Goal: Task Accomplishment & Management: Manage account settings

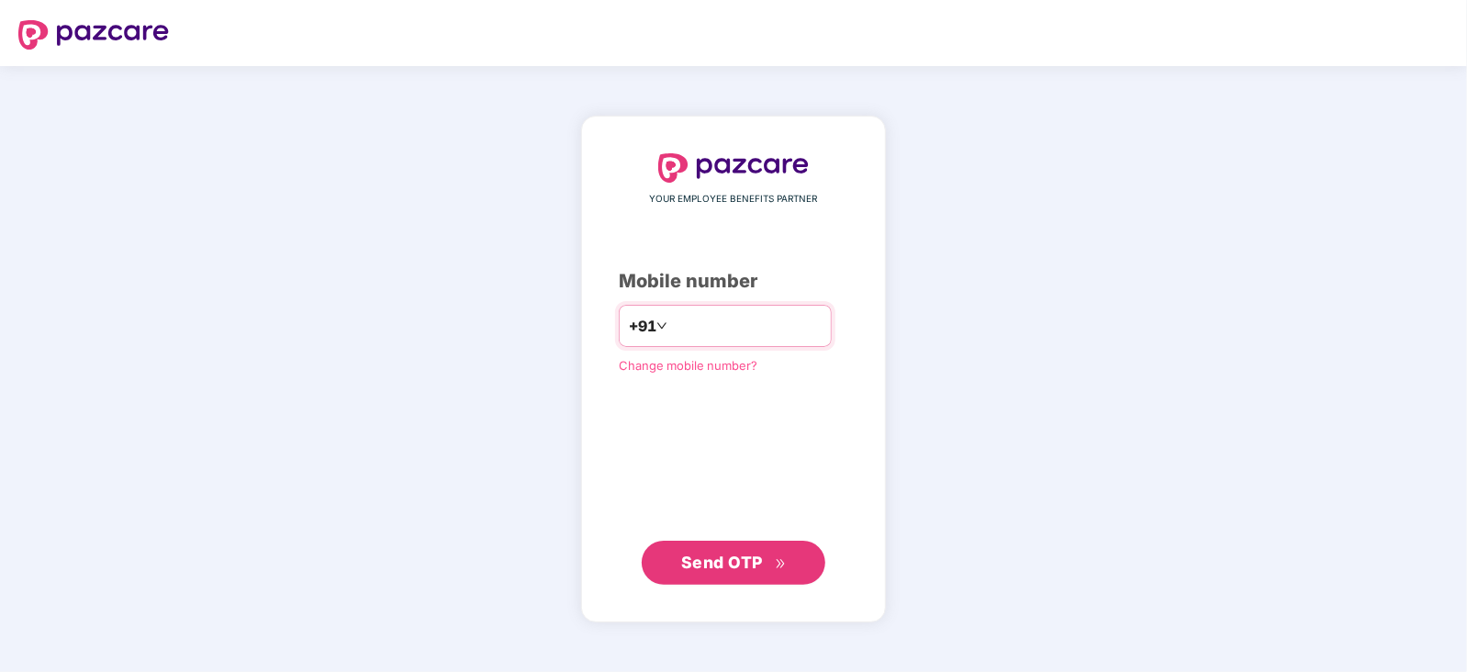
click at [714, 314] on input "number" at bounding box center [746, 325] width 151 height 29
type input "**********"
click at [761, 553] on span "Send OTP" at bounding box center [722, 562] width 82 height 19
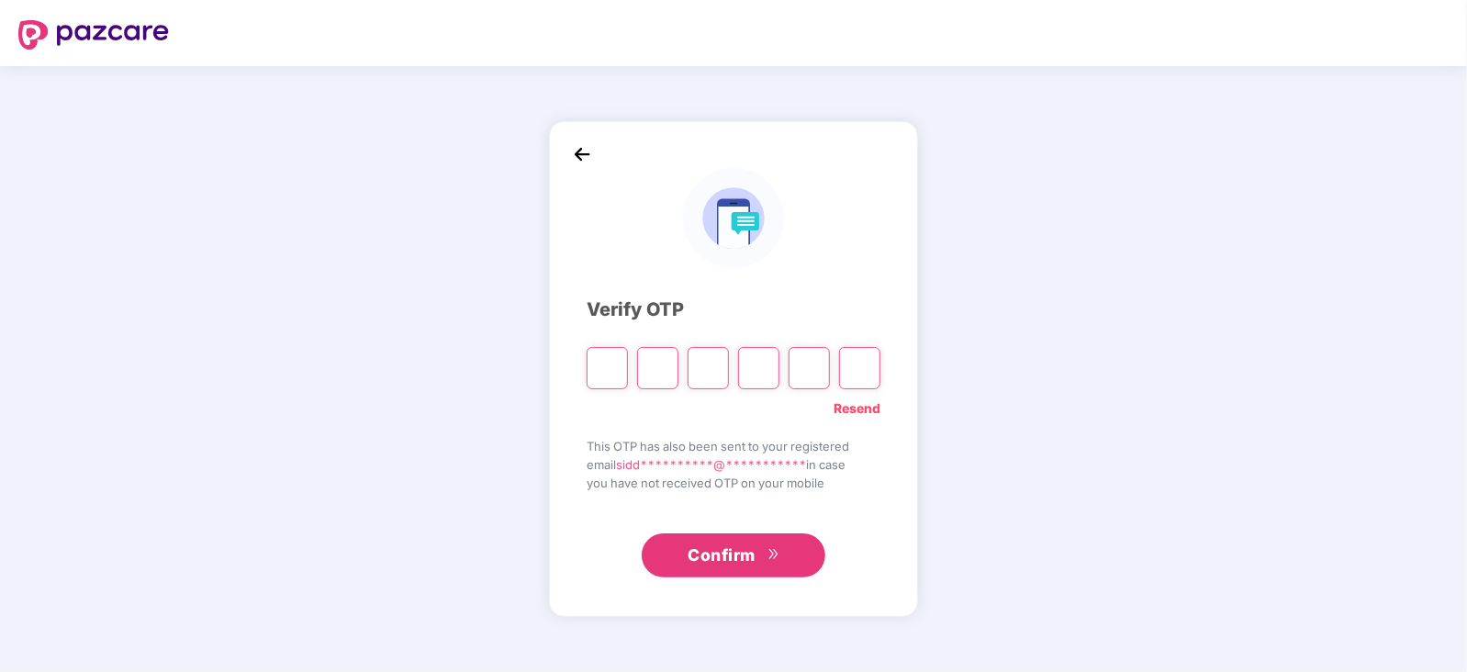
paste input "*"
type input "*"
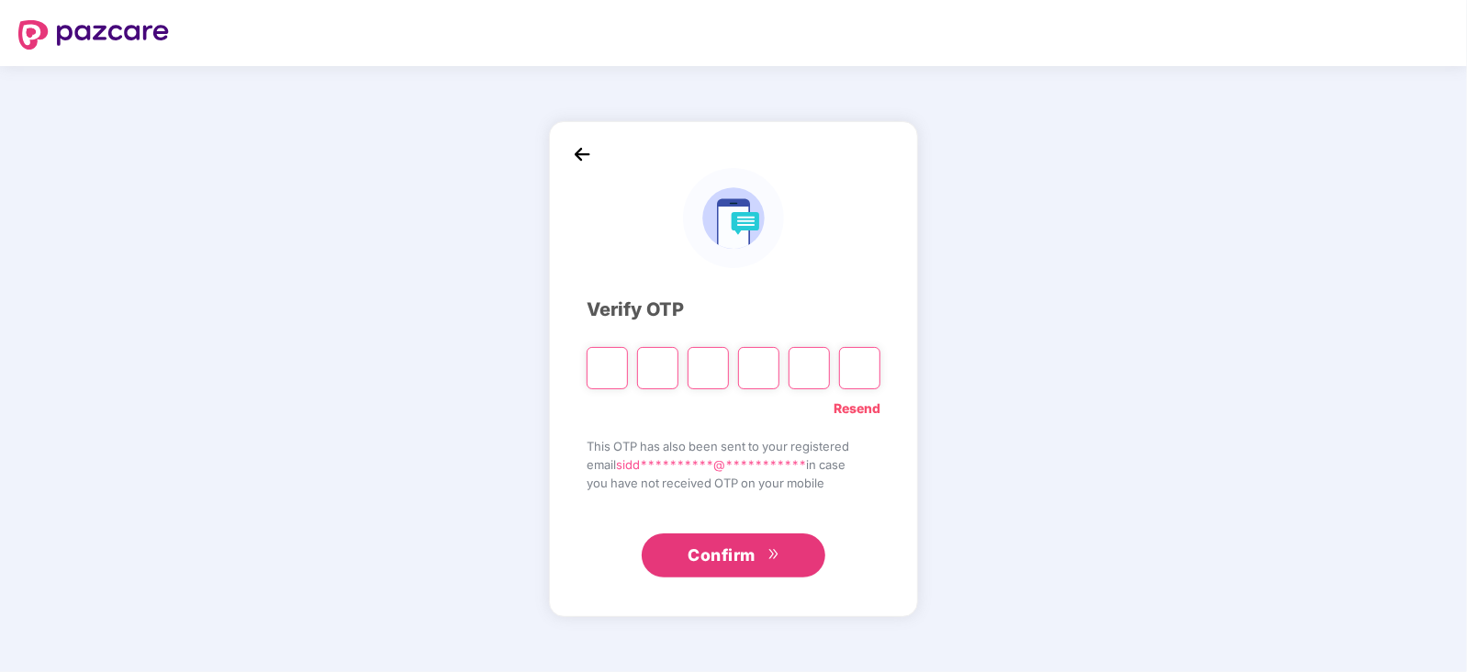
type input "*"
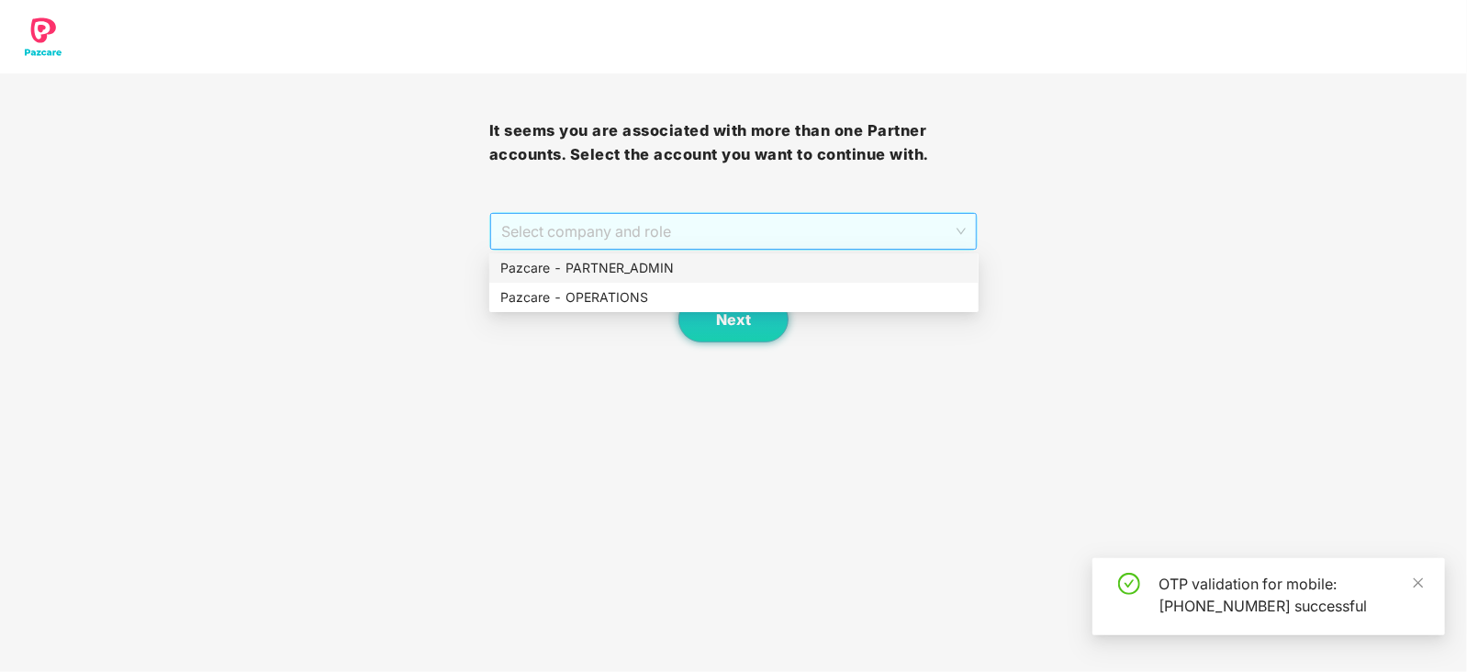
click at [558, 231] on span "Select company and role" at bounding box center [733, 231] width 465 height 35
click at [560, 297] on div "Pazcare - OPERATIONS" at bounding box center [733, 297] width 467 height 20
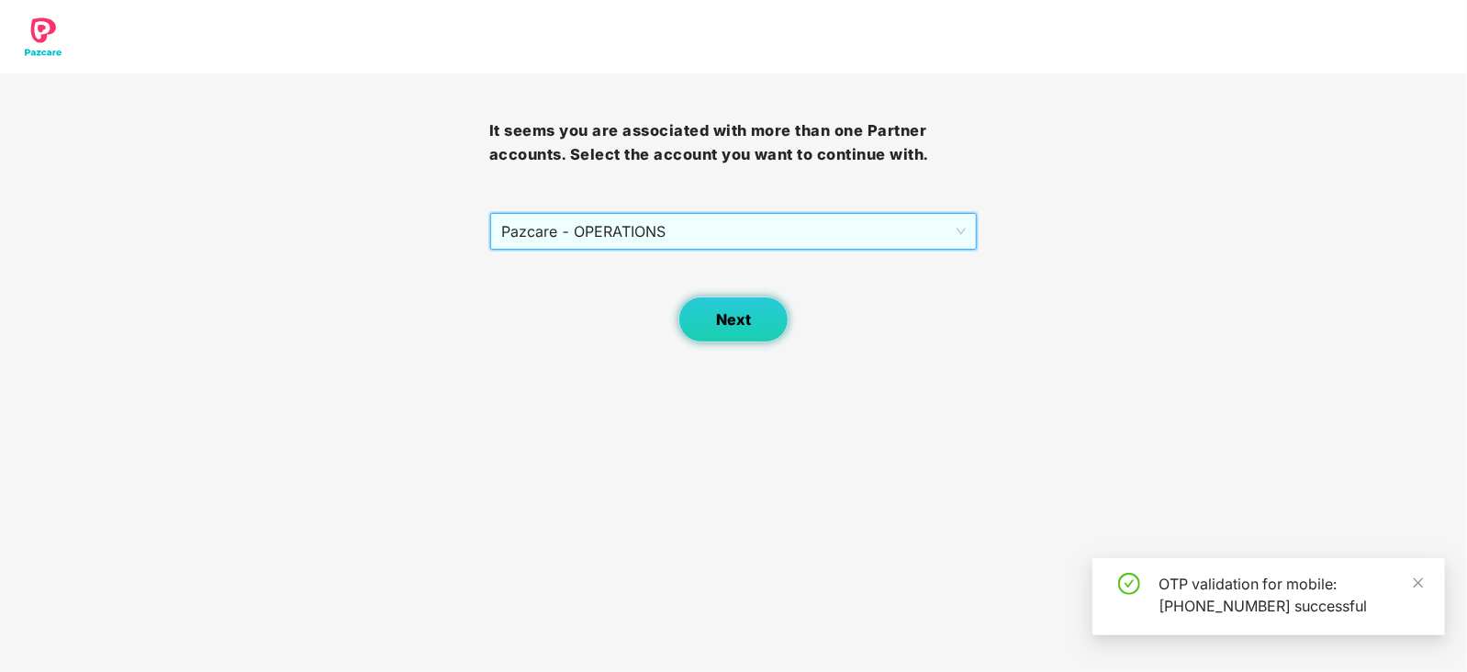
click at [731, 311] on span "Next" at bounding box center [733, 319] width 35 height 17
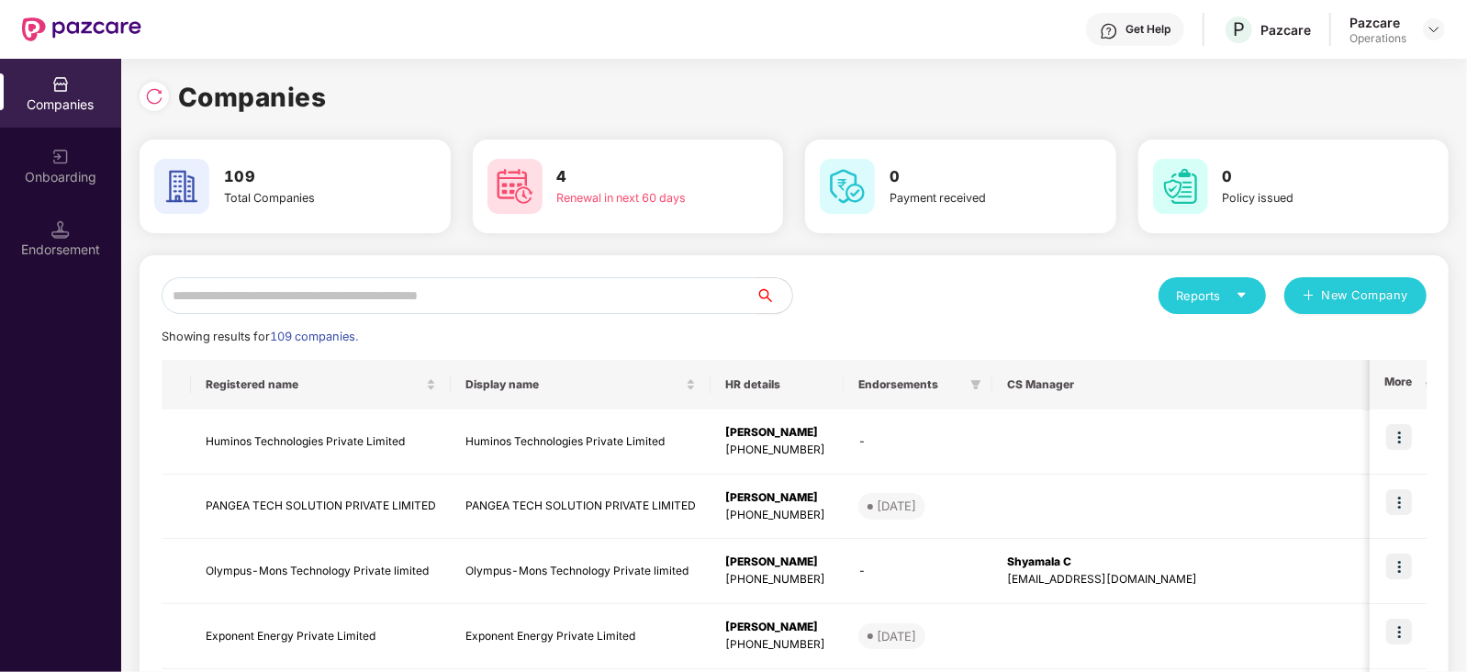
click at [401, 307] on input "text" at bounding box center [459, 295] width 594 height 37
click at [296, 305] on input "text" at bounding box center [459, 295] width 594 height 37
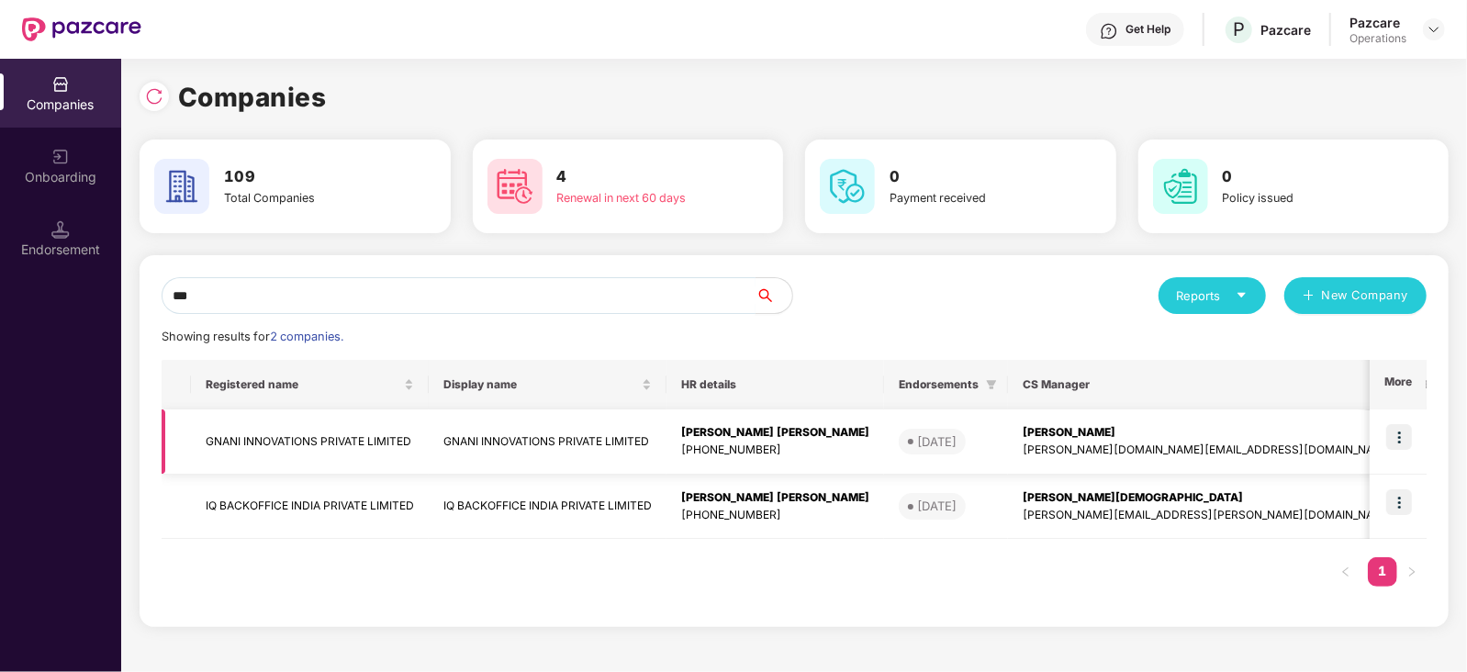
type input "***"
click at [284, 434] on td "GNANI INNOVATIONS PRIVATE LIMITED" at bounding box center [310, 441] width 238 height 65
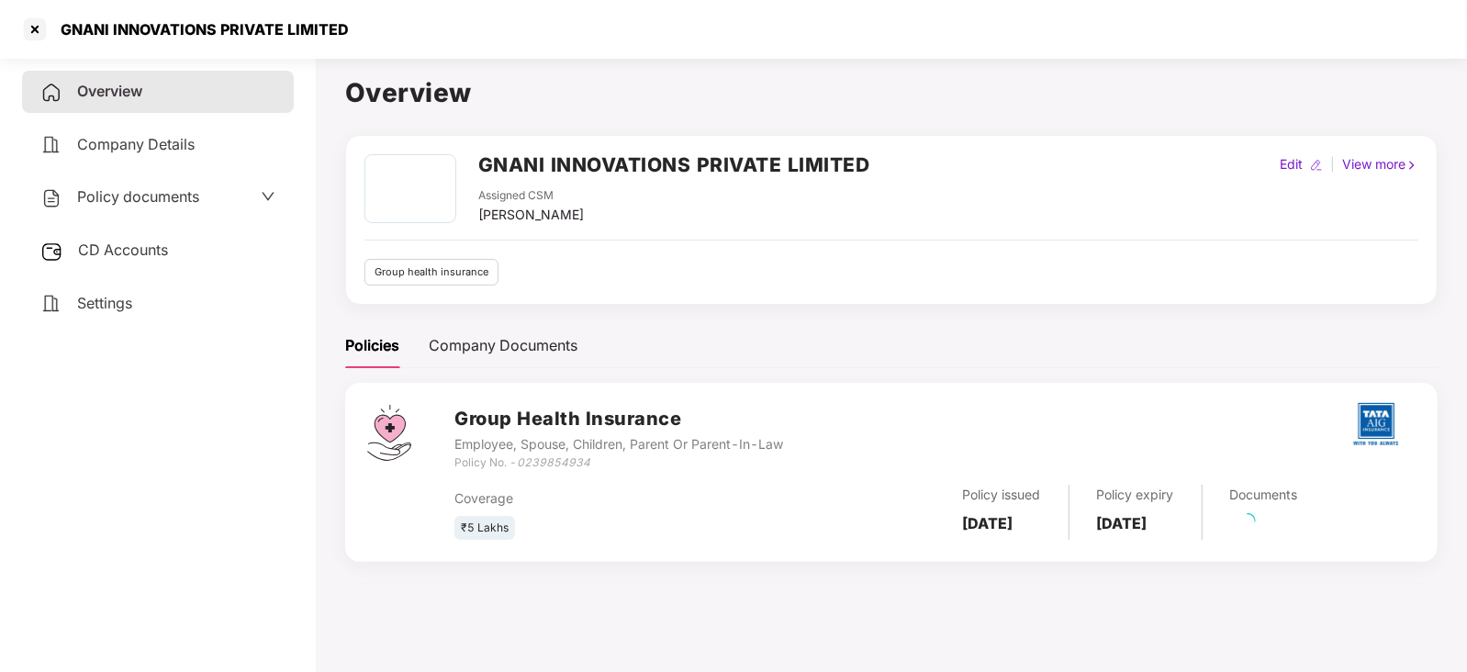
click at [105, 231] on div "CD Accounts" at bounding box center [158, 250] width 272 height 42
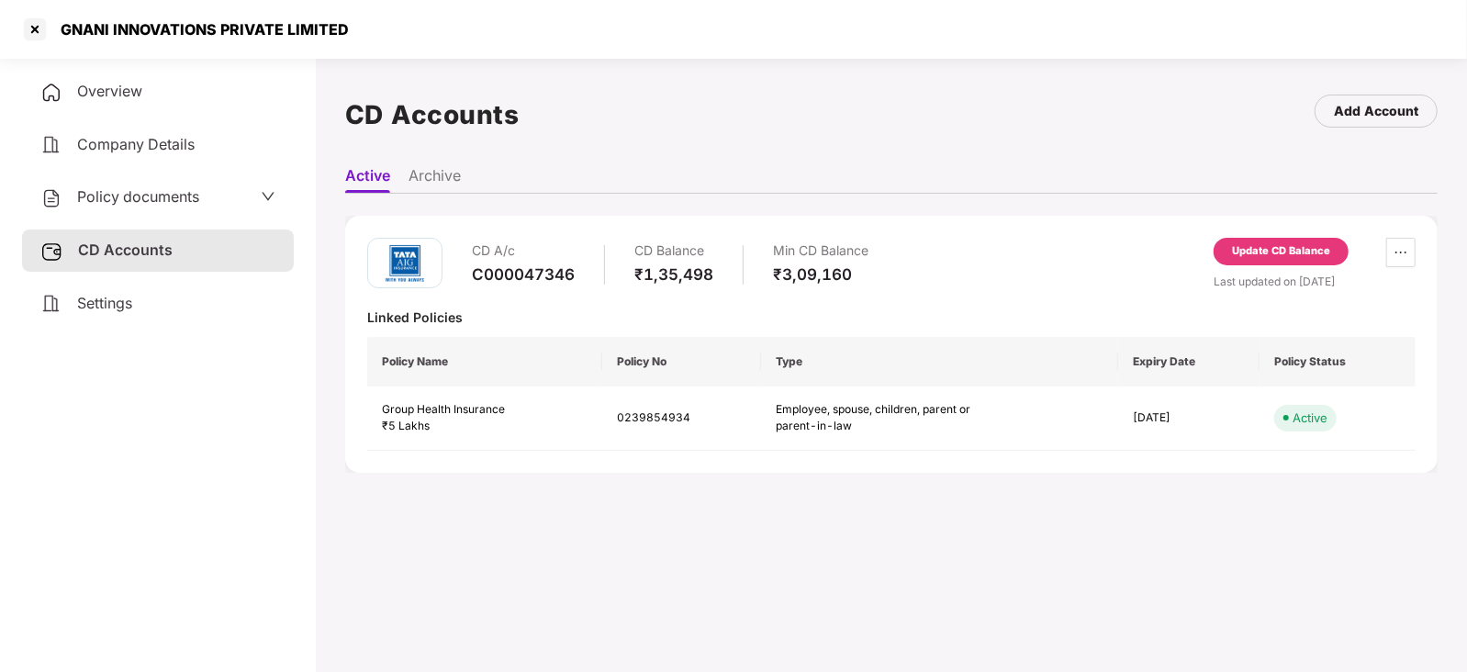
click at [1312, 248] on div "Update CD Balance" at bounding box center [1281, 251] width 98 height 17
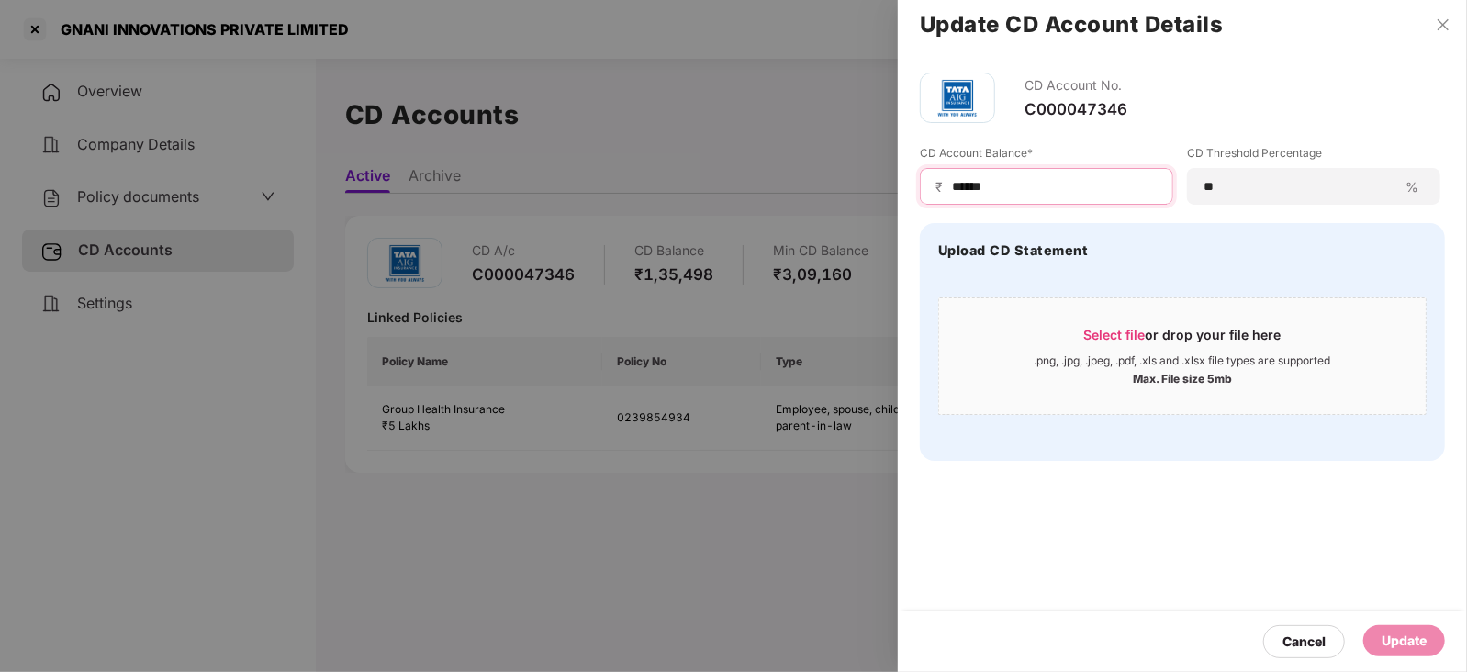
drag, startPoint x: 997, startPoint y: 184, endPoint x: 889, endPoint y: 183, distance: 107.4
click at [889, 183] on div "Update CD Account Details CD Account No. C000047346 CD Account Balance* ₹ *****…" at bounding box center [733, 336] width 1467 height 672
paste input
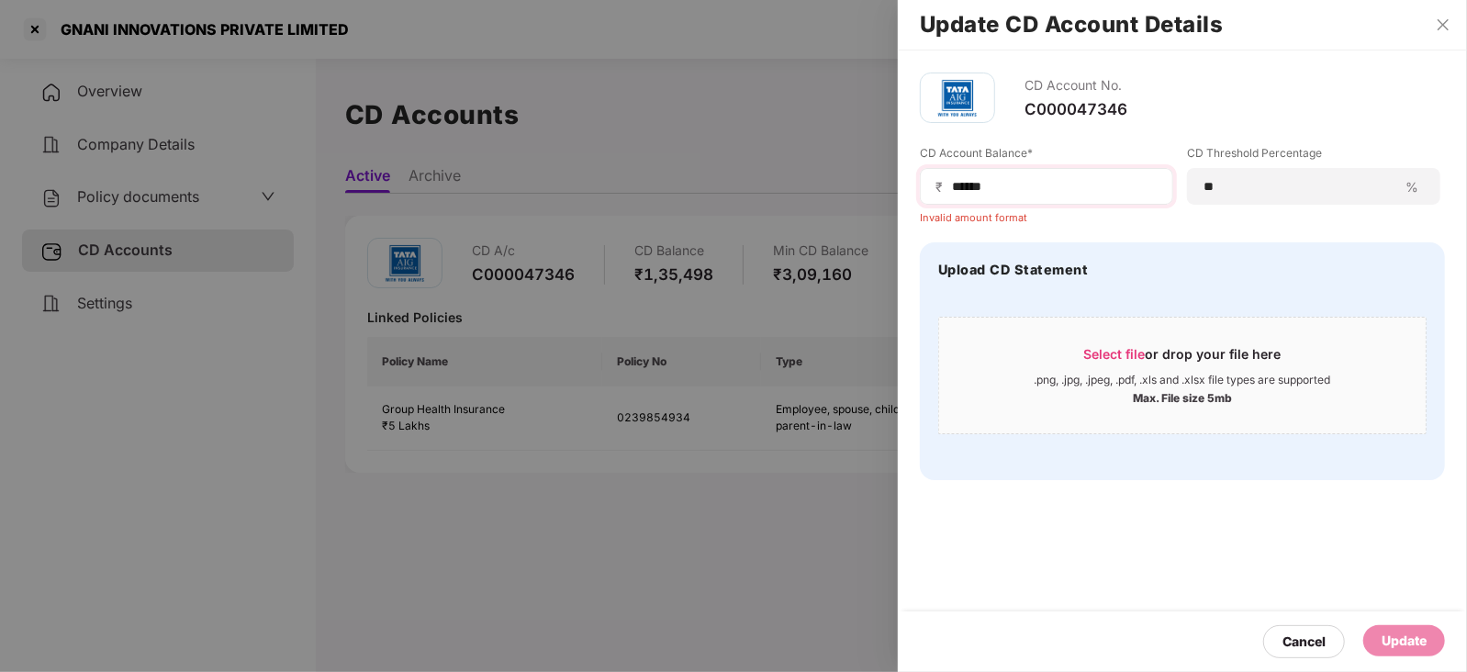
click at [948, 186] on span "₹" at bounding box center [942, 186] width 15 height 17
click at [950, 186] on input "*****" at bounding box center [1053, 186] width 207 height 19
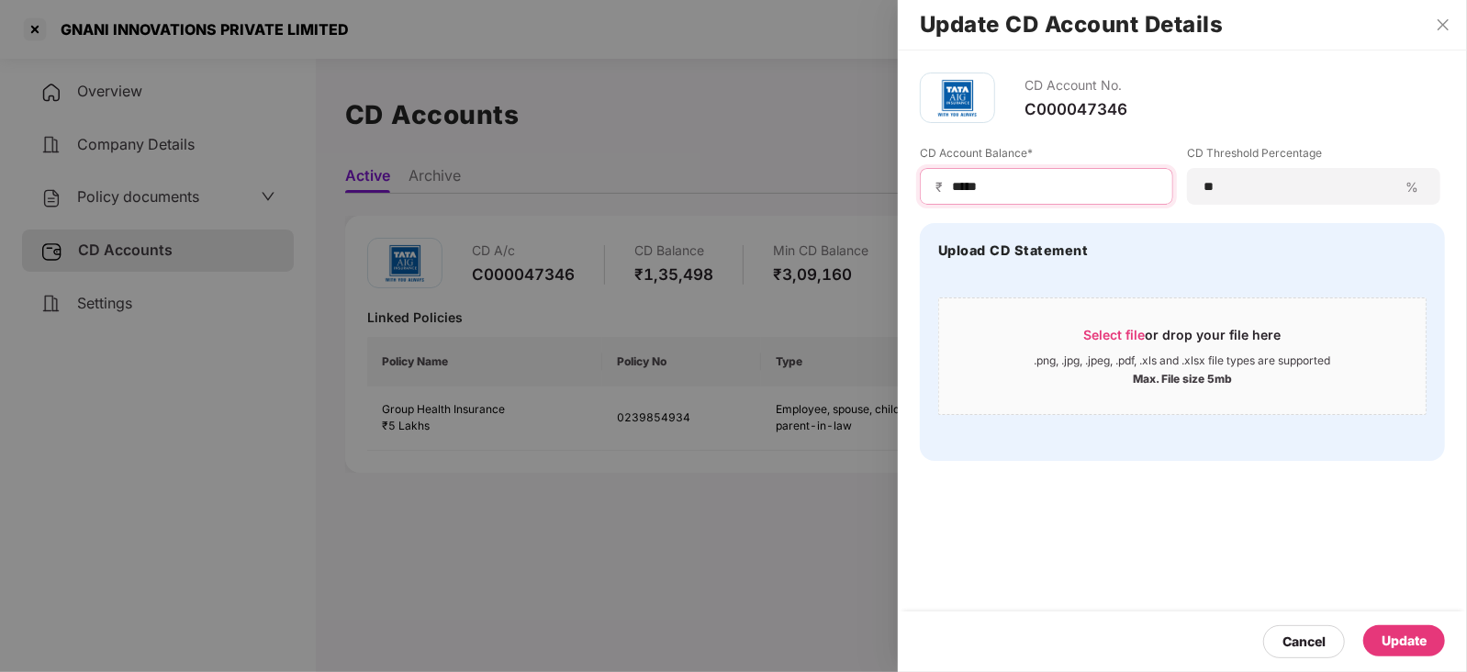
type input "*****"
click at [1427, 621] on div "Cancel Update" at bounding box center [1182, 641] width 569 height 61
click at [1422, 633] on div "Update" at bounding box center [1404, 641] width 45 height 20
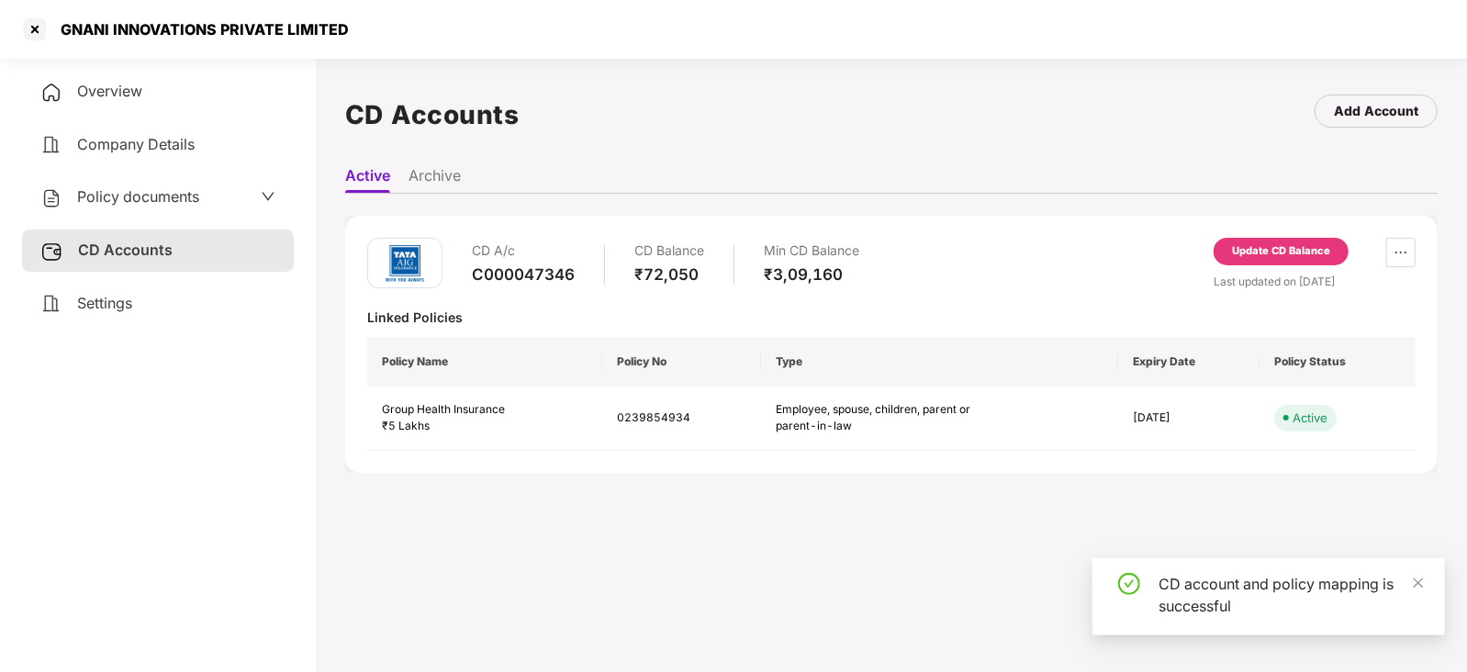
click at [124, 185] on div "Policy documents" at bounding box center [158, 197] width 272 height 42
click at [124, 185] on div "Policy documents" at bounding box center [119, 197] width 159 height 24
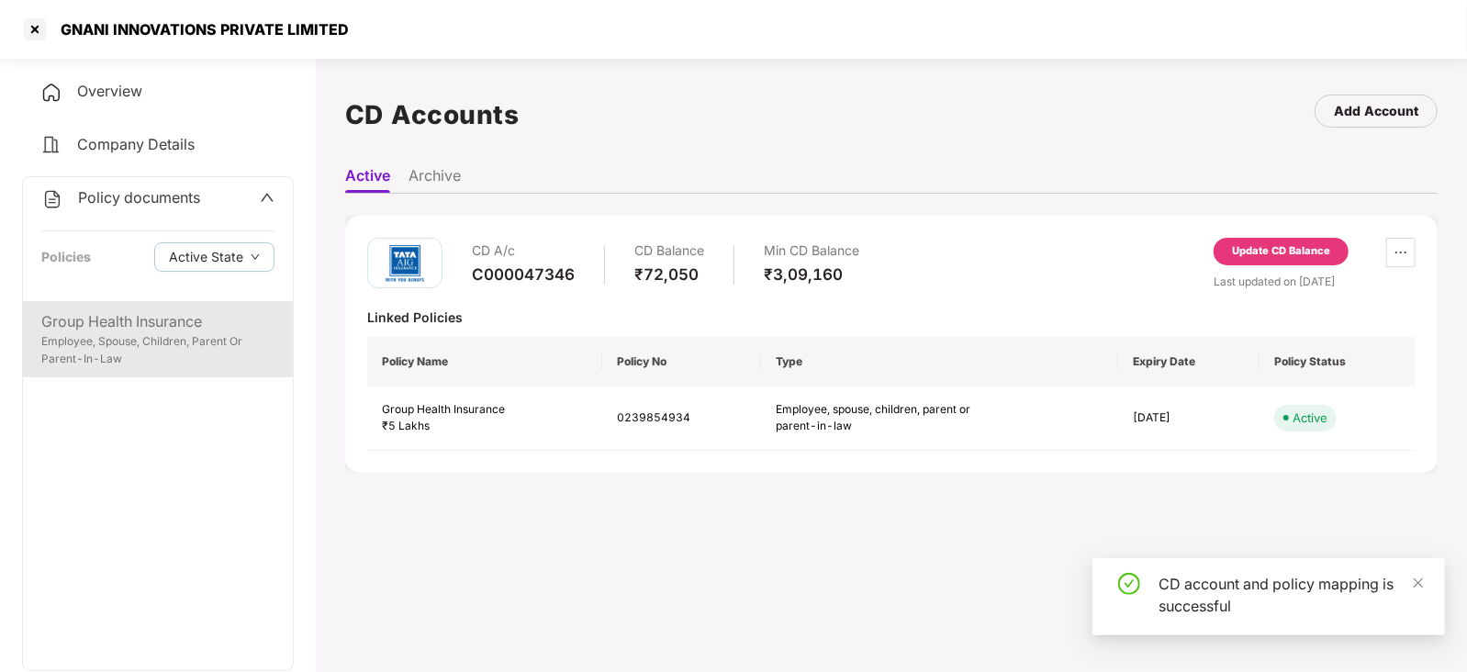
click at [166, 320] on div "Group Health Insurance" at bounding box center [157, 321] width 233 height 23
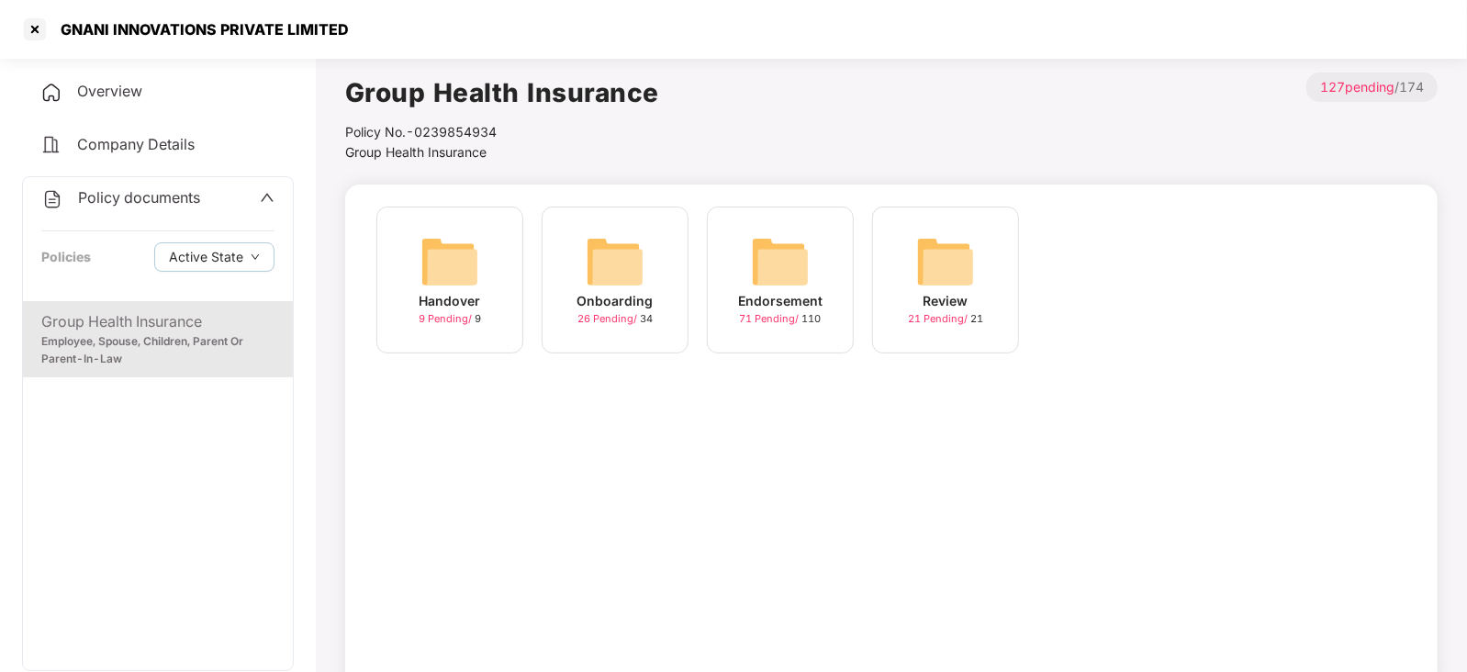
click at [767, 264] on img at bounding box center [780, 261] width 59 height 59
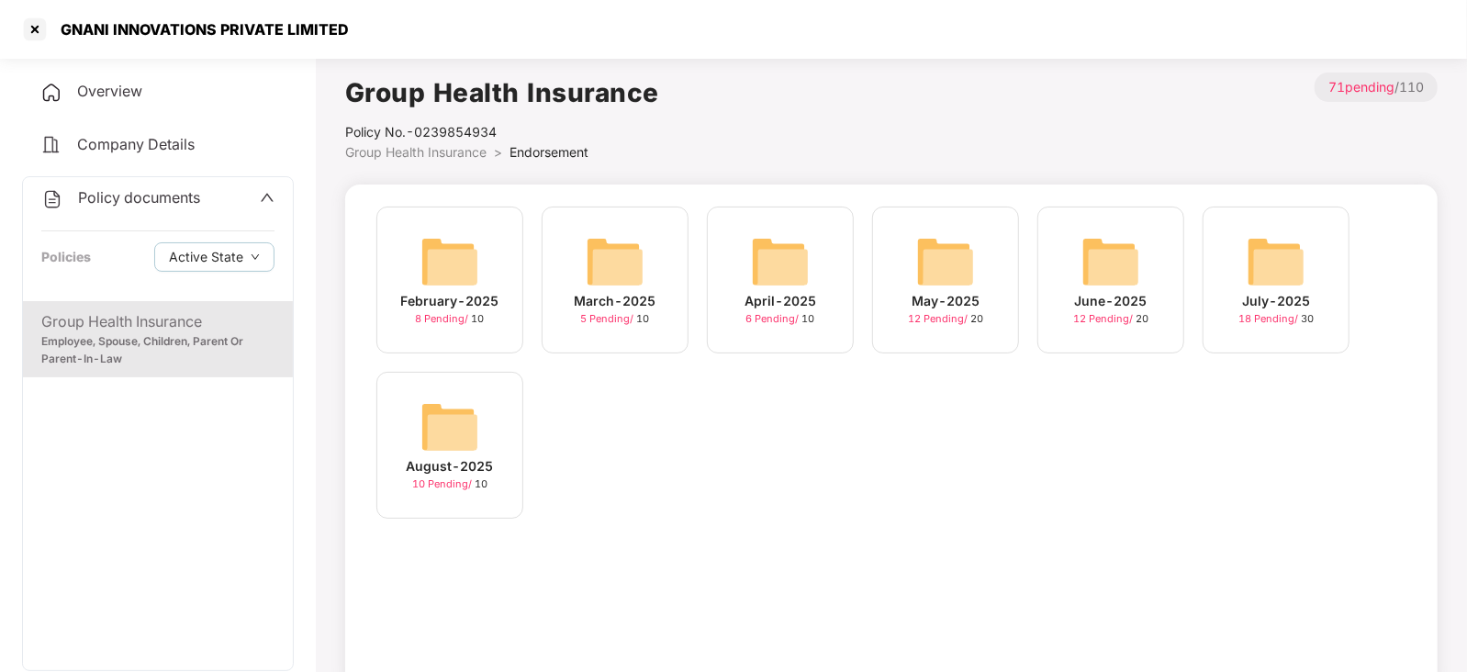
click at [1292, 263] on img at bounding box center [1276, 261] width 59 height 59
click at [443, 431] on img at bounding box center [449, 426] width 59 height 59
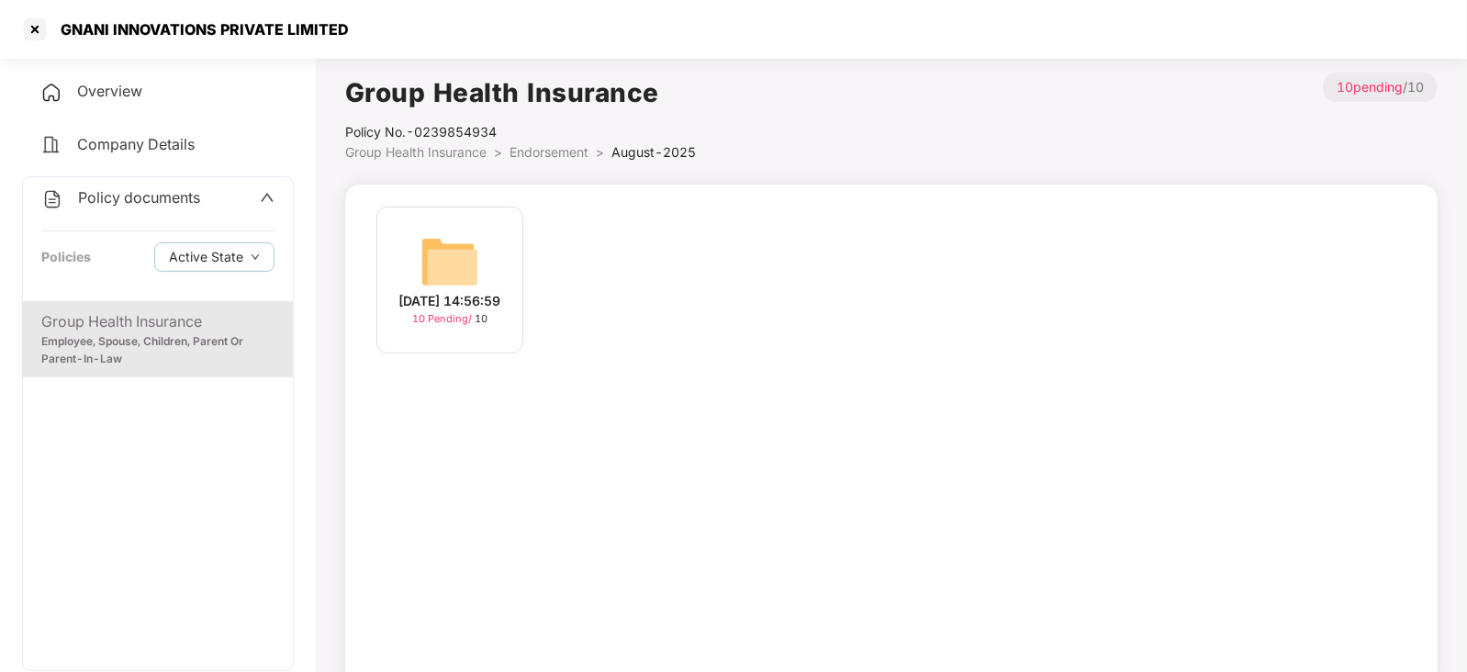
click at [446, 254] on img at bounding box center [449, 261] width 59 height 59
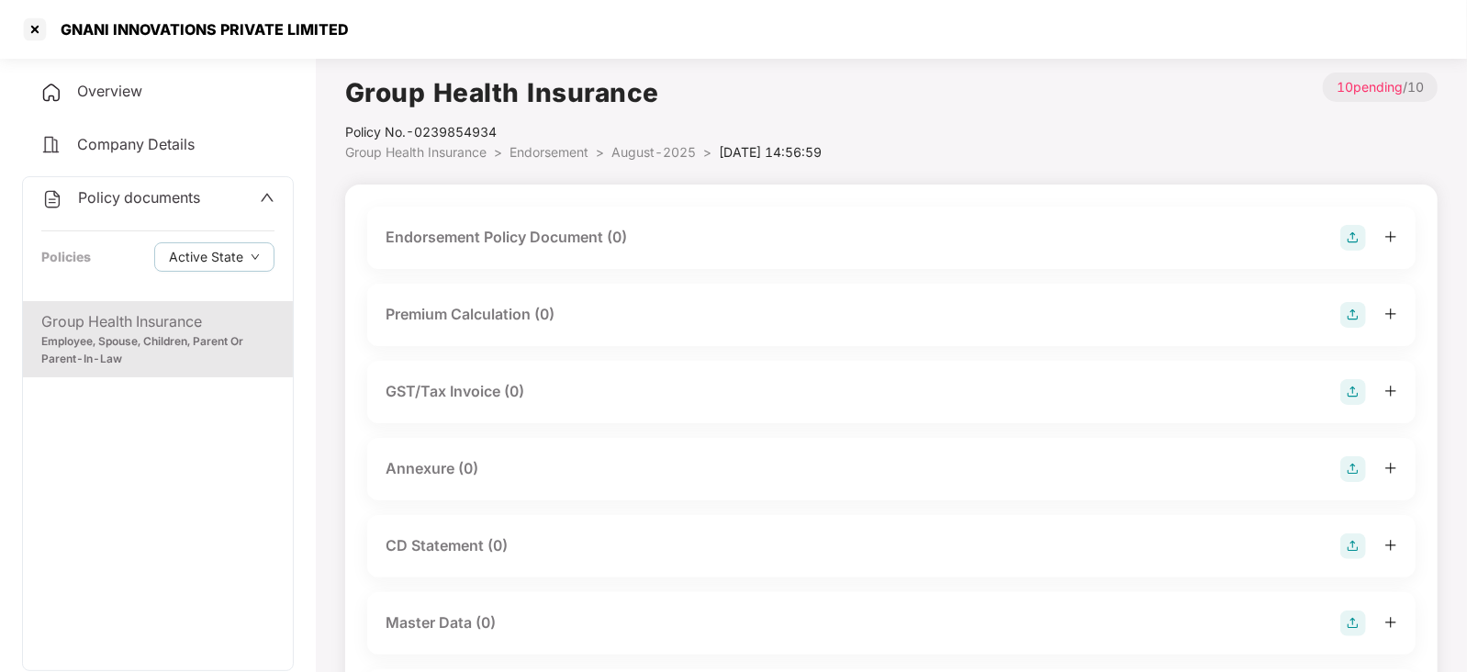
click at [1361, 233] on img at bounding box center [1353, 238] width 26 height 26
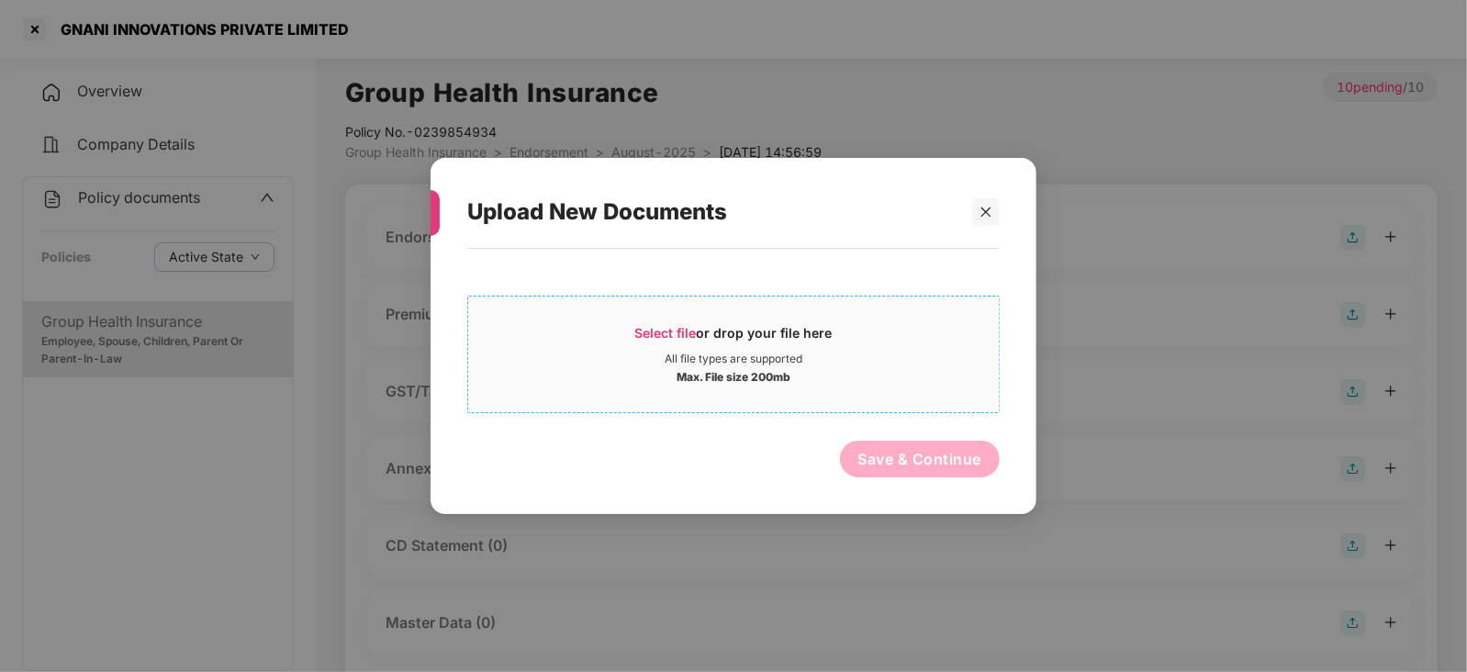
click at [661, 334] on span "Select file" at bounding box center [666, 333] width 62 height 16
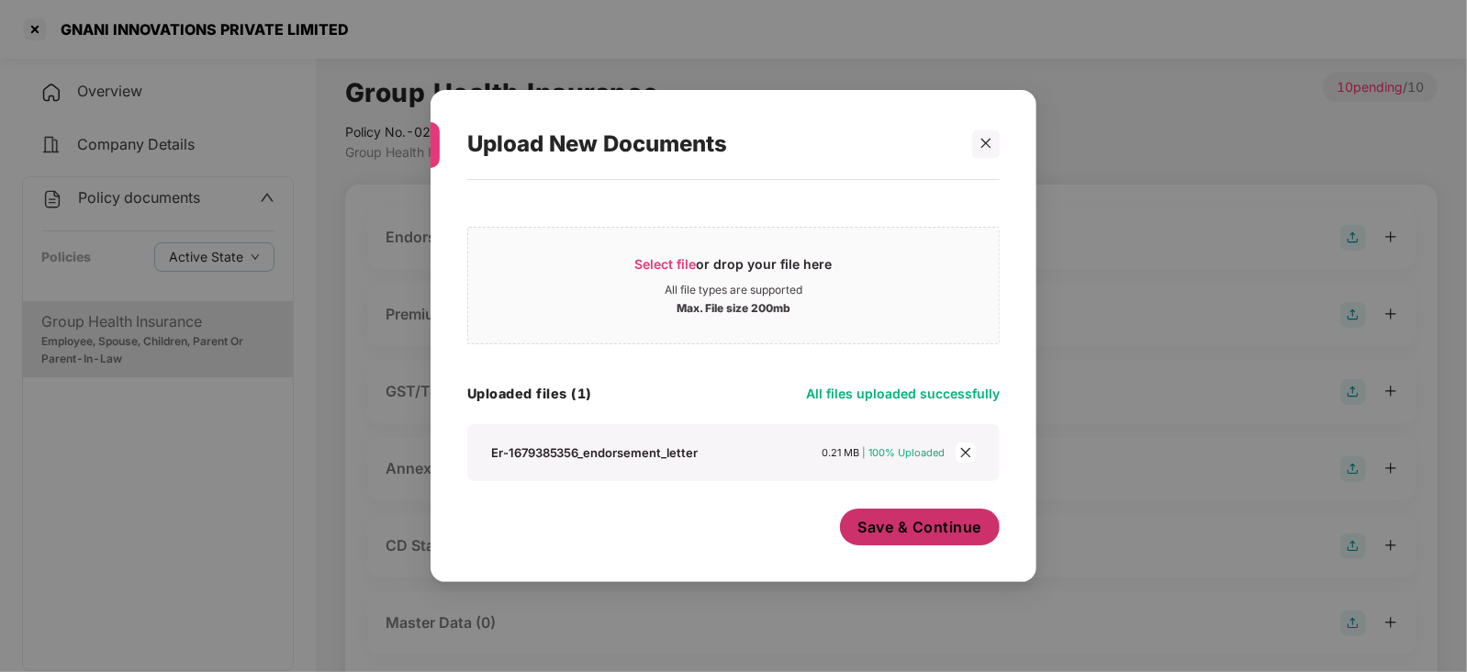
click at [901, 535] on span "Save & Continue" at bounding box center [920, 527] width 124 height 20
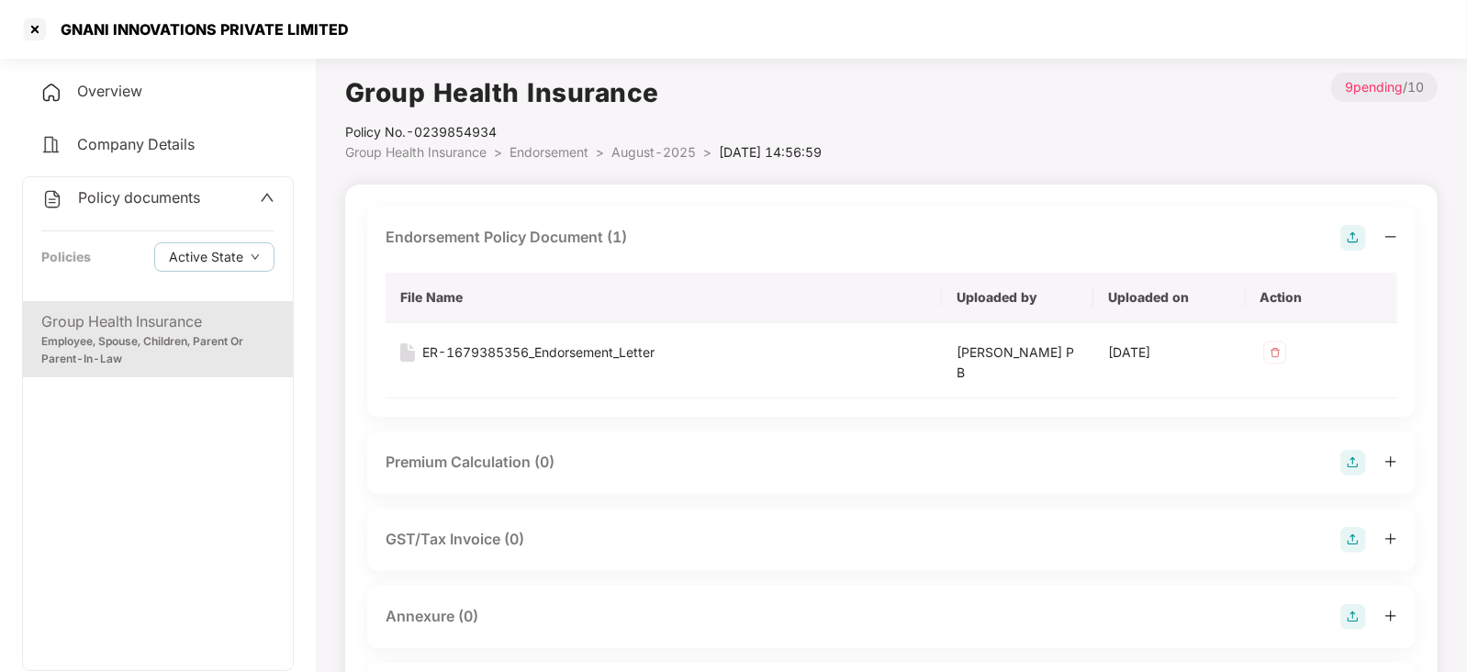
click at [1348, 460] on img at bounding box center [1353, 463] width 26 height 26
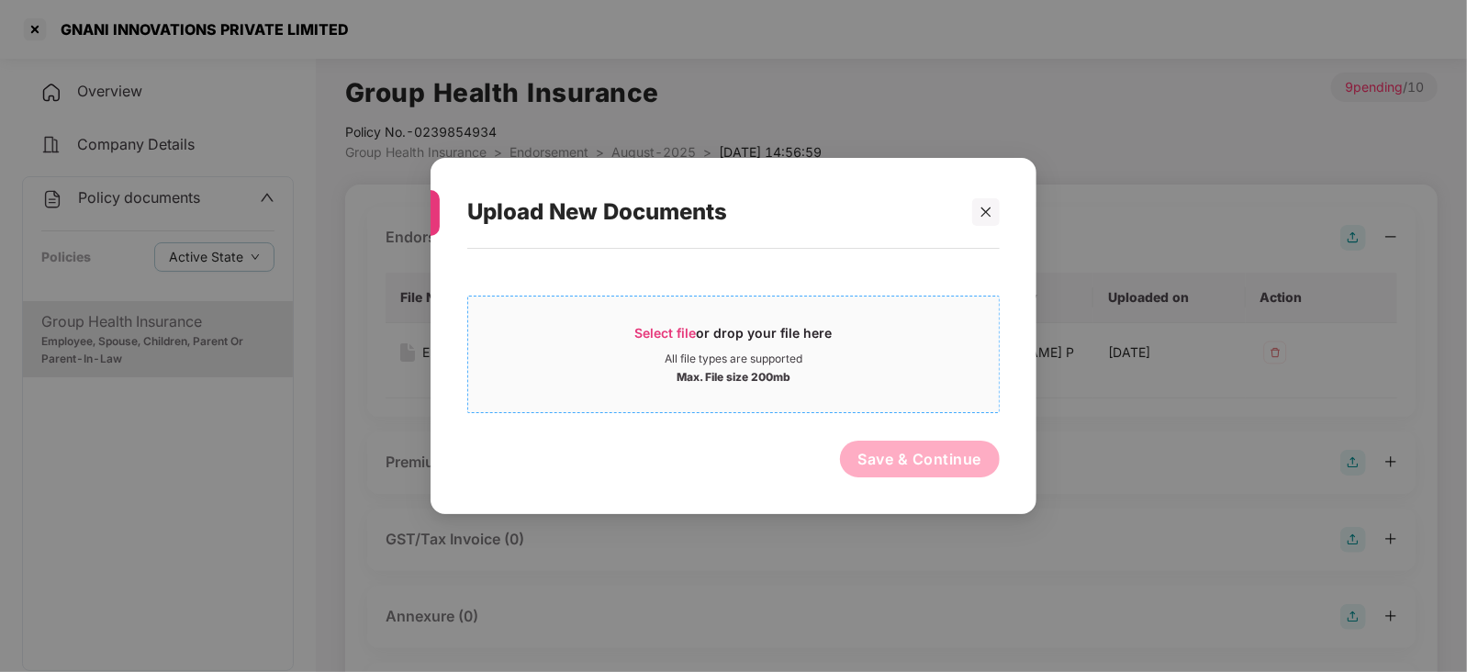
click at [660, 326] on span "Select file" at bounding box center [666, 333] width 62 height 16
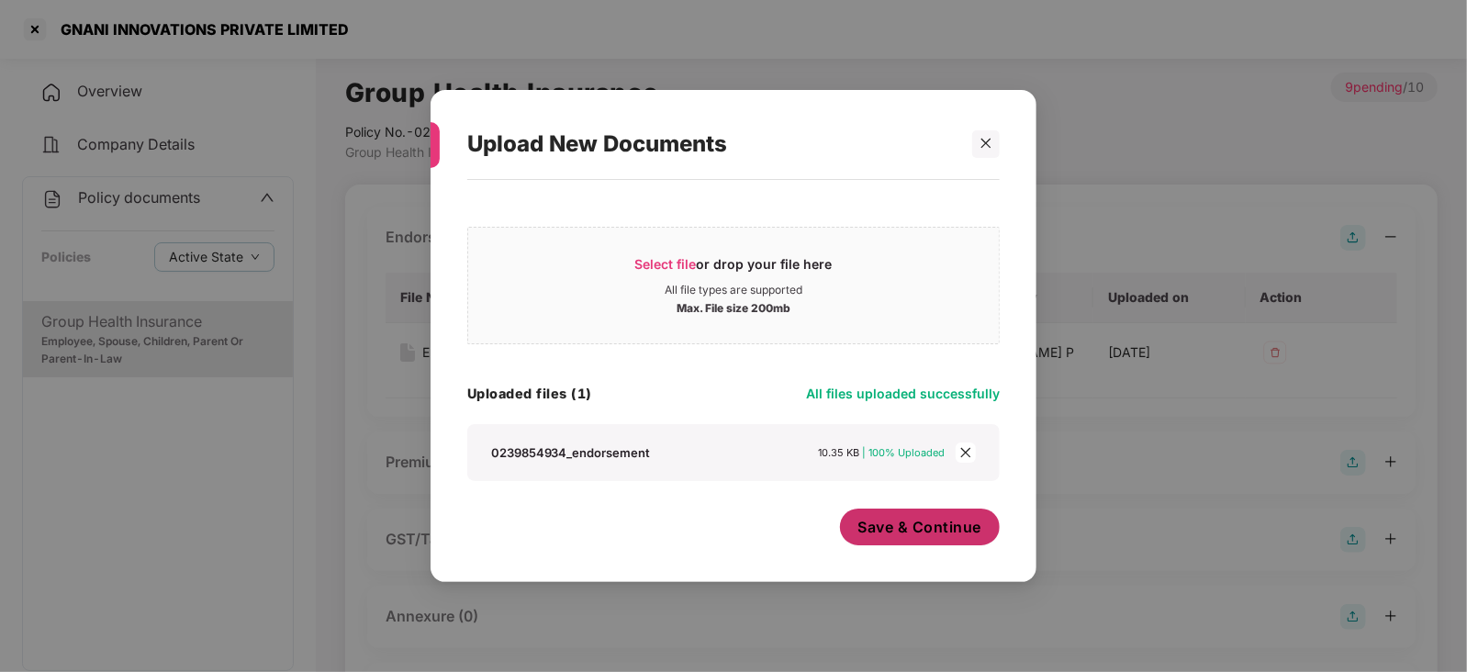
drag, startPoint x: 901, startPoint y: 536, endPoint x: 900, endPoint y: 522, distance: 13.8
click at [901, 535] on span "Save & Continue" at bounding box center [920, 527] width 124 height 20
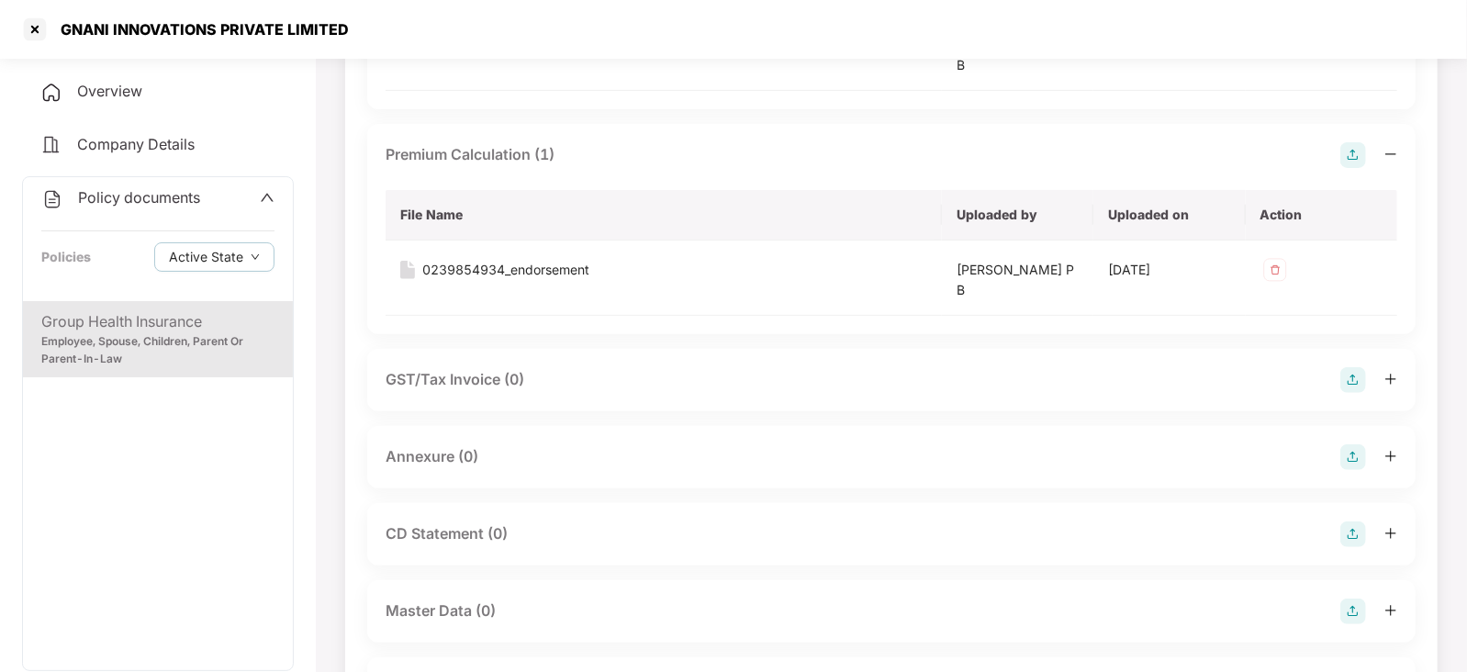
scroll to position [344, 0]
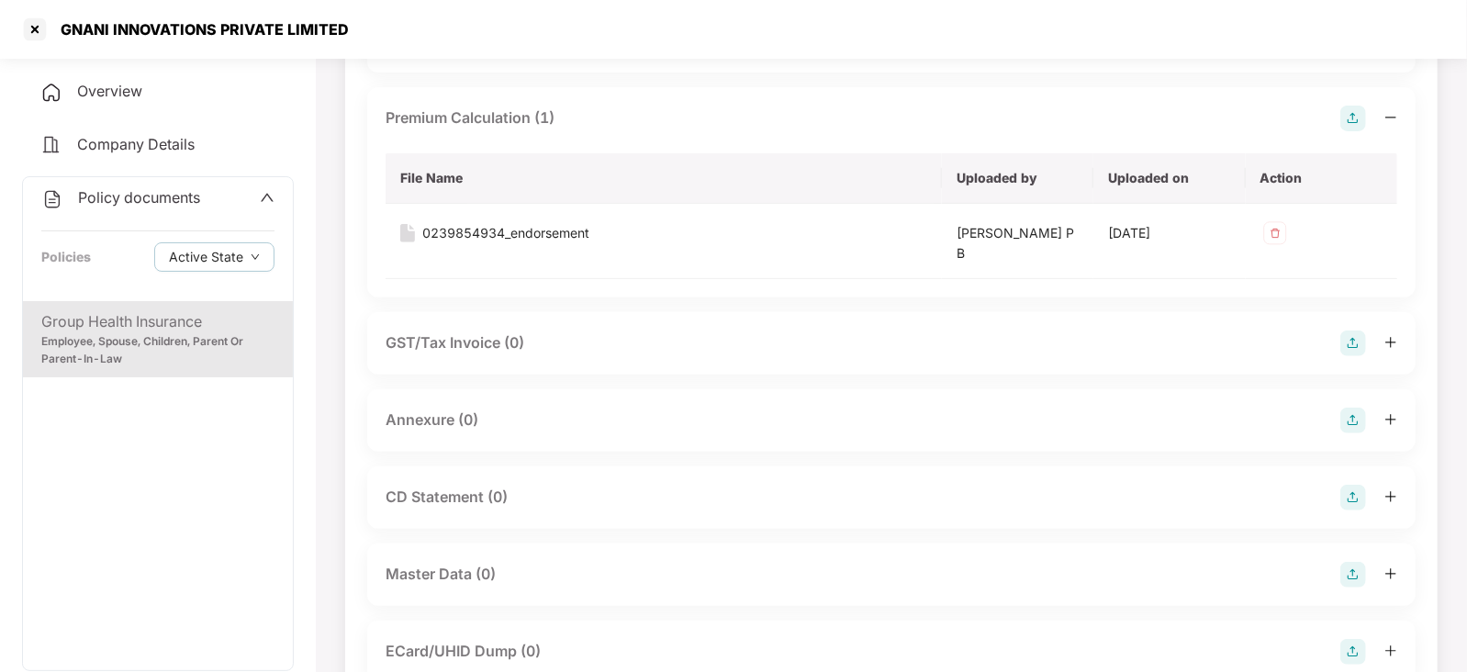
click at [1354, 411] on img at bounding box center [1353, 421] width 26 height 26
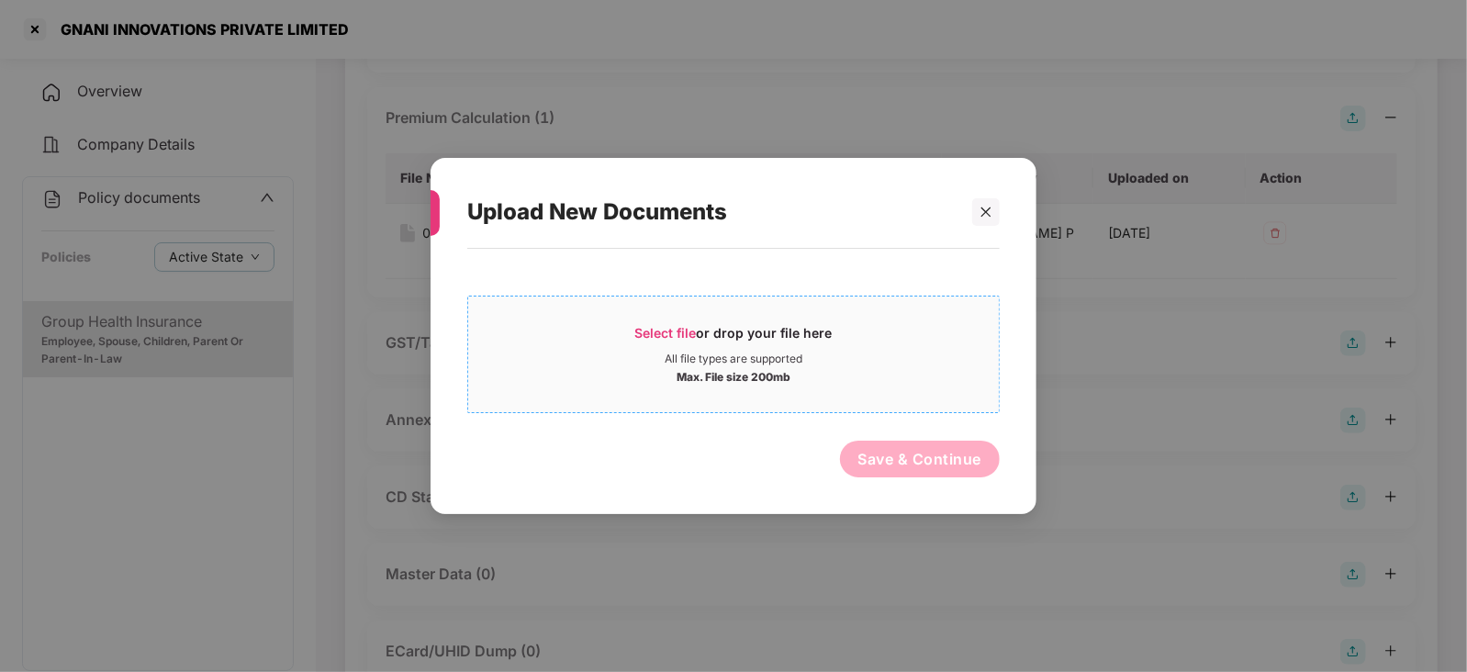
click at [674, 334] on span "Select file" at bounding box center [666, 333] width 62 height 16
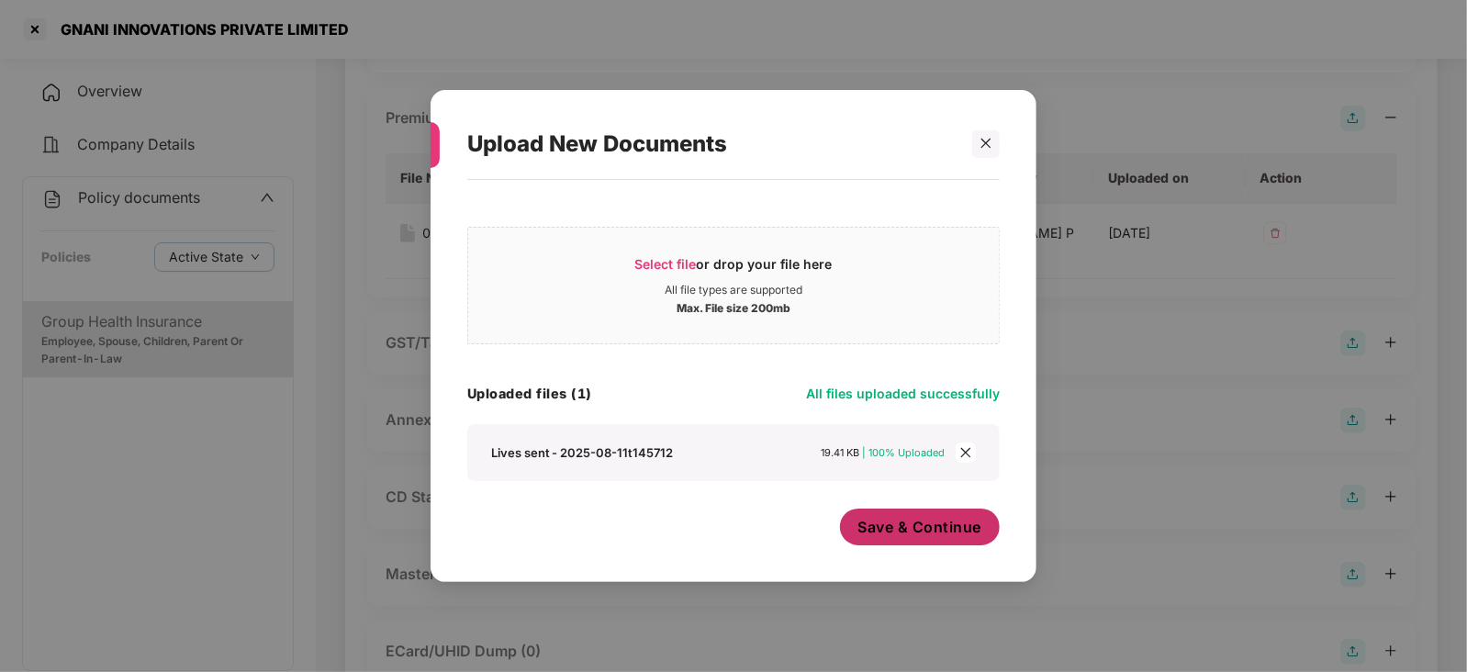
click at [873, 528] on span "Save & Continue" at bounding box center [920, 527] width 124 height 20
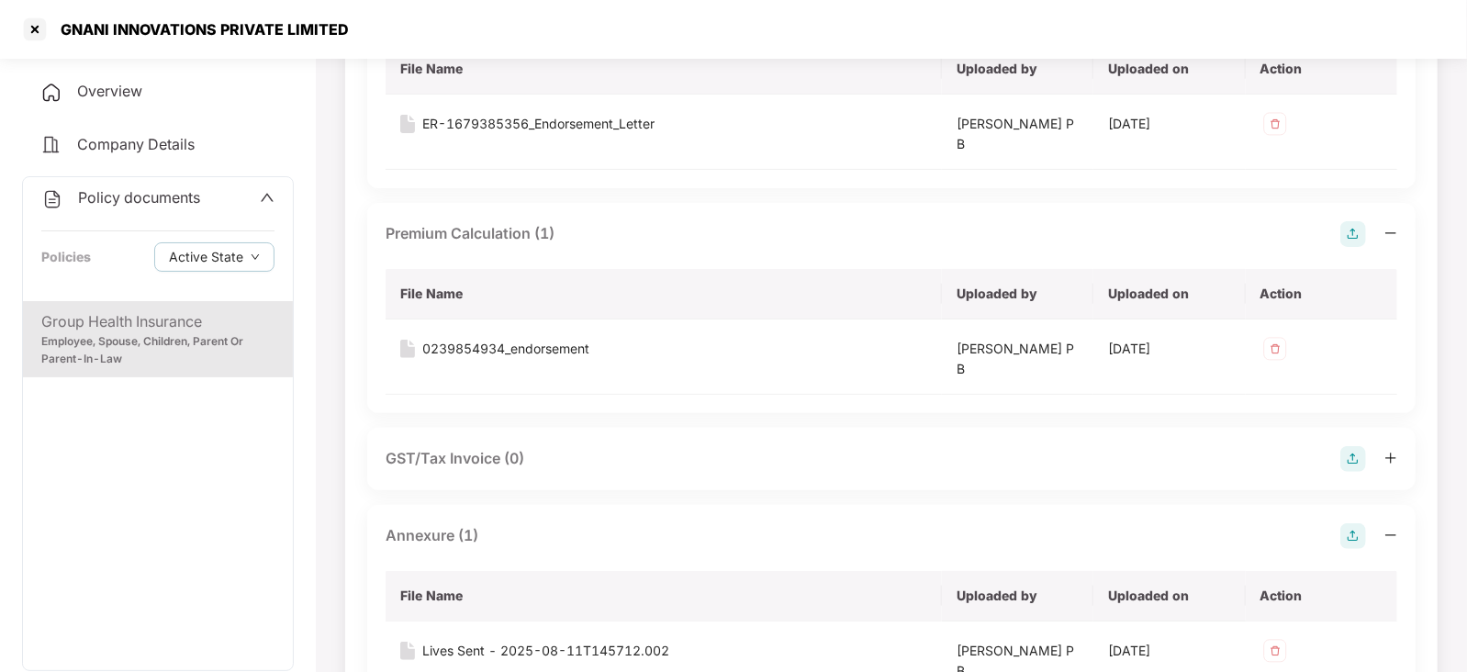
scroll to position [574, 0]
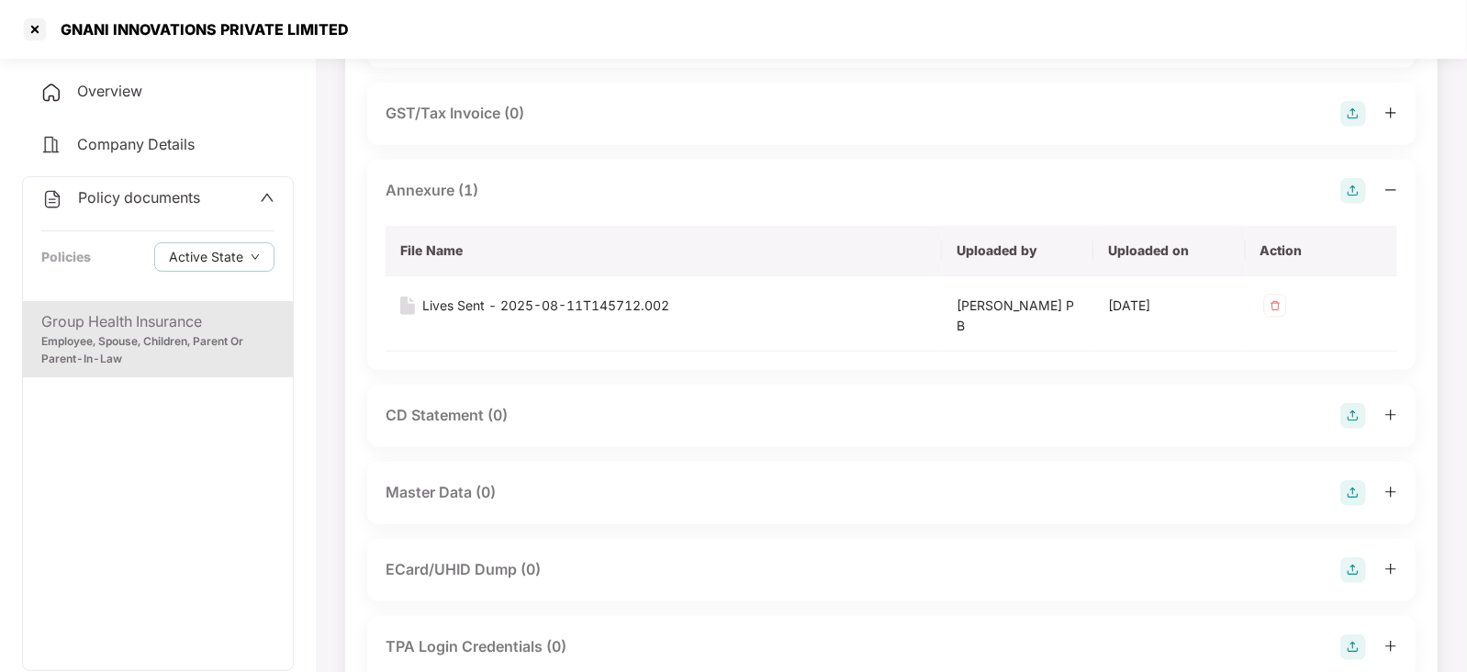
click at [1350, 488] on img at bounding box center [1353, 493] width 26 height 26
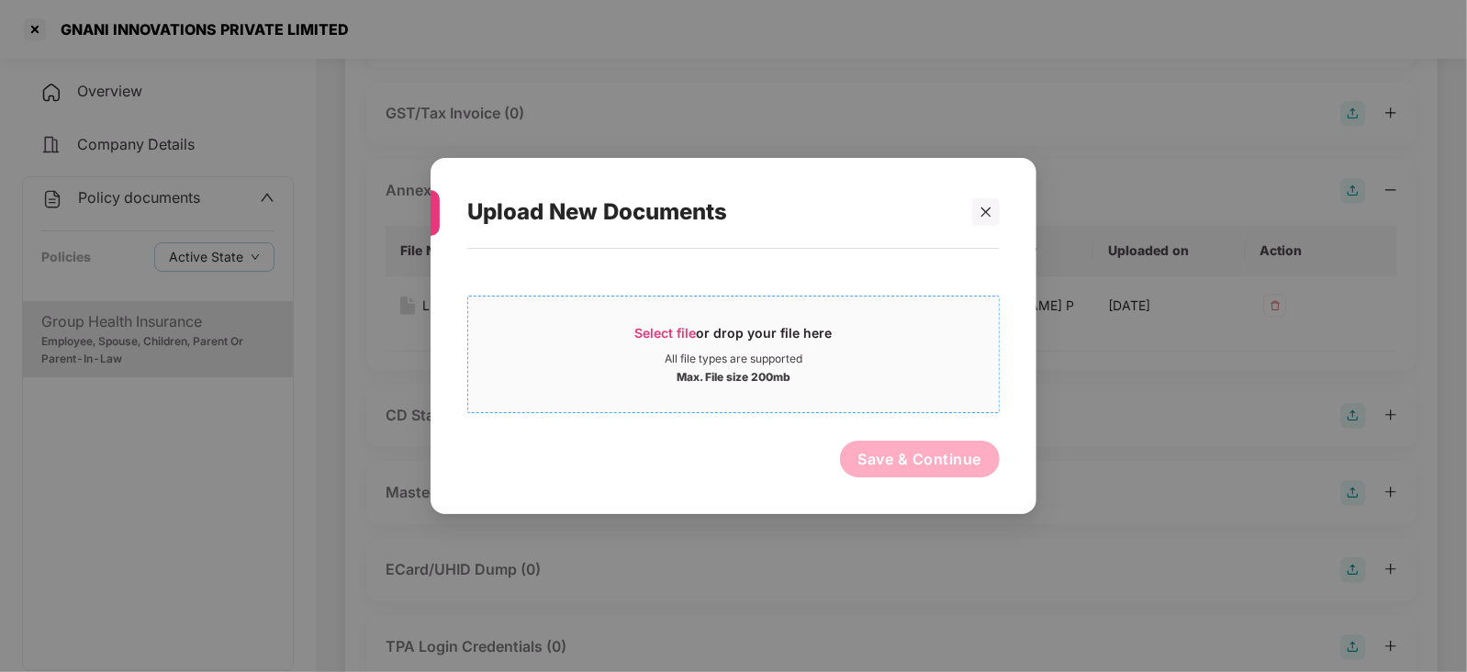
click at [638, 340] on div "Select file or drop your file here" at bounding box center [733, 338] width 197 height 28
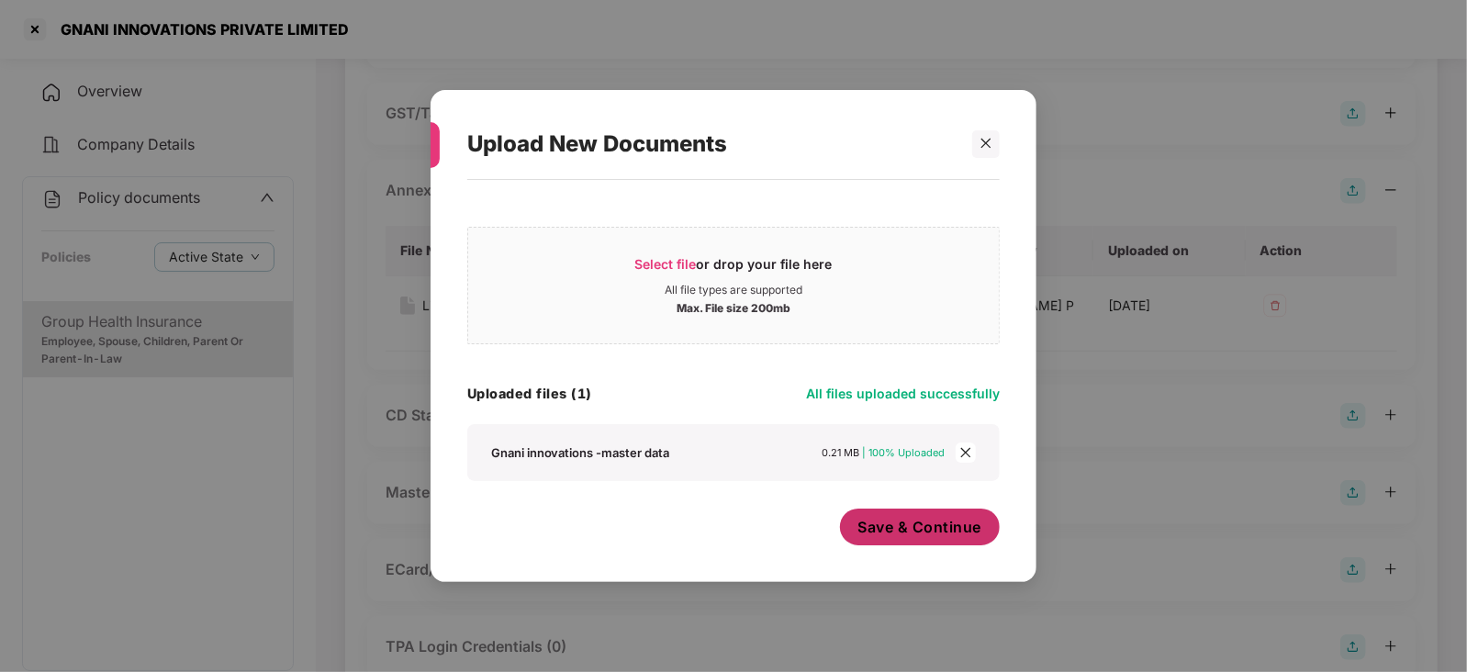
click at [882, 527] on span "Save & Continue" at bounding box center [920, 527] width 124 height 20
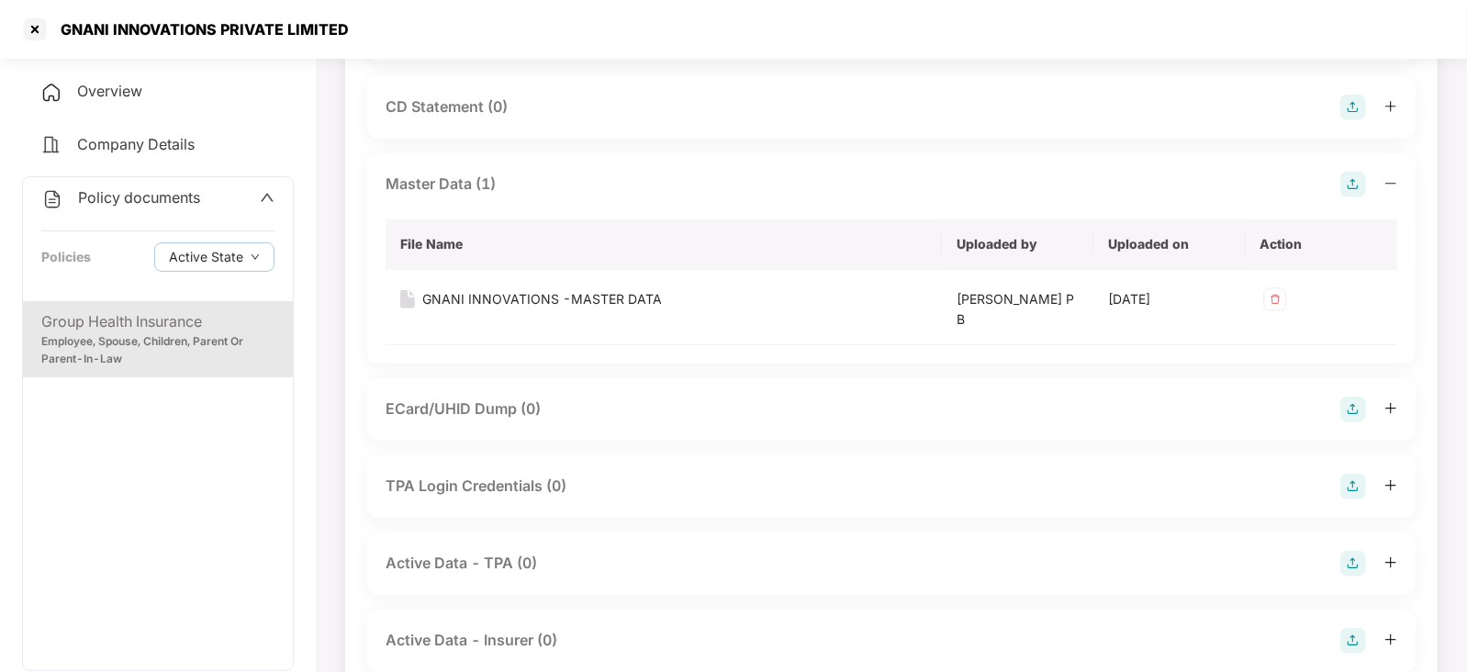
scroll to position [917, 0]
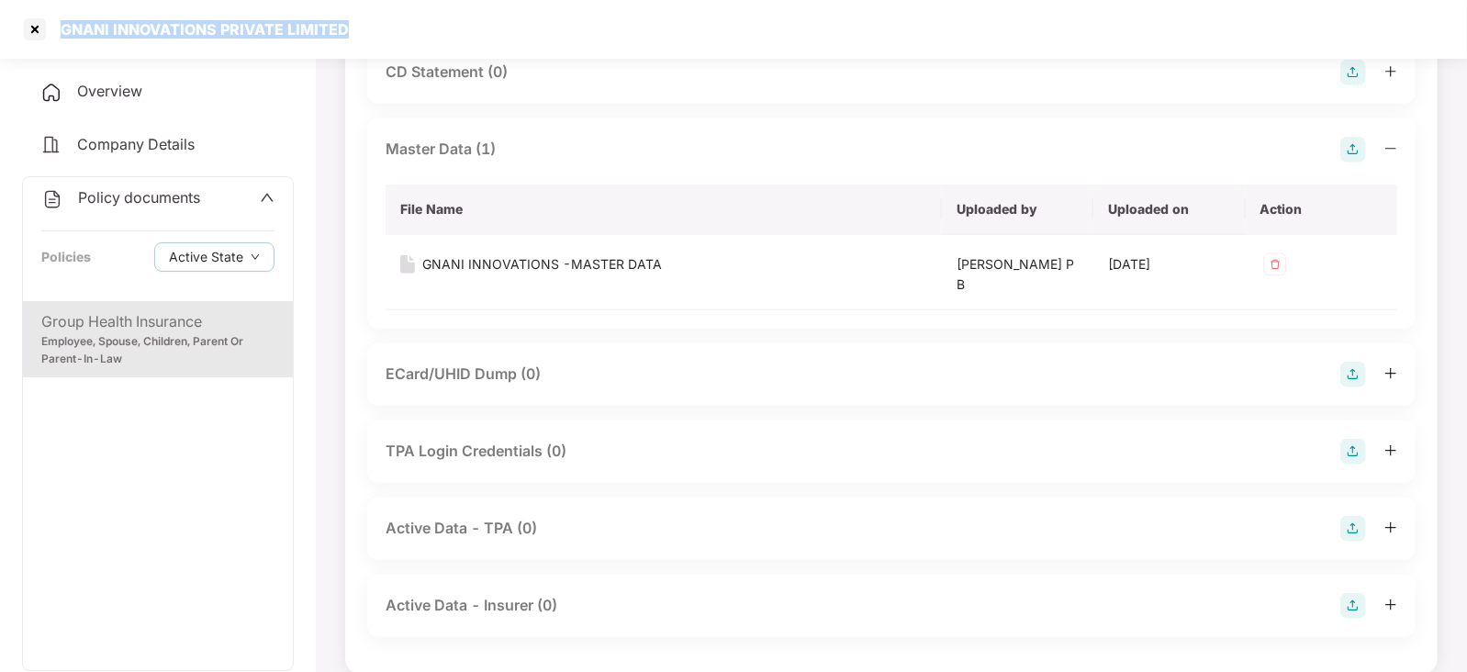
drag, startPoint x: 58, startPoint y: 24, endPoint x: 375, endPoint y: 39, distance: 317.0
click at [375, 39] on div "GNANI INNOVATIONS PRIVATE LIMITED" at bounding box center [733, 29] width 1467 height 59
copy div "GNANI INNOVATIONS PRIVATE LIMITED"
click at [24, 33] on div at bounding box center [34, 29] width 29 height 29
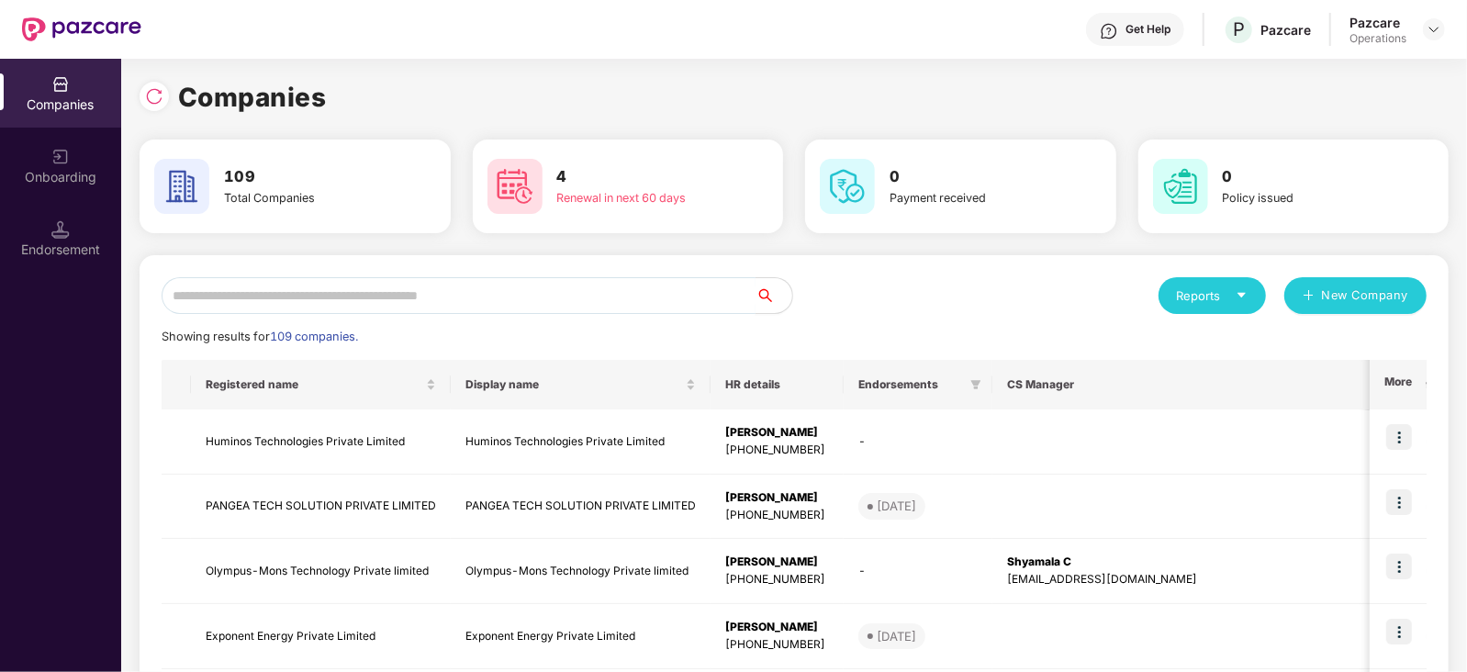
click at [289, 305] on input "text" at bounding box center [459, 295] width 594 height 37
paste input "**********"
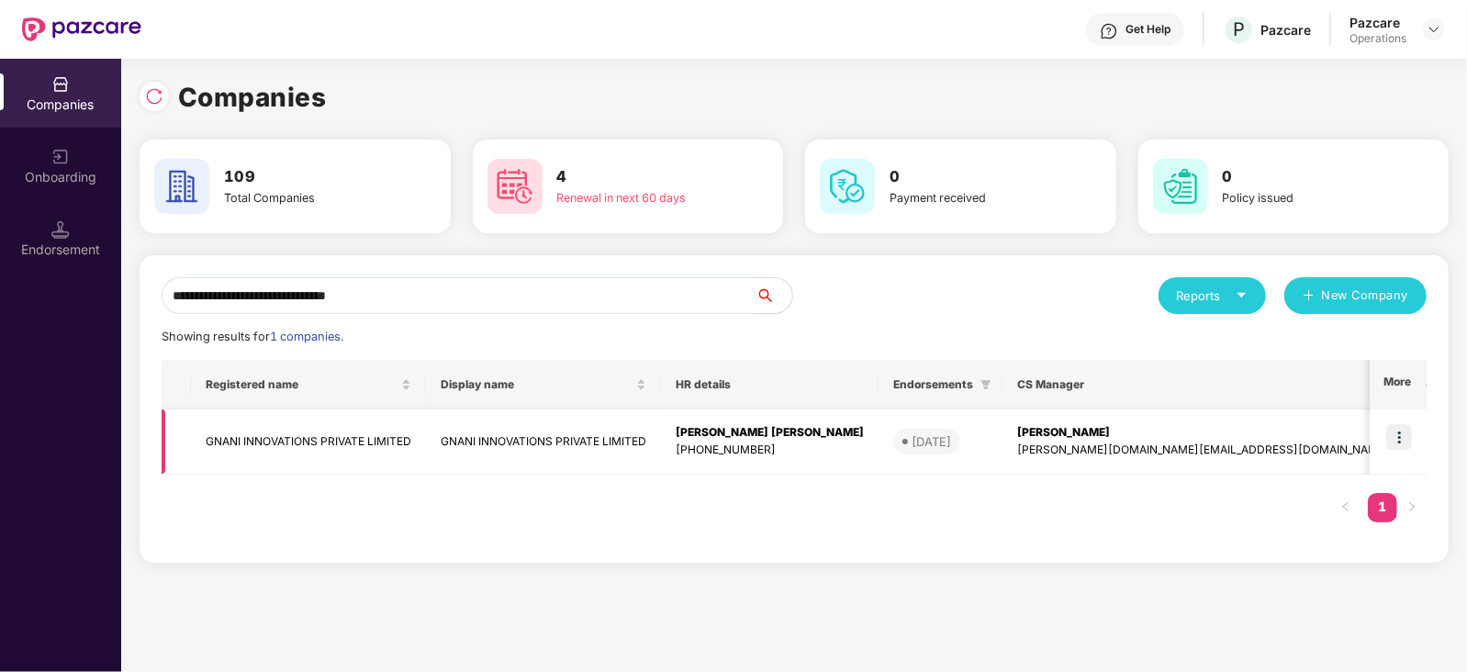
type input "**********"
click at [1402, 433] on img at bounding box center [1399, 437] width 26 height 26
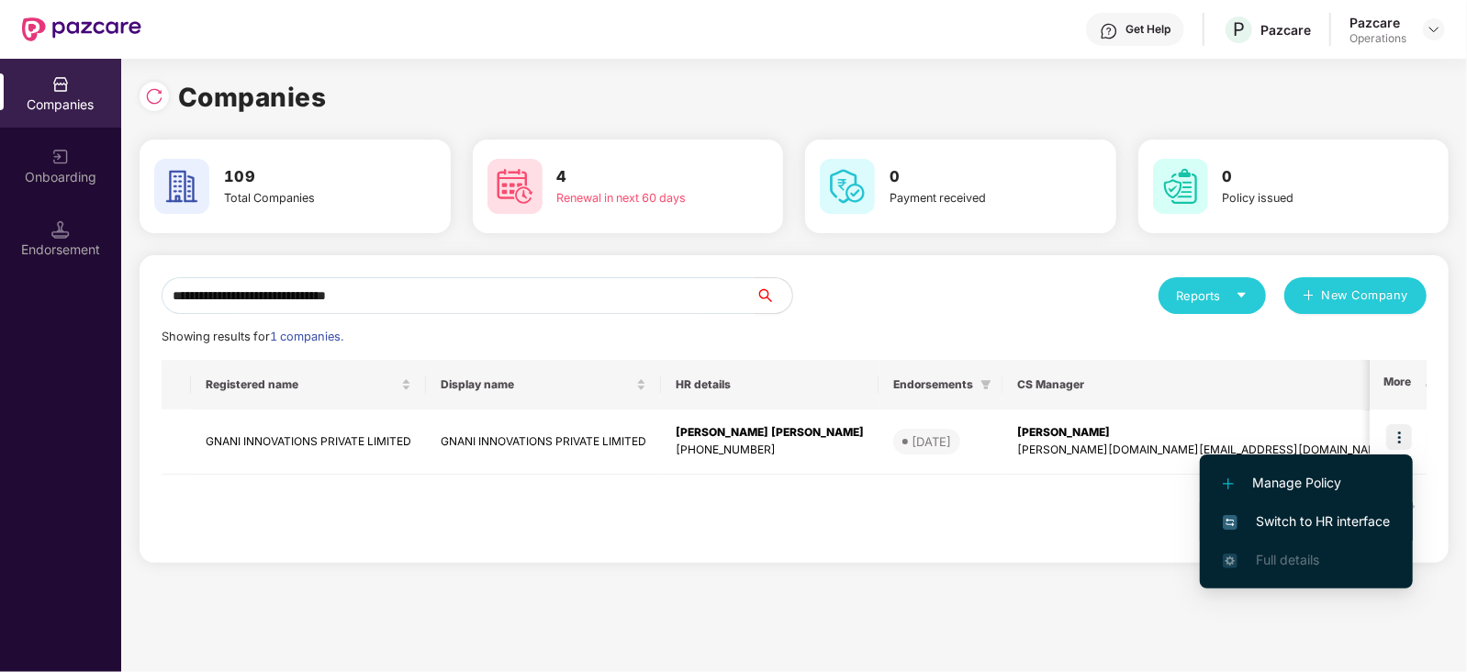
click at [1340, 524] on span "Switch to HR interface" at bounding box center [1306, 521] width 167 height 20
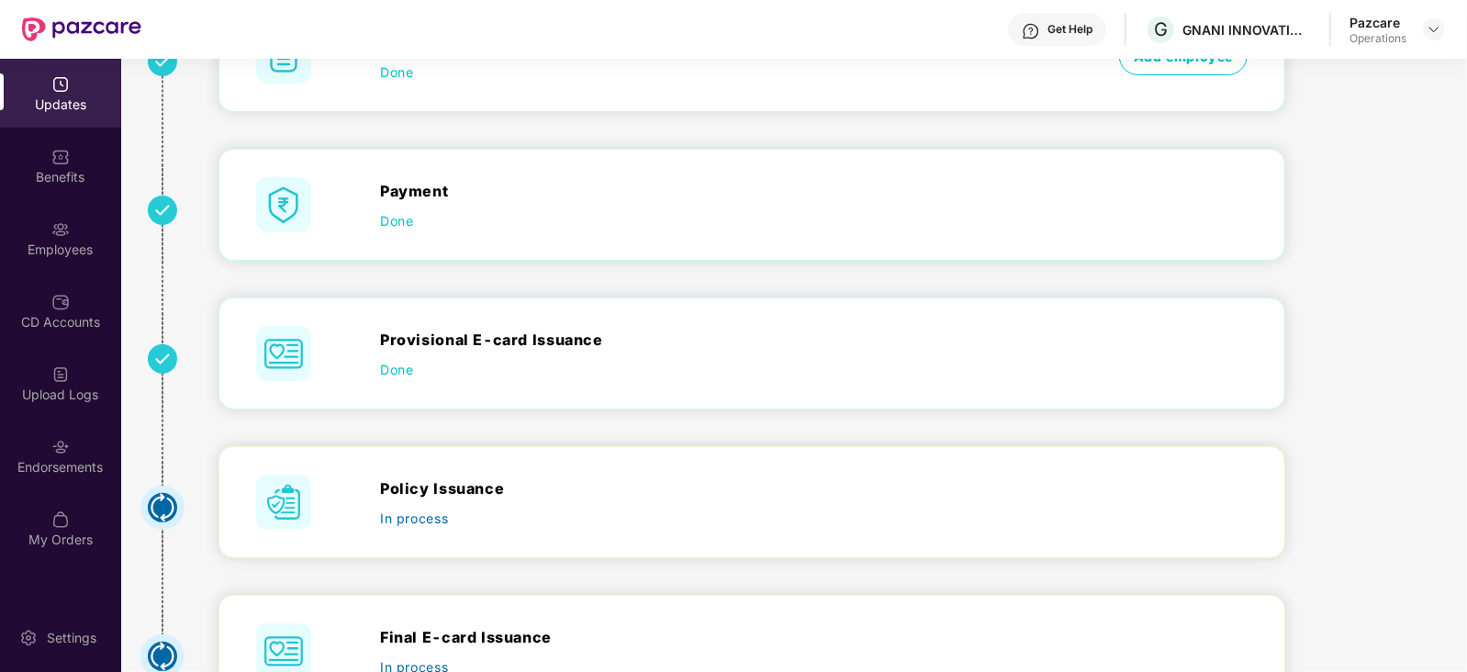
scroll to position [344, 0]
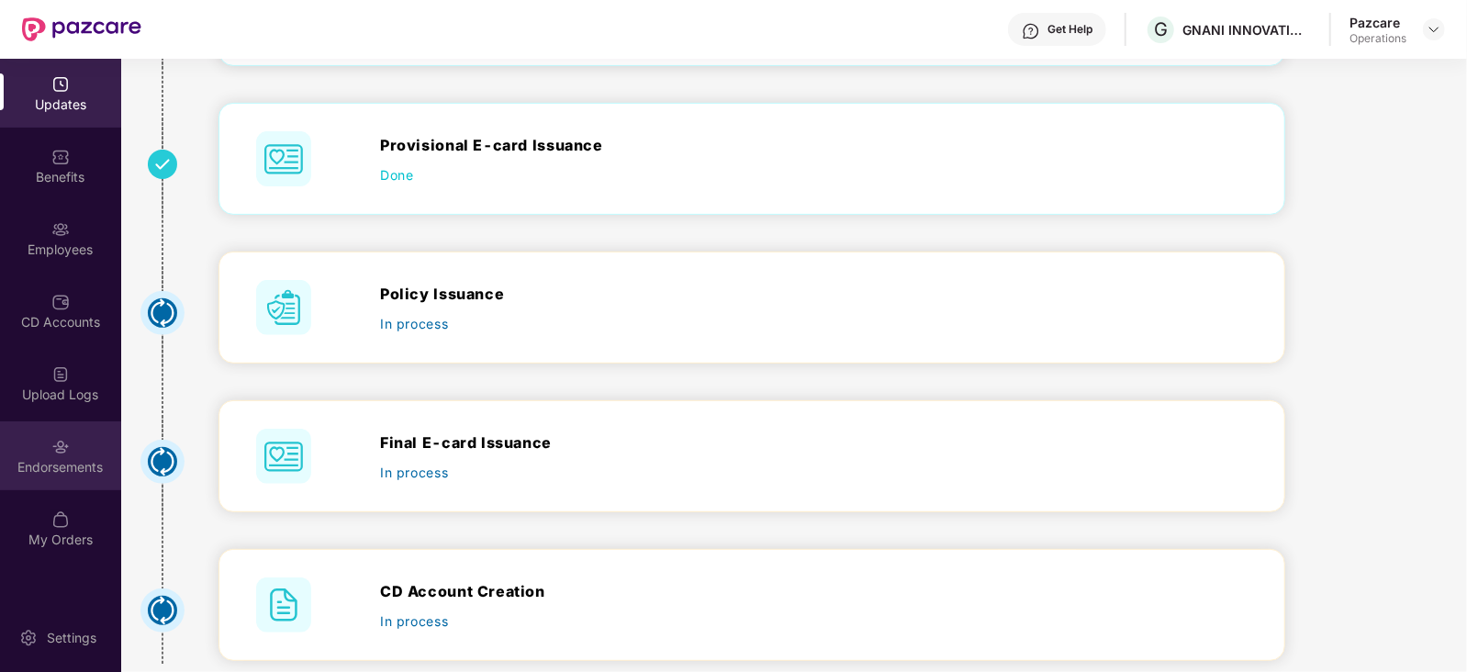
click at [62, 478] on div "Endorsements" at bounding box center [60, 455] width 121 height 69
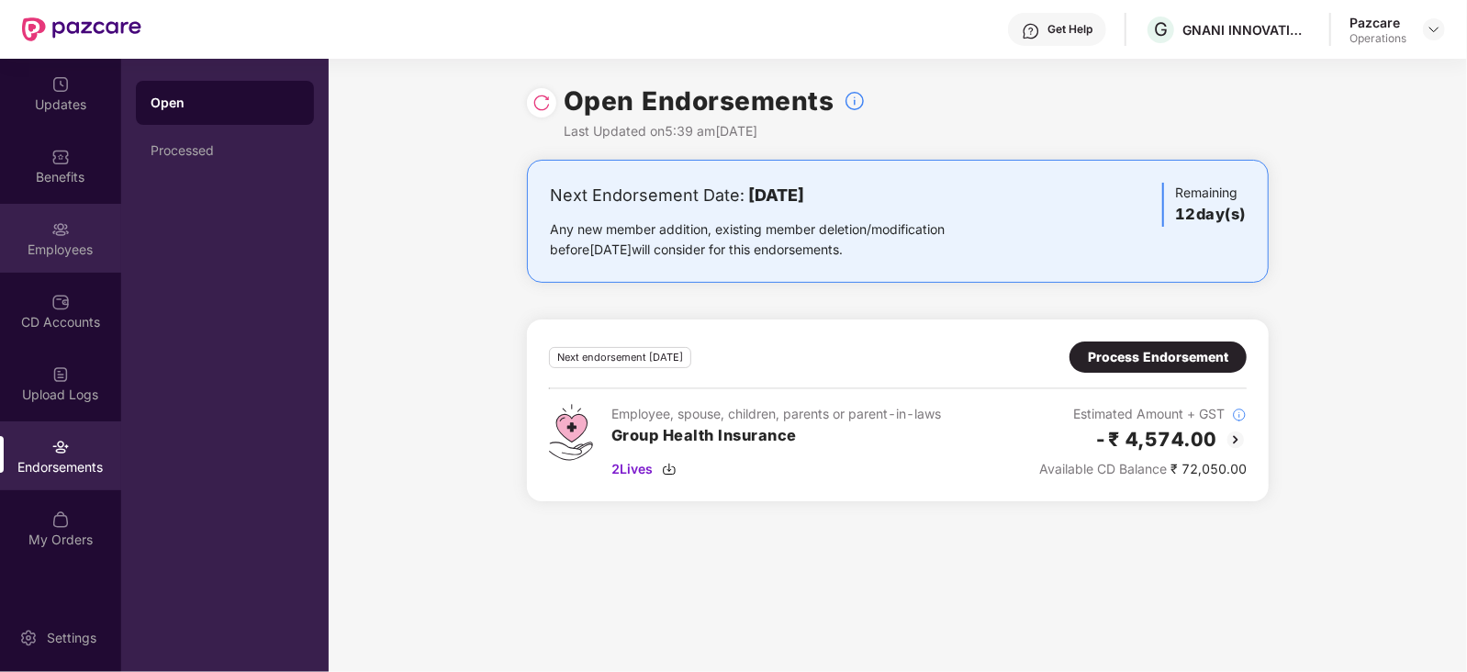
click at [76, 219] on div "Employees" at bounding box center [60, 238] width 121 height 69
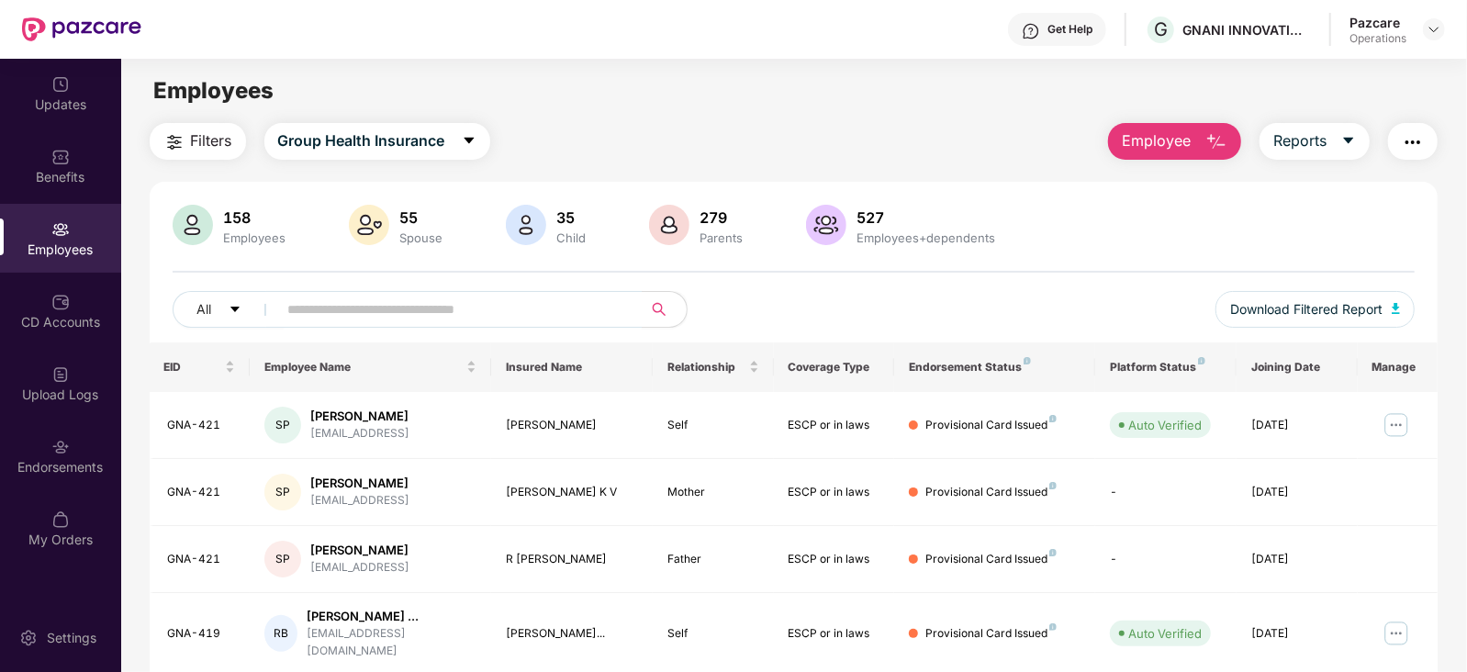
click at [194, 142] on span "Filters" at bounding box center [211, 140] width 41 height 23
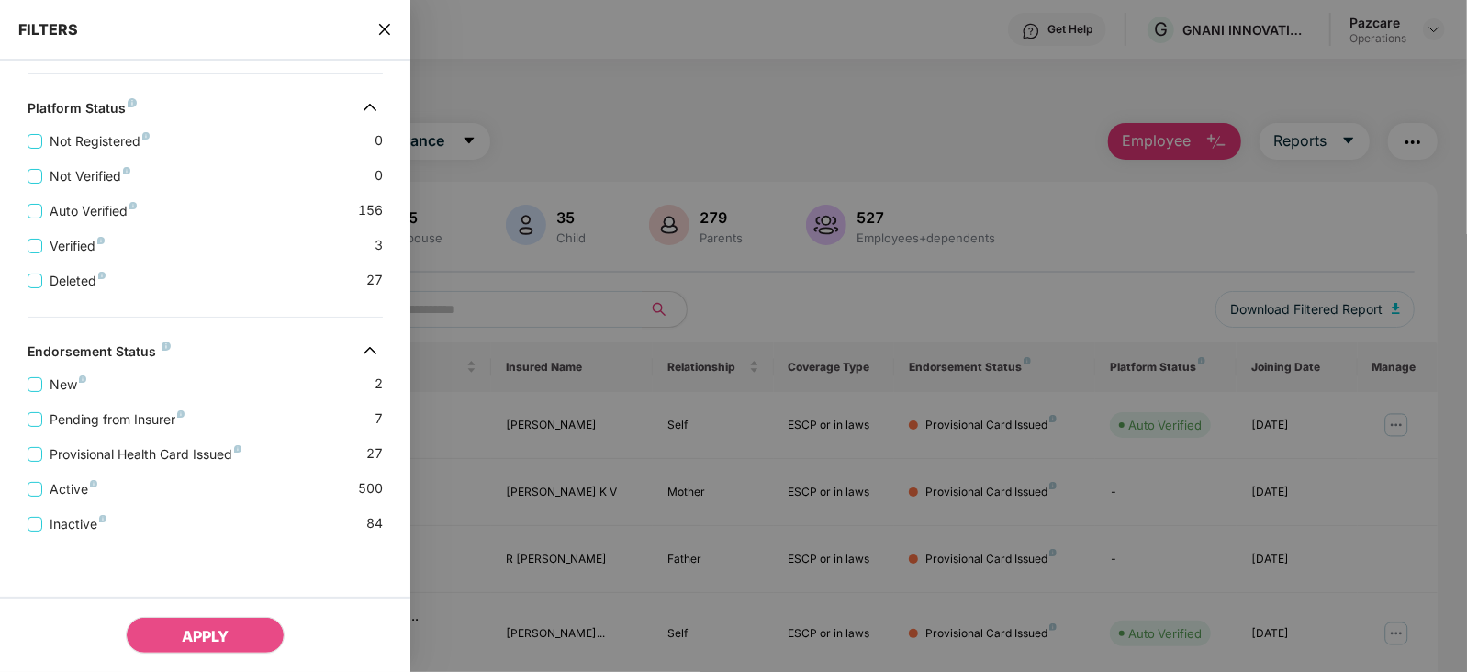
scroll to position [632, 0]
click at [136, 420] on span "Pending from Insurer" at bounding box center [117, 419] width 150 height 20
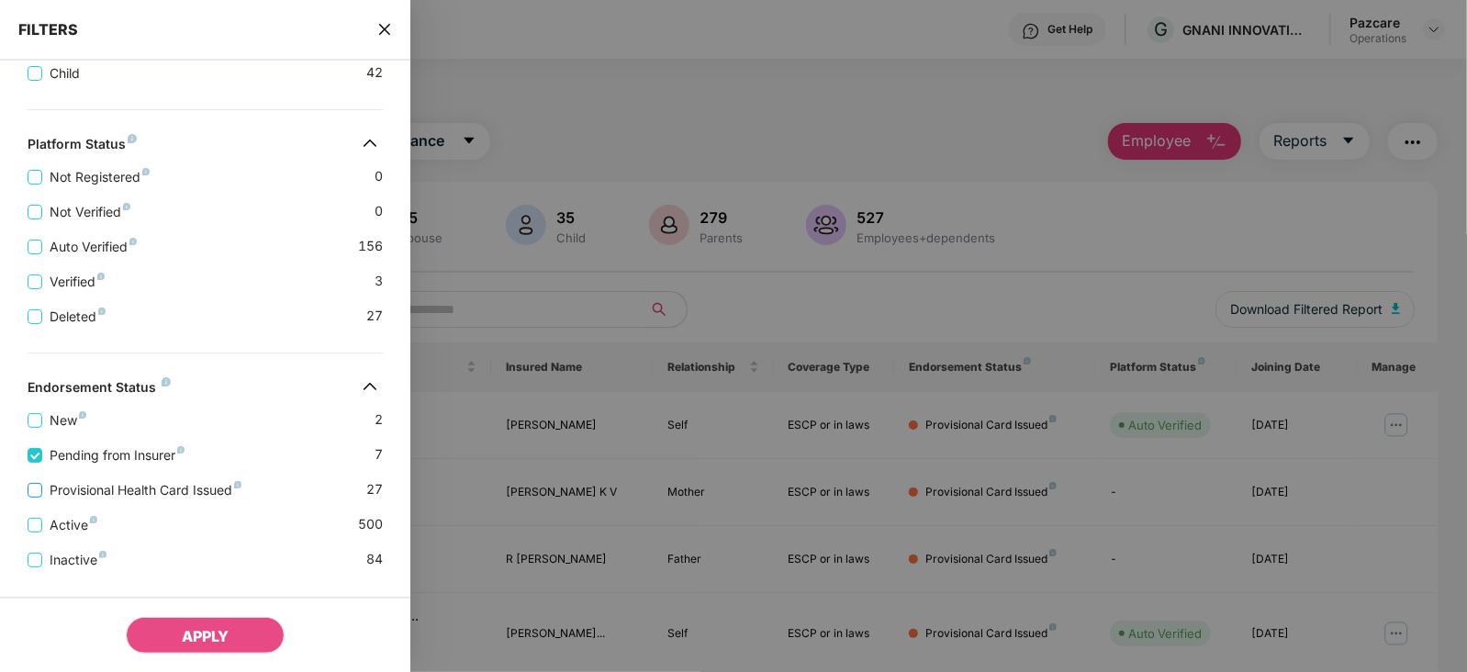
click at [151, 495] on span "Provisional Health Card Issued" at bounding box center [145, 490] width 207 height 20
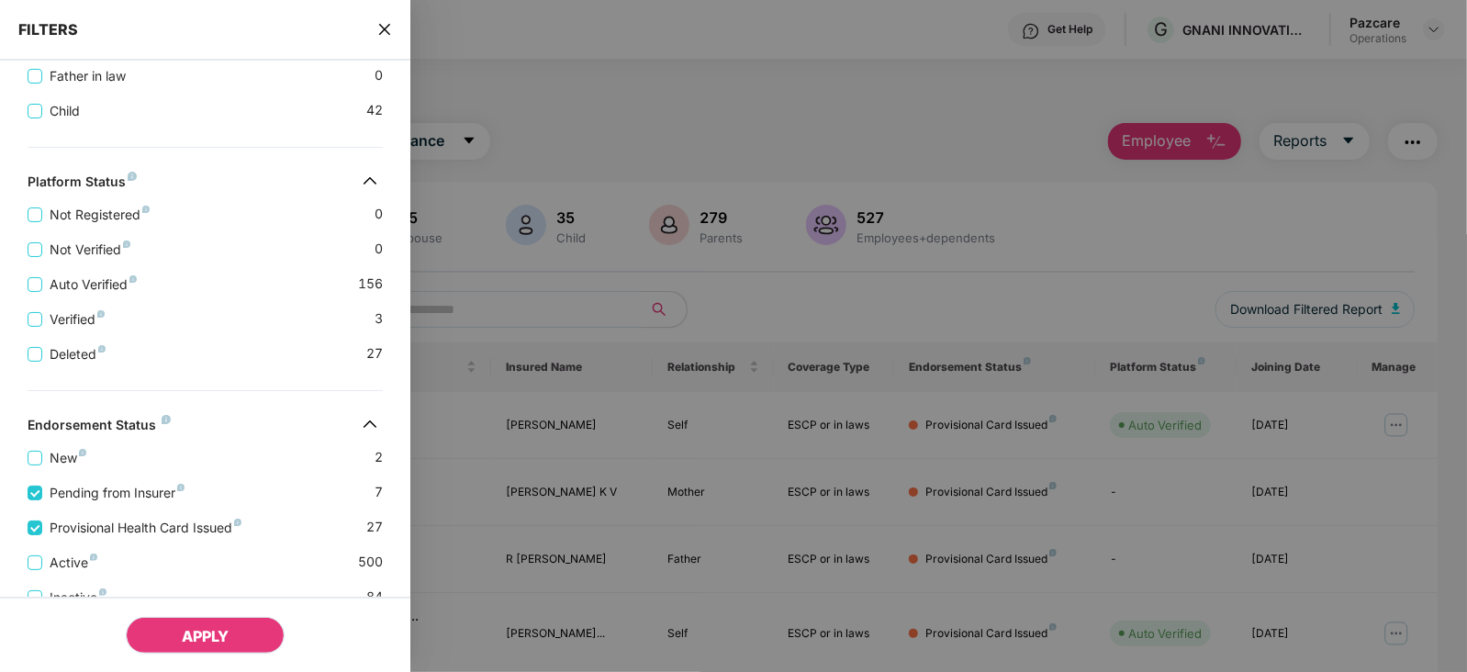
click at [220, 643] on span "APPLY" at bounding box center [205, 636] width 47 height 18
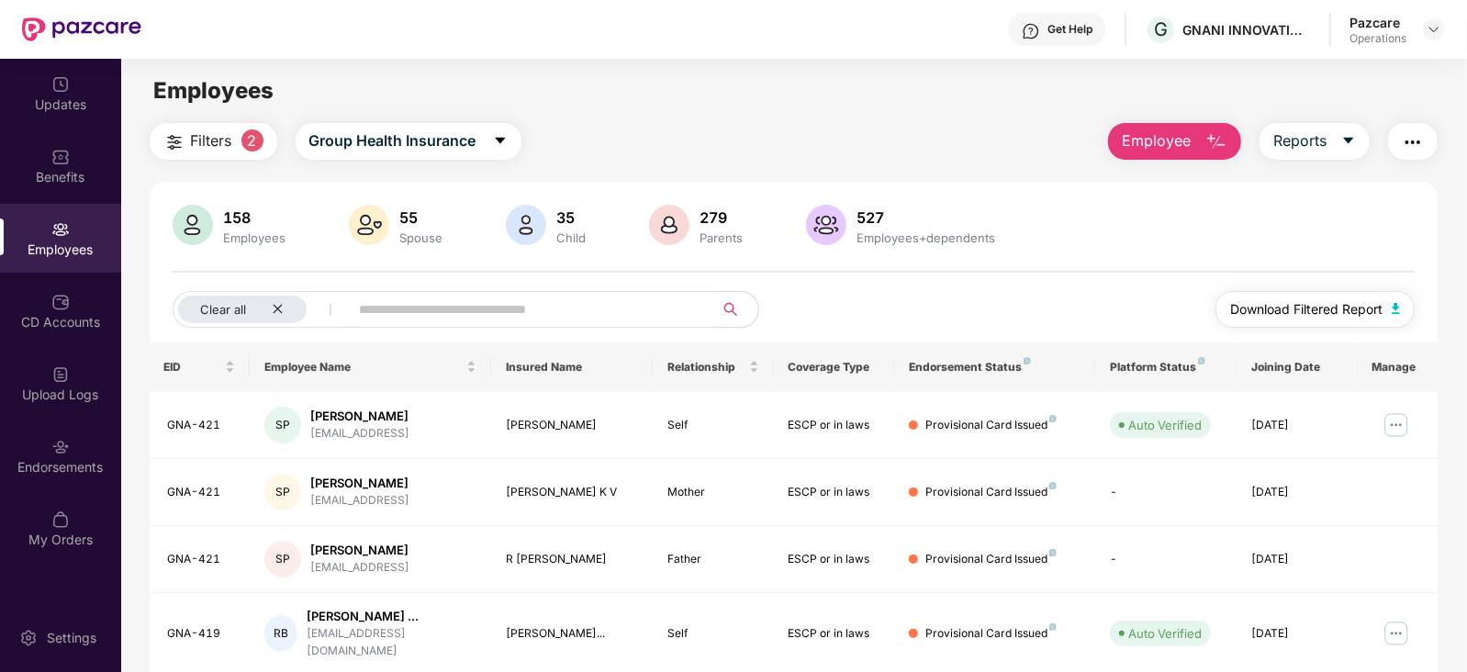
click at [1390, 314] on button "Download Filtered Report" at bounding box center [1315, 309] width 200 height 37
click at [1409, 156] on button "button" at bounding box center [1413, 141] width 50 height 37
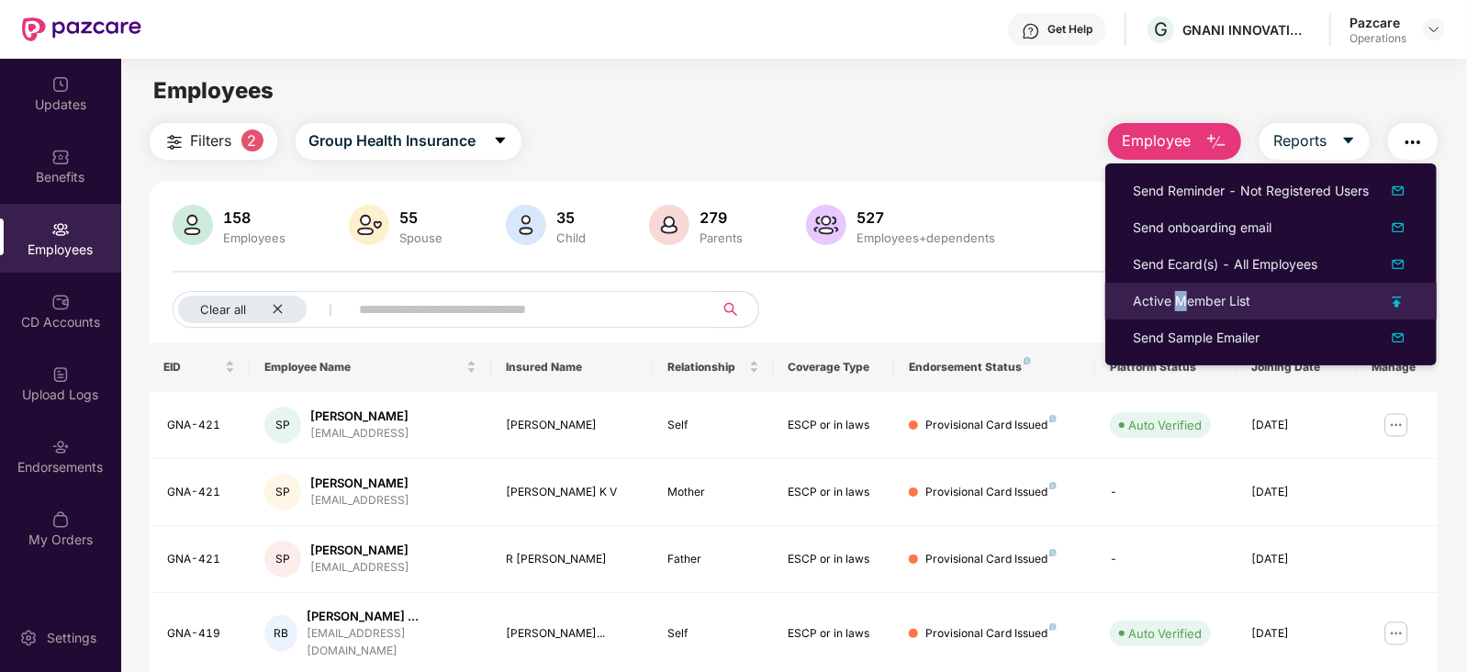
click at [1179, 297] on div "Active Member List" at bounding box center [1191, 301] width 117 height 20
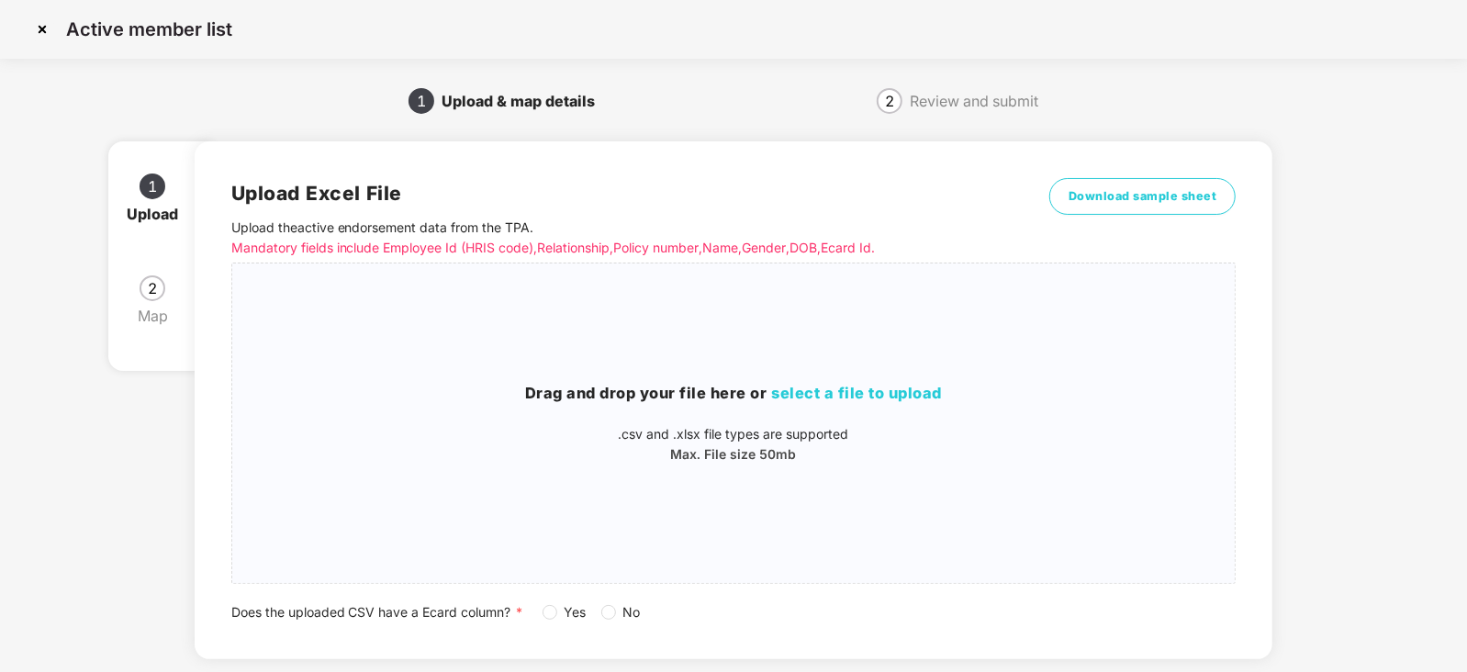
click at [551, 621] on label "Yes" at bounding box center [568, 612] width 51 height 20
click at [831, 400] on span "select a file to upload" at bounding box center [857, 393] width 171 height 18
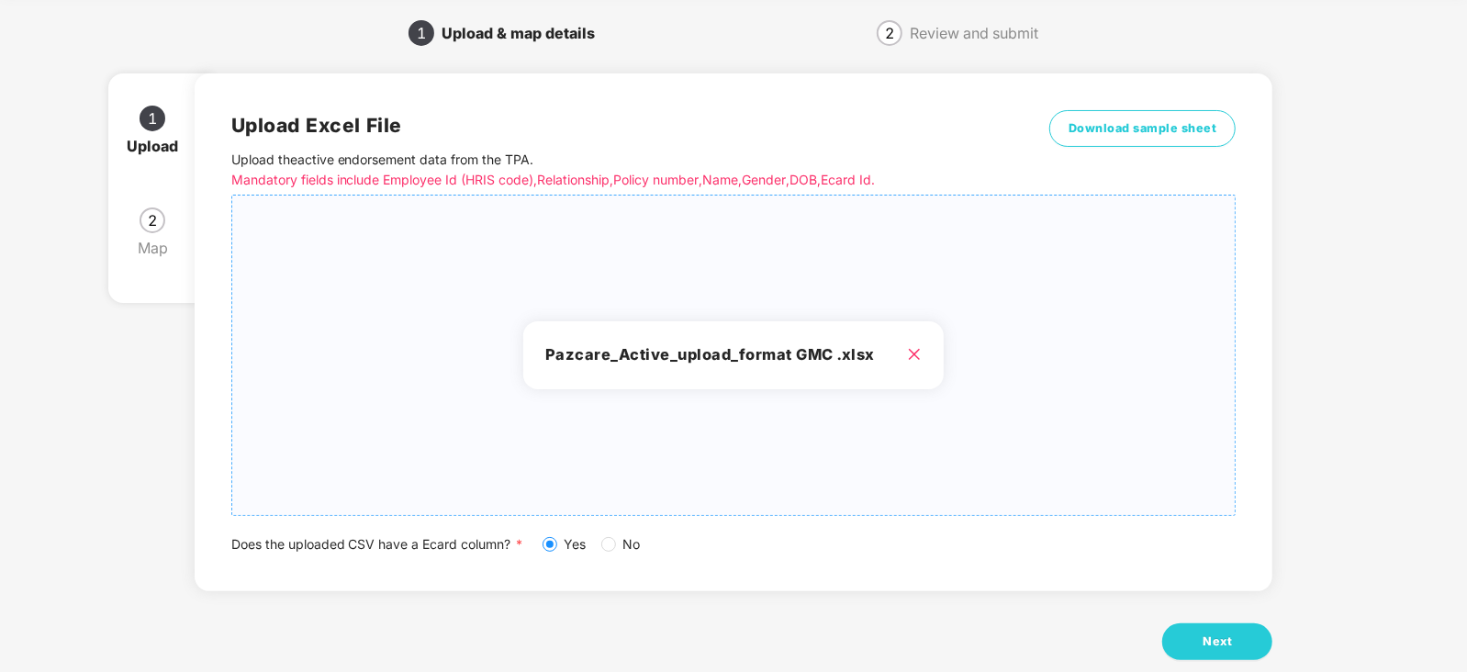
scroll to position [102, 0]
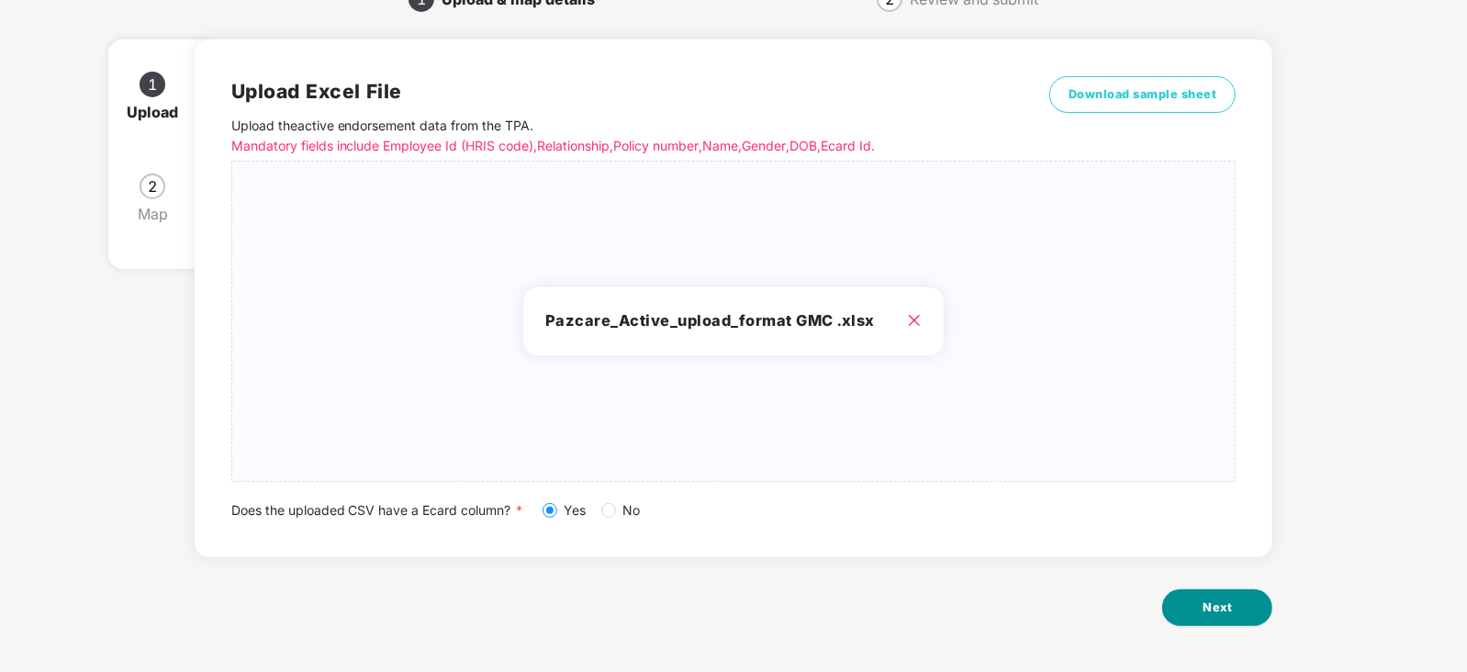
click at [1206, 603] on span "Next" at bounding box center [1217, 608] width 29 height 18
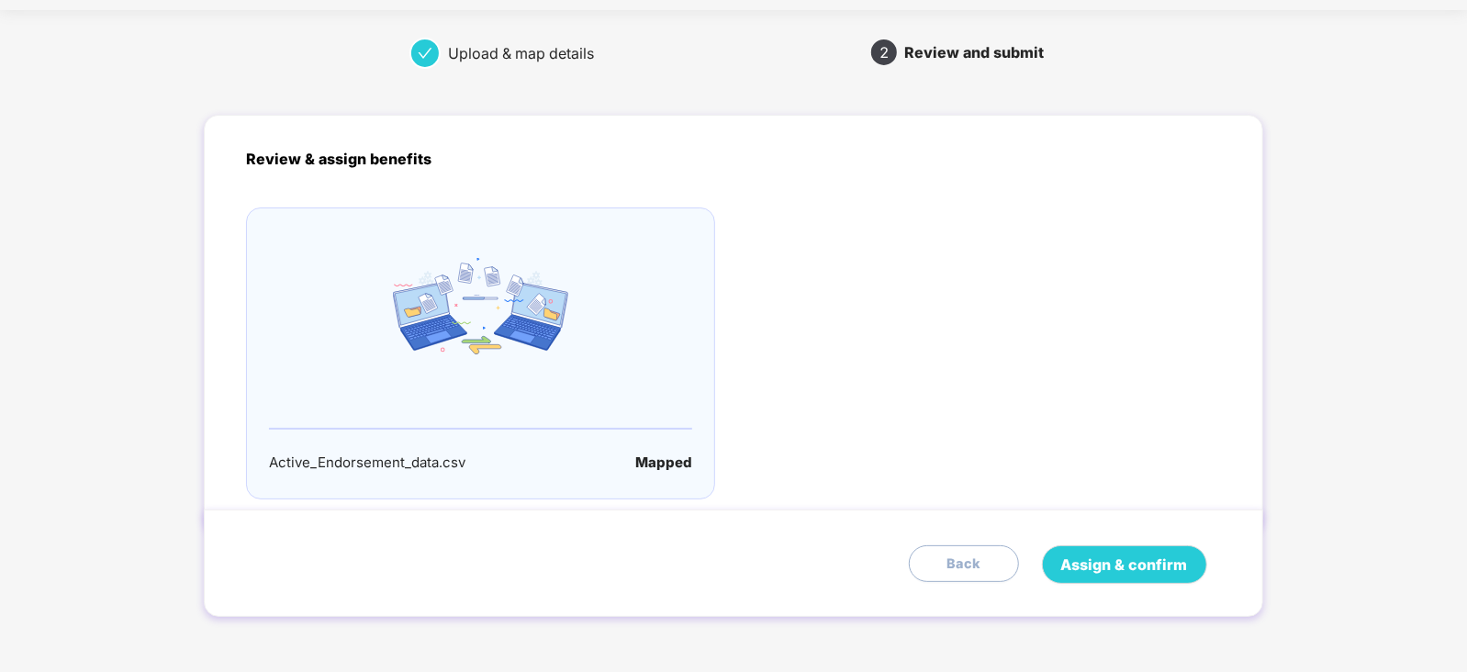
scroll to position [0, 0]
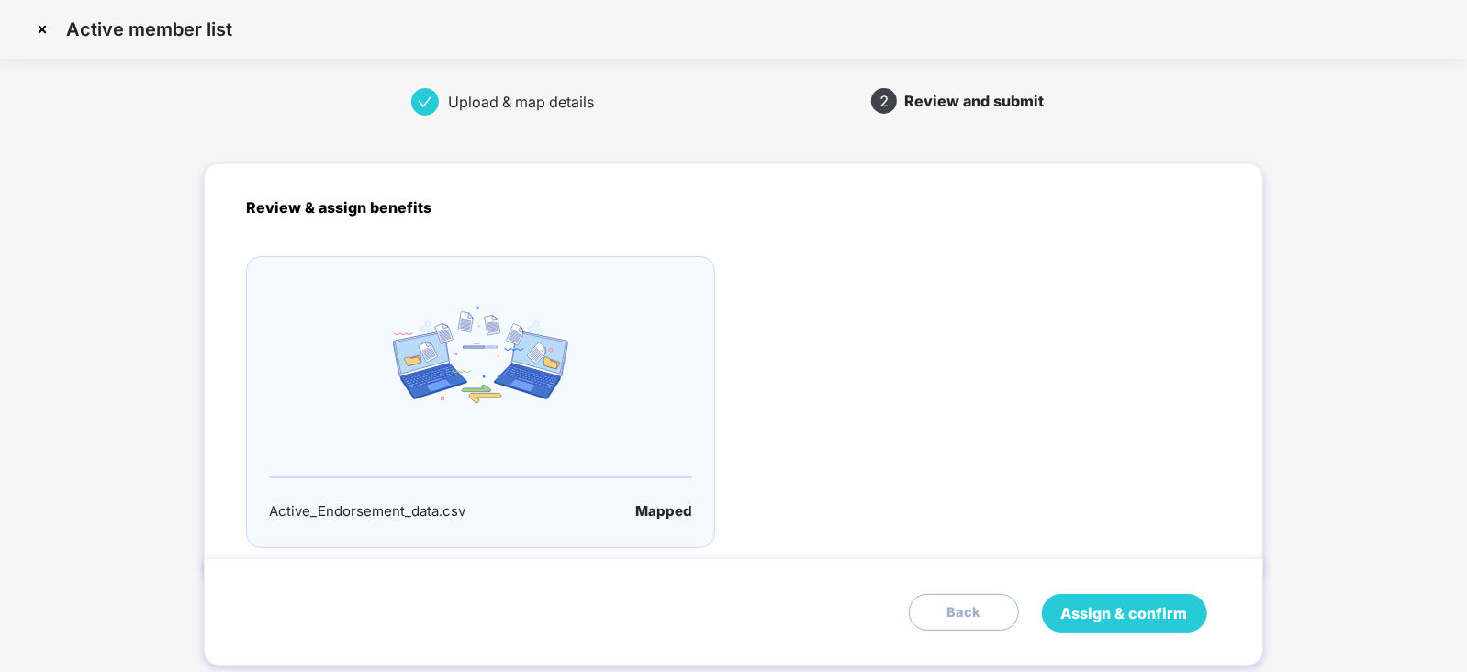
click at [1153, 598] on button "Assign & confirm" at bounding box center [1124, 613] width 165 height 39
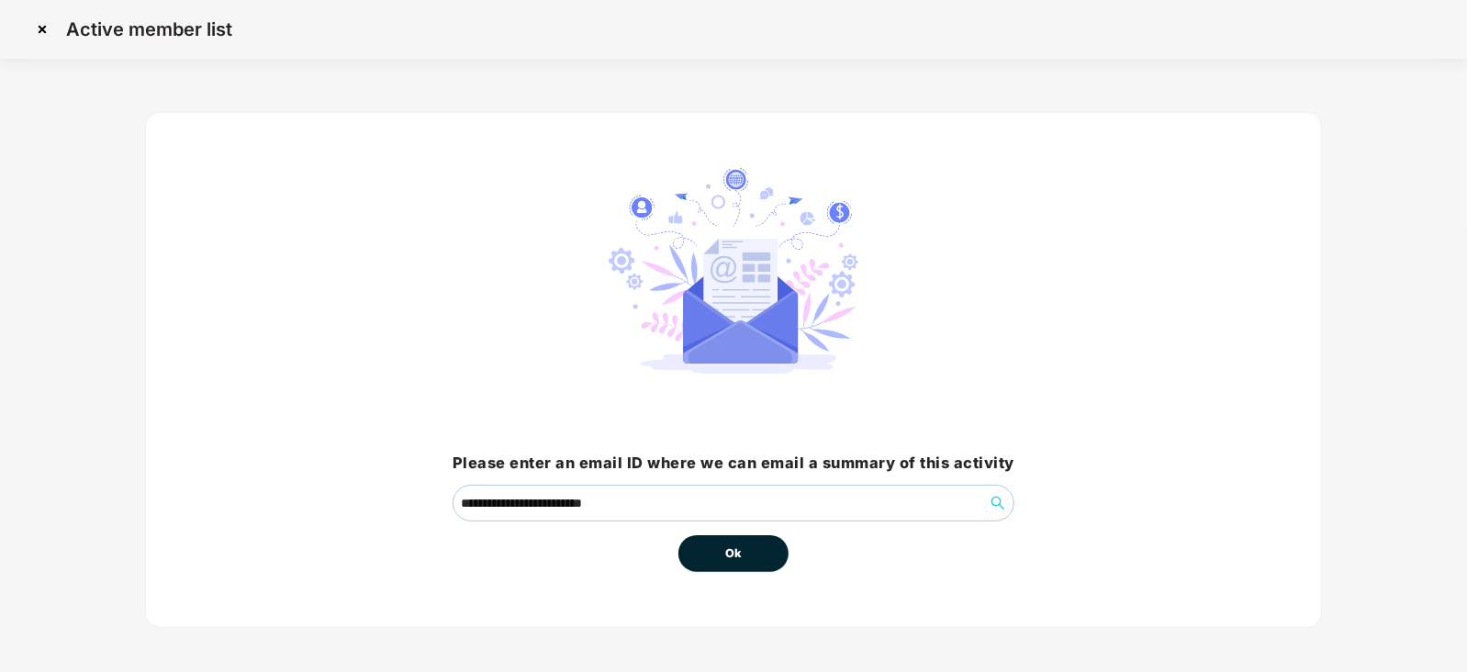
click at [715, 543] on button "Ok" at bounding box center [733, 553] width 110 height 37
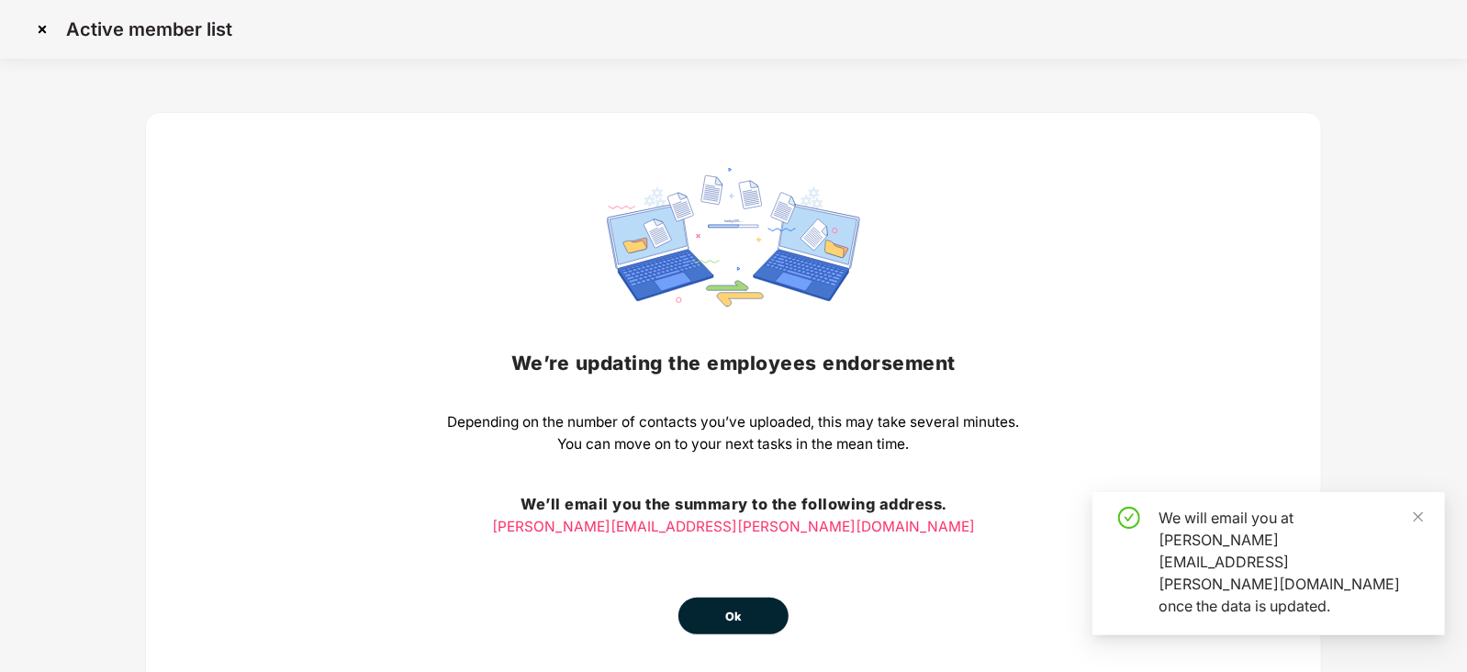
click at [717, 546] on div "We’re updating the employees endorsement Depending on the number of contacts yo…" at bounding box center [734, 401] width 572 height 466
click at [738, 590] on div "We’re updating the employees endorsement Depending on the number of contacts yo…" at bounding box center [734, 401] width 572 height 466
click at [742, 606] on button "Ok" at bounding box center [733, 616] width 110 height 37
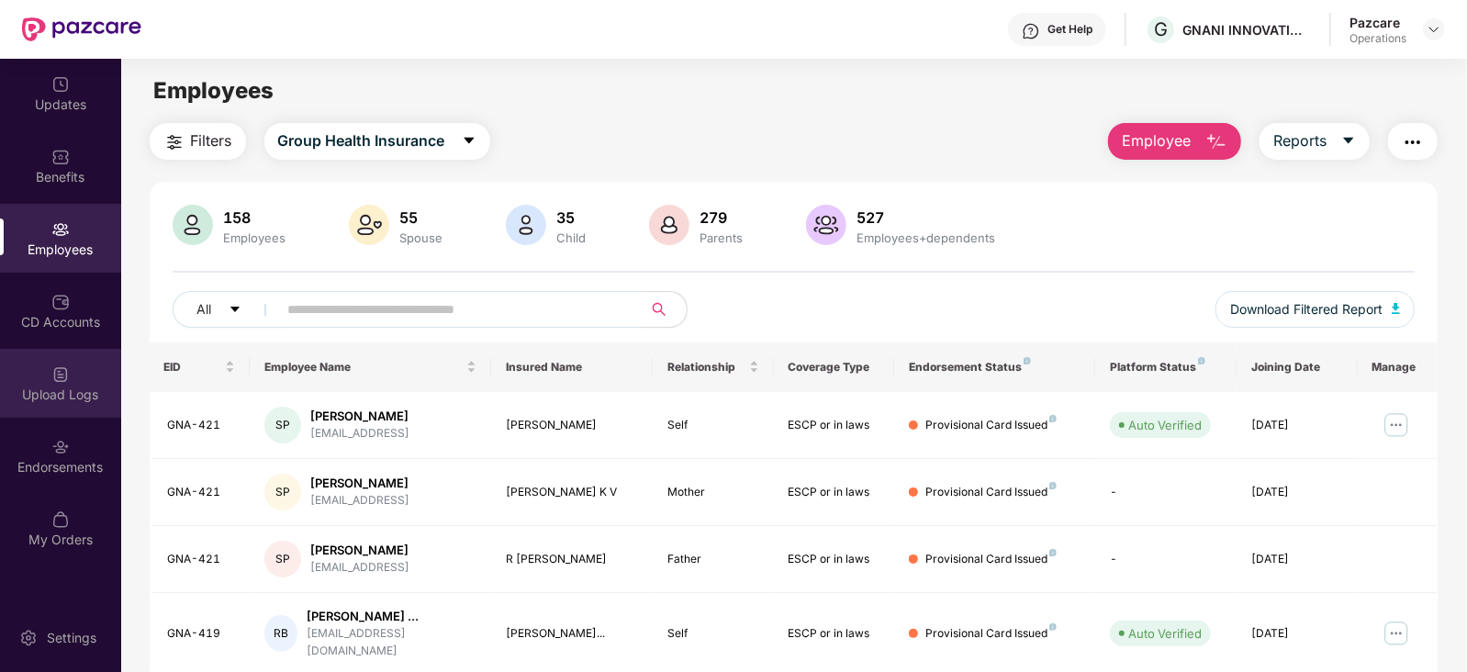
click at [71, 384] on div "Upload Logs" at bounding box center [60, 383] width 121 height 69
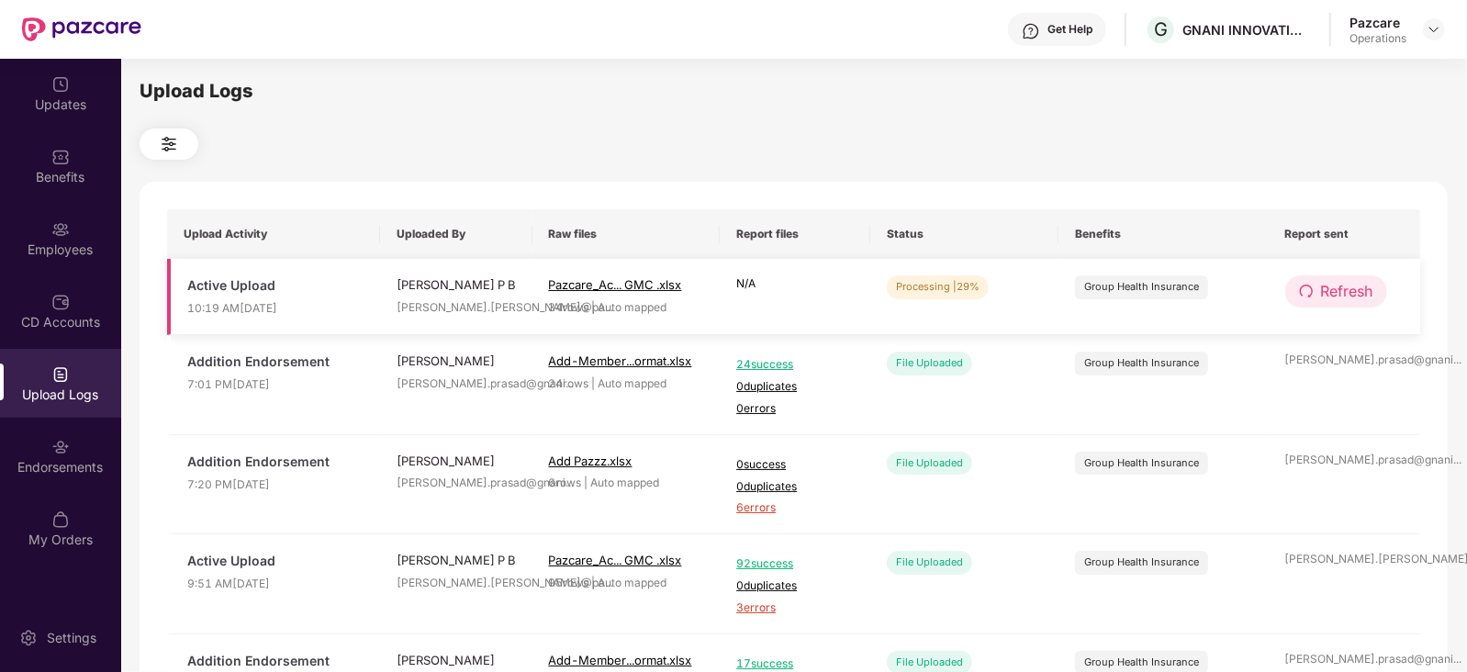
click at [1347, 278] on button "Refresh" at bounding box center [1336, 291] width 102 height 32
click at [1347, 278] on button "Refresh" at bounding box center [1337, 291] width 104 height 32
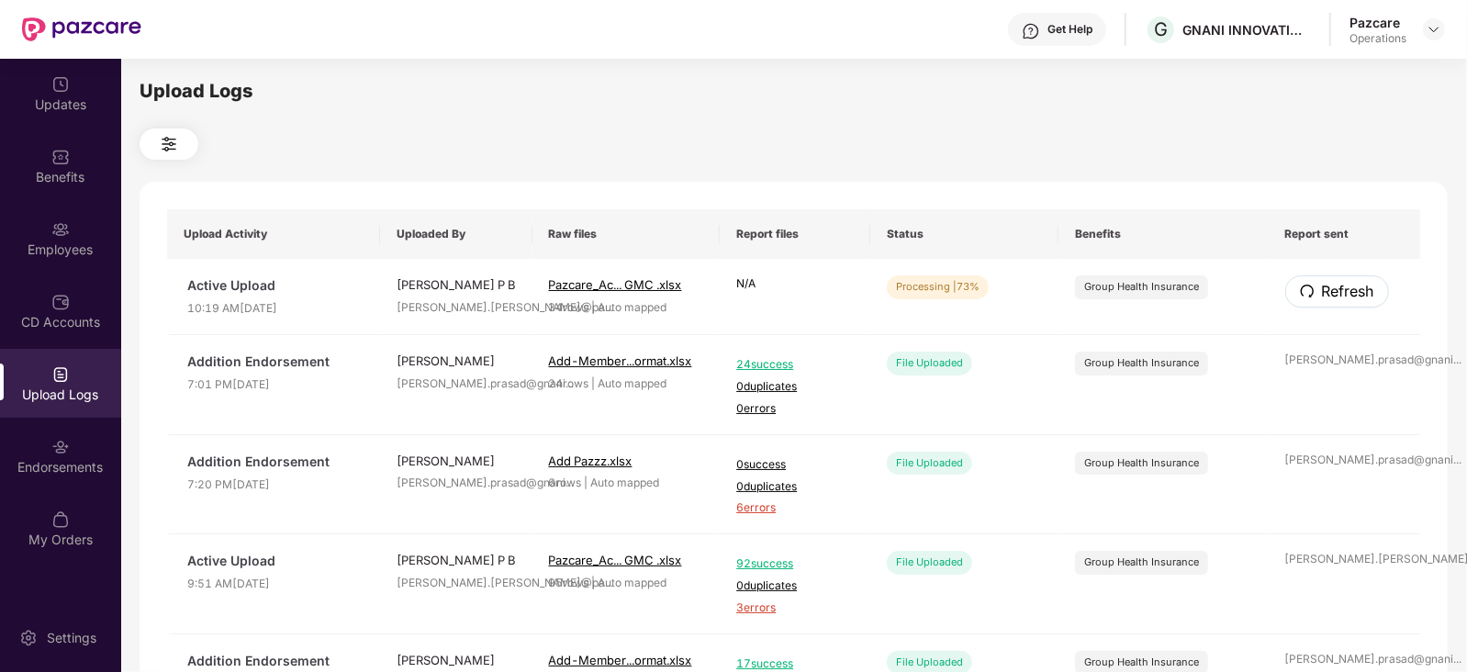
click at [1347, 278] on button "Refresh" at bounding box center [1337, 291] width 104 height 32
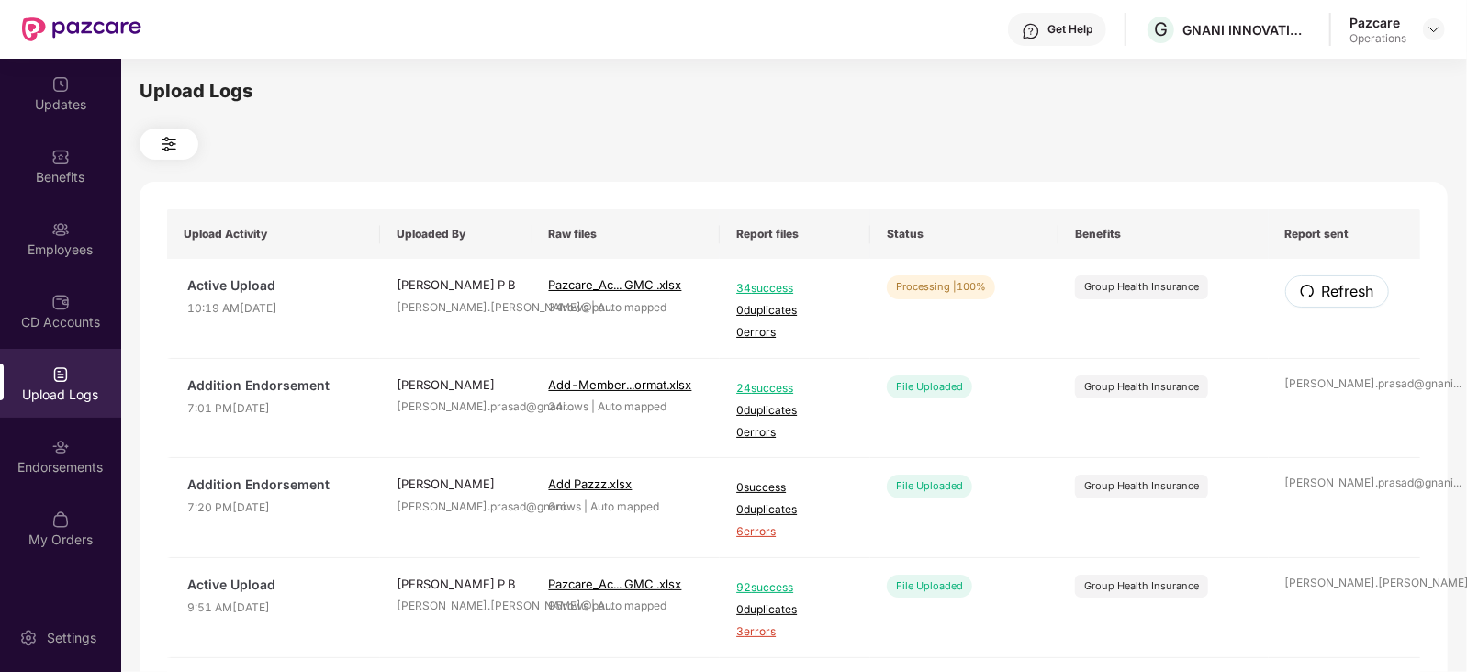
click at [1347, 278] on button "Refresh" at bounding box center [1337, 291] width 104 height 32
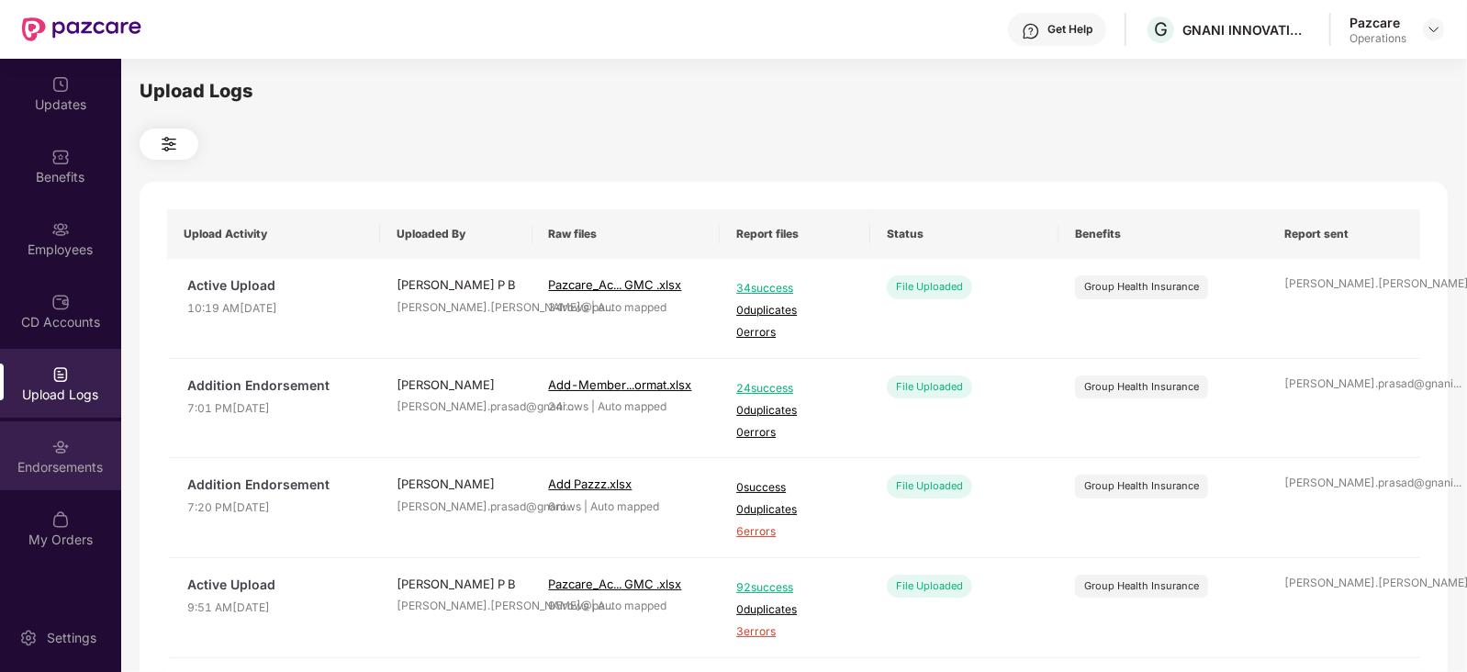
click at [74, 460] on div "Endorsements" at bounding box center [60, 467] width 121 height 18
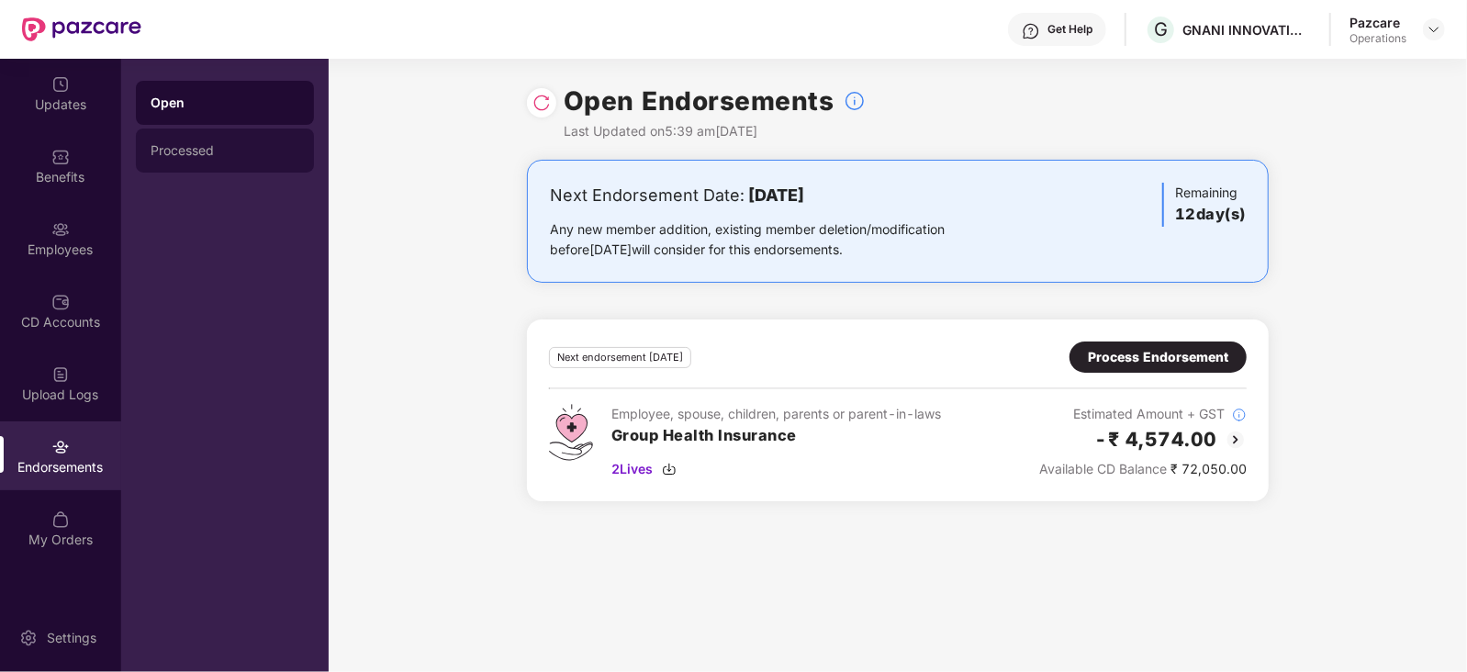
click at [181, 153] on div "Processed" at bounding box center [225, 150] width 149 height 15
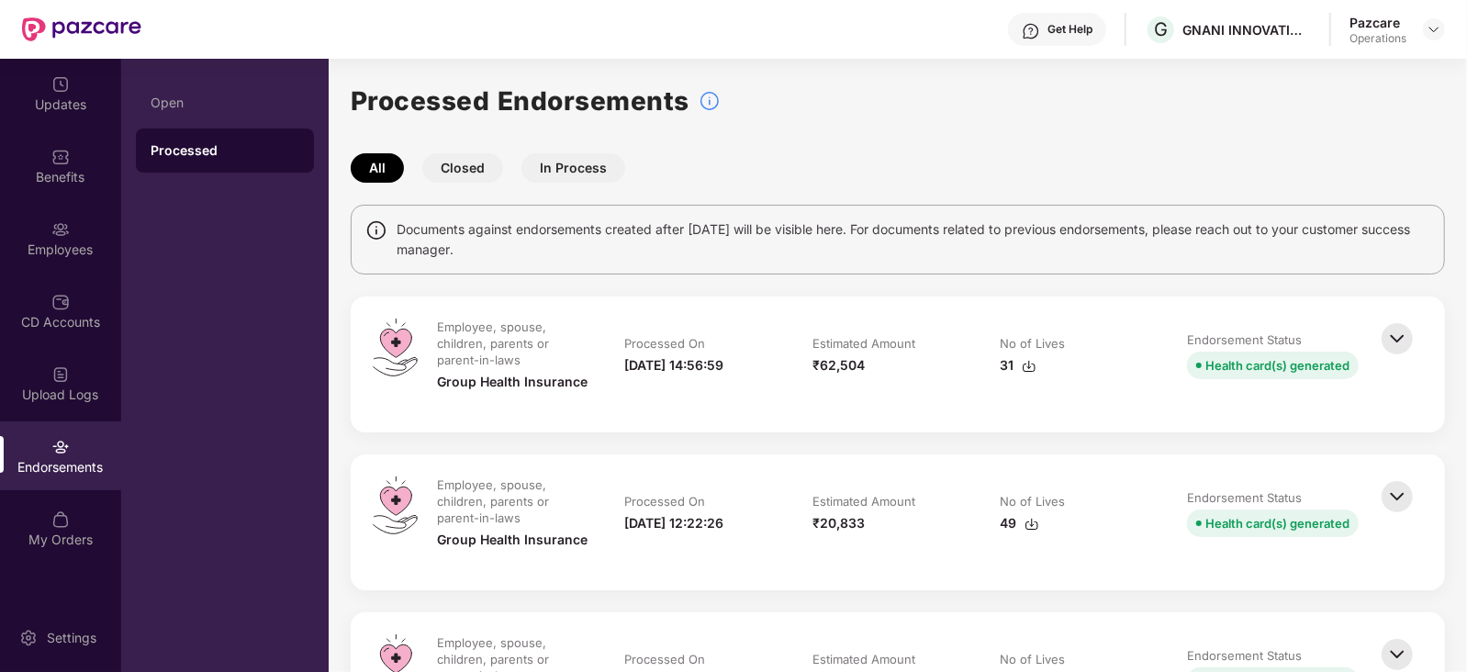
click at [1395, 341] on img at bounding box center [1397, 339] width 40 height 40
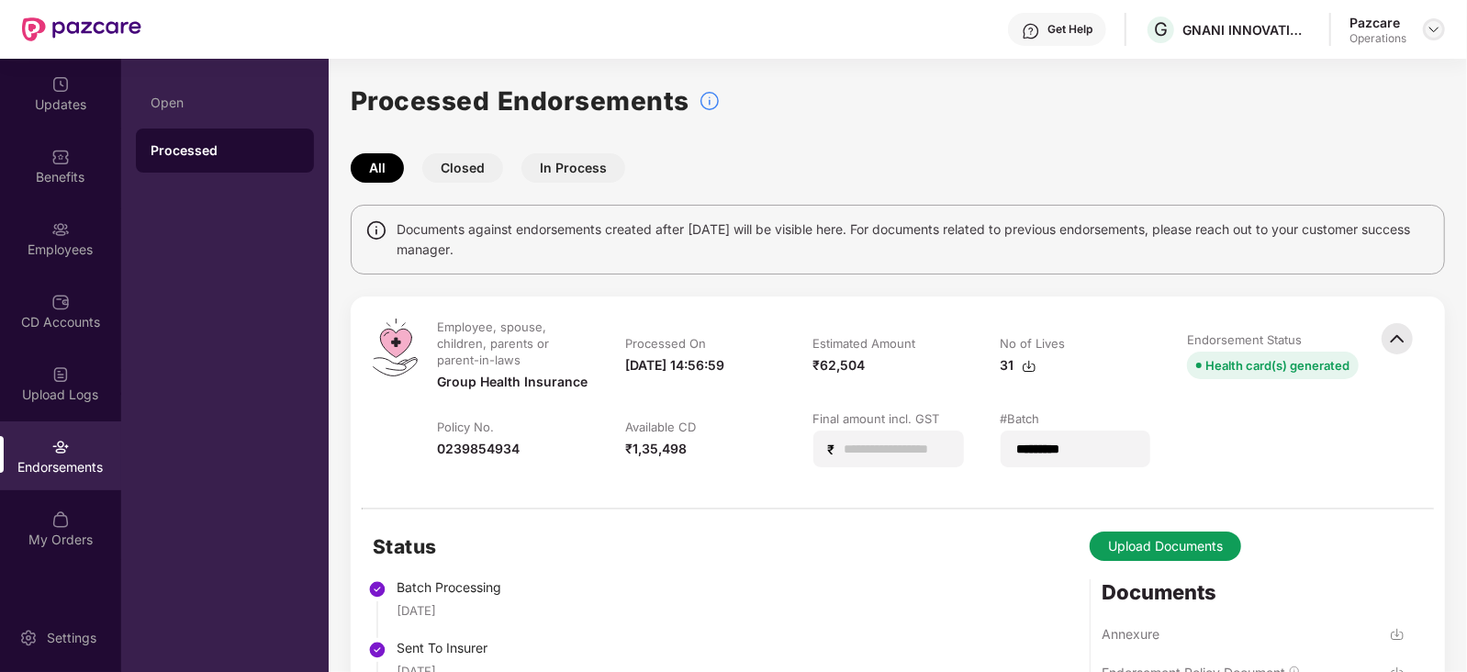
drag, startPoint x: 1444, startPoint y: 28, endPoint x: 1427, endPoint y: 28, distance: 16.5
click at [1443, 28] on div at bounding box center [1434, 29] width 22 height 22
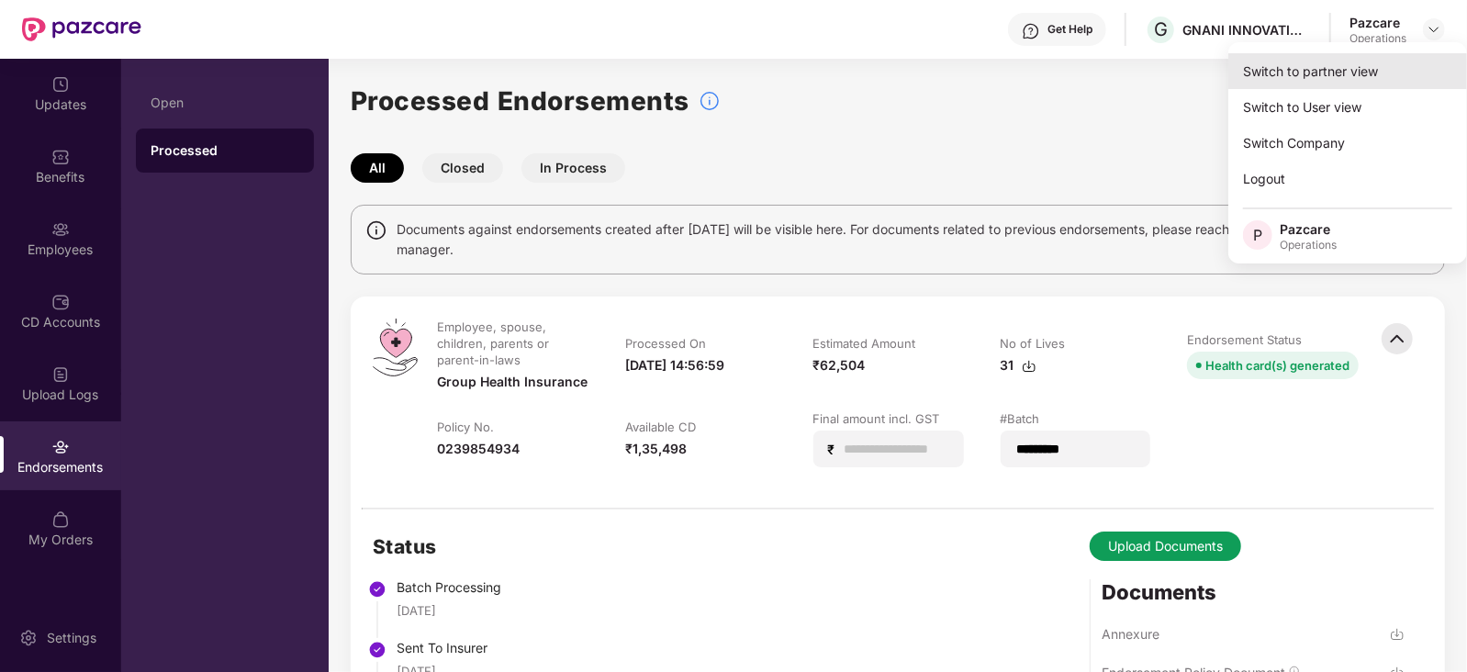
click at [1337, 78] on div "Switch to partner view" at bounding box center [1347, 71] width 239 height 36
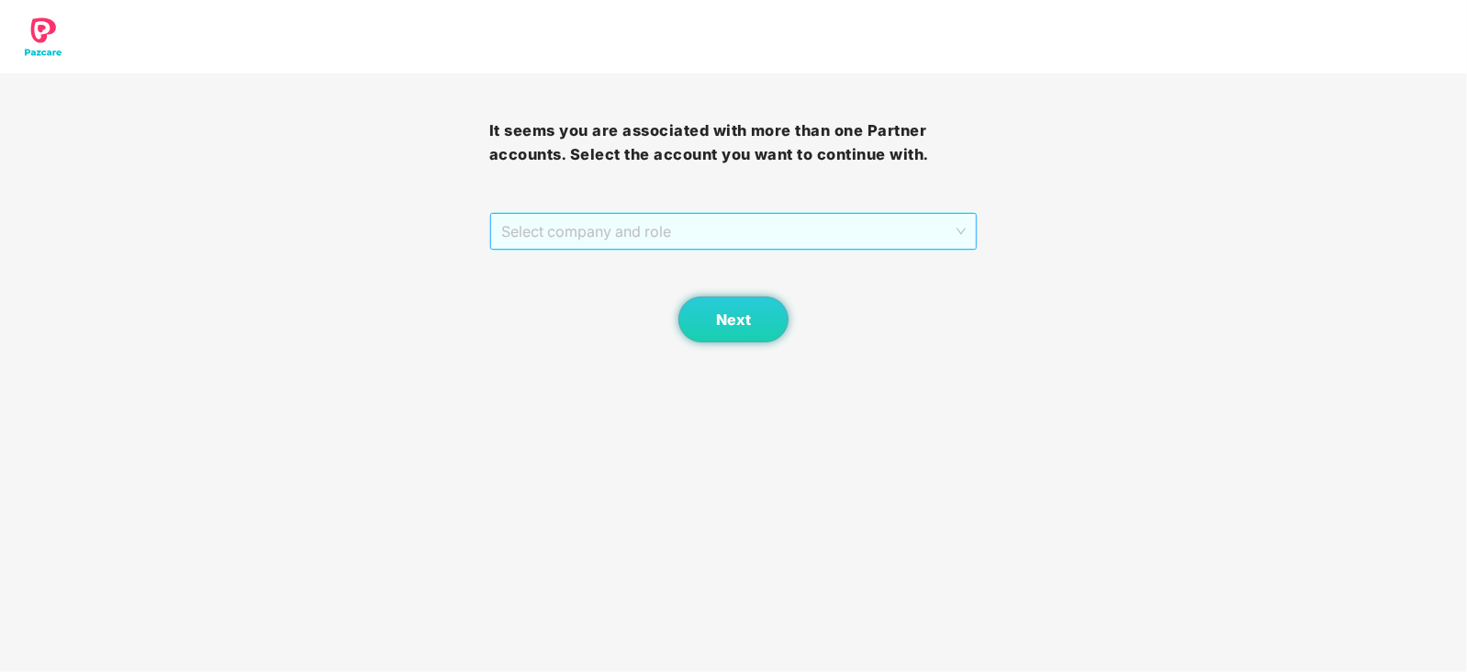
click at [605, 231] on span "Select company and role" at bounding box center [733, 231] width 465 height 35
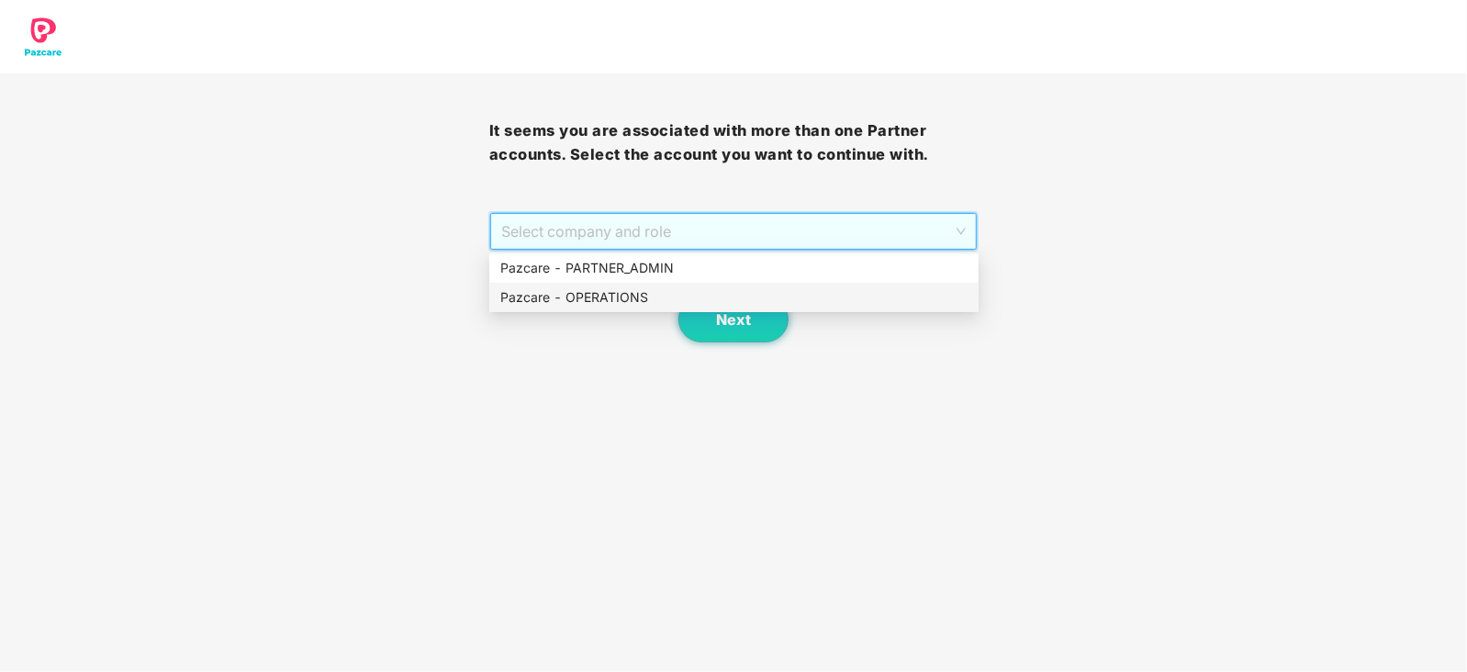
click at [599, 289] on div "Pazcare - OPERATIONS" at bounding box center [733, 297] width 467 height 20
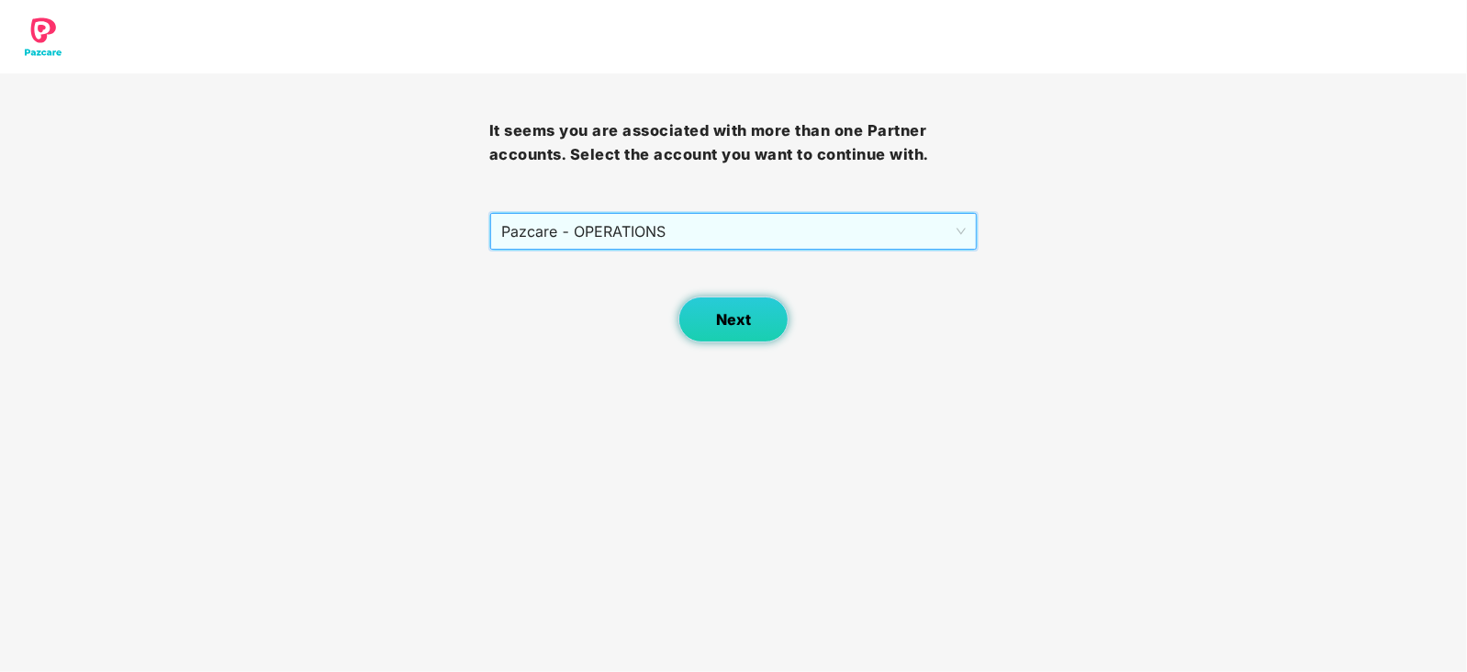
click at [711, 332] on button "Next" at bounding box center [733, 319] width 110 height 46
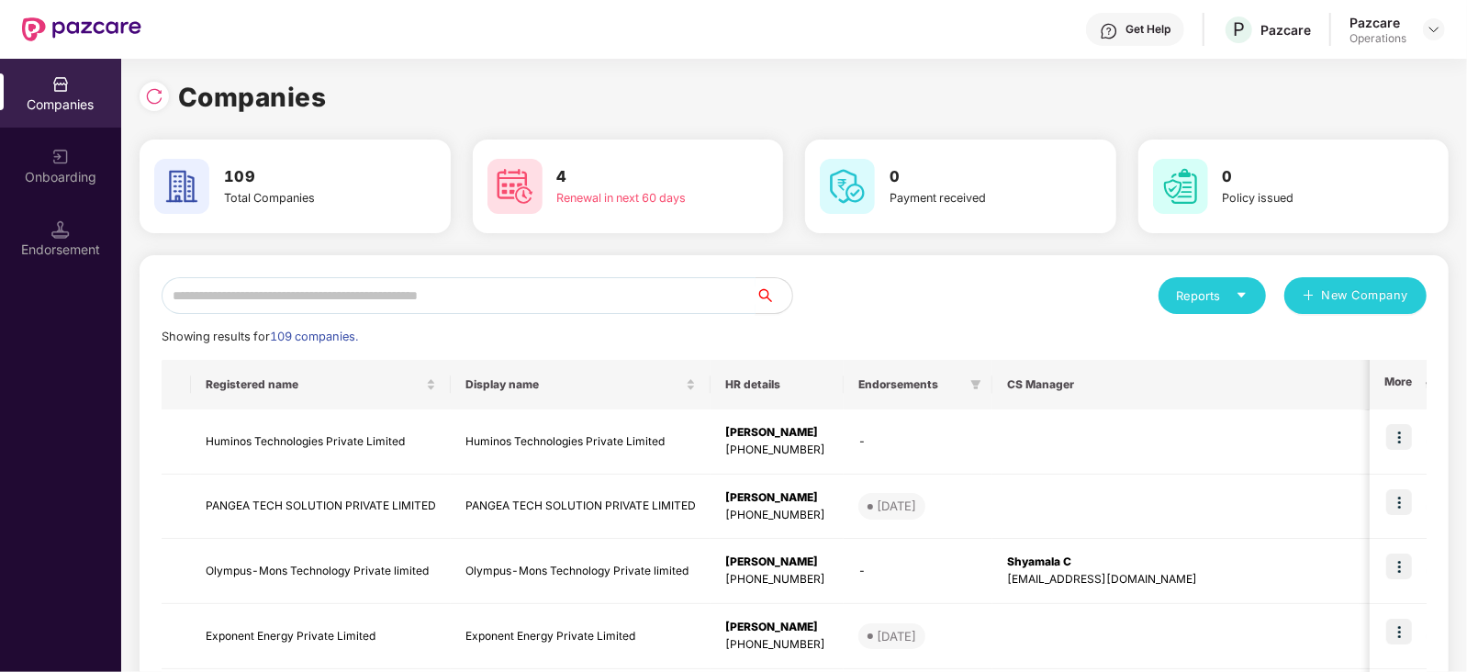
click at [509, 291] on input "text" at bounding box center [459, 295] width 594 height 37
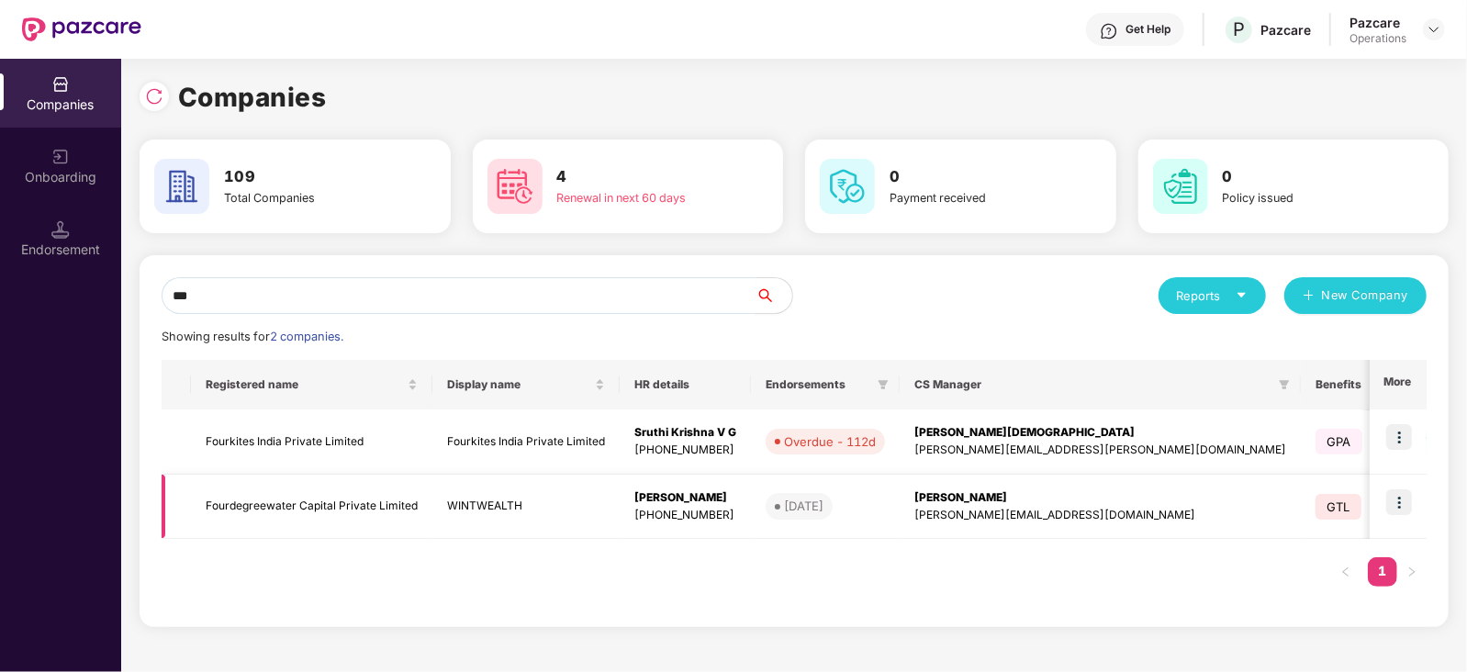
type input "***"
click at [1401, 504] on img at bounding box center [1399, 502] width 26 height 26
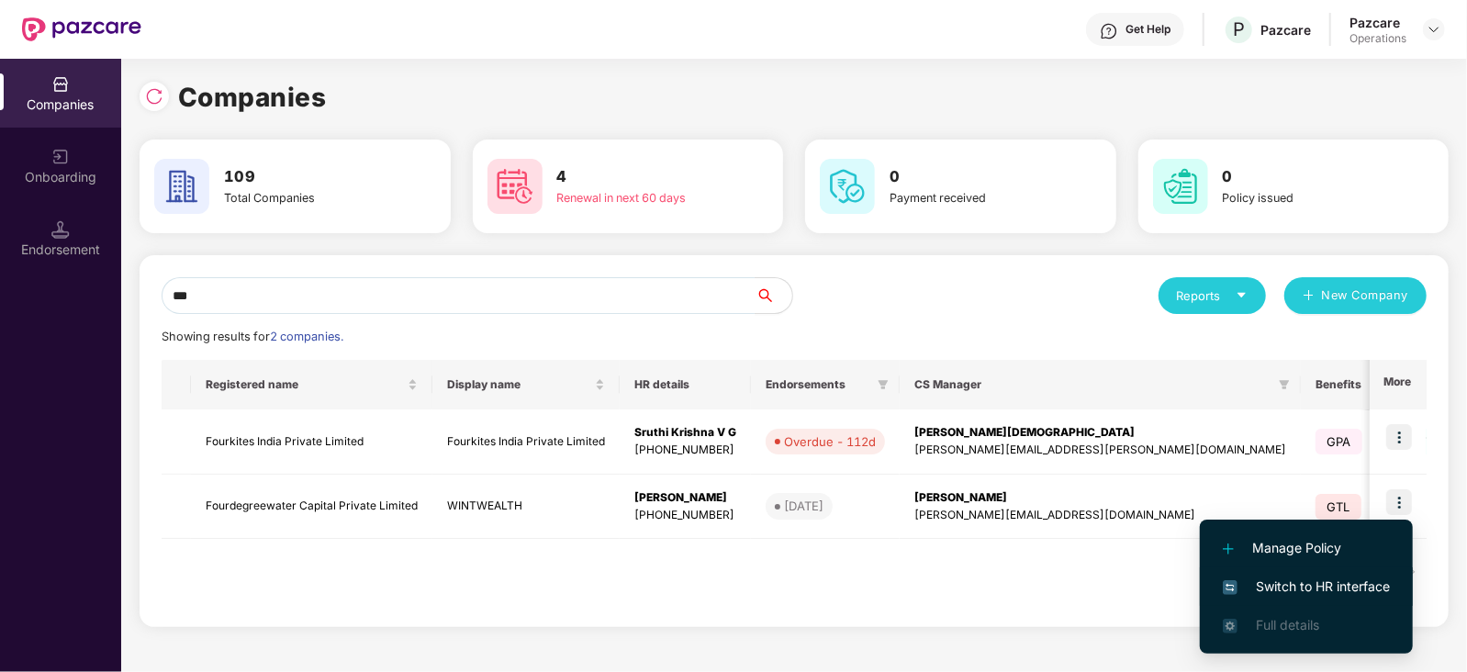
click at [1369, 581] on span "Switch to HR interface" at bounding box center [1306, 586] width 167 height 20
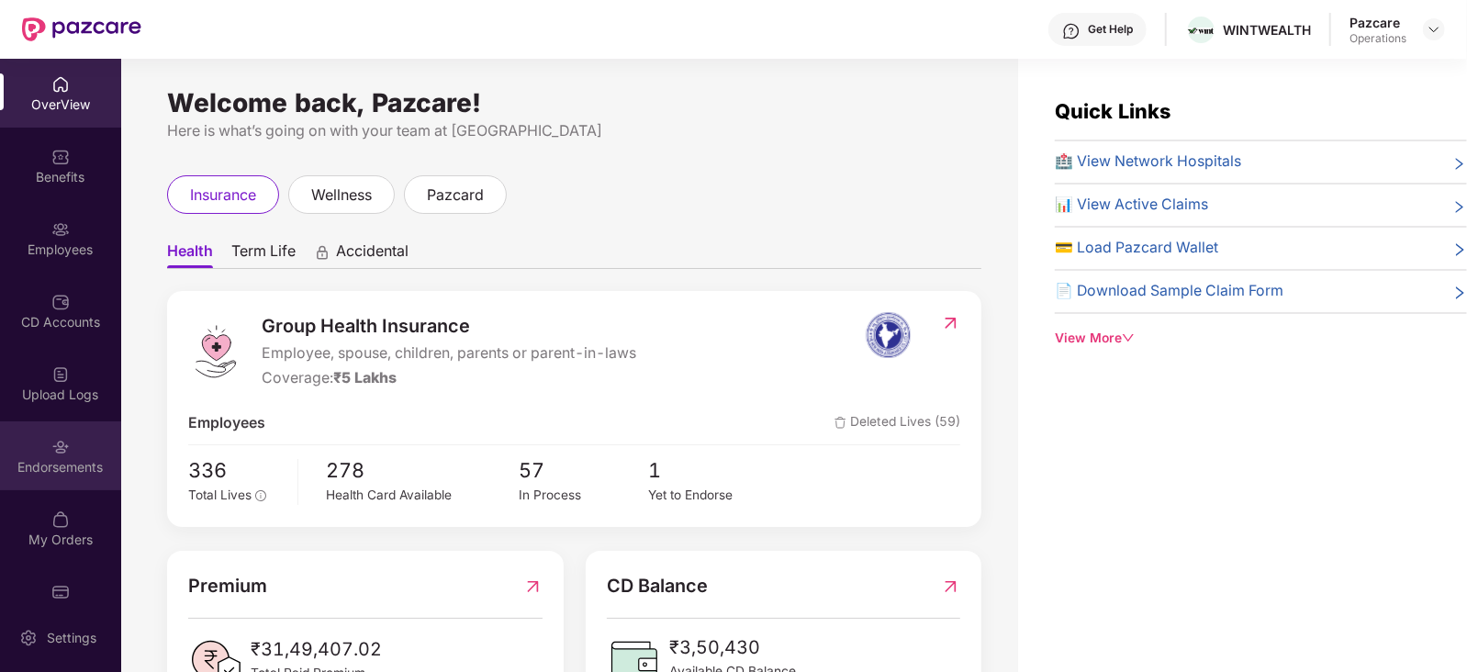
scroll to position [36, 0]
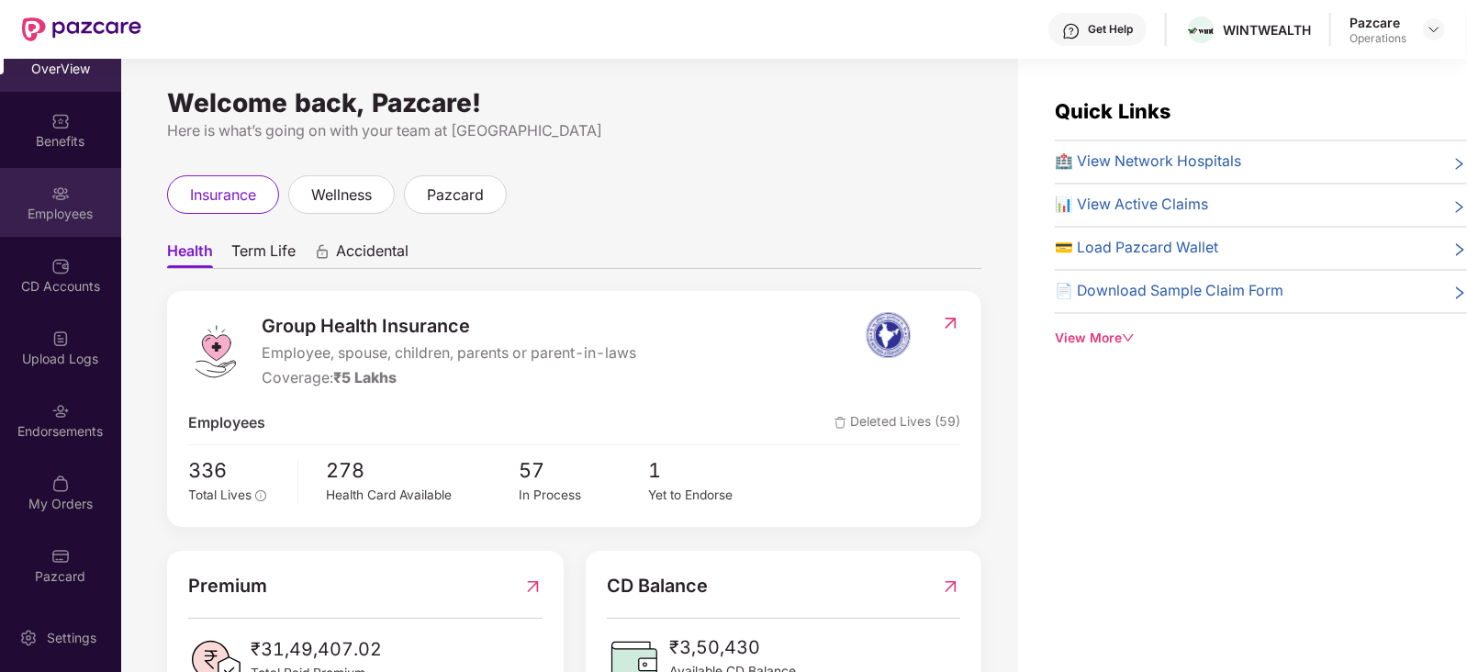
click at [67, 207] on div "Employees" at bounding box center [60, 214] width 121 height 18
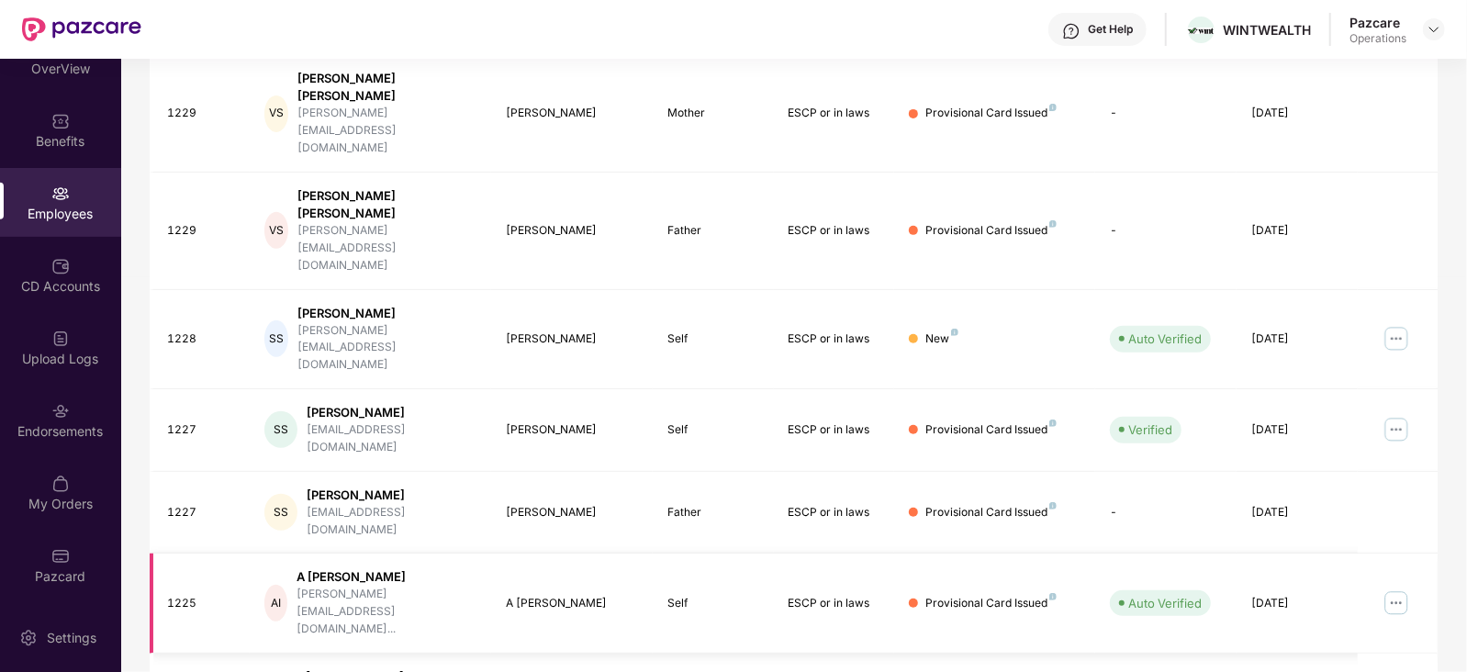
scroll to position [109, 0]
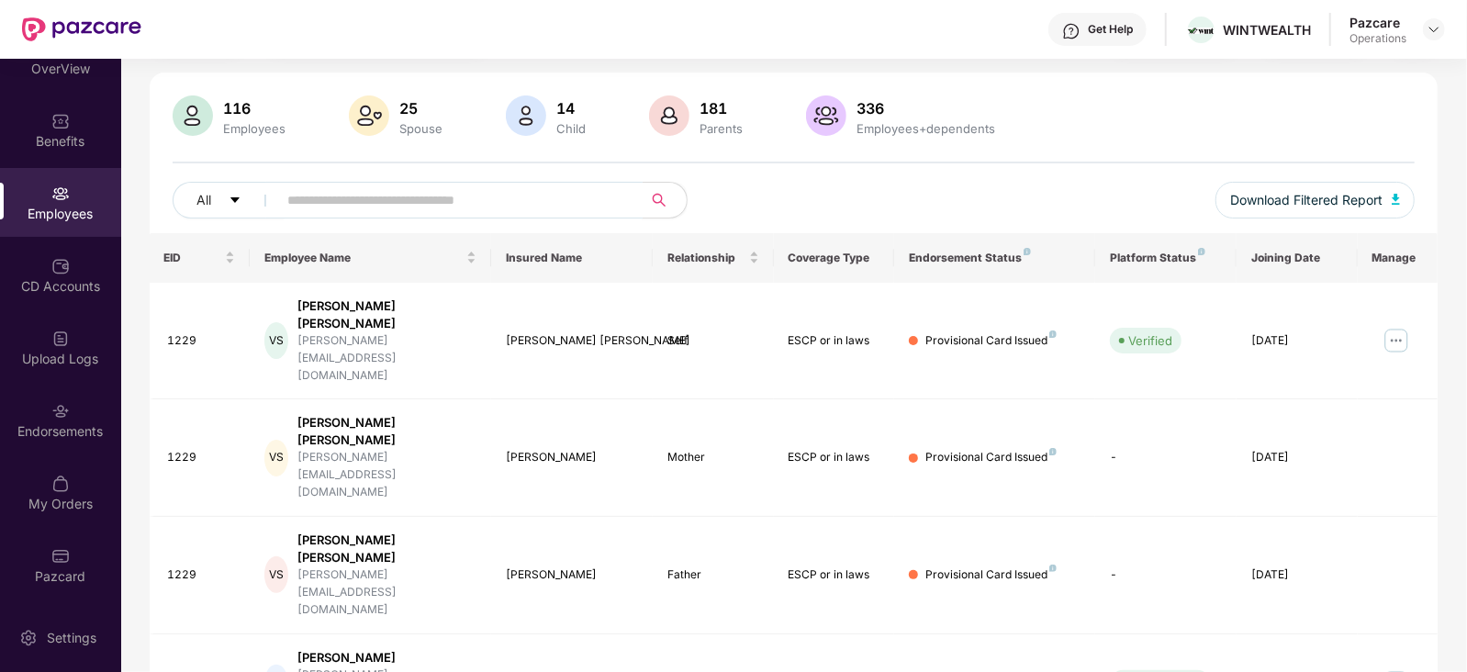
click at [333, 191] on input "text" at bounding box center [453, 200] width 330 height 28
paste input "****"
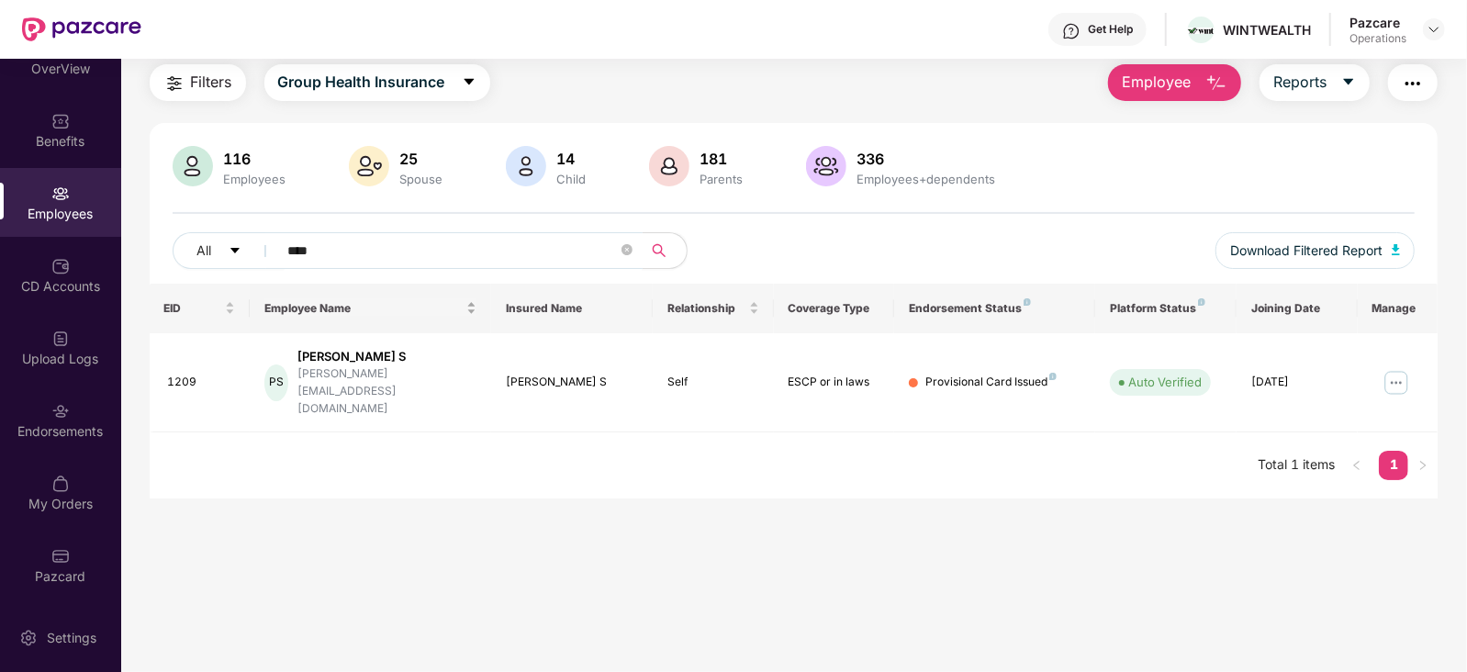
scroll to position [59, 0]
type input "****"
click at [1397, 368] on img at bounding box center [1396, 382] width 29 height 29
click at [913, 467] on main "Employees Filters Group Health Insurance Employee Reports 116 Employees 25 Spou…" at bounding box center [793, 336] width 1345 height 672
click at [1443, 24] on div at bounding box center [1434, 29] width 22 height 22
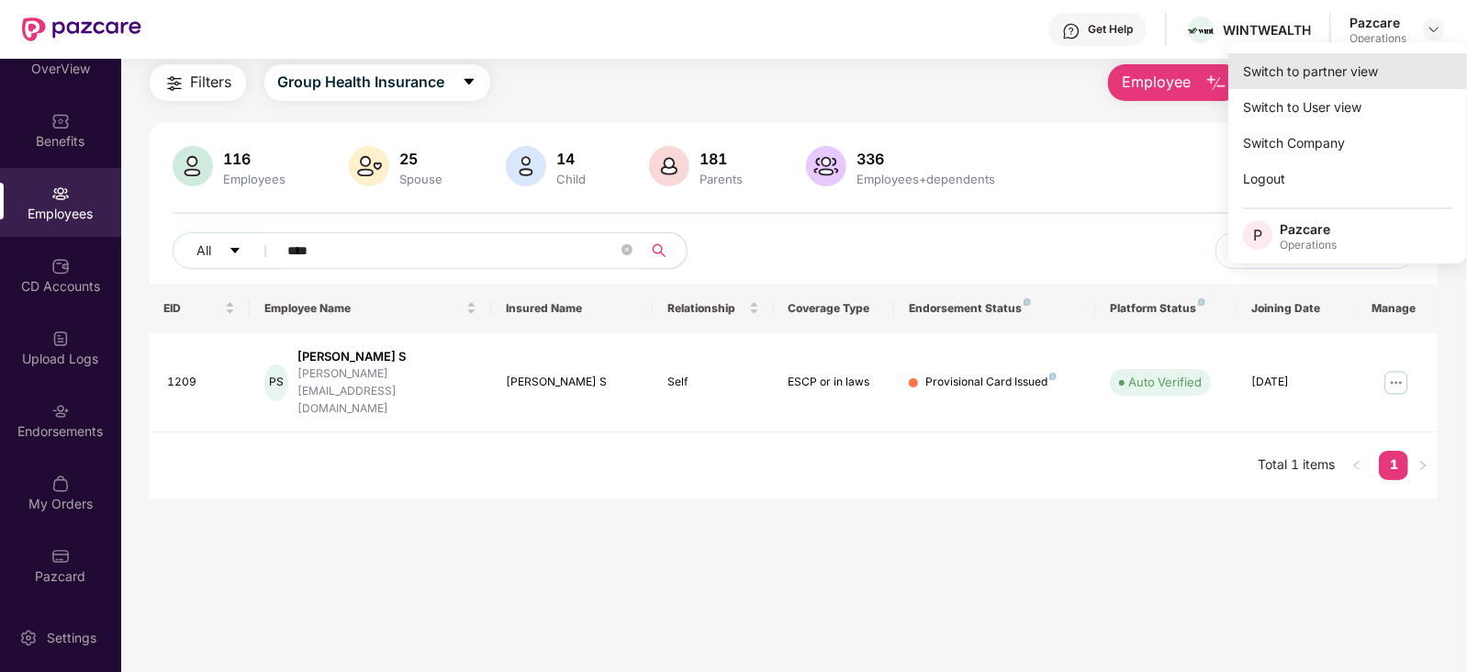
click at [1379, 70] on div "Switch to partner view" at bounding box center [1347, 71] width 239 height 36
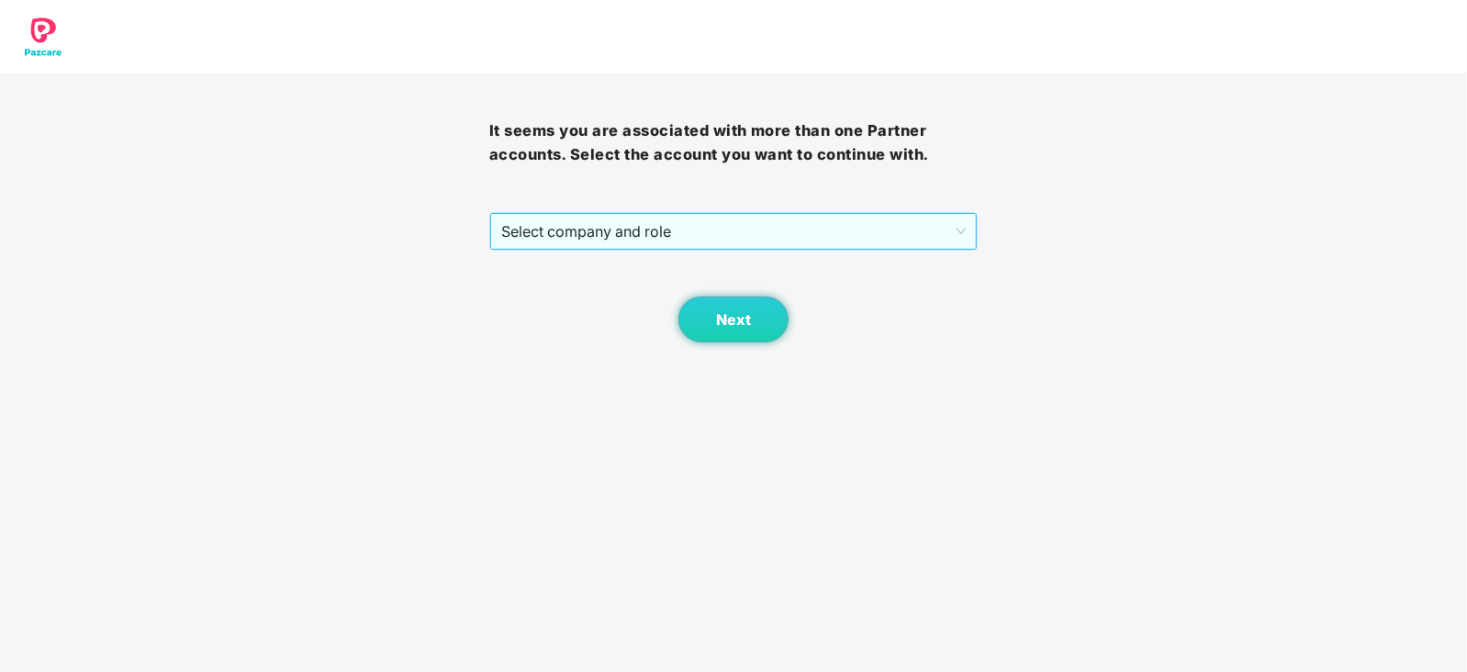
click at [811, 227] on span "Select company and role" at bounding box center [733, 231] width 465 height 35
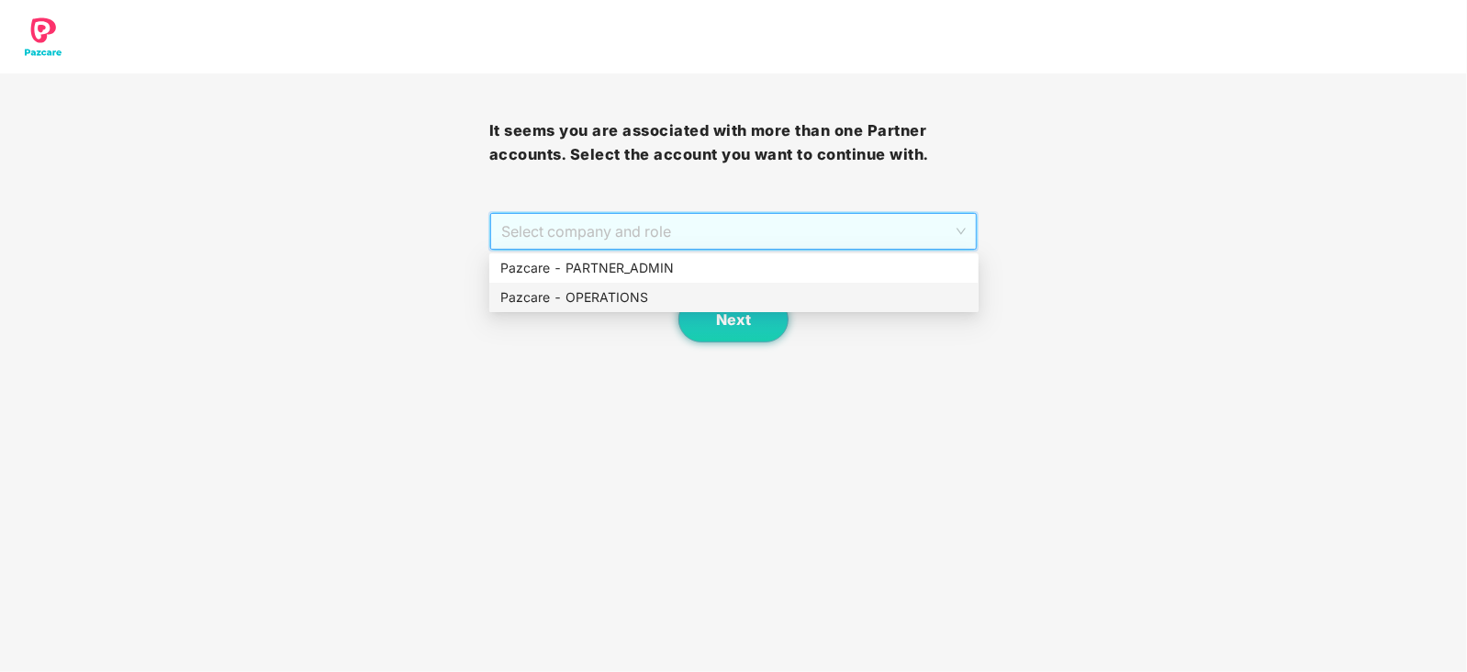
click at [633, 304] on div "Pazcare - OPERATIONS" at bounding box center [733, 297] width 467 height 20
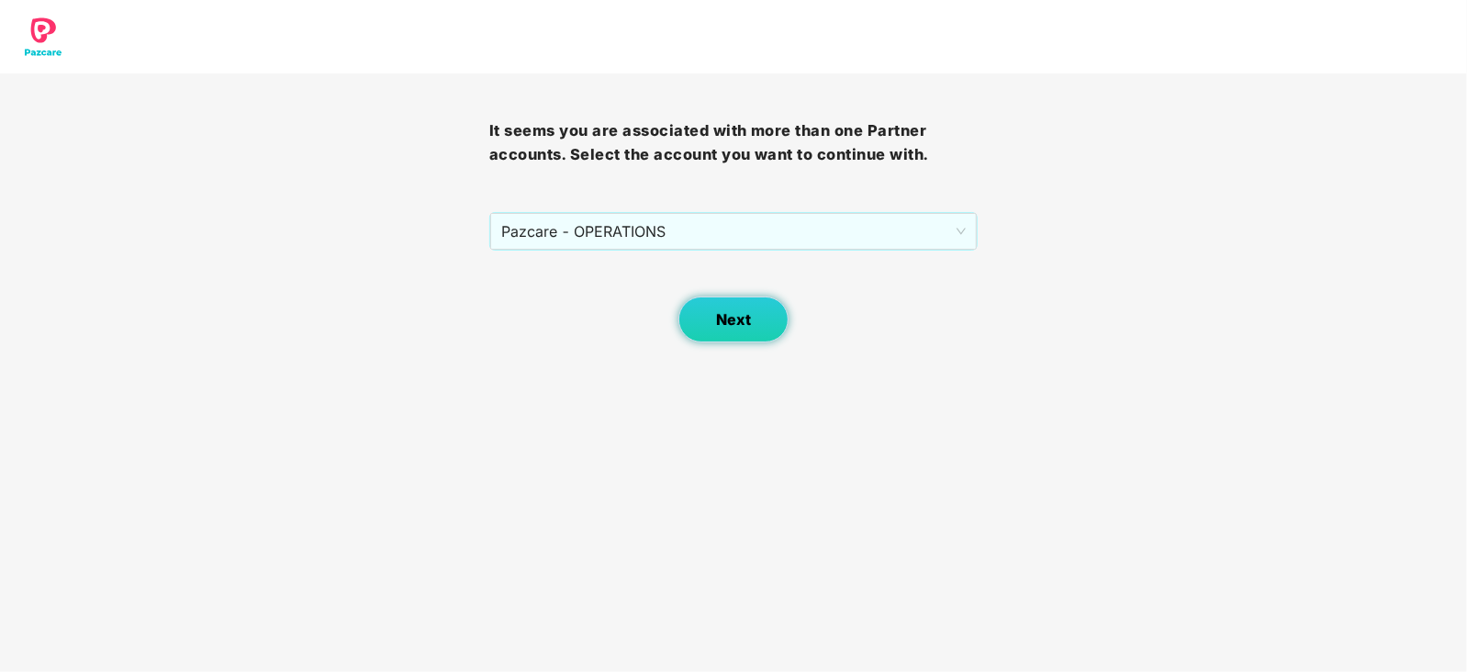
click at [743, 298] on button "Next" at bounding box center [733, 319] width 110 height 46
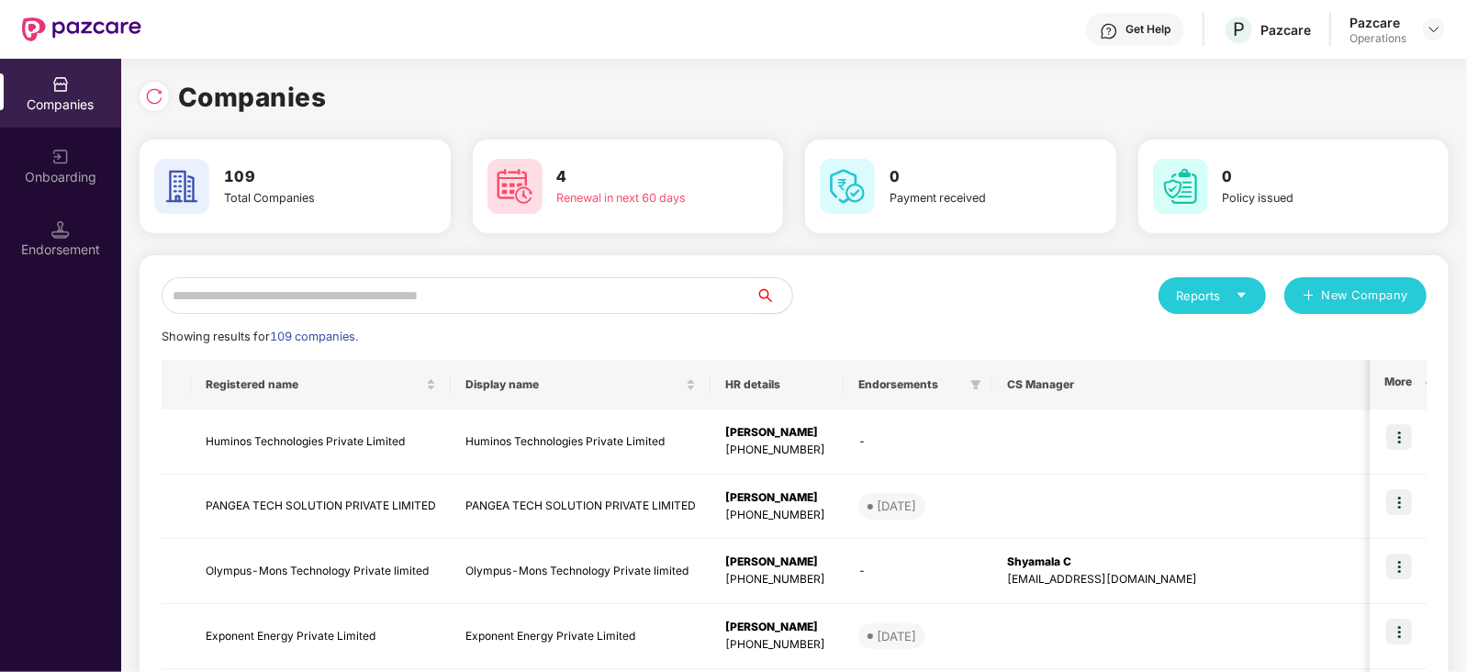
click at [483, 303] on input "text" at bounding box center [459, 295] width 594 height 37
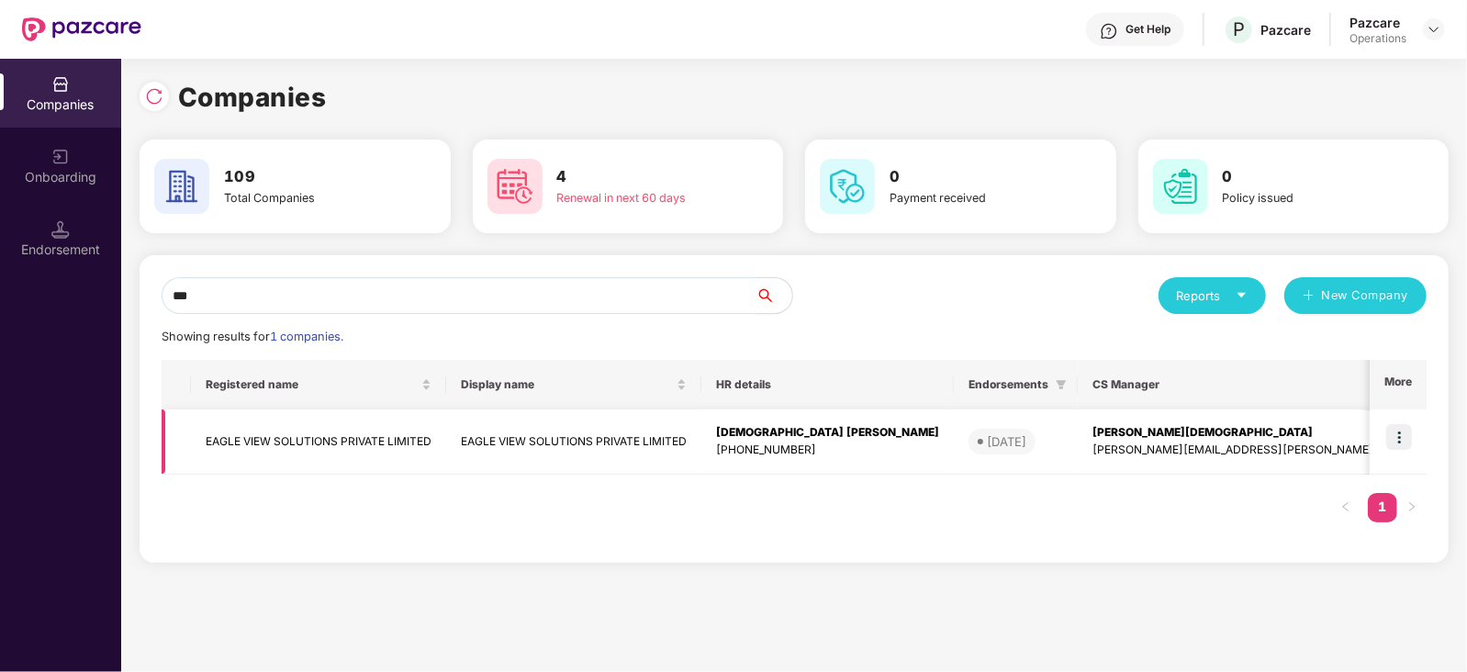
type input "***"
click at [1396, 426] on img at bounding box center [1399, 437] width 26 height 26
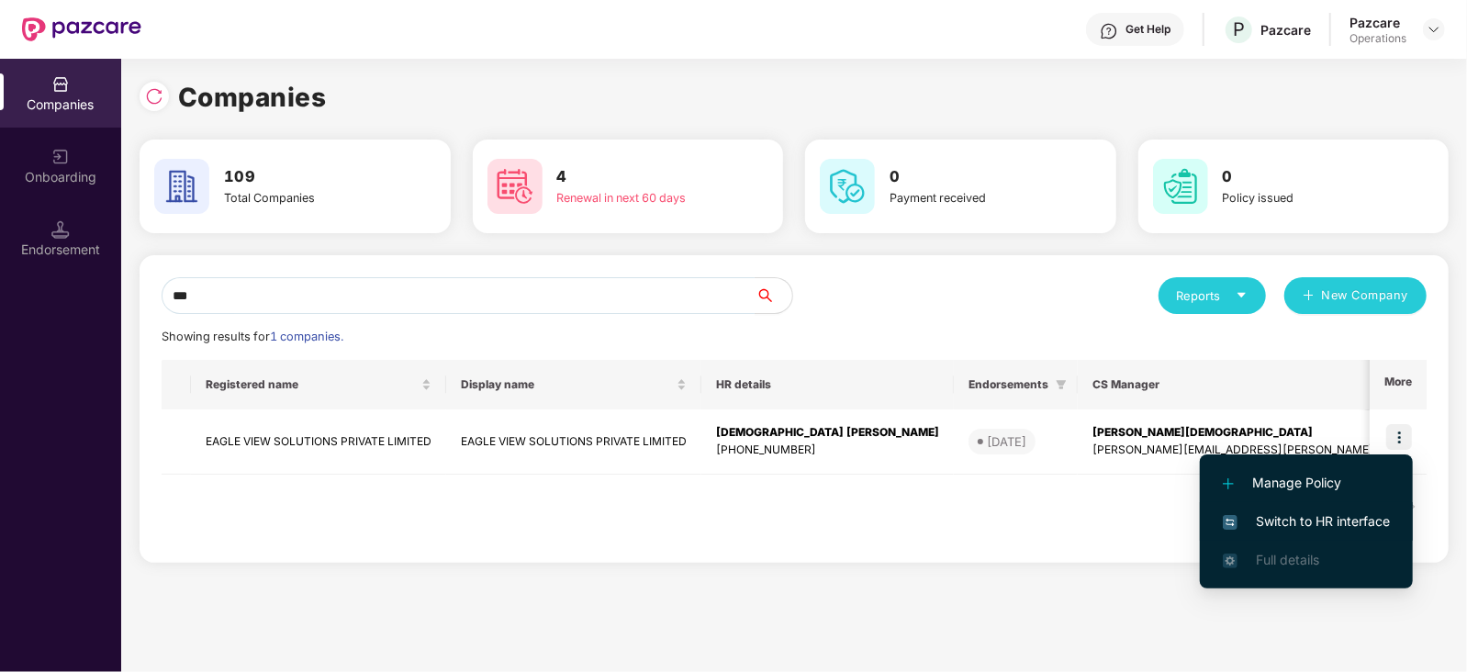
click at [1337, 518] on span "Switch to HR interface" at bounding box center [1306, 521] width 167 height 20
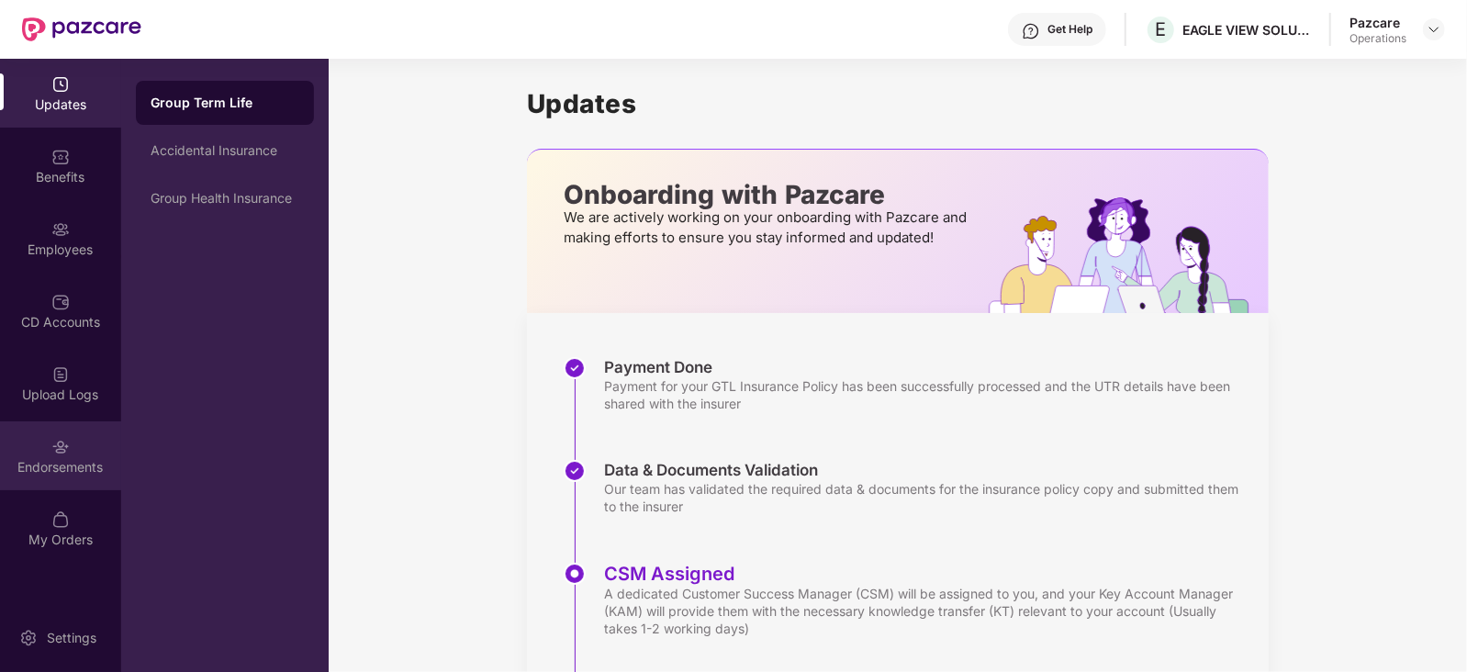
click at [84, 448] on div "Endorsements" at bounding box center [60, 455] width 121 height 69
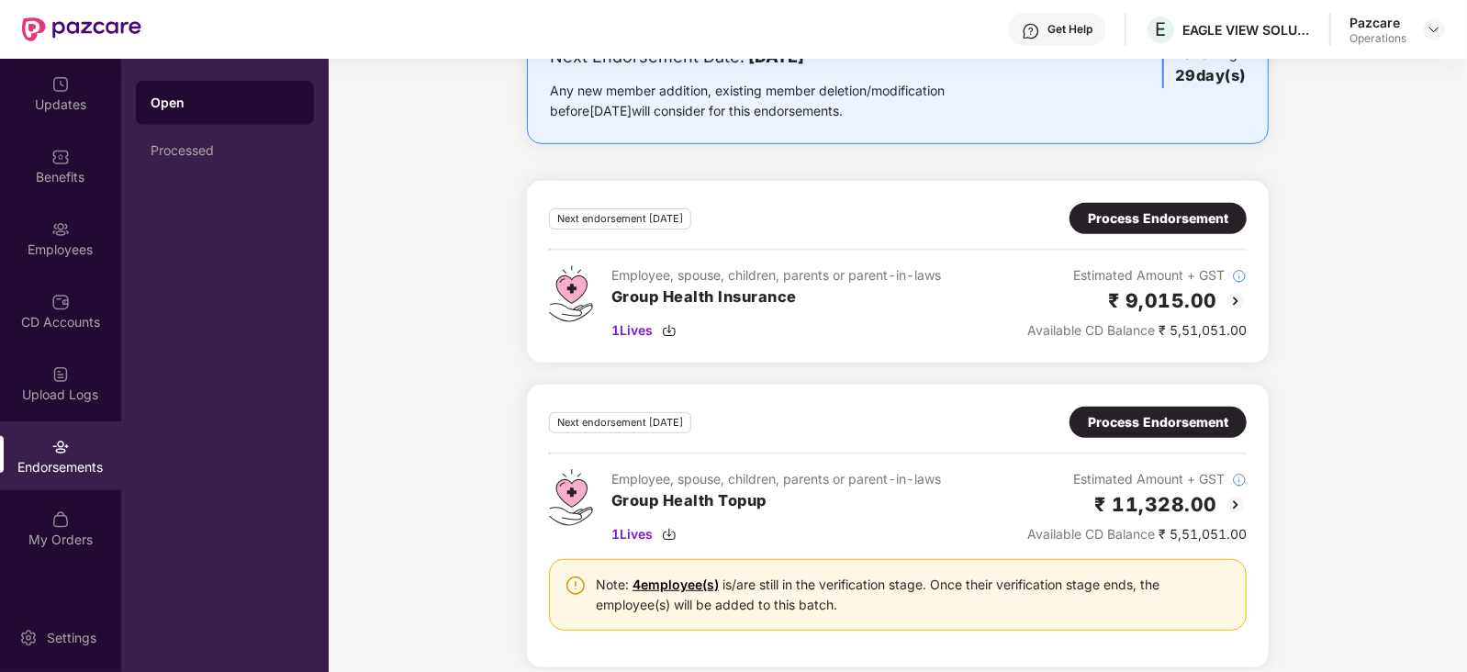
scroll to position [229, 0]
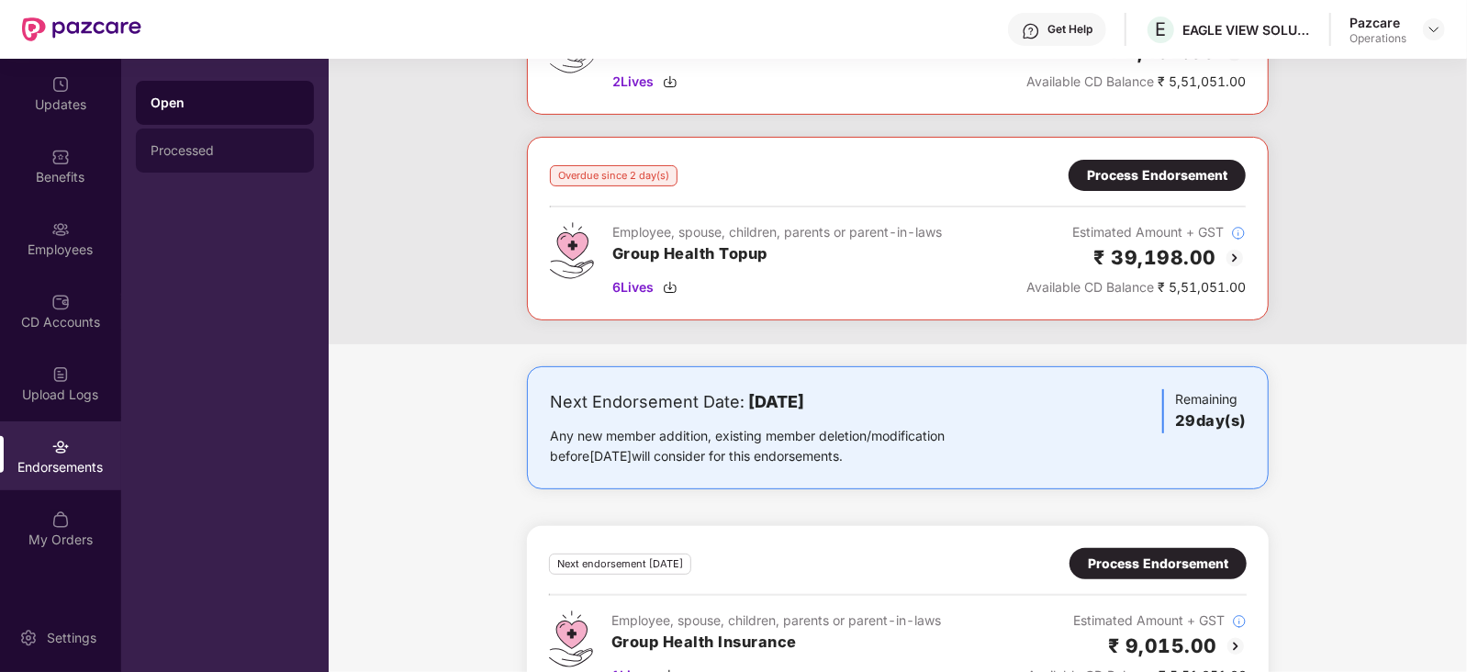
click at [165, 156] on div "Processed" at bounding box center [225, 150] width 149 height 15
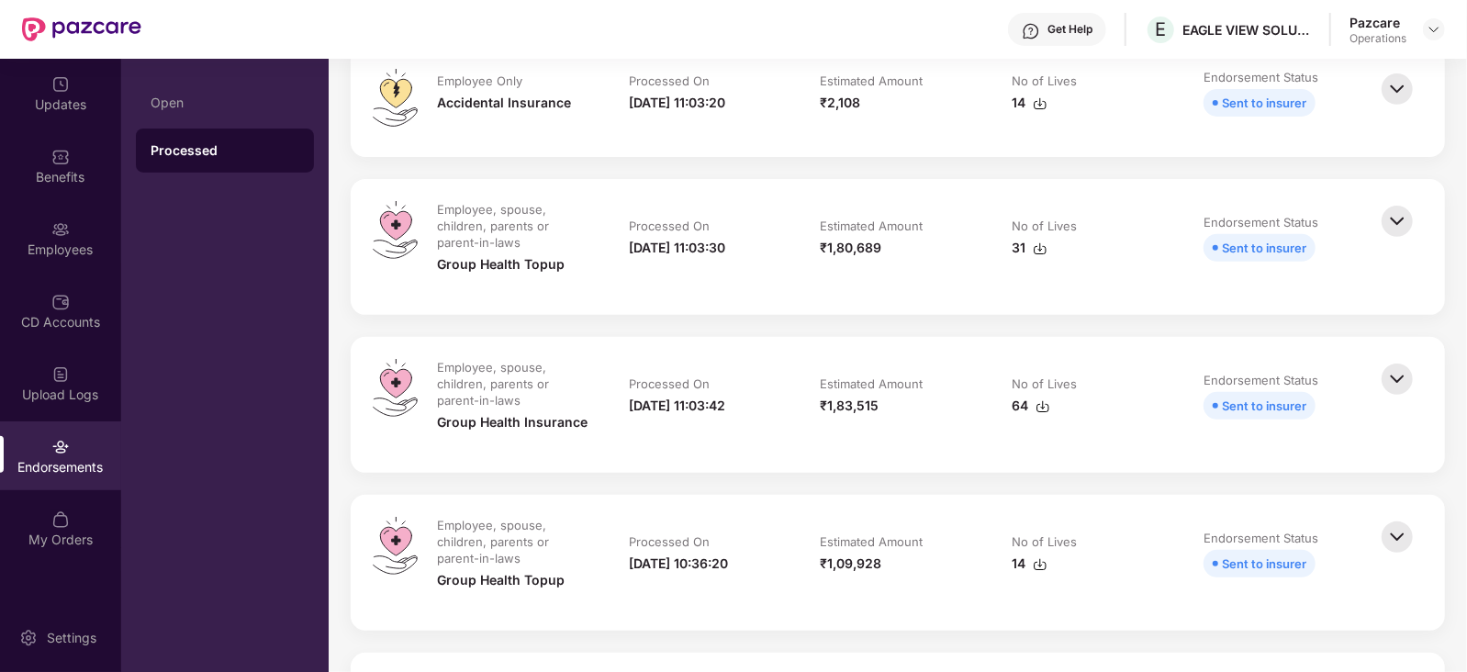
scroll to position [458, 0]
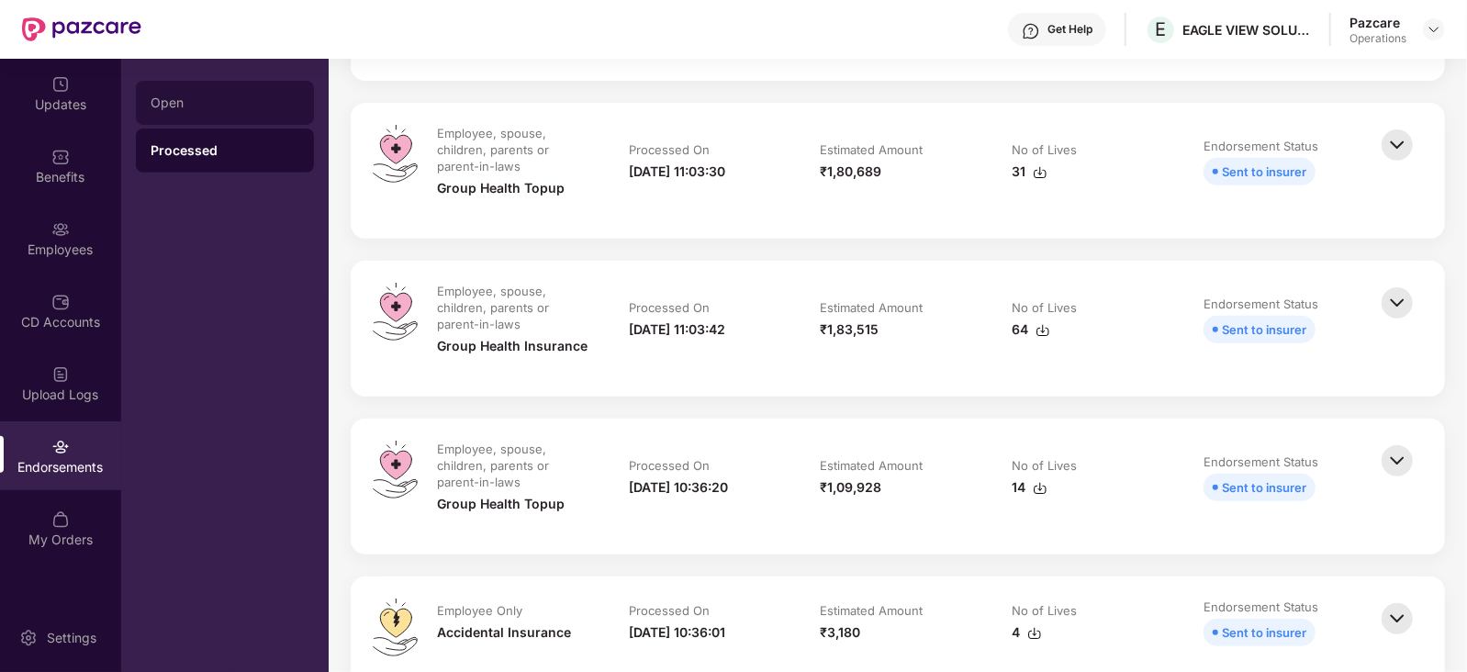
click at [158, 117] on div "Open" at bounding box center [225, 103] width 178 height 44
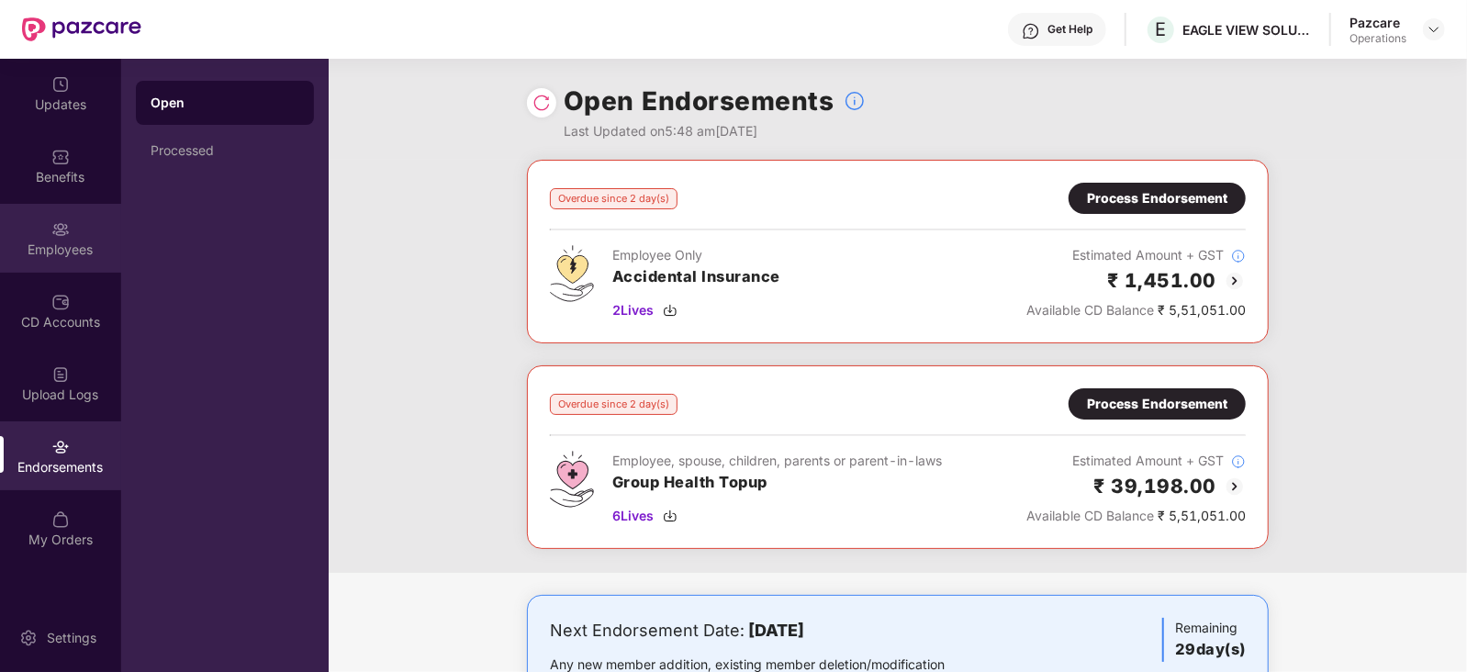
click at [64, 254] on div "Employees" at bounding box center [60, 250] width 121 height 18
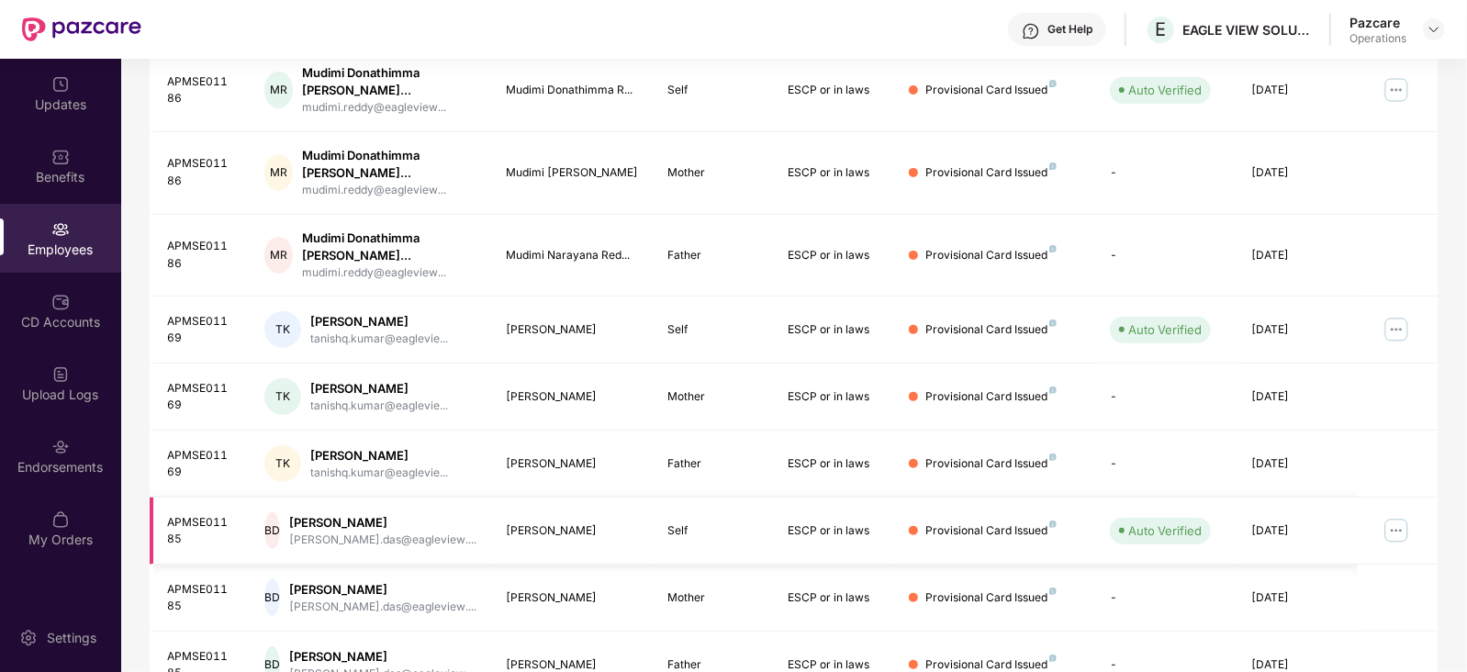
scroll to position [453, 0]
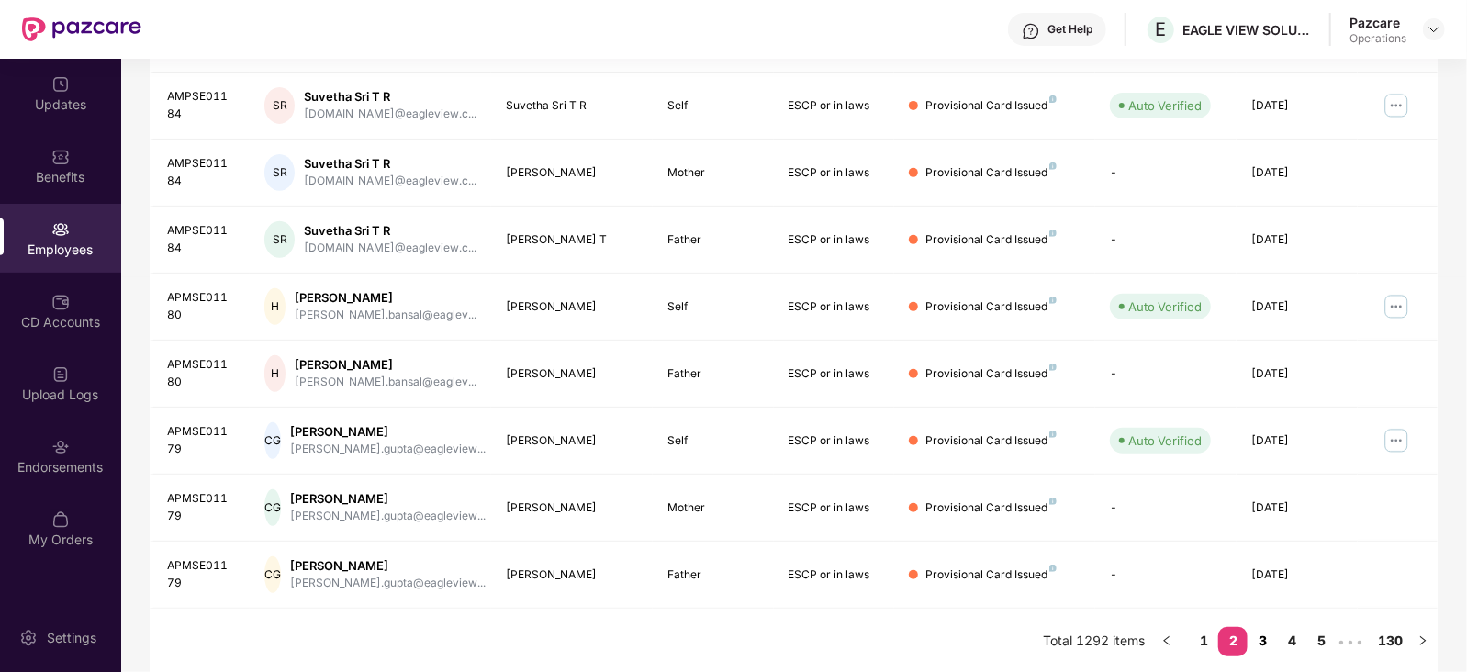
click at [1270, 640] on link "3" at bounding box center [1261, 641] width 29 height 28
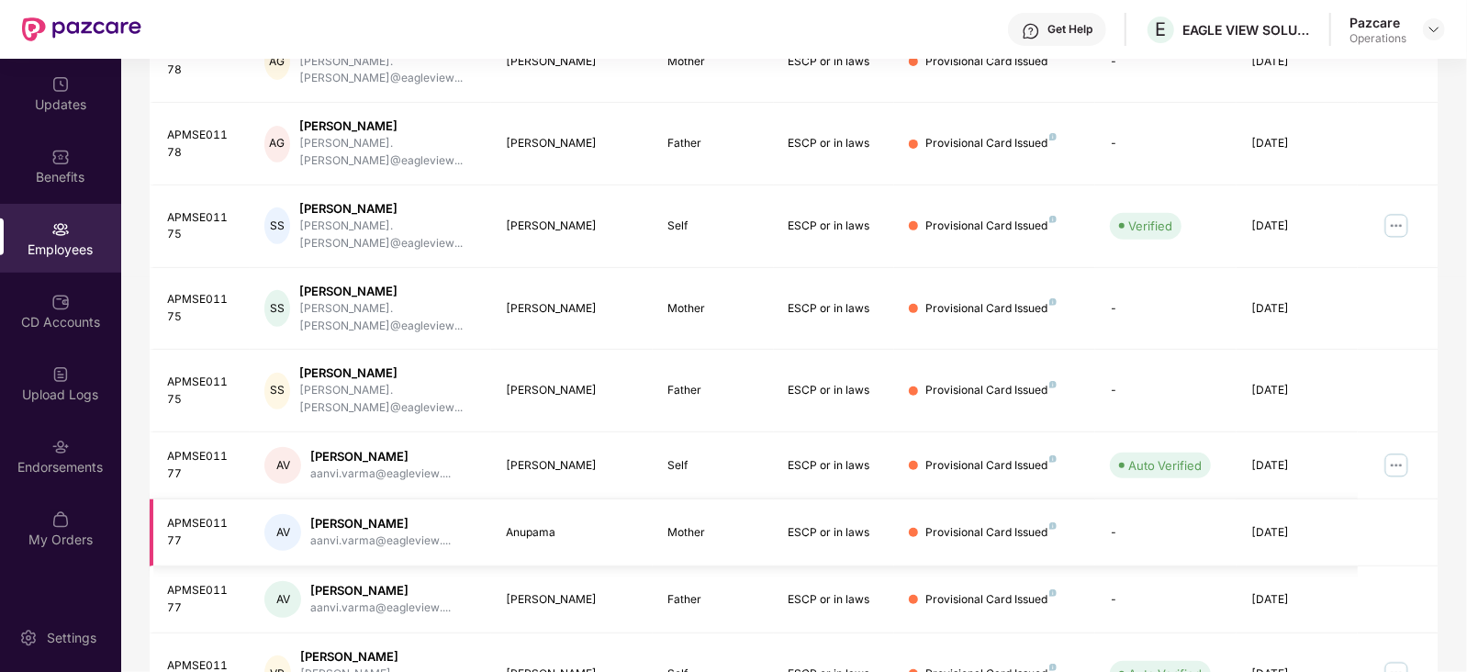
scroll to position [0, 0]
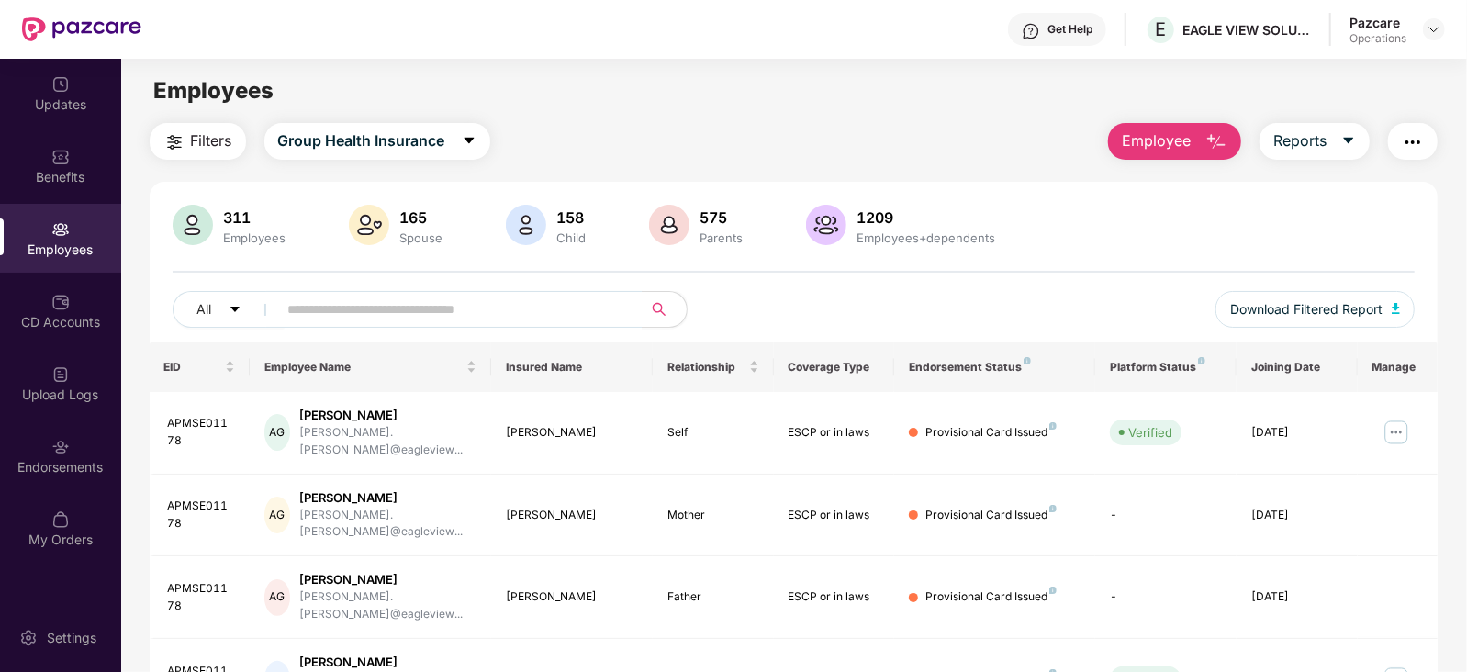
click at [1409, 140] on img "button" at bounding box center [1413, 142] width 22 height 22
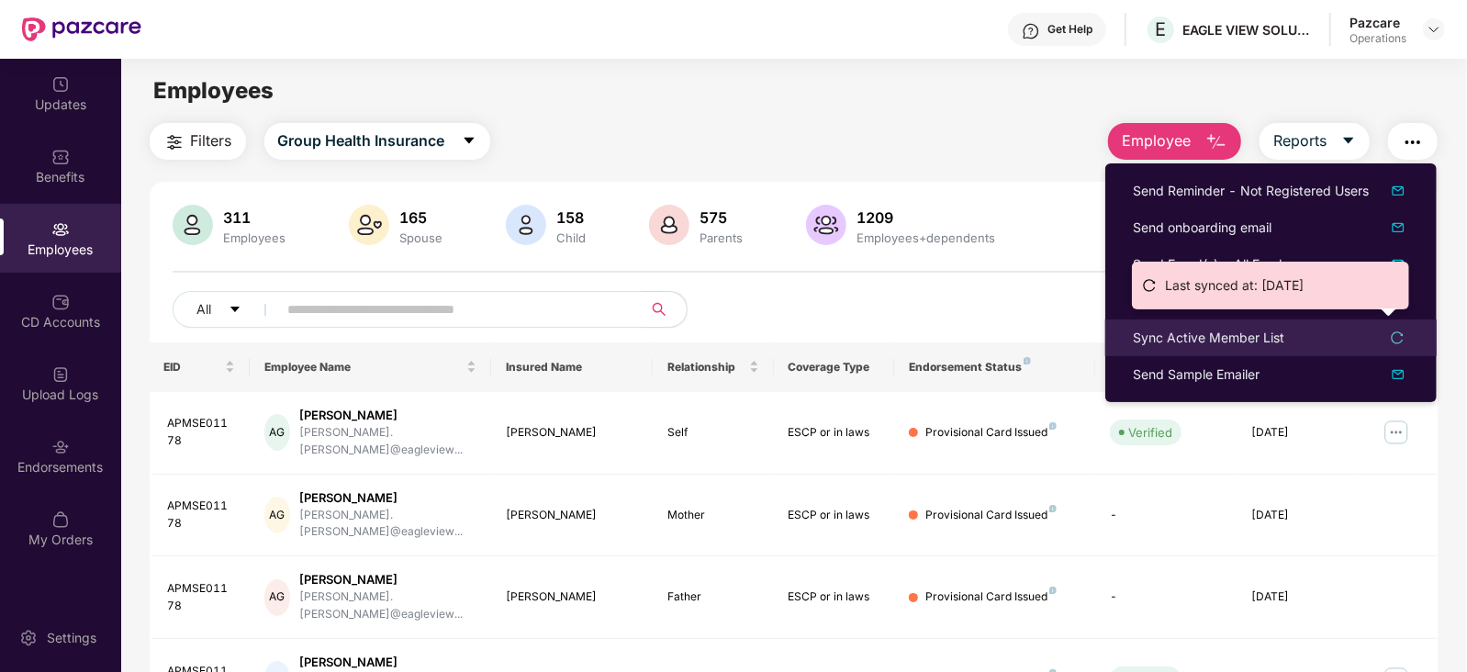
click at [1210, 333] on div "Sync Active Member List" at bounding box center [1208, 338] width 151 height 20
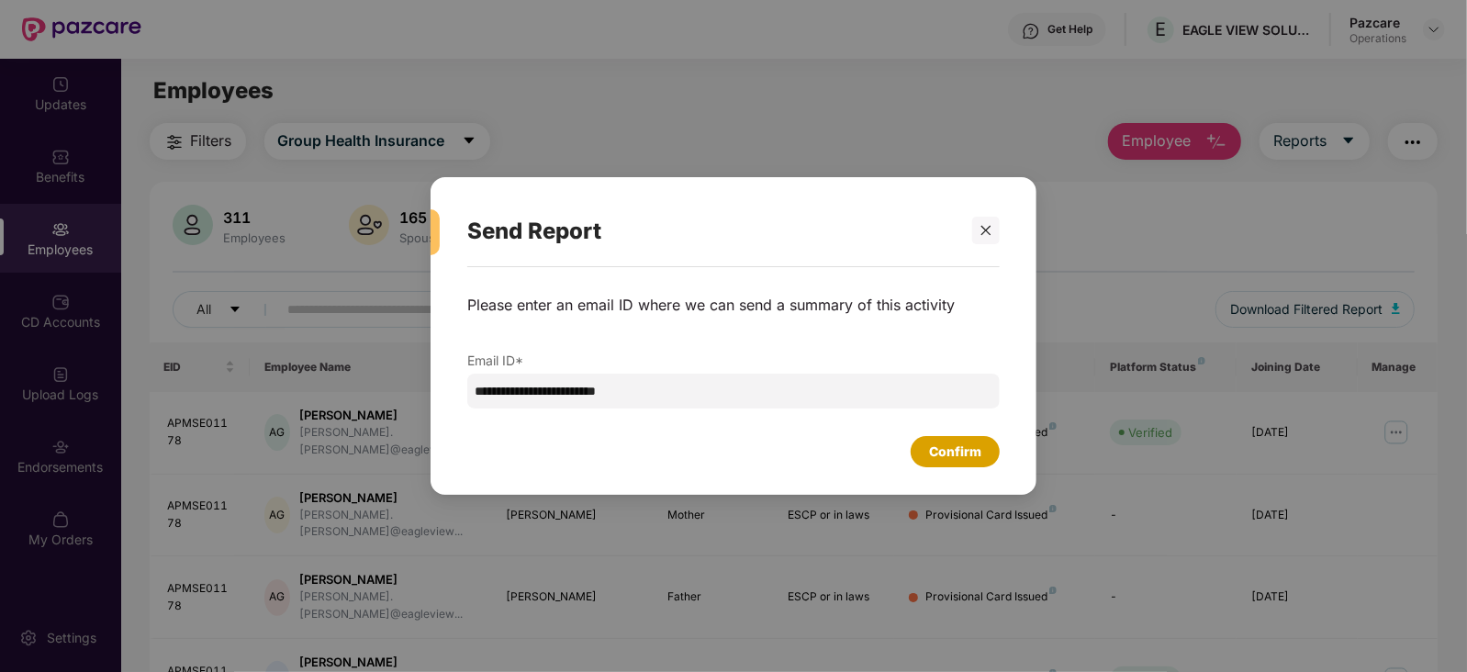
click at [968, 447] on div "Confirm" at bounding box center [955, 452] width 52 height 20
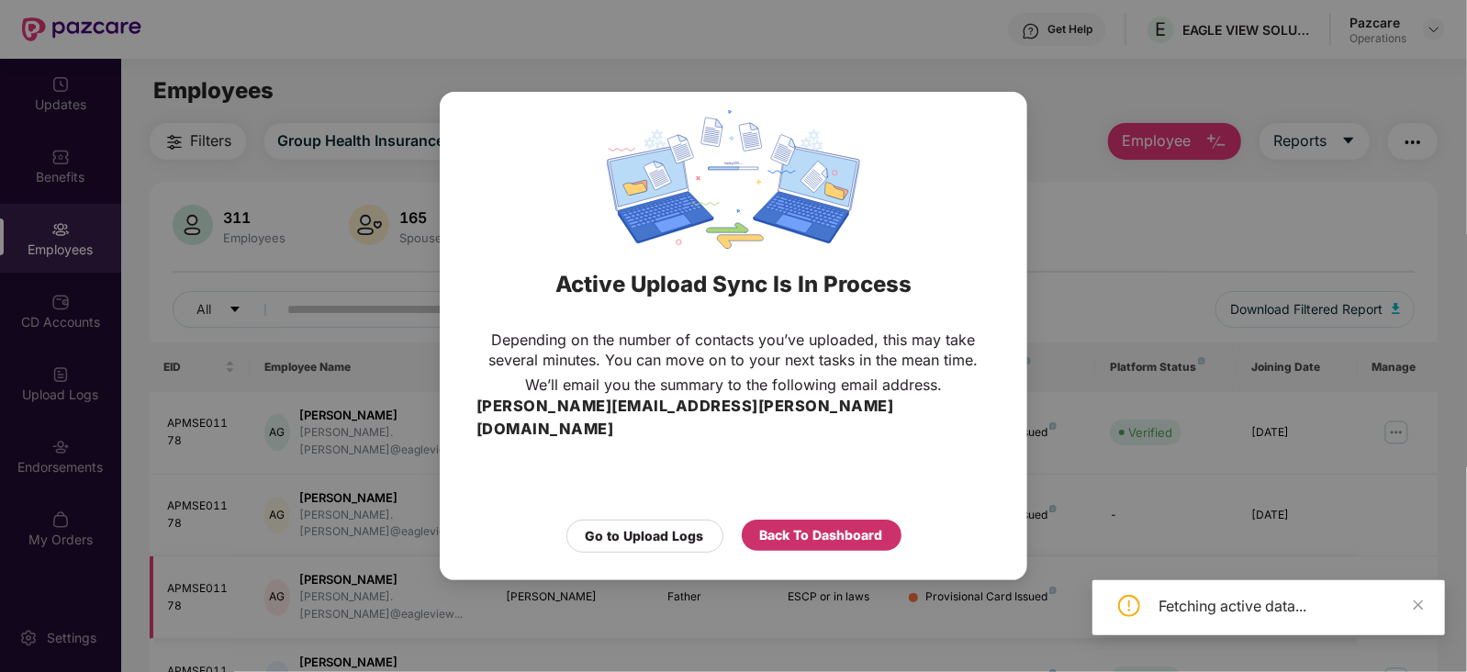
drag, startPoint x: 827, startPoint y: 534, endPoint x: 828, endPoint y: 525, distance: 9.2
click at [828, 534] on div "Back To Dashboard" at bounding box center [822, 535] width 160 height 31
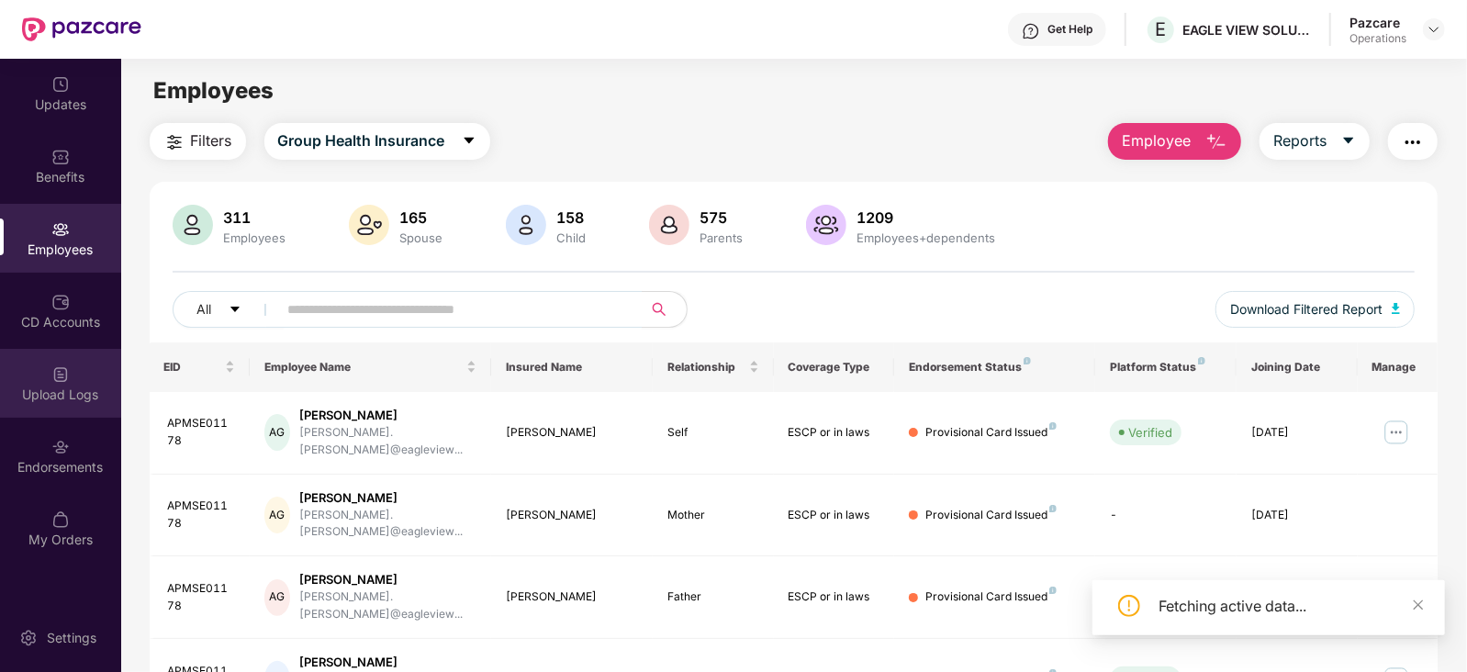
click at [50, 386] on div "Upload Logs" at bounding box center [60, 395] width 121 height 18
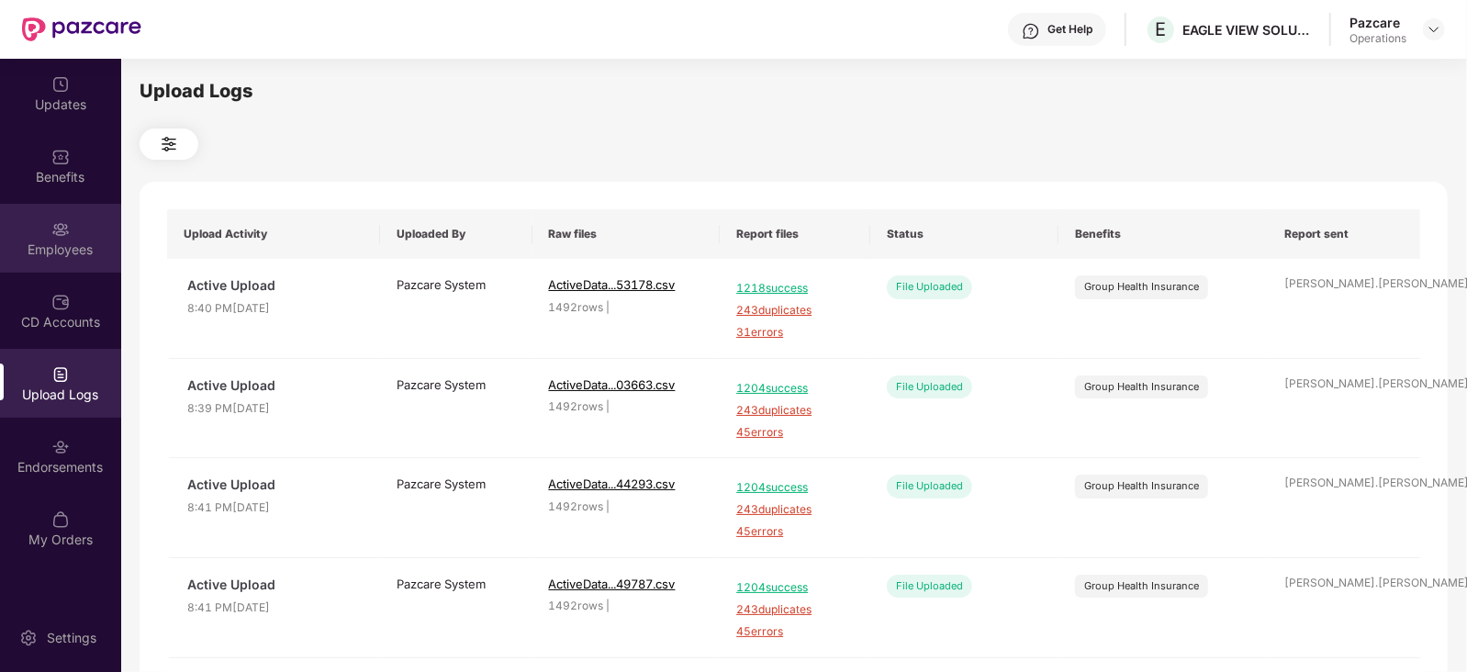
click at [95, 241] on div "Employees" at bounding box center [60, 250] width 121 height 18
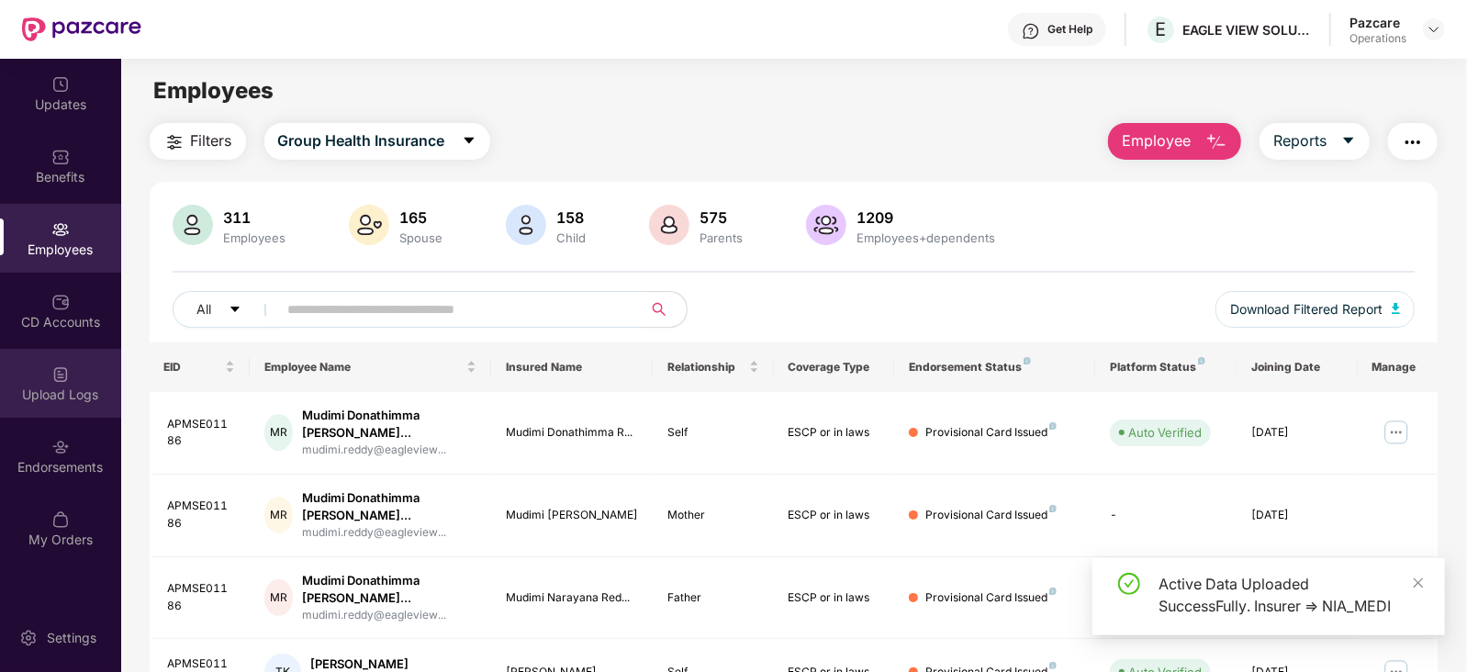
click at [92, 388] on div "Upload Logs" at bounding box center [60, 395] width 121 height 18
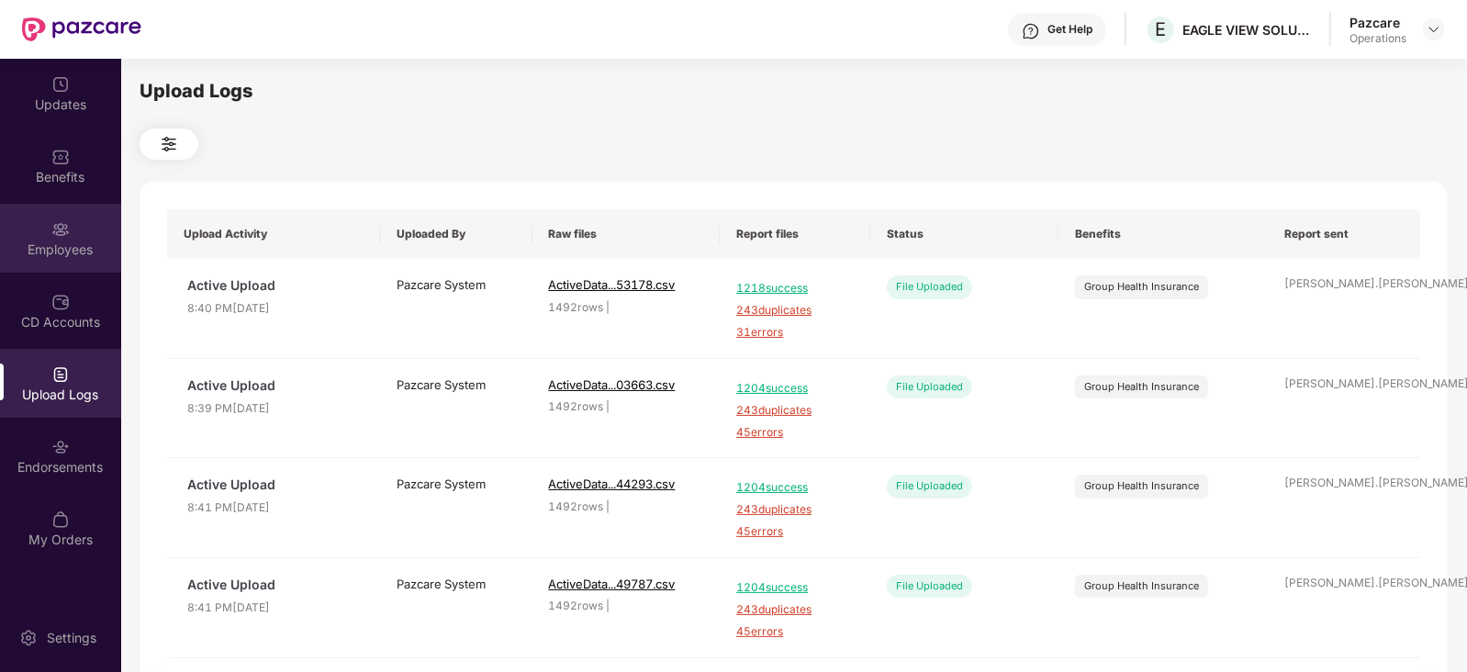
click at [60, 252] on div "Employees" at bounding box center [60, 250] width 121 height 18
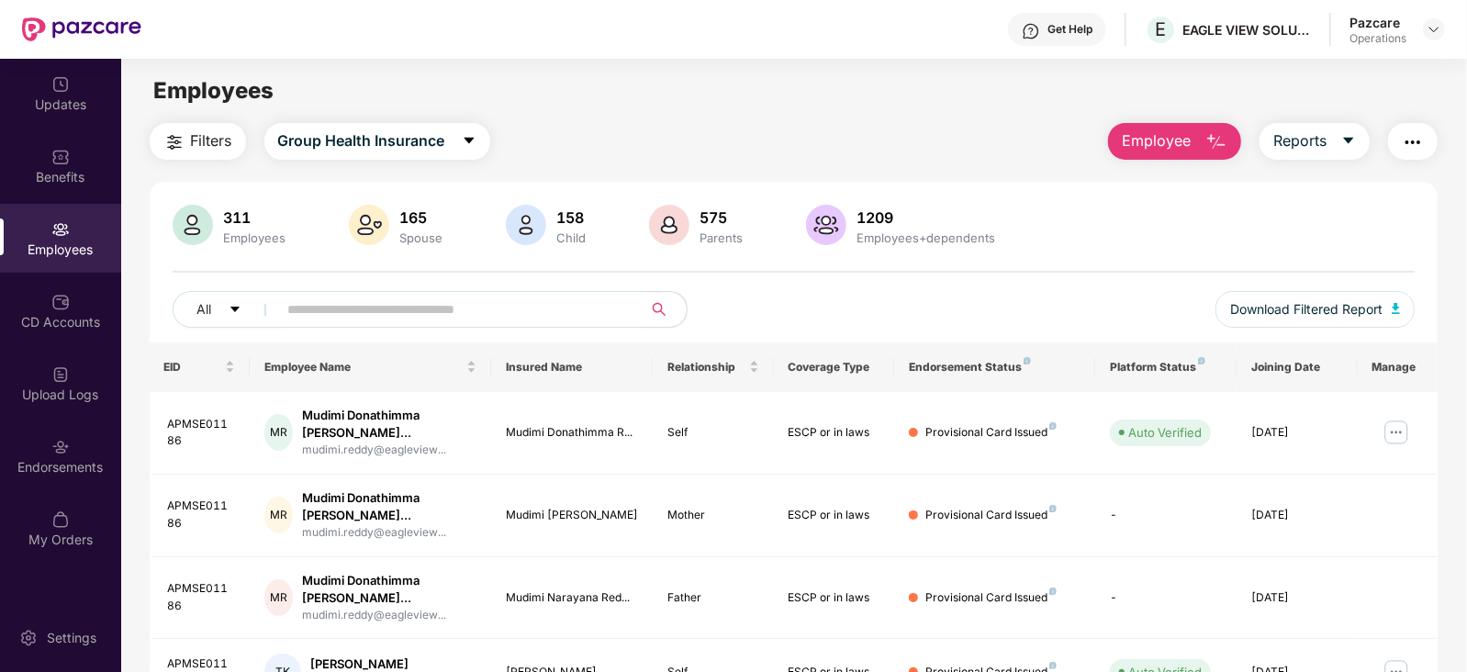
click at [182, 127] on button "Filters" at bounding box center [198, 141] width 96 height 37
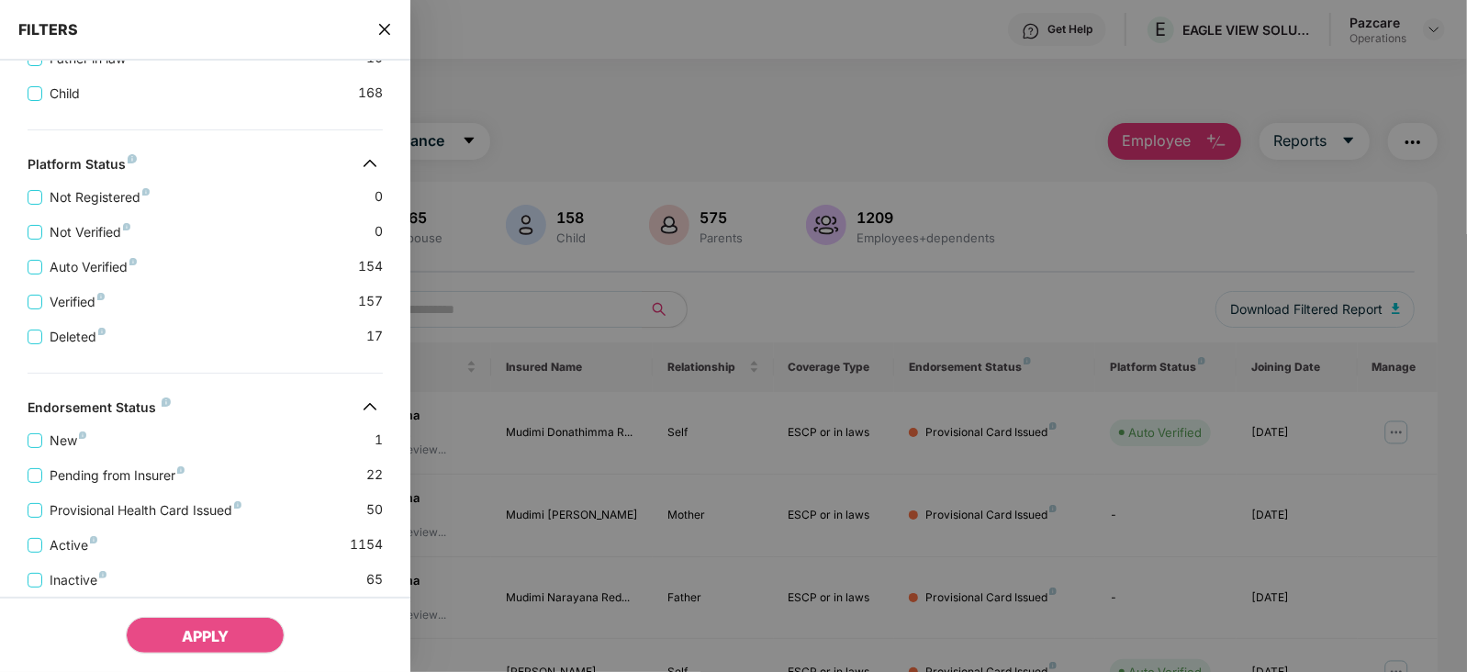
scroll to position [688, 0]
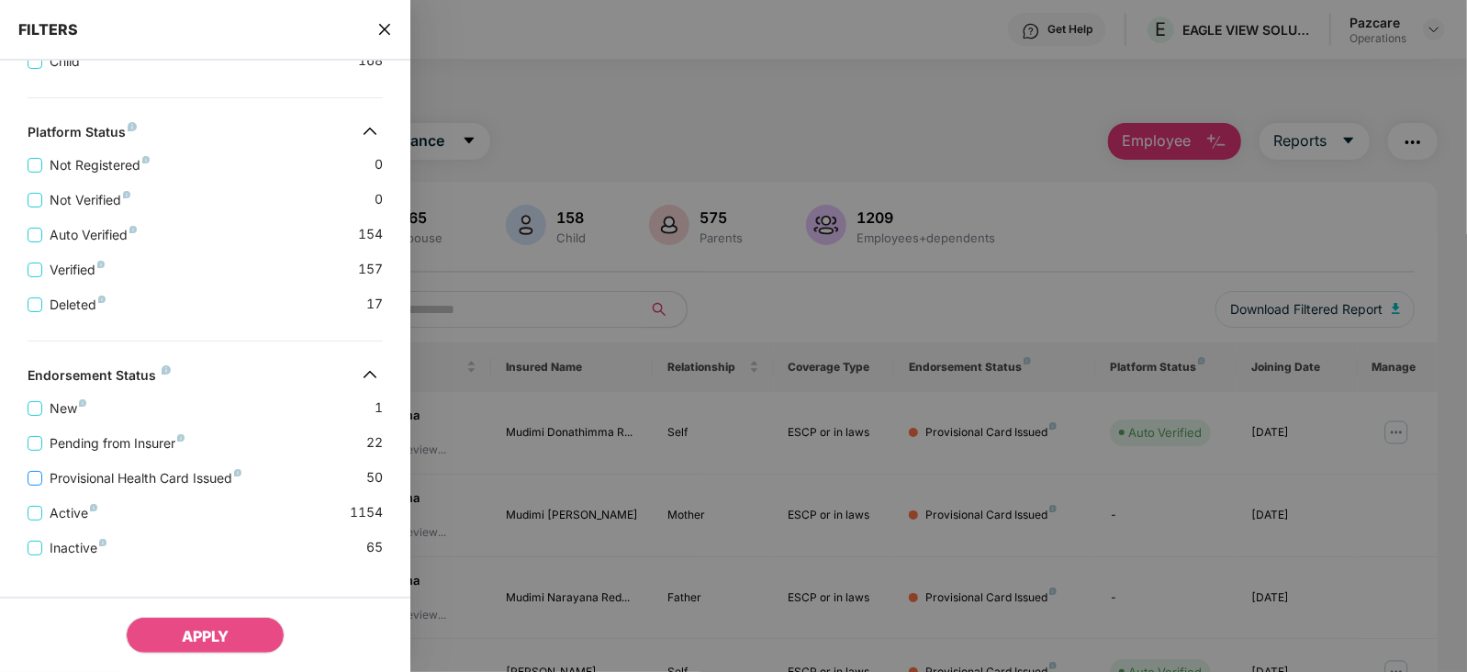
click at [106, 479] on span "Provisional Health Card Issued" at bounding box center [145, 478] width 207 height 20
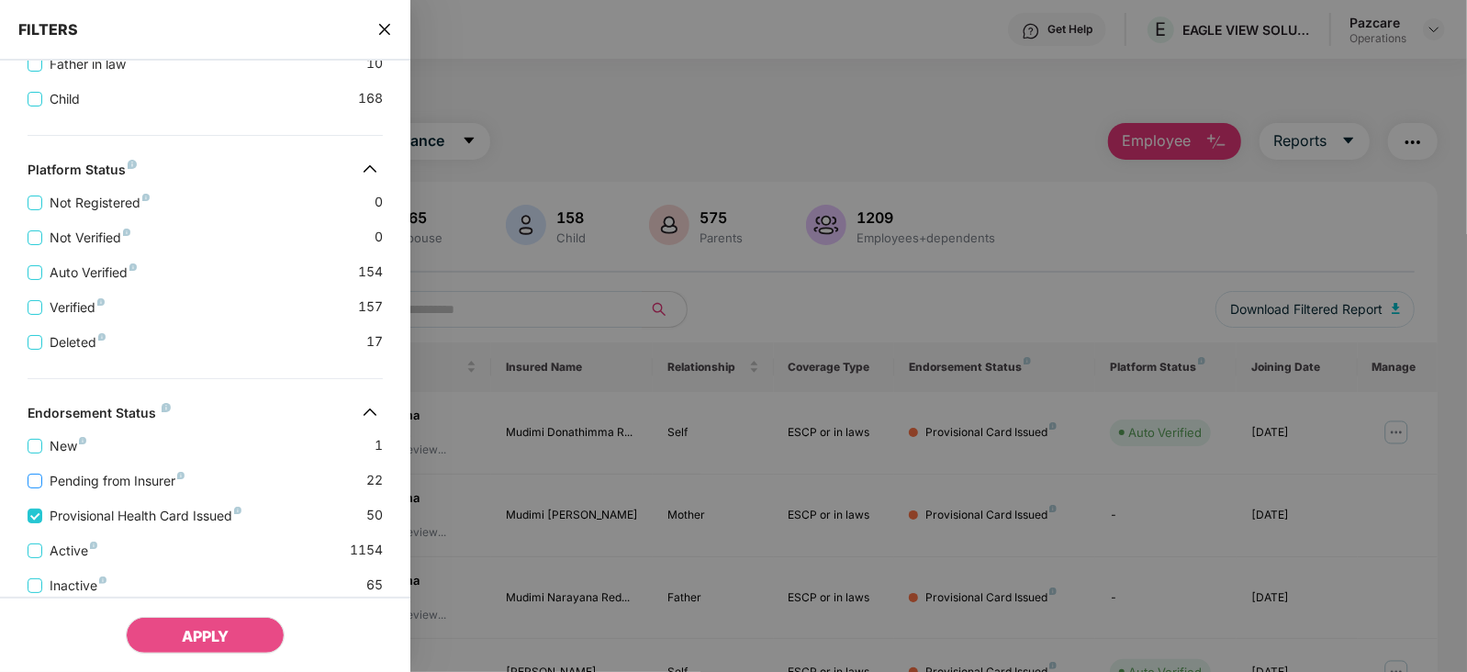
click at [135, 486] on span "Pending from Insurer" at bounding box center [117, 481] width 150 height 20
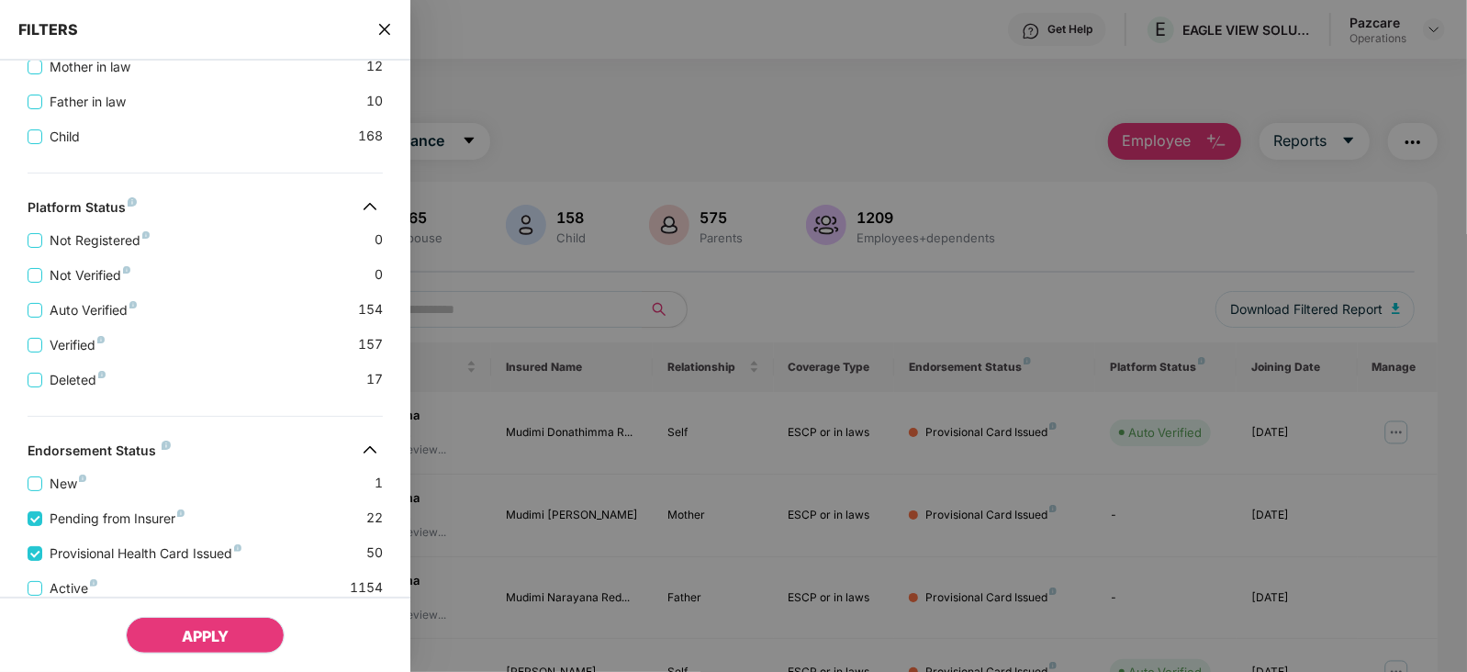
click at [226, 624] on button "APPLY" at bounding box center [205, 635] width 159 height 37
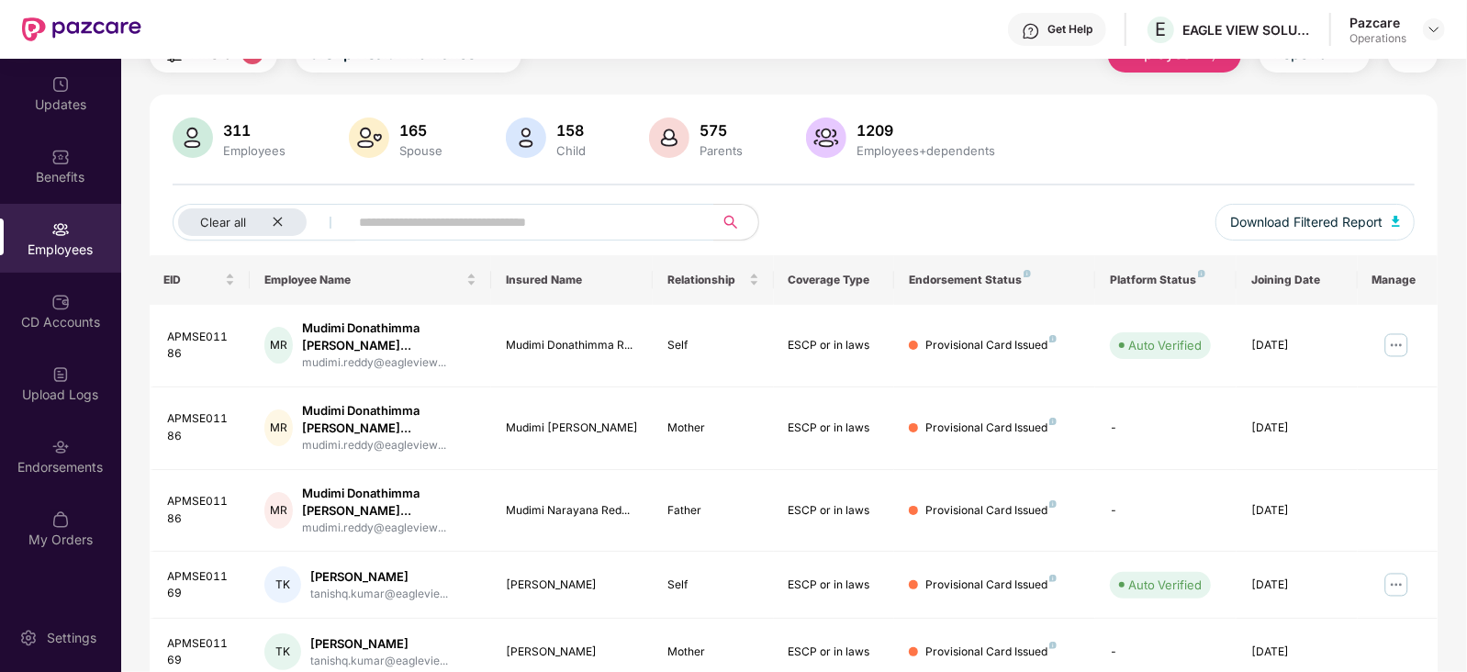
scroll to position [0, 0]
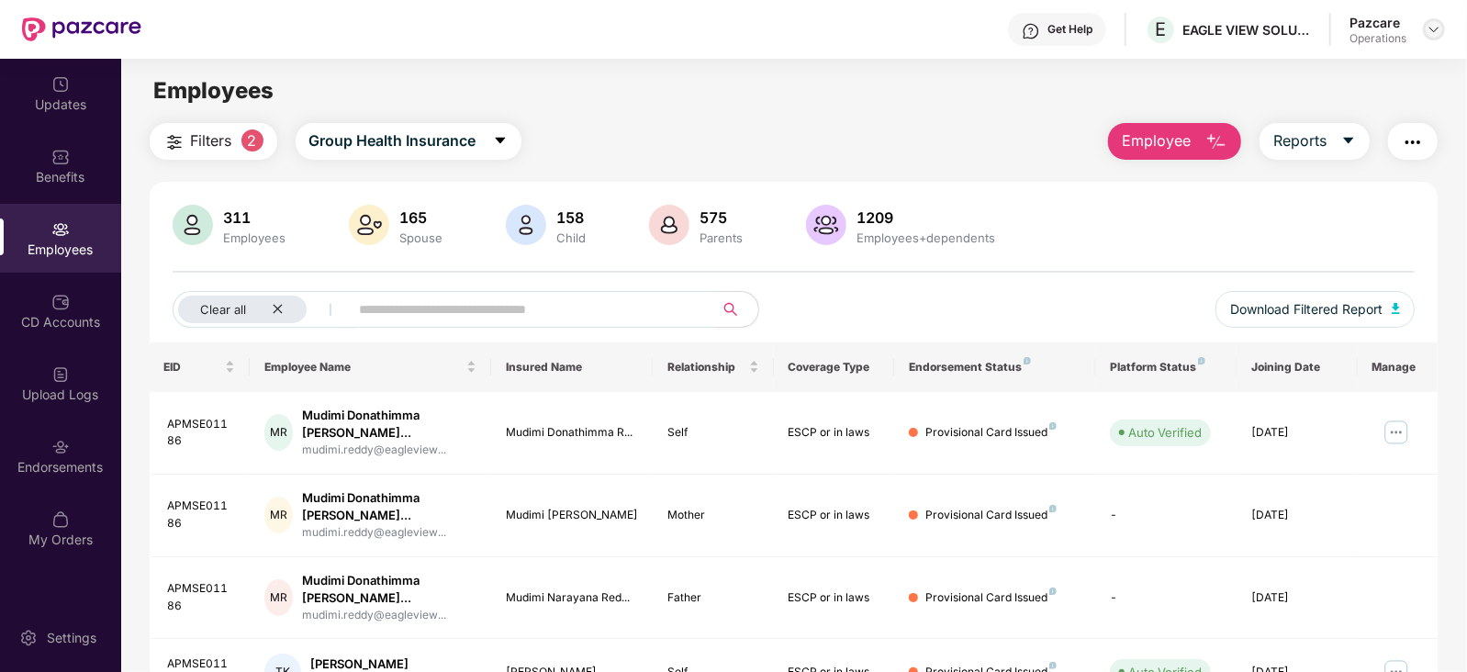
click at [1436, 35] on img at bounding box center [1433, 29] width 15 height 15
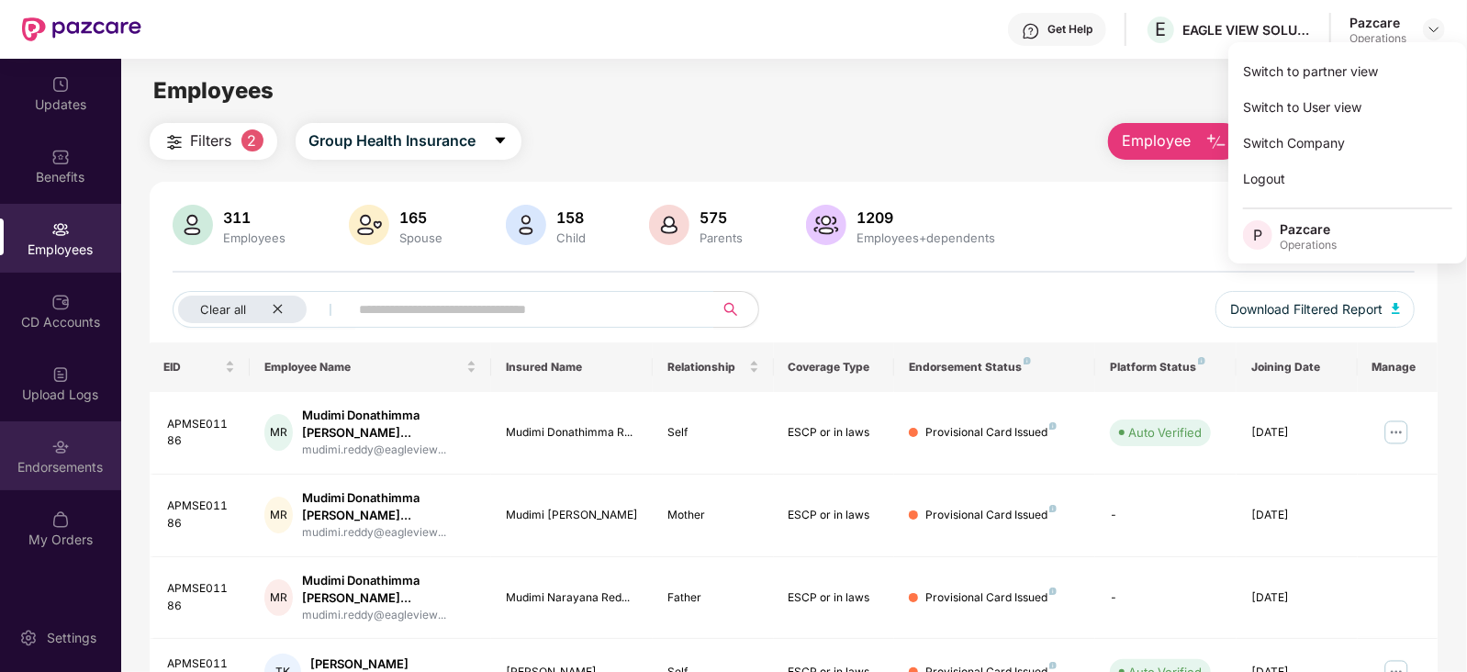
click at [78, 458] on div "Endorsements" at bounding box center [60, 467] width 121 height 18
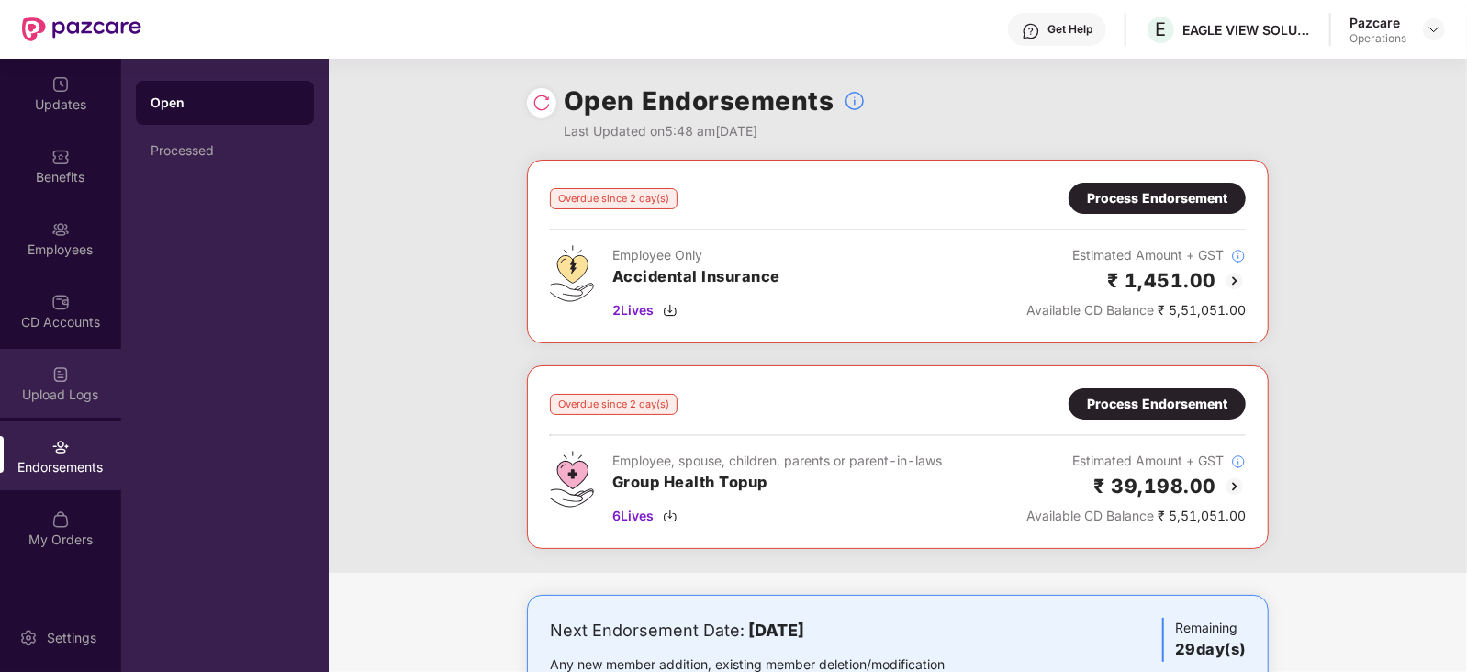
click at [78, 392] on div "Upload Logs" at bounding box center [60, 395] width 121 height 18
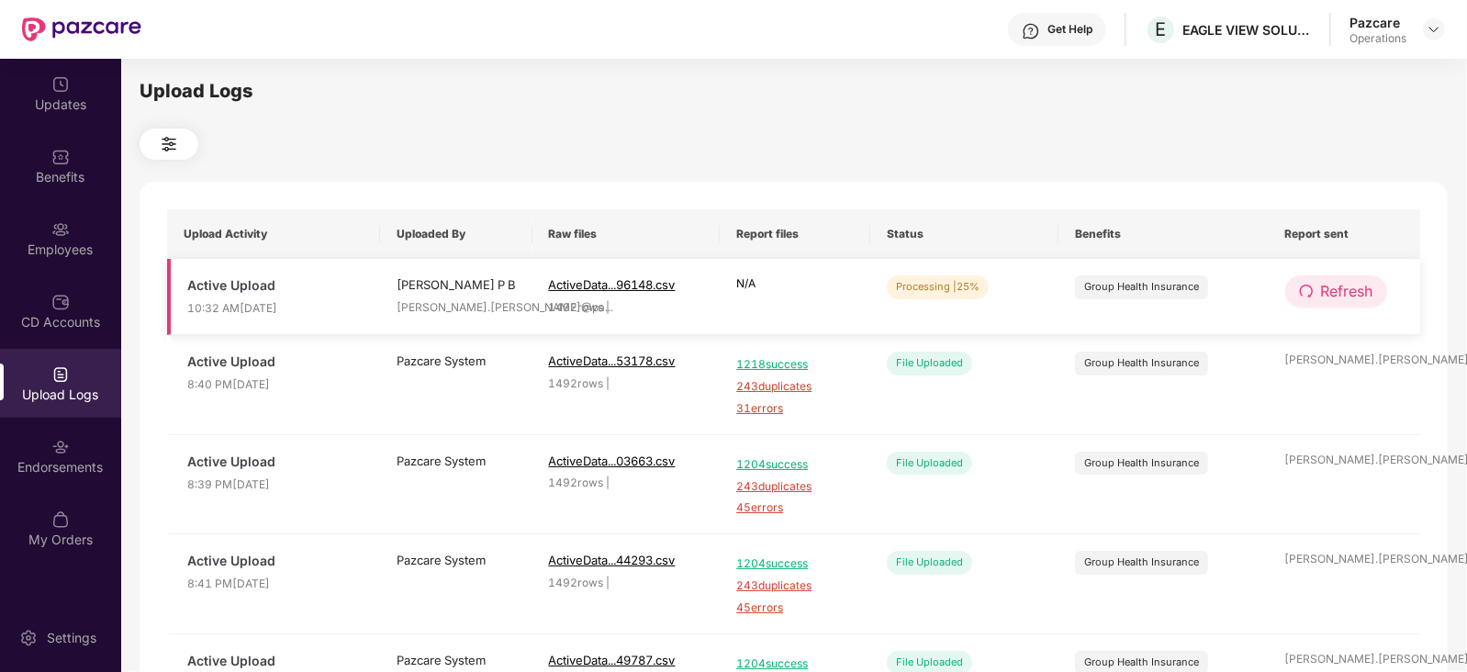
click at [1359, 291] on span "Refresh" at bounding box center [1347, 291] width 52 height 23
click at [1301, 293] on icon "redo" at bounding box center [1306, 291] width 15 height 15
click at [1360, 285] on span "Refresh" at bounding box center [1347, 291] width 52 height 23
click at [1341, 289] on span "Refresh" at bounding box center [1347, 291] width 52 height 23
click at [1341, 289] on span "Refresh" at bounding box center [1348, 291] width 52 height 23
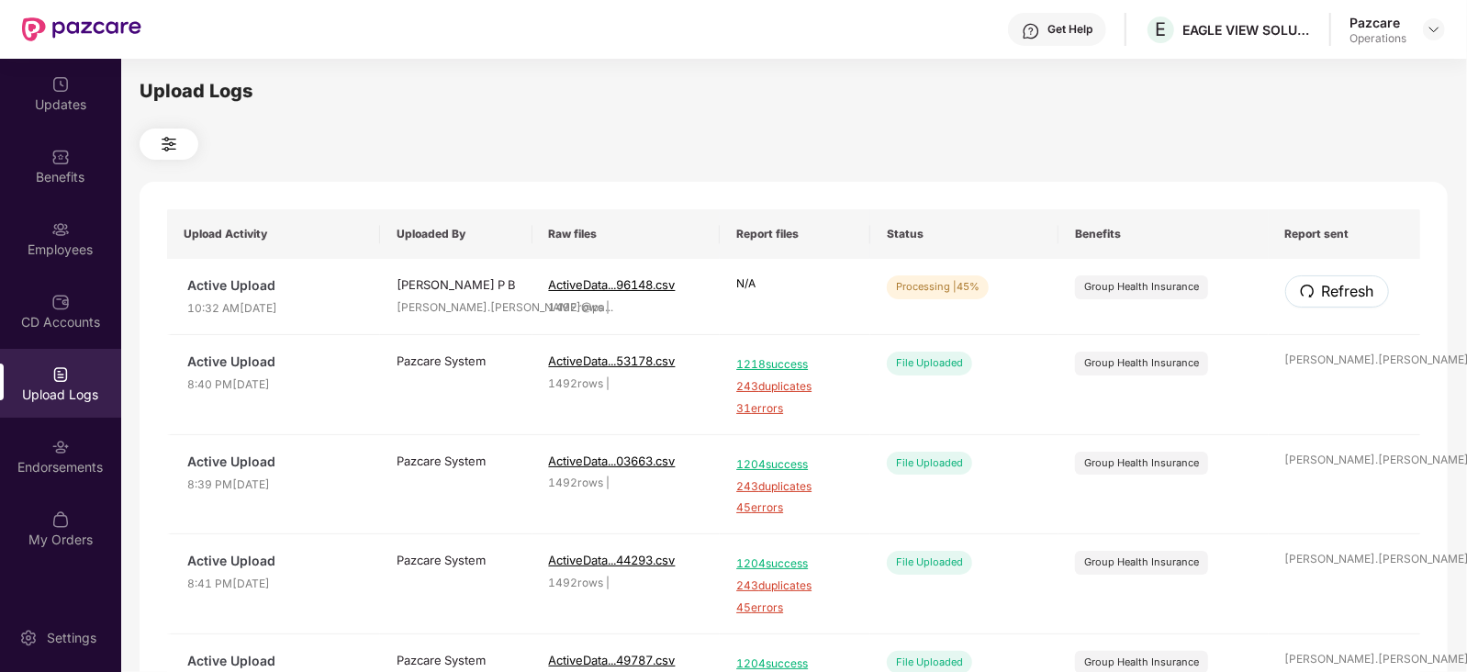
click at [1341, 289] on span "Refresh" at bounding box center [1348, 291] width 52 height 23
click at [1315, 287] on button "Refresh" at bounding box center [1336, 291] width 102 height 32
click at [1315, 287] on button "Refresh" at bounding box center [1337, 291] width 104 height 32
click at [1348, 286] on span "Refresh" at bounding box center [1347, 291] width 52 height 23
click at [1331, 299] on span "Refresh" at bounding box center [1347, 291] width 52 height 23
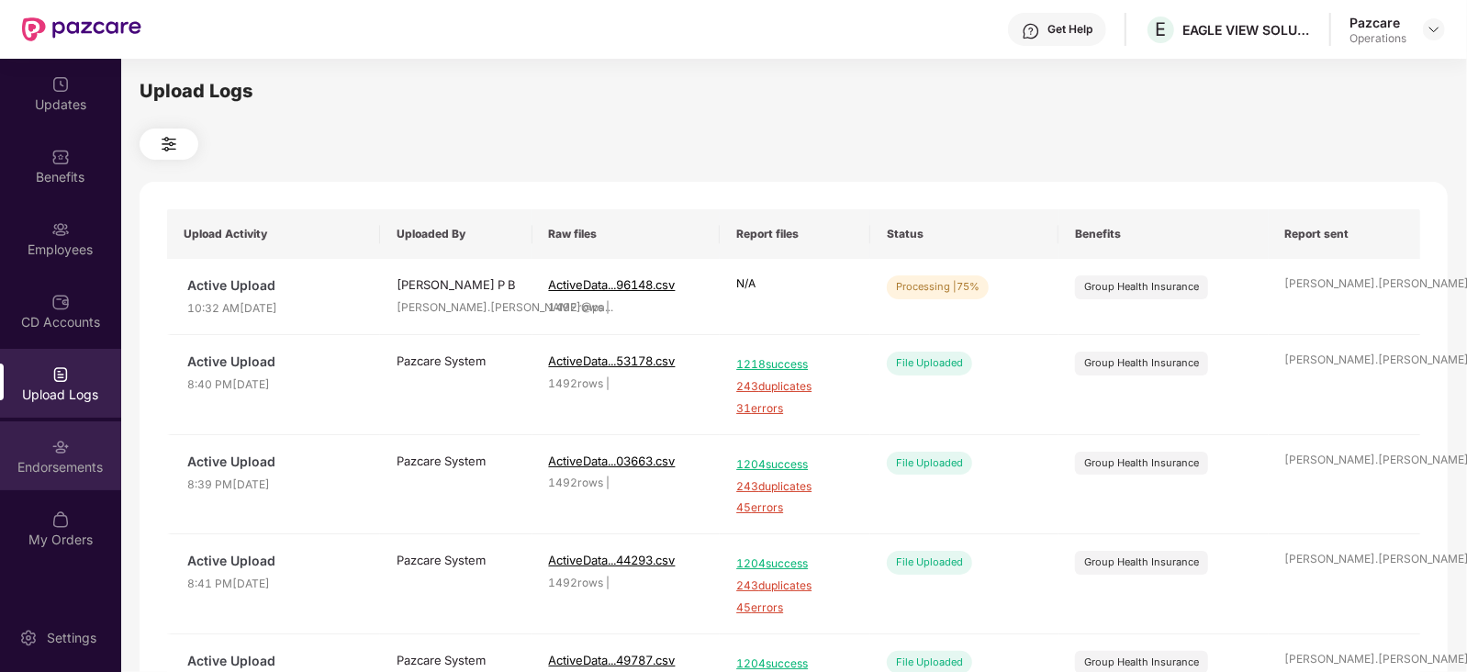
click at [91, 458] on div "Endorsements" at bounding box center [60, 467] width 121 height 18
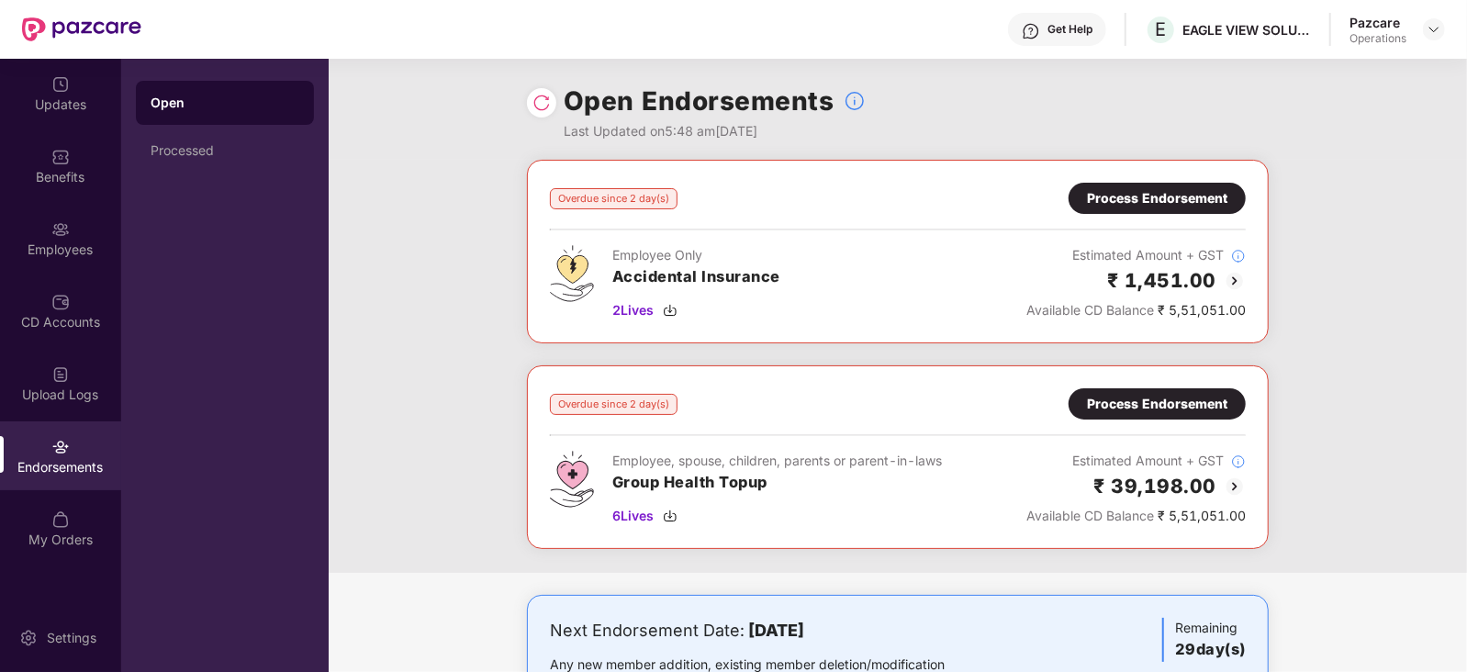
click at [1134, 204] on div "Process Endorsement" at bounding box center [1157, 198] width 140 height 20
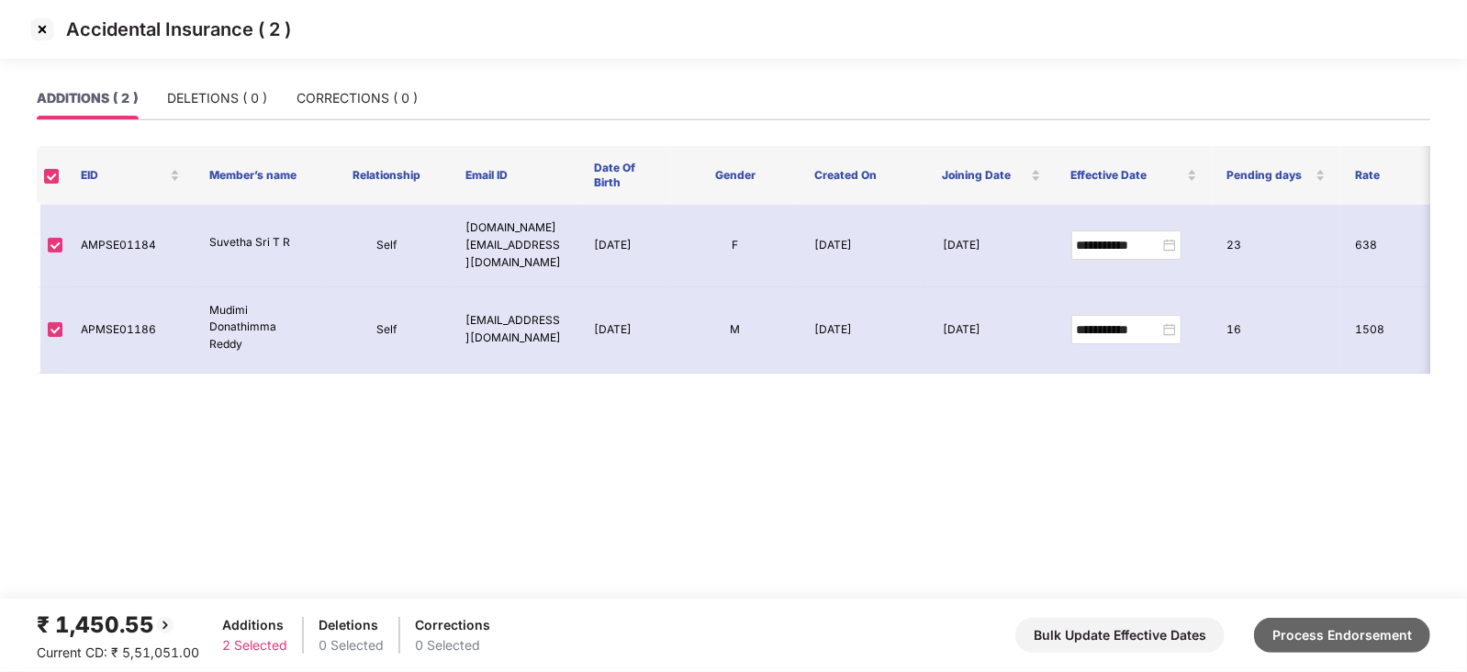
click at [1302, 640] on button "Process Endorsement" at bounding box center [1342, 635] width 176 height 35
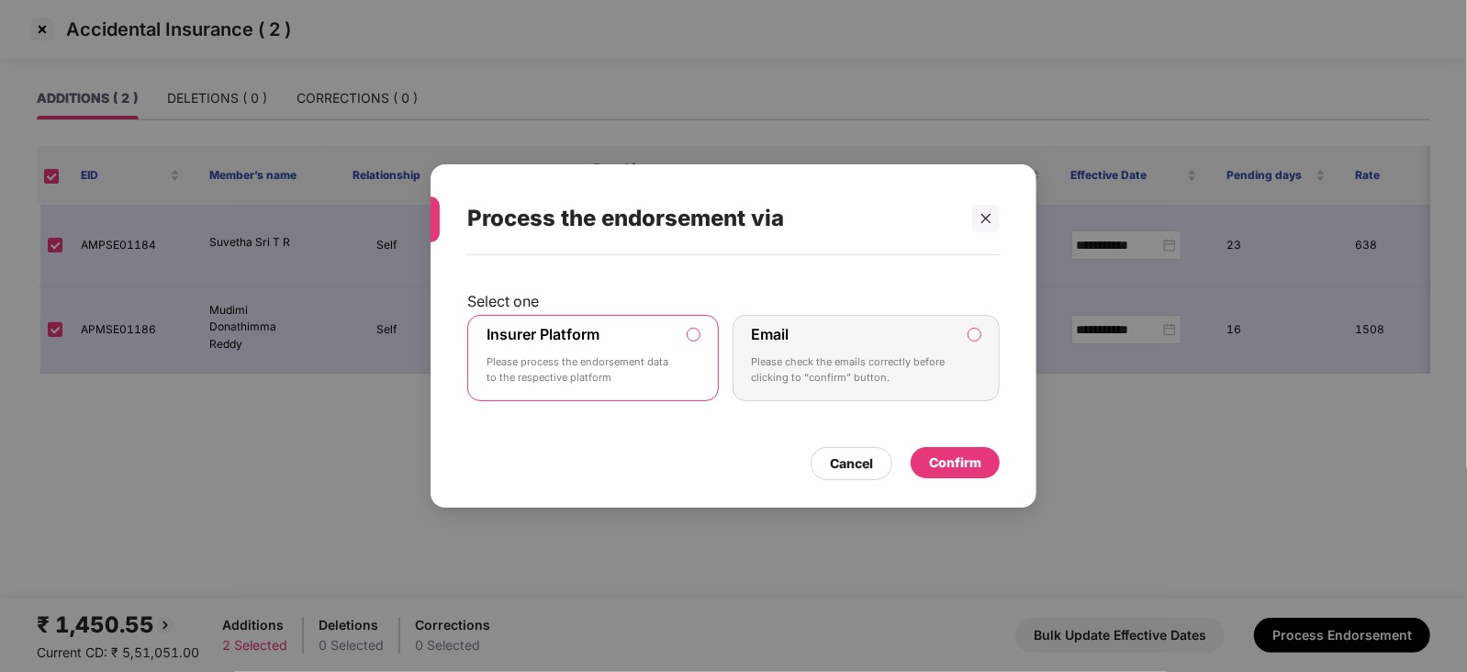
click at [955, 475] on div "Confirm" at bounding box center [955, 462] width 89 height 31
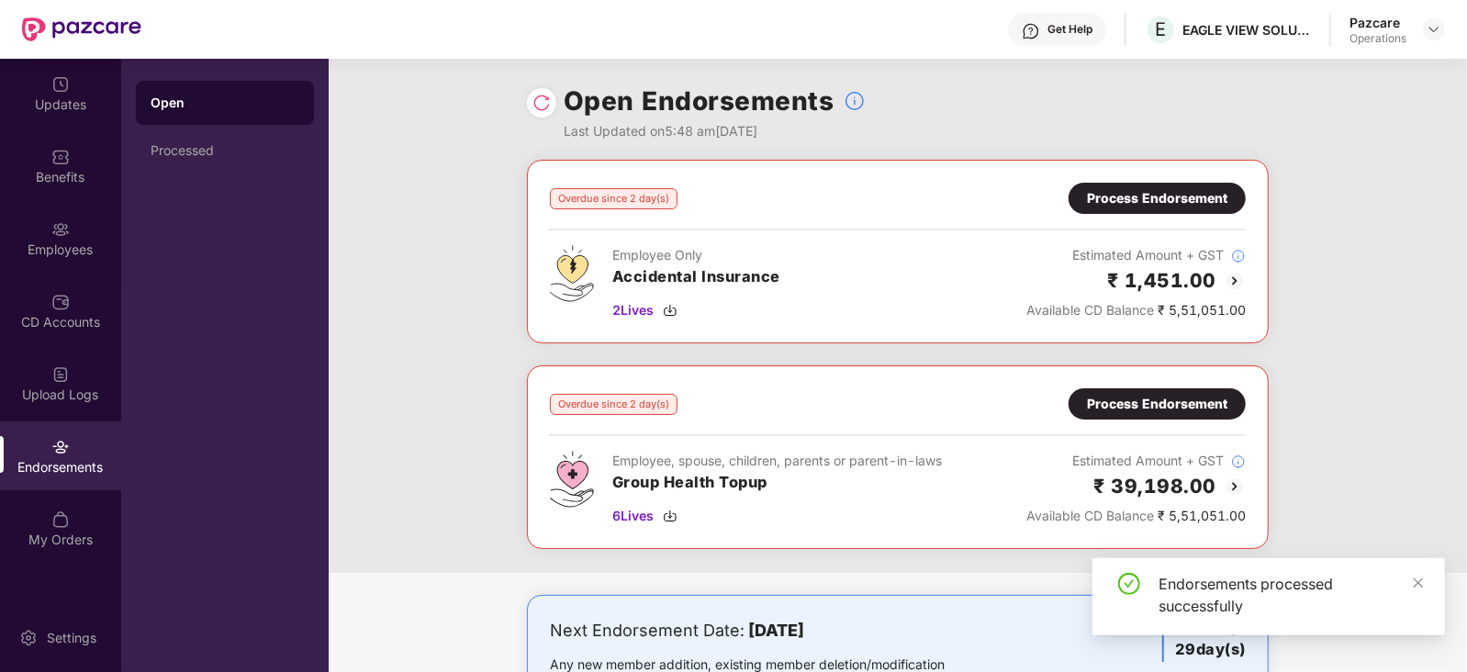
click at [1158, 397] on div "Process Endorsement" at bounding box center [1157, 404] width 140 height 20
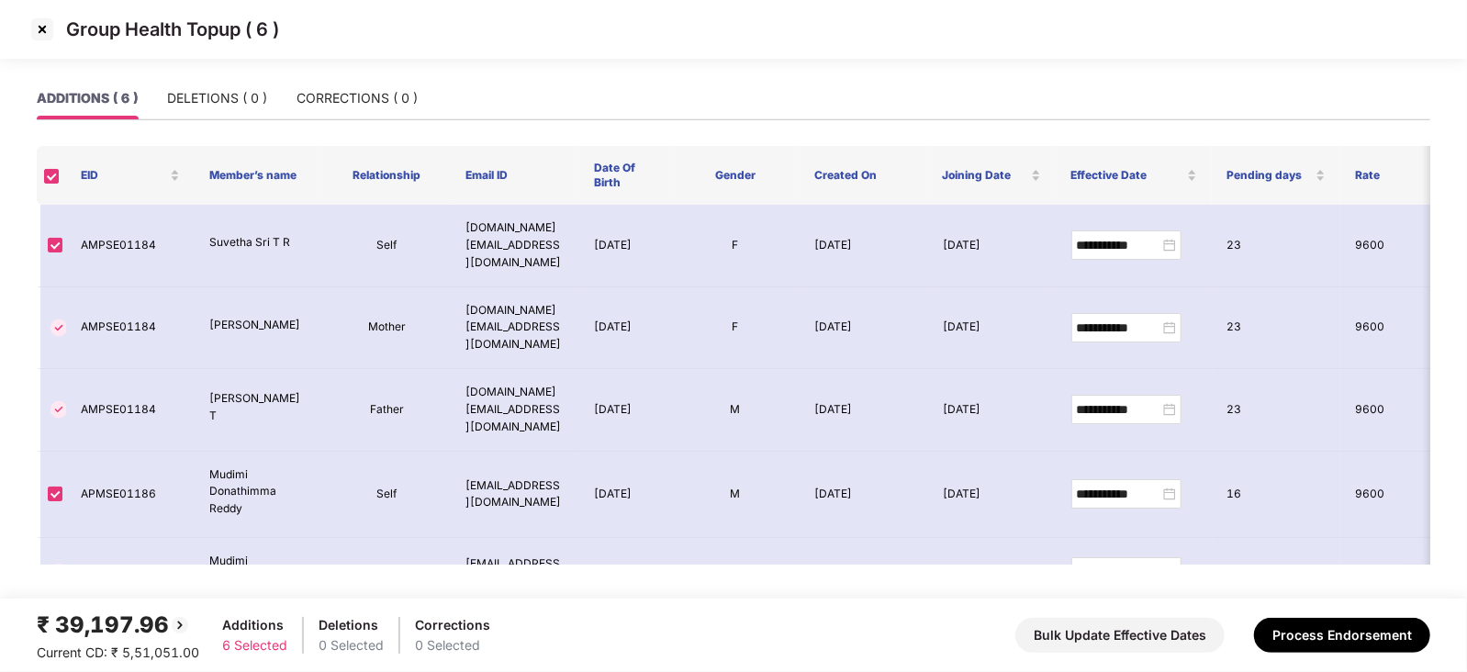
click at [39, 24] on img at bounding box center [42, 29] width 29 height 29
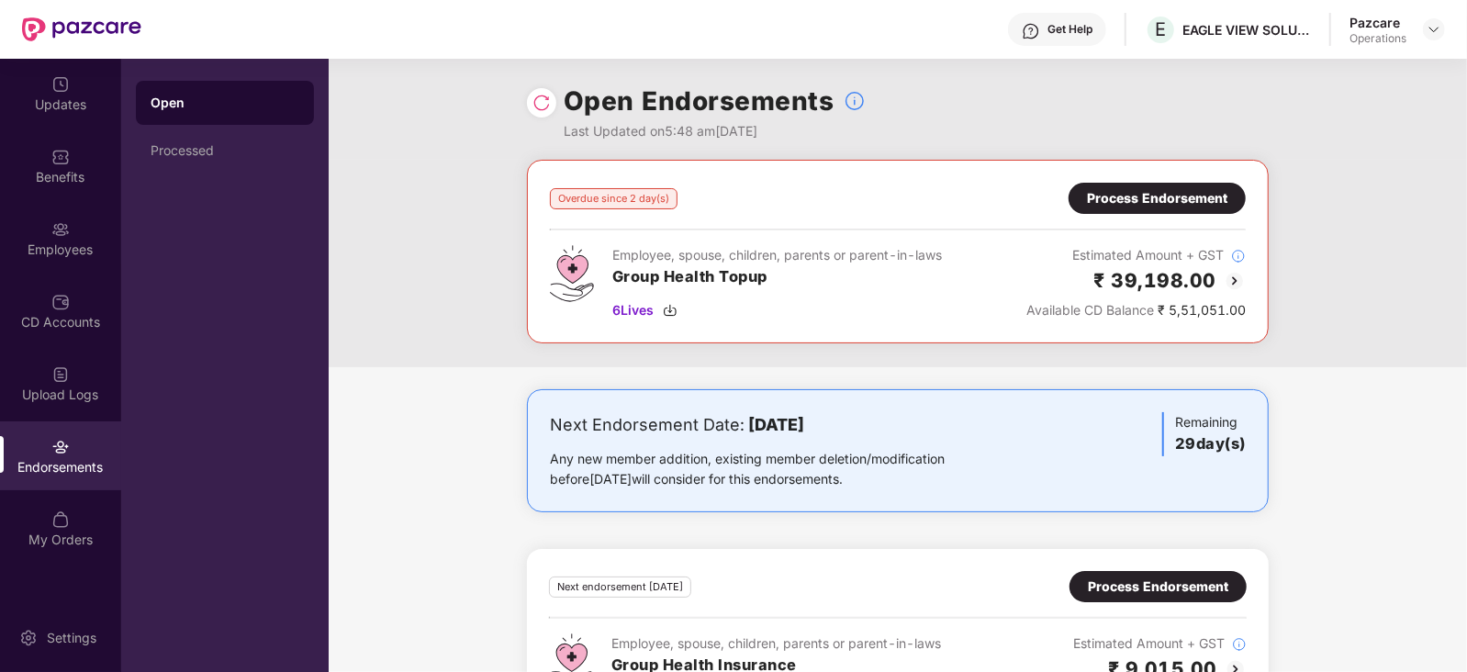
click at [1110, 185] on div "Process Endorsement" at bounding box center [1156, 198] width 177 height 31
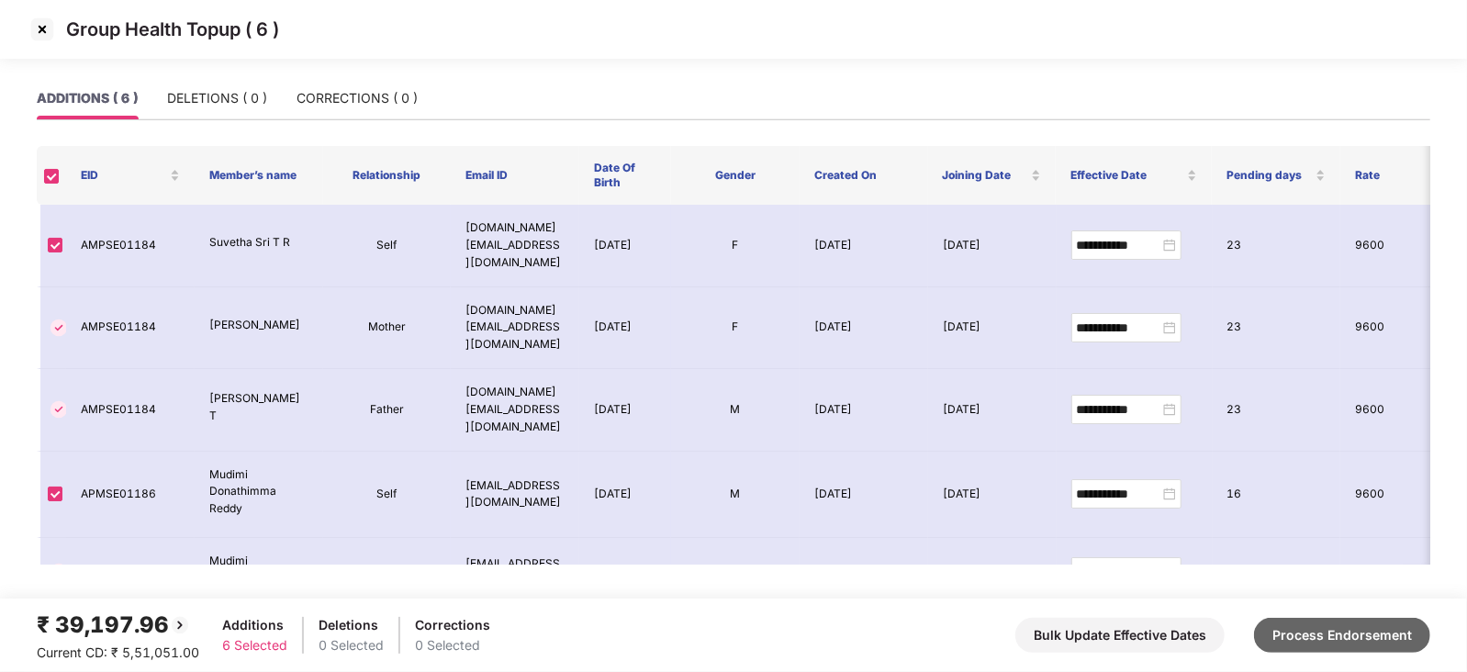
click at [1330, 648] on button "Process Endorsement" at bounding box center [1342, 635] width 176 height 35
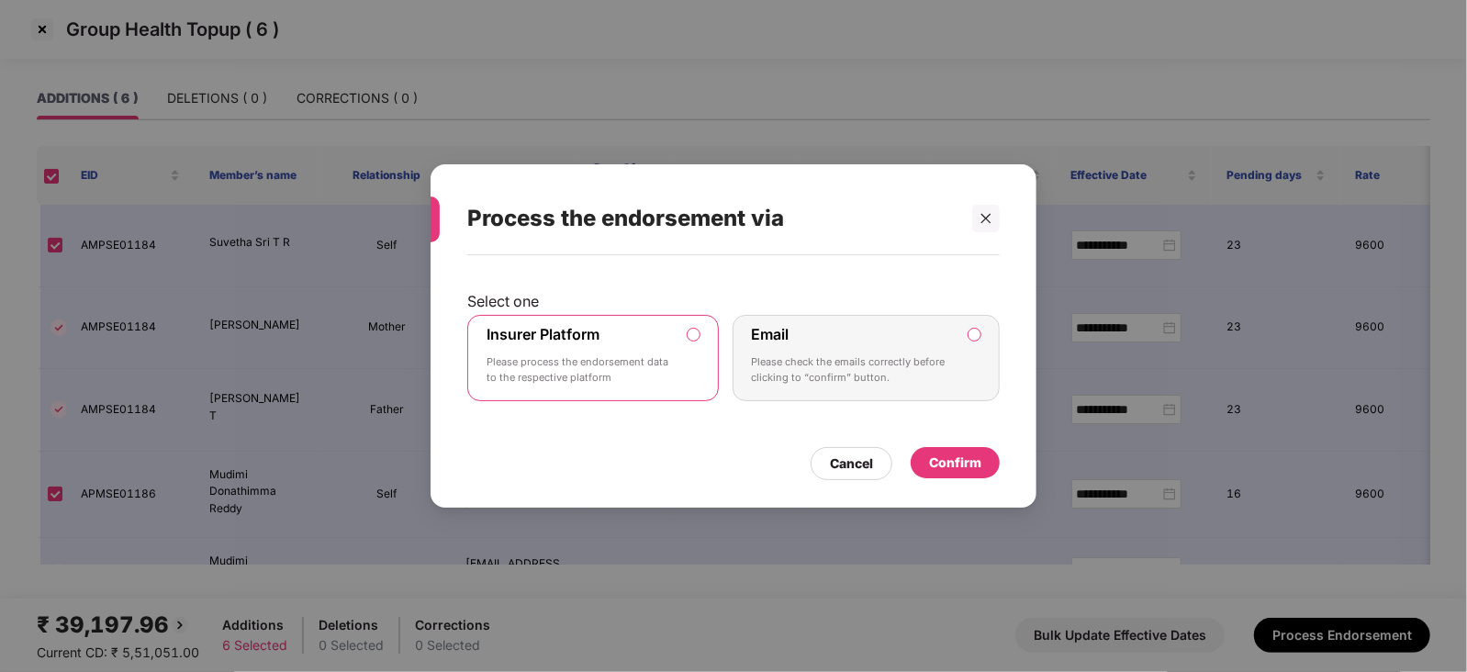
click at [952, 478] on div "Confirm" at bounding box center [955, 463] width 89 height 33
click at [948, 467] on div "Confirm" at bounding box center [955, 463] width 52 height 20
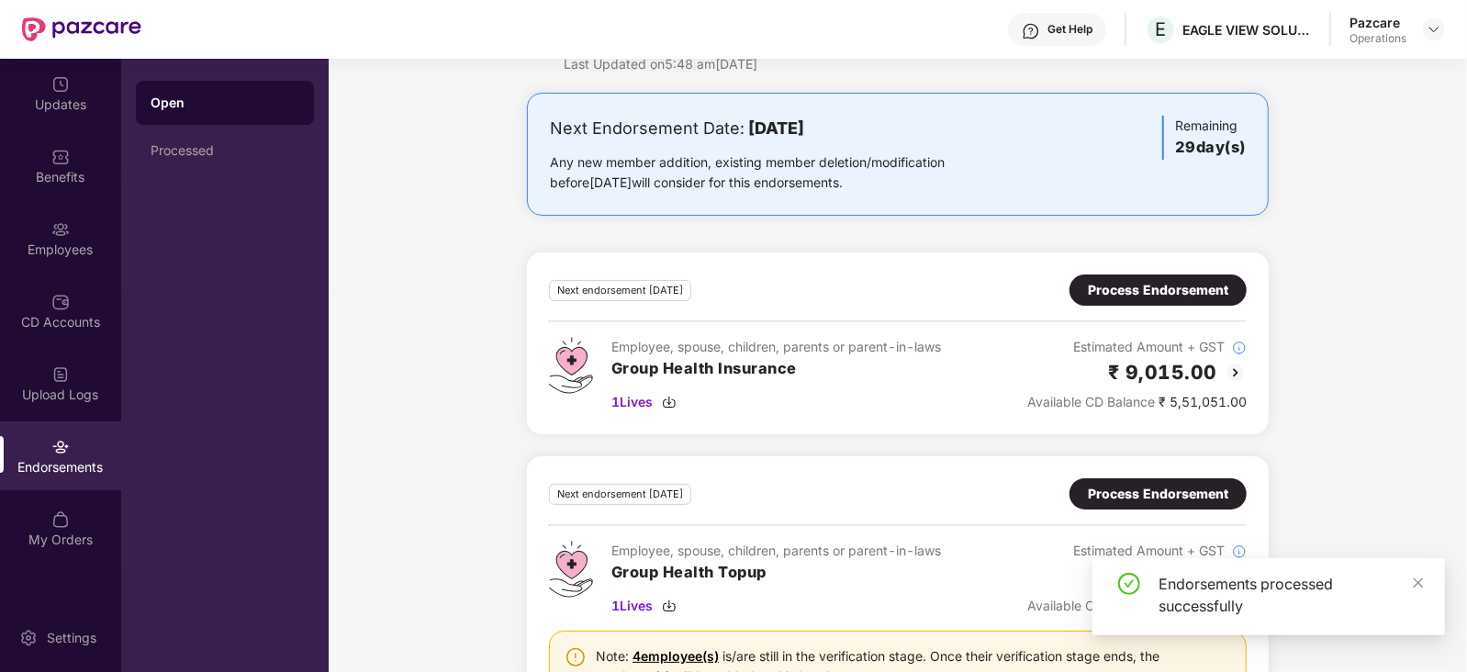
scroll to position [155, 0]
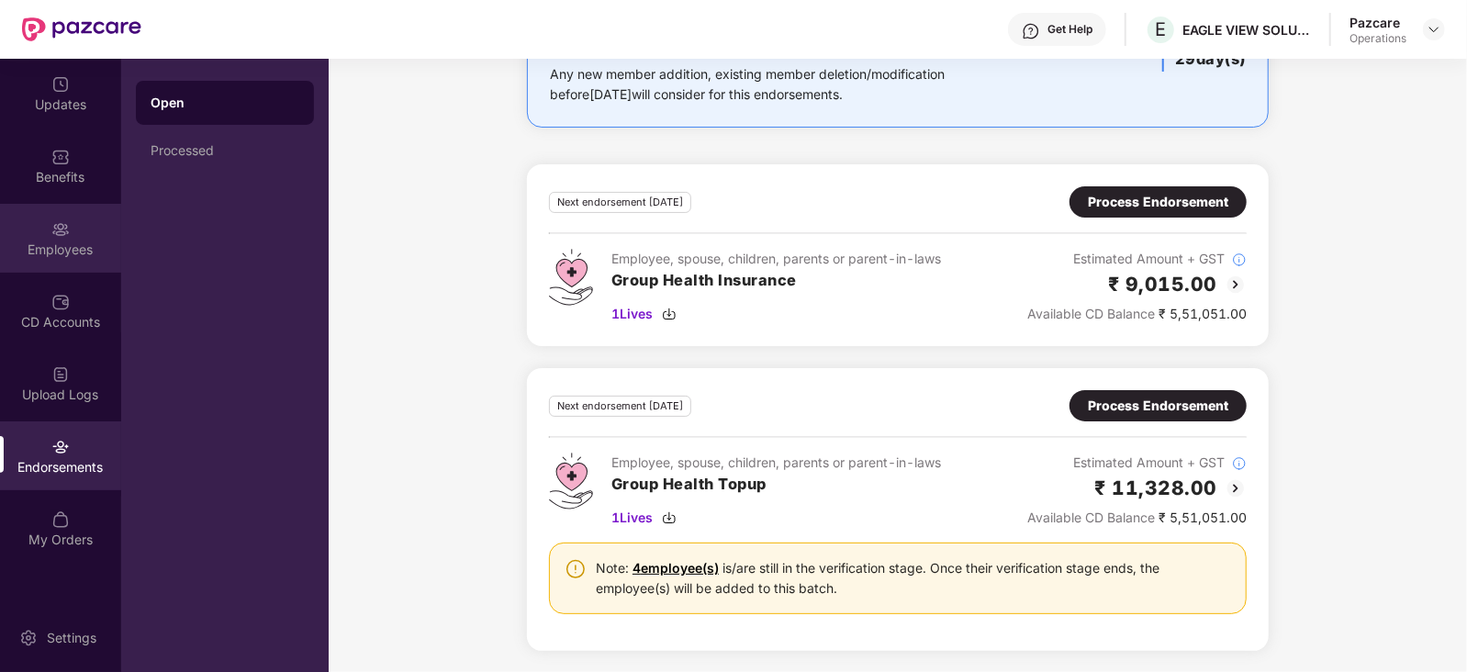
click at [38, 250] on div "Employees" at bounding box center [60, 250] width 121 height 18
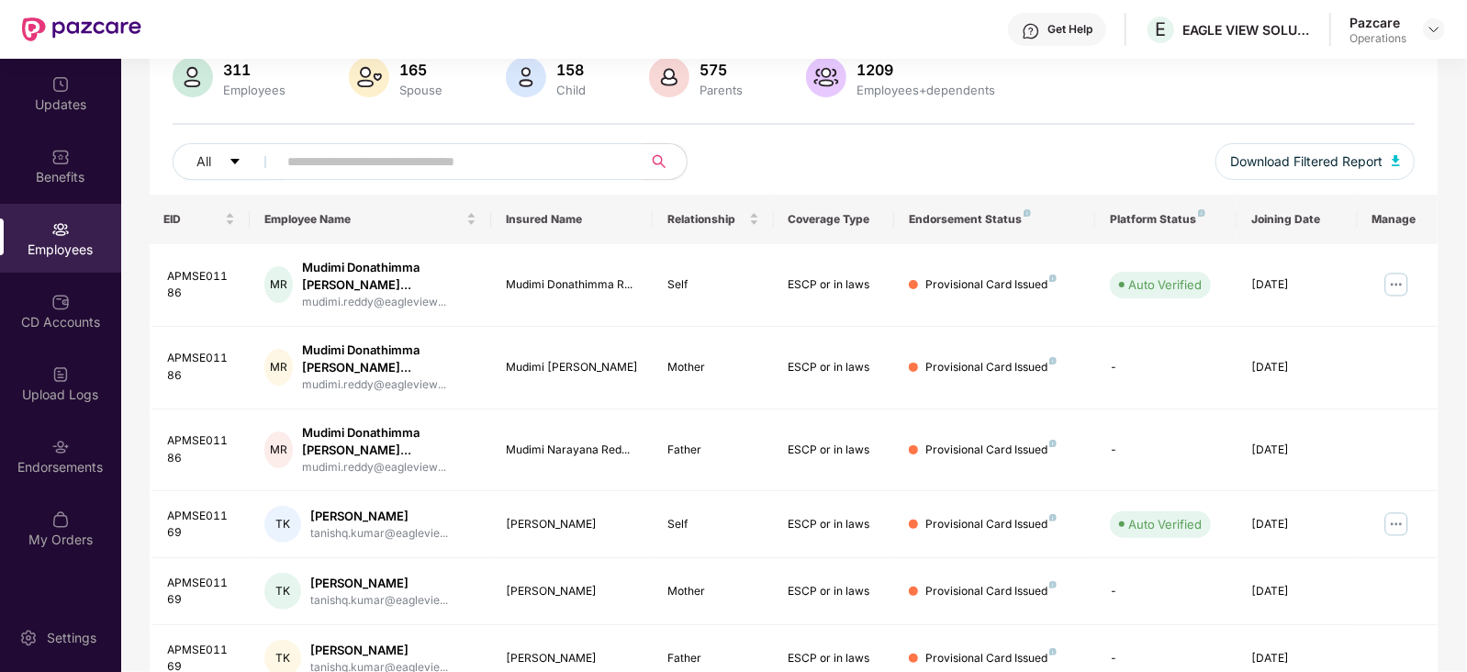
scroll to position [155, 0]
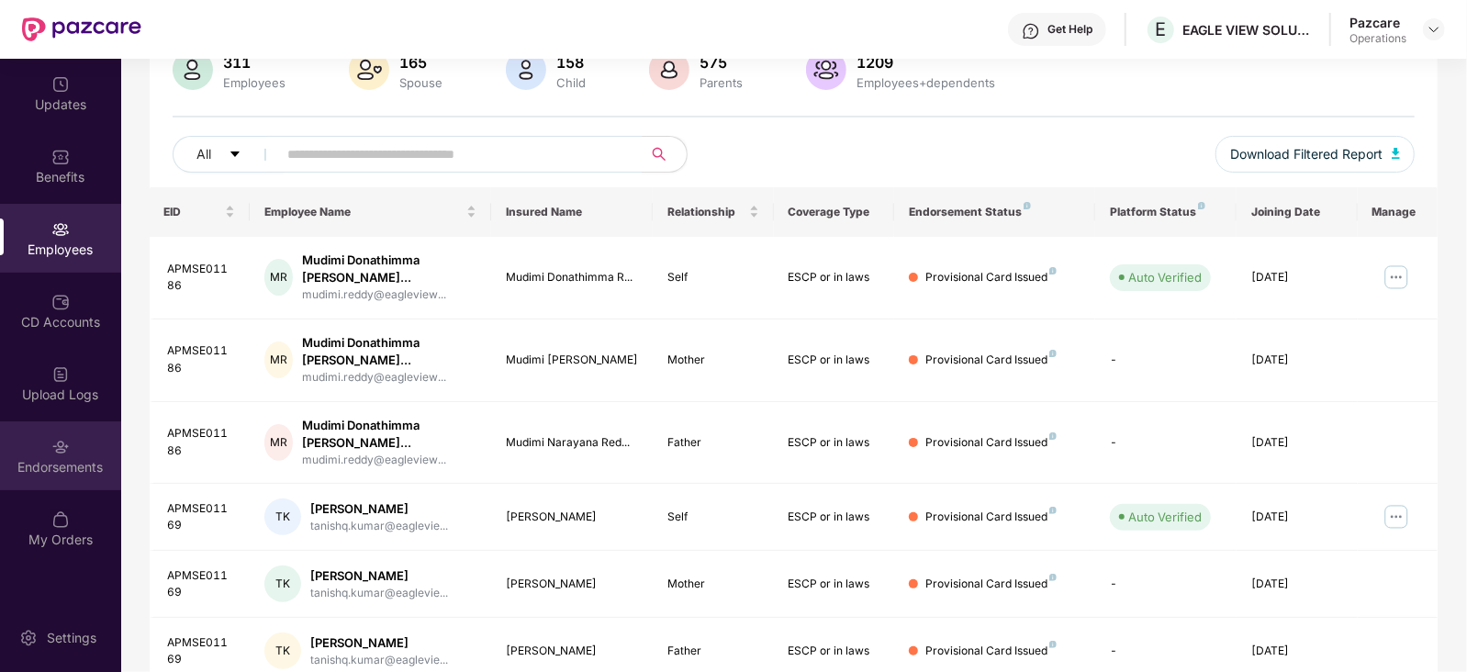
click at [73, 480] on div "Endorsements" at bounding box center [60, 455] width 121 height 69
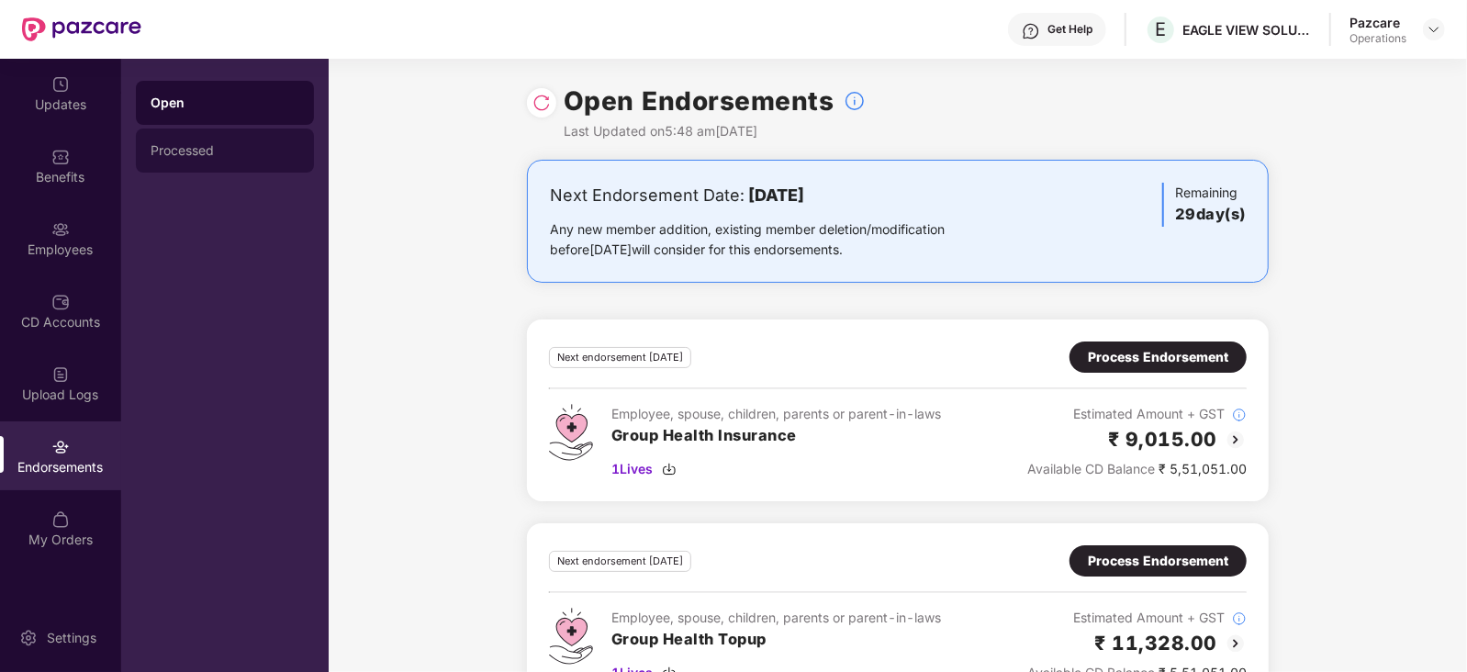
click at [161, 159] on div "Processed" at bounding box center [225, 151] width 178 height 44
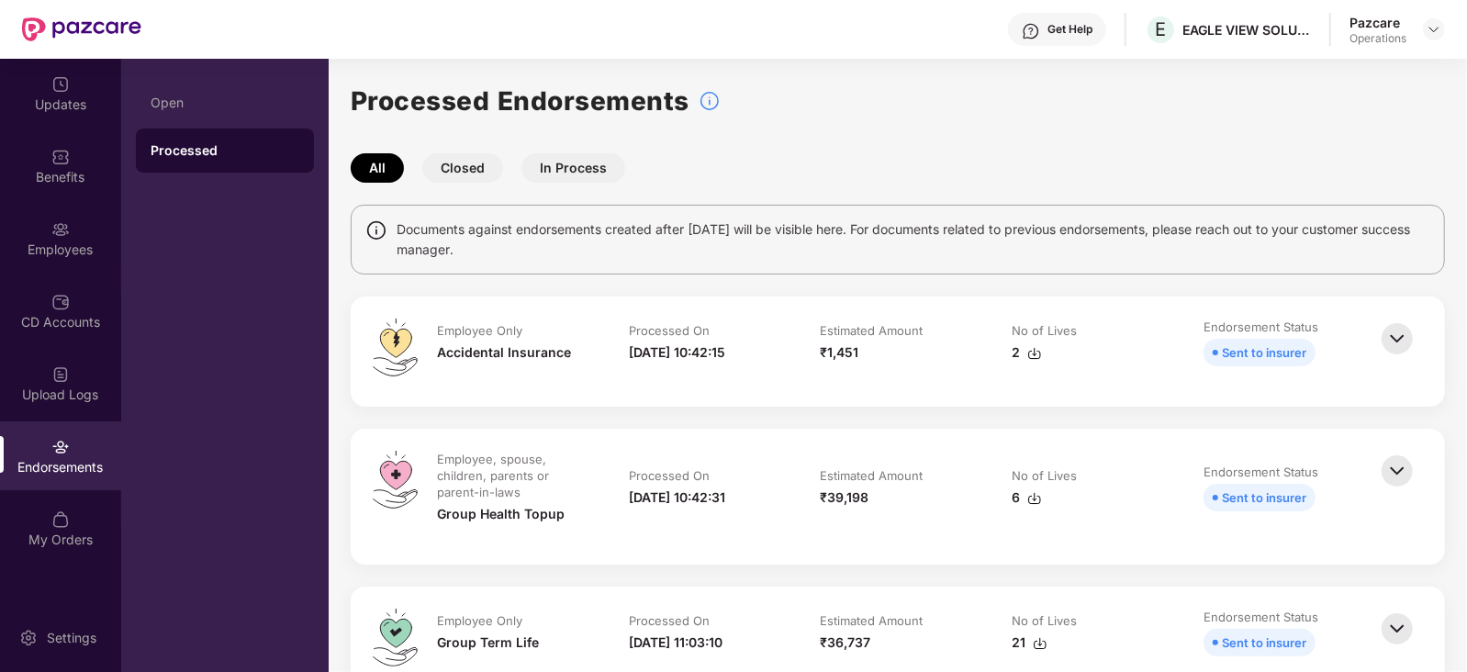
click at [1036, 353] on img at bounding box center [1034, 353] width 15 height 15
click at [1034, 506] on div "6" at bounding box center [1027, 497] width 30 height 20
click at [85, 386] on div "Upload Logs" at bounding box center [60, 395] width 121 height 18
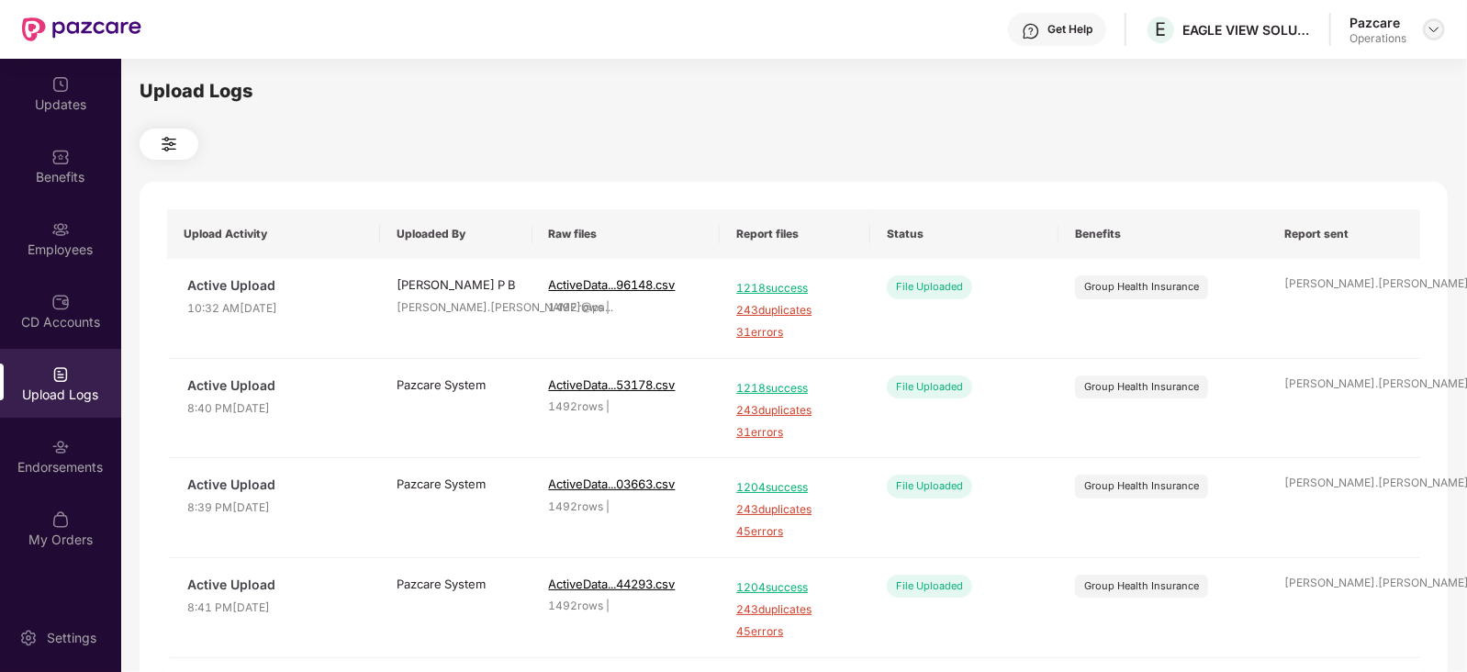
click at [1433, 34] on img at bounding box center [1433, 29] width 15 height 15
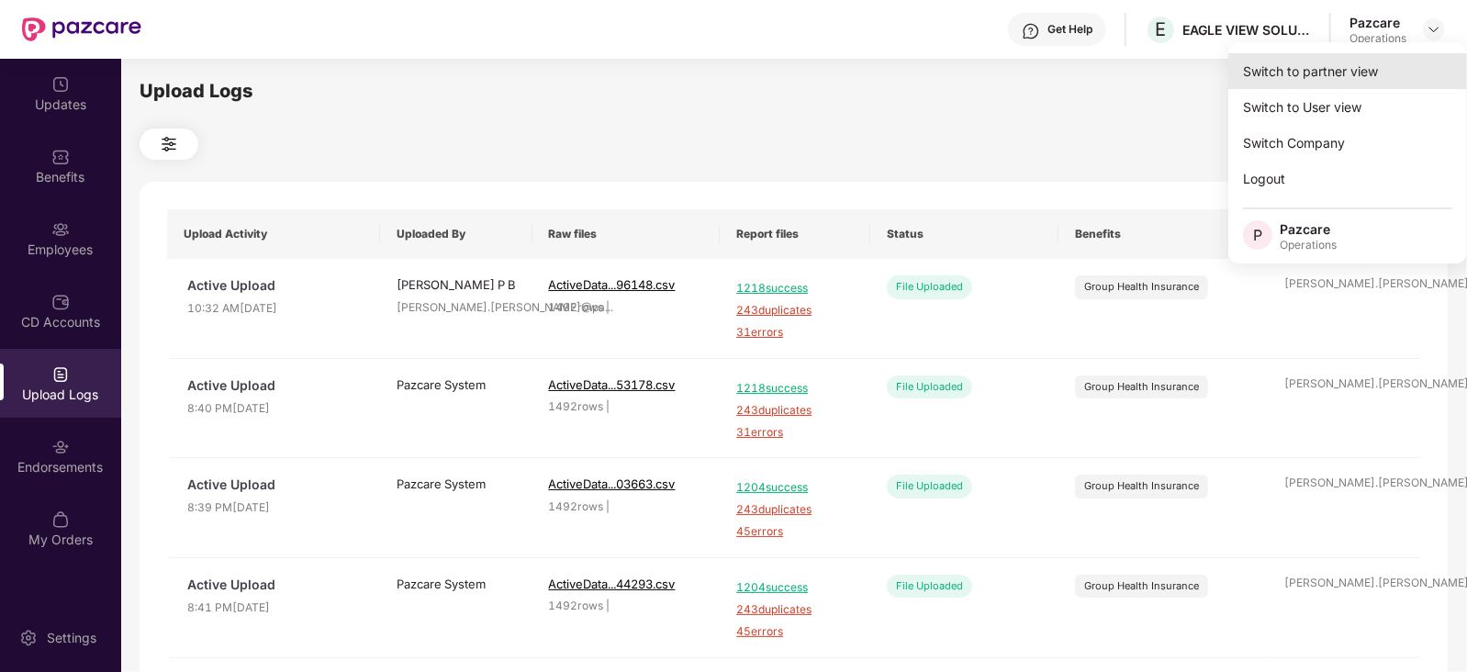
click at [1326, 72] on div "Switch to partner view" at bounding box center [1347, 71] width 239 height 36
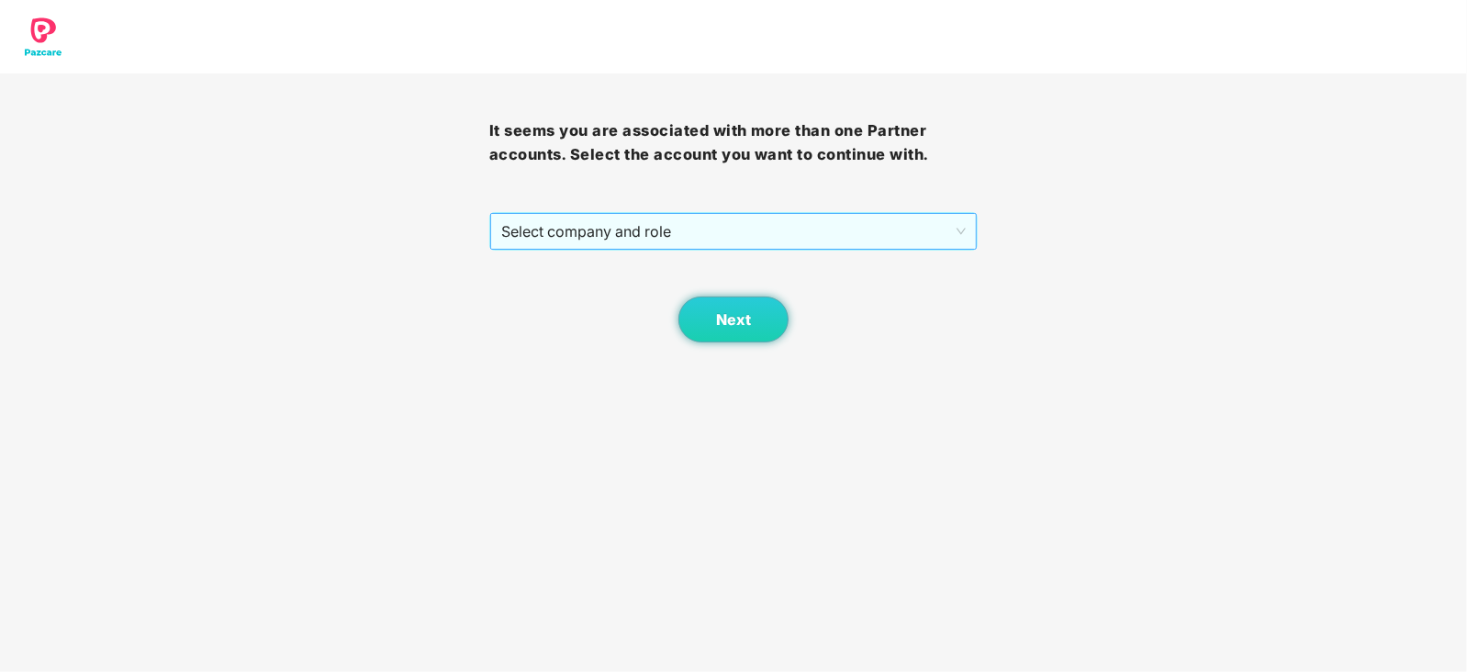
click at [762, 227] on span "Select company and role" at bounding box center [733, 231] width 465 height 35
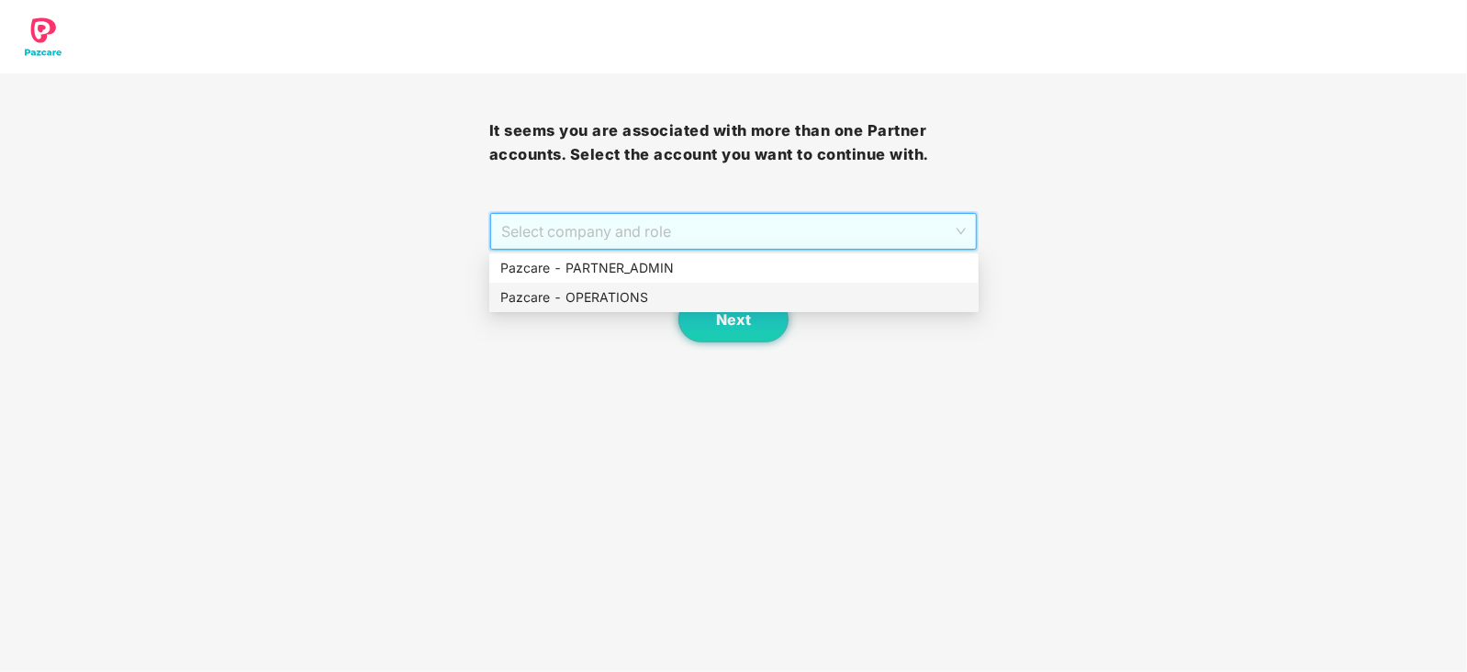
click at [595, 306] on div "Pazcare - OPERATIONS" at bounding box center [733, 297] width 467 height 20
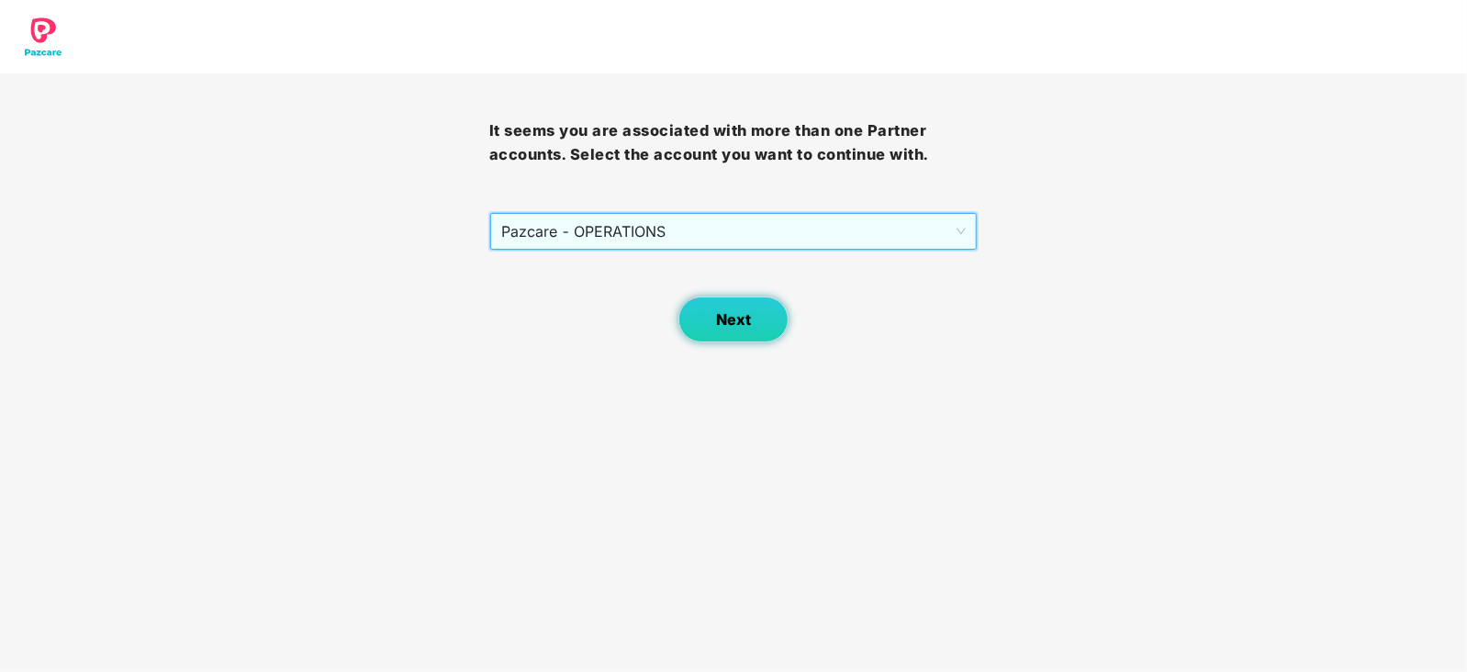
click at [711, 305] on button "Next" at bounding box center [733, 319] width 110 height 46
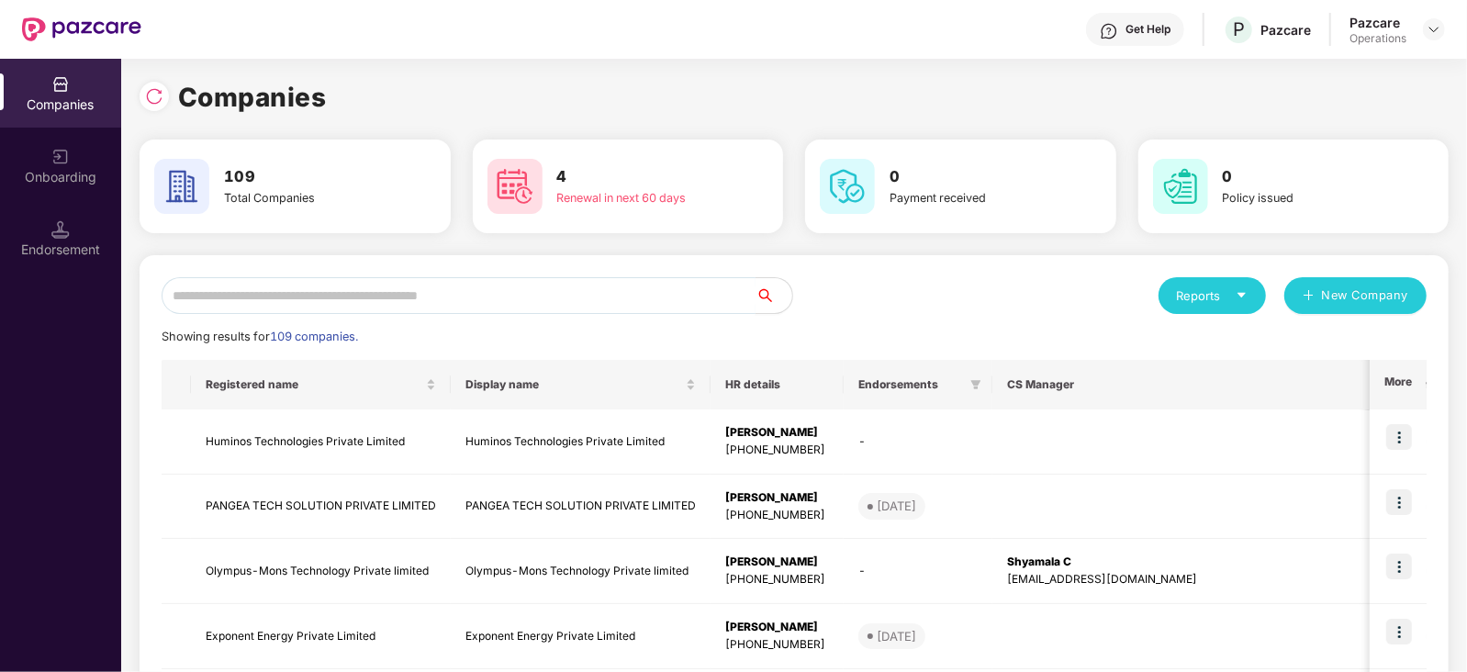
click at [474, 301] on input "text" at bounding box center [459, 295] width 594 height 37
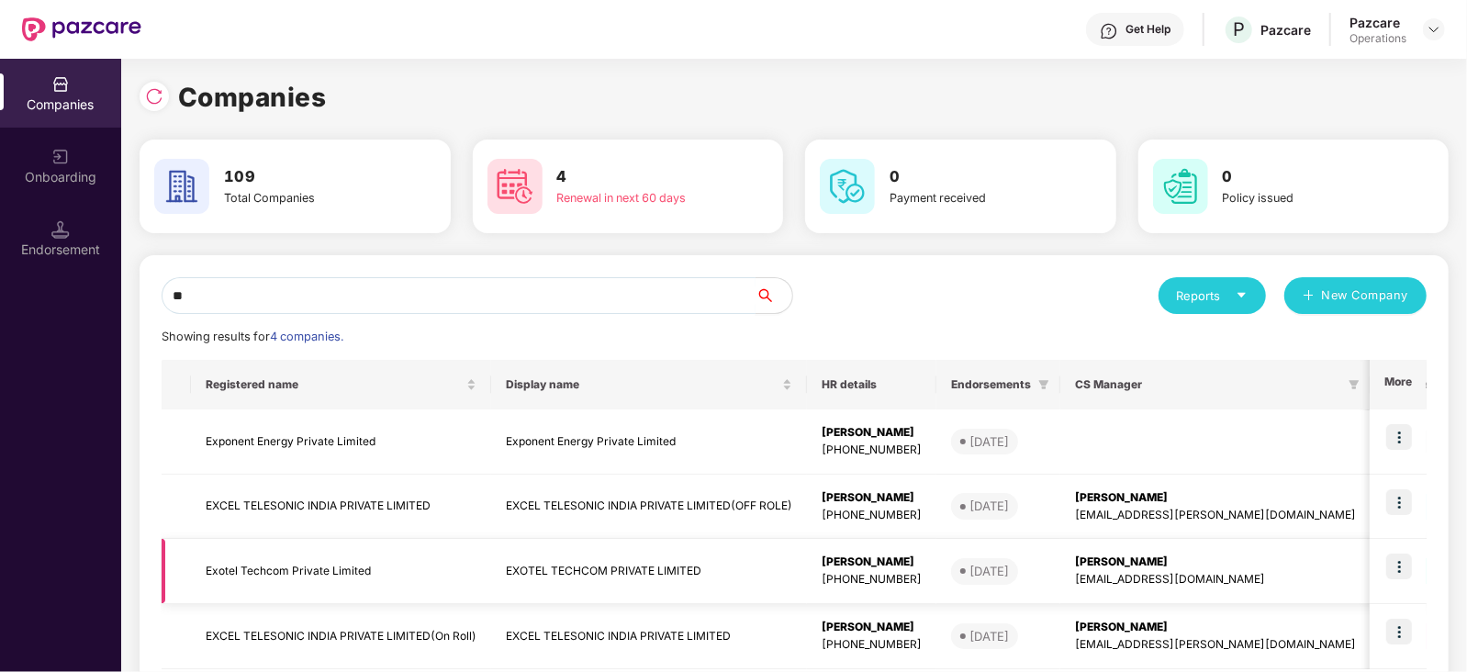
type input "**"
click at [230, 571] on td "Exotel Techcom Private Limited" at bounding box center [341, 571] width 300 height 65
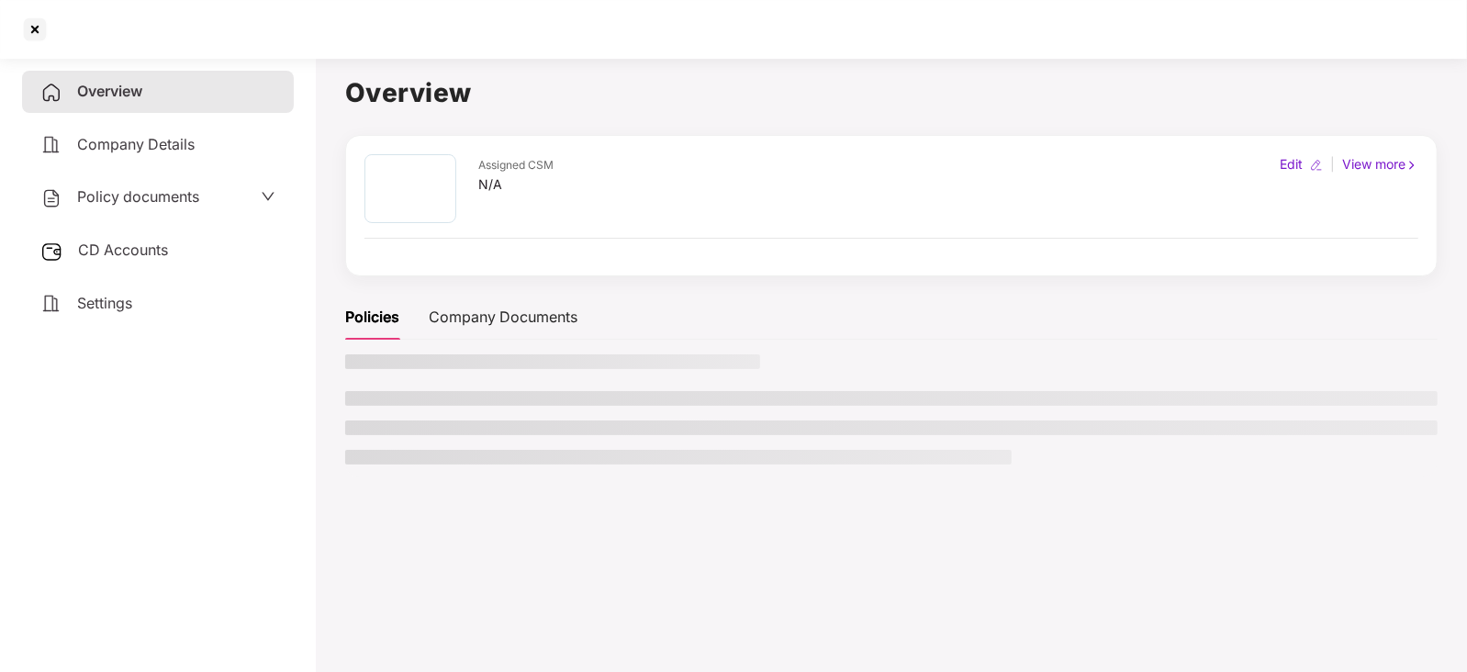
click at [230, 571] on div "Overview Company Details Policy documents CD Accounts Settings" at bounding box center [158, 361] width 272 height 581
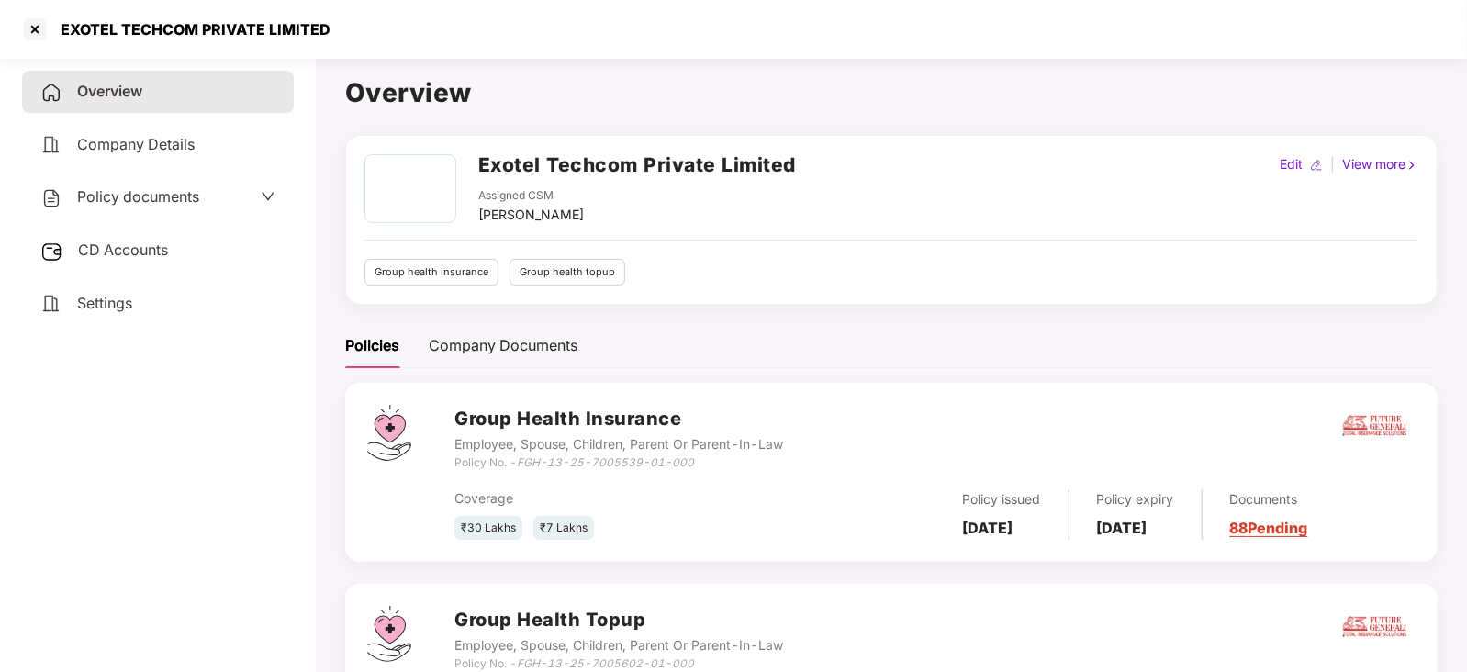
drag, startPoint x: 46, startPoint y: 30, endPoint x: 66, endPoint y: 30, distance: 20.2
click at [50, 30] on div "EXOTEL TECHCOM PRIVATE LIMITED" at bounding box center [175, 29] width 310 height 29
click at [129, 51] on div "EXOTEL TECHCOM PRIVATE LIMITED" at bounding box center [733, 29] width 1467 height 59
drag, startPoint x: 63, startPoint y: 28, endPoint x: 328, endPoint y: 28, distance: 264.4
click at [328, 28] on div "EXOTEL TECHCOM PRIVATE LIMITED" at bounding box center [733, 29] width 1467 height 59
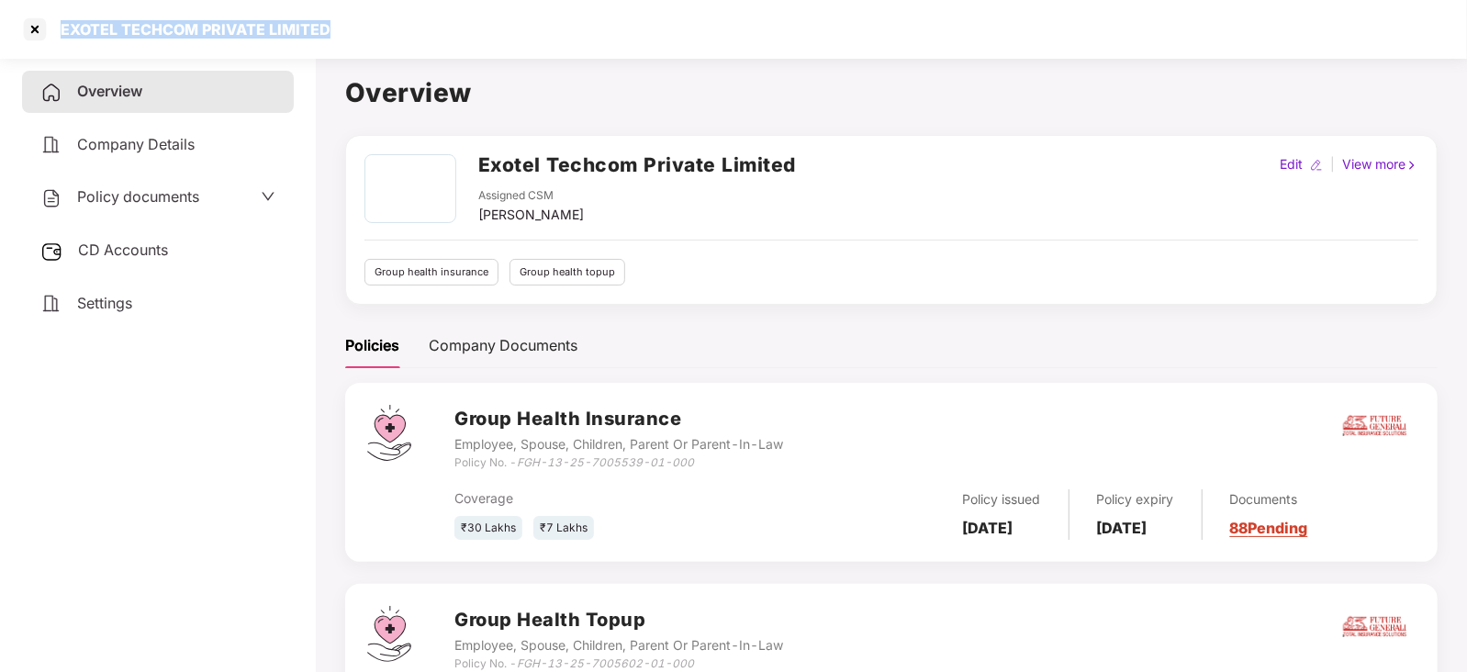
copy div "EXOTEL TECHCOM PRIVATE LIMITED"
click at [32, 28] on div at bounding box center [34, 29] width 29 height 29
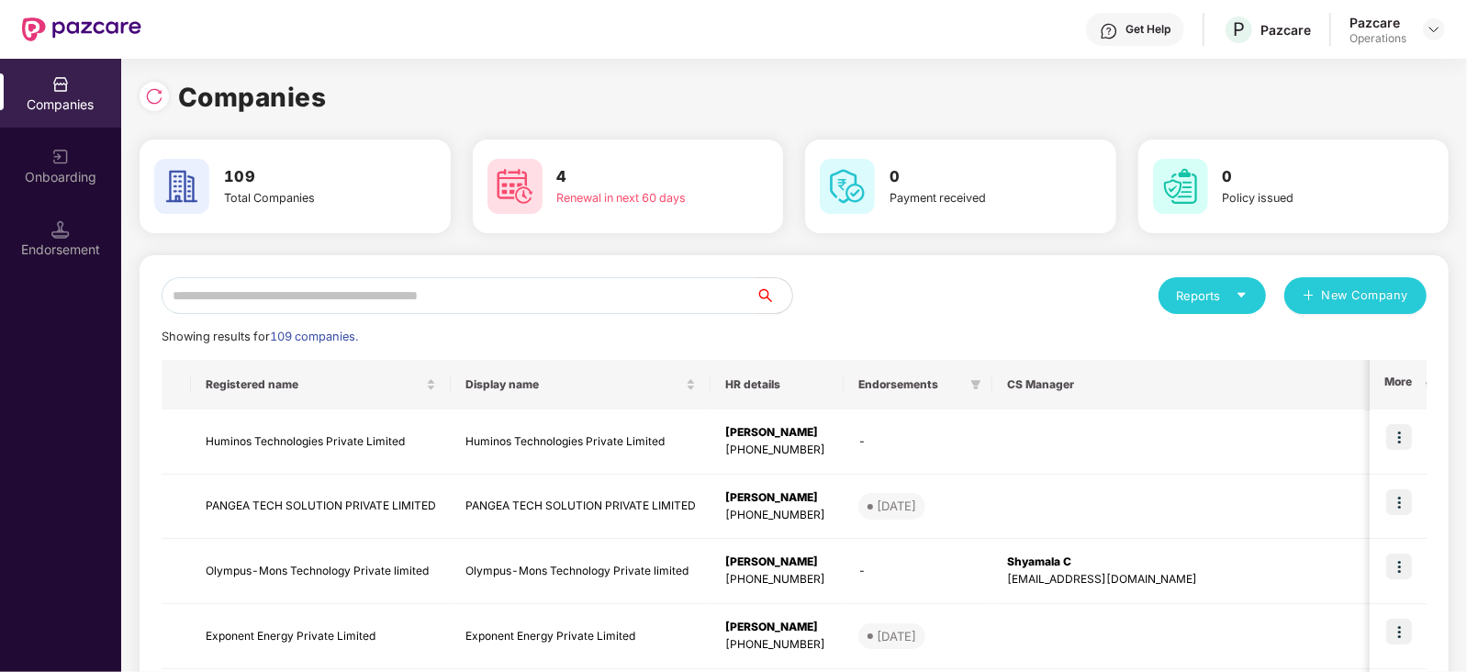
click at [424, 298] on input "text" at bounding box center [459, 295] width 594 height 37
paste input "**********"
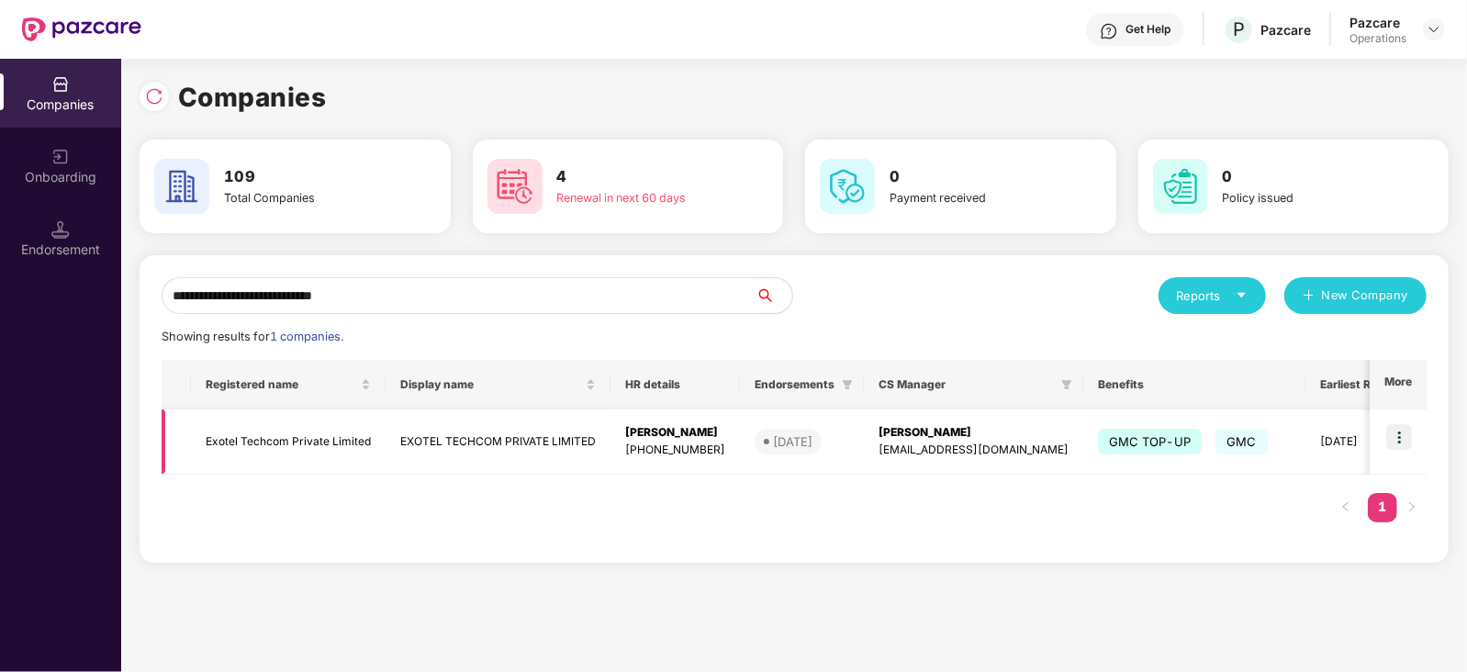
type input "**********"
click at [1404, 429] on img at bounding box center [1399, 437] width 26 height 26
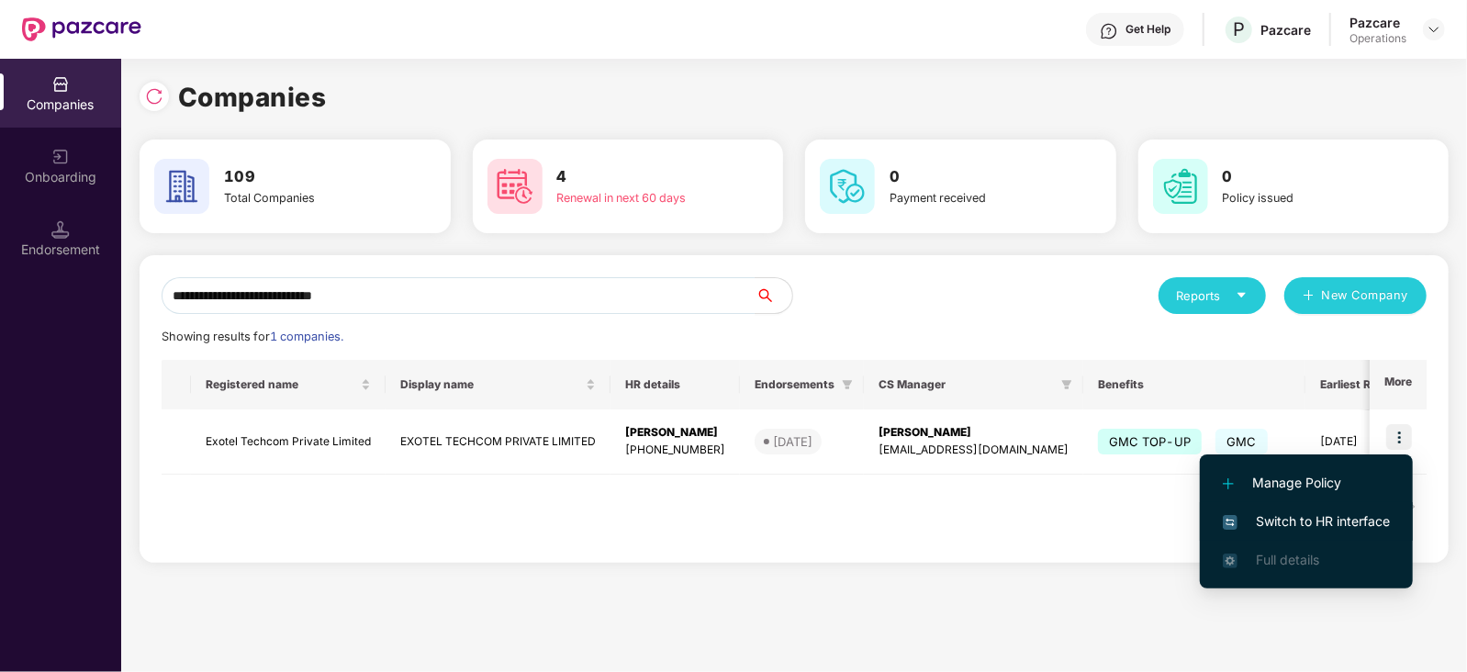
click at [1330, 520] on span "Switch to HR interface" at bounding box center [1306, 521] width 167 height 20
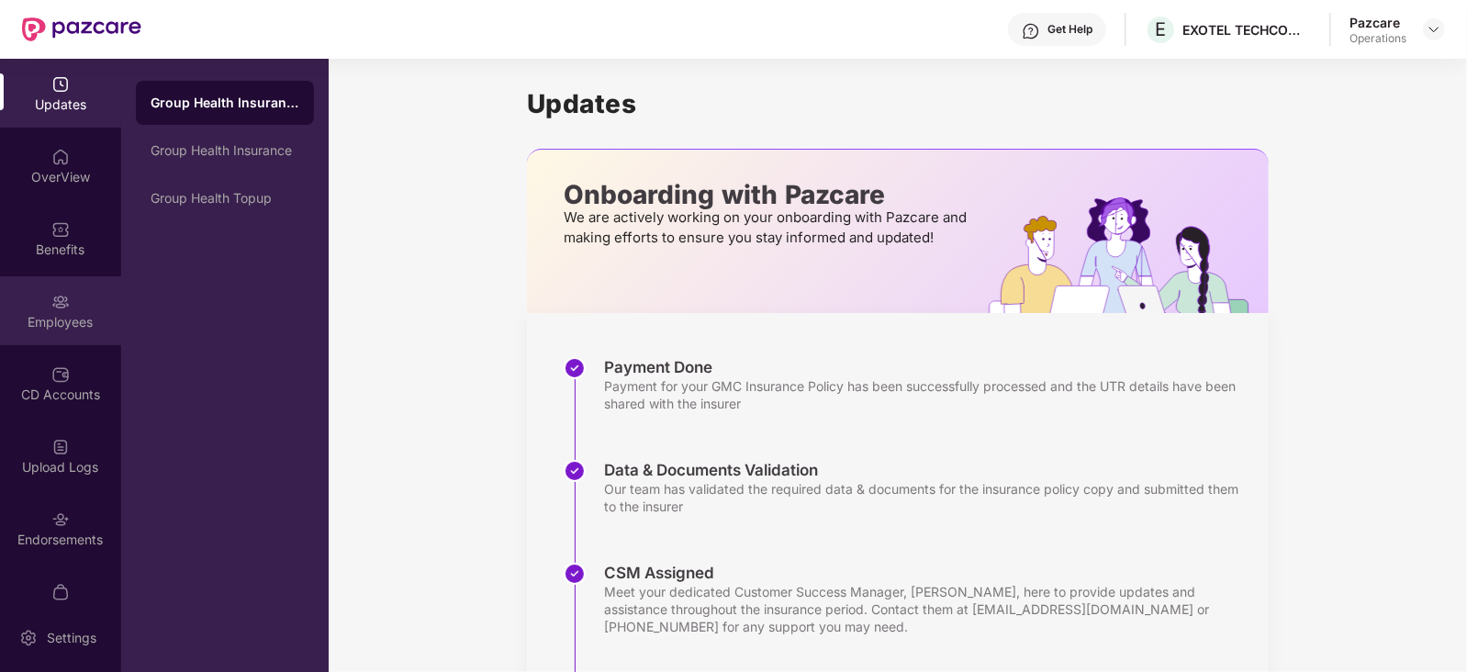
click at [53, 299] on img at bounding box center [60, 302] width 18 height 18
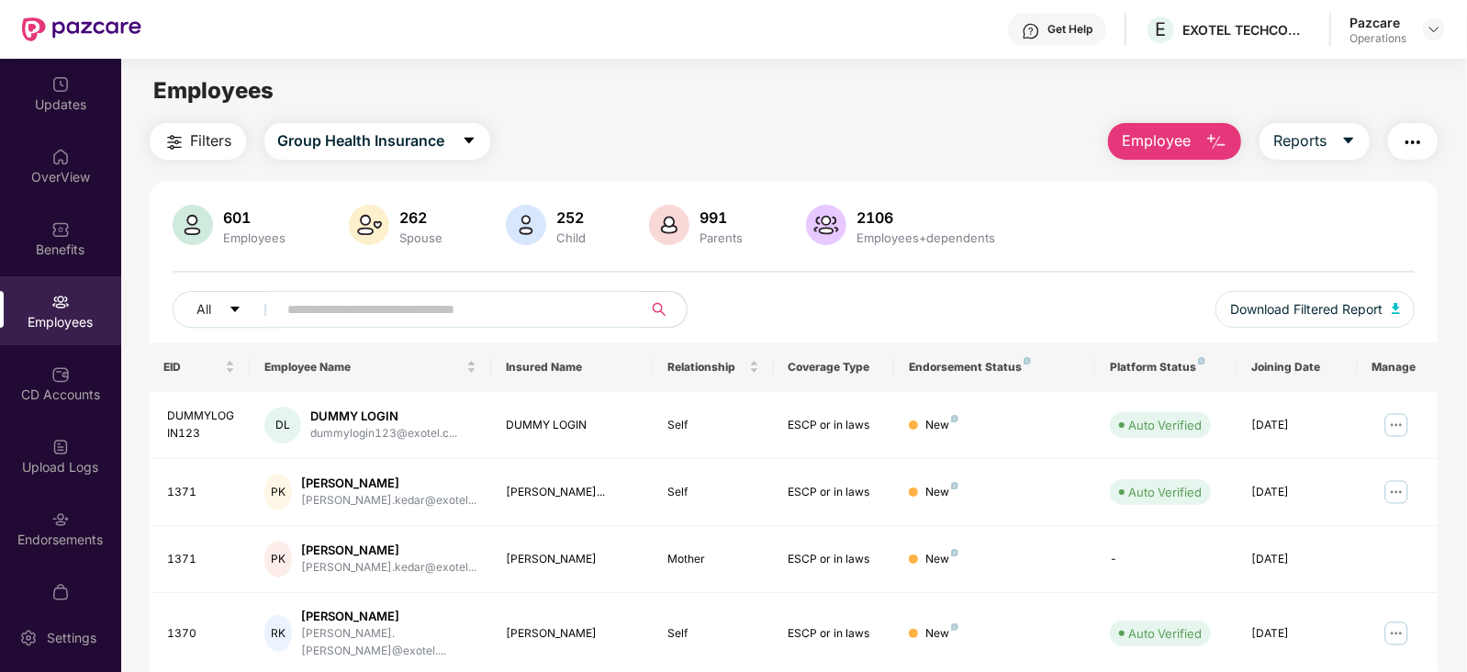
click at [1413, 133] on img "button" at bounding box center [1413, 142] width 22 height 22
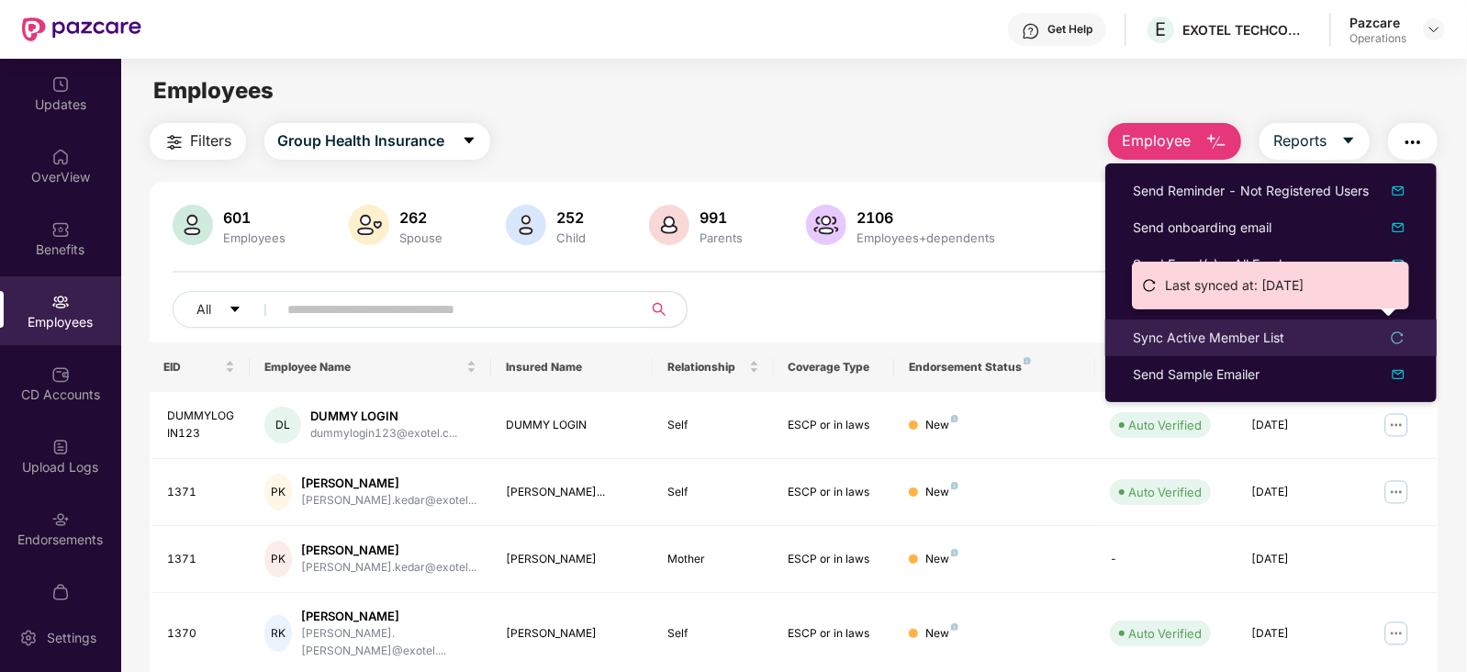
click at [1243, 332] on div "Sync Active Member List" at bounding box center [1208, 338] width 151 height 20
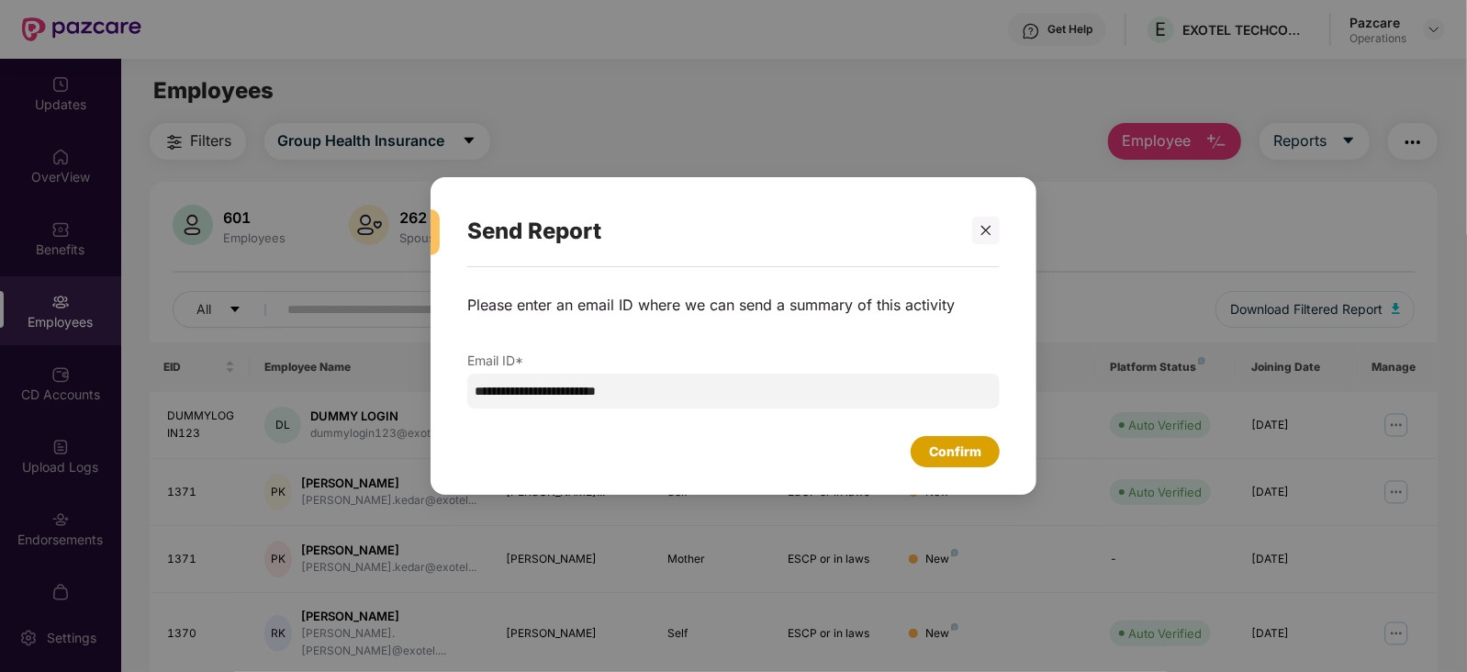
click at [982, 456] on div "Confirm" at bounding box center [955, 451] width 89 height 31
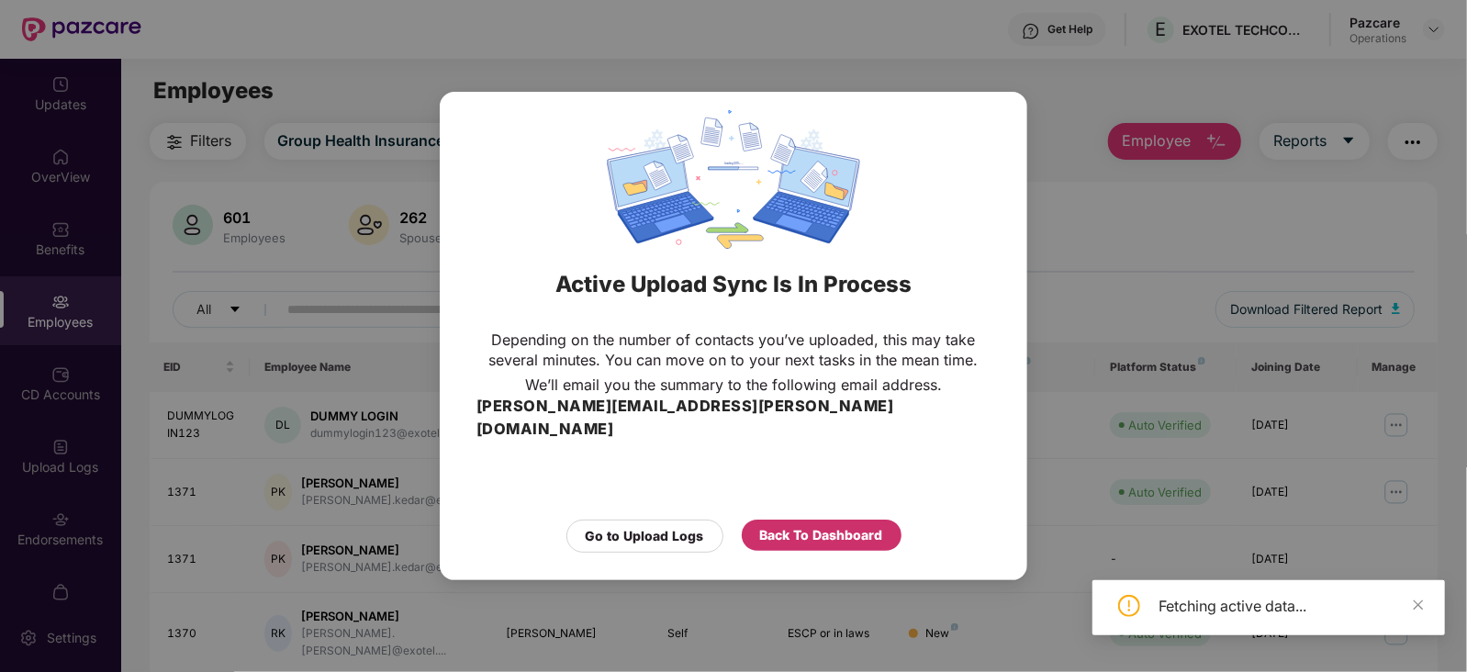
click at [835, 525] on div "Back To Dashboard" at bounding box center [821, 535] width 123 height 20
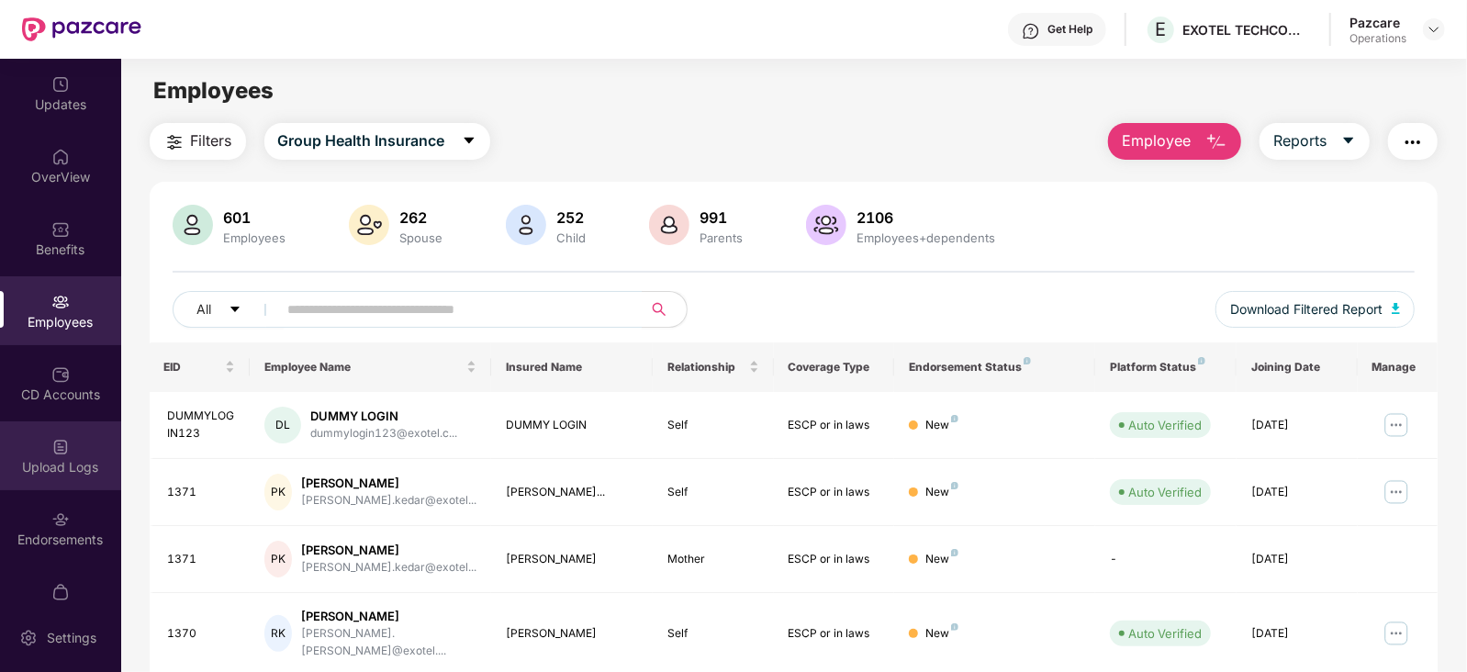
click at [82, 473] on div "Upload Logs" at bounding box center [60, 467] width 121 height 18
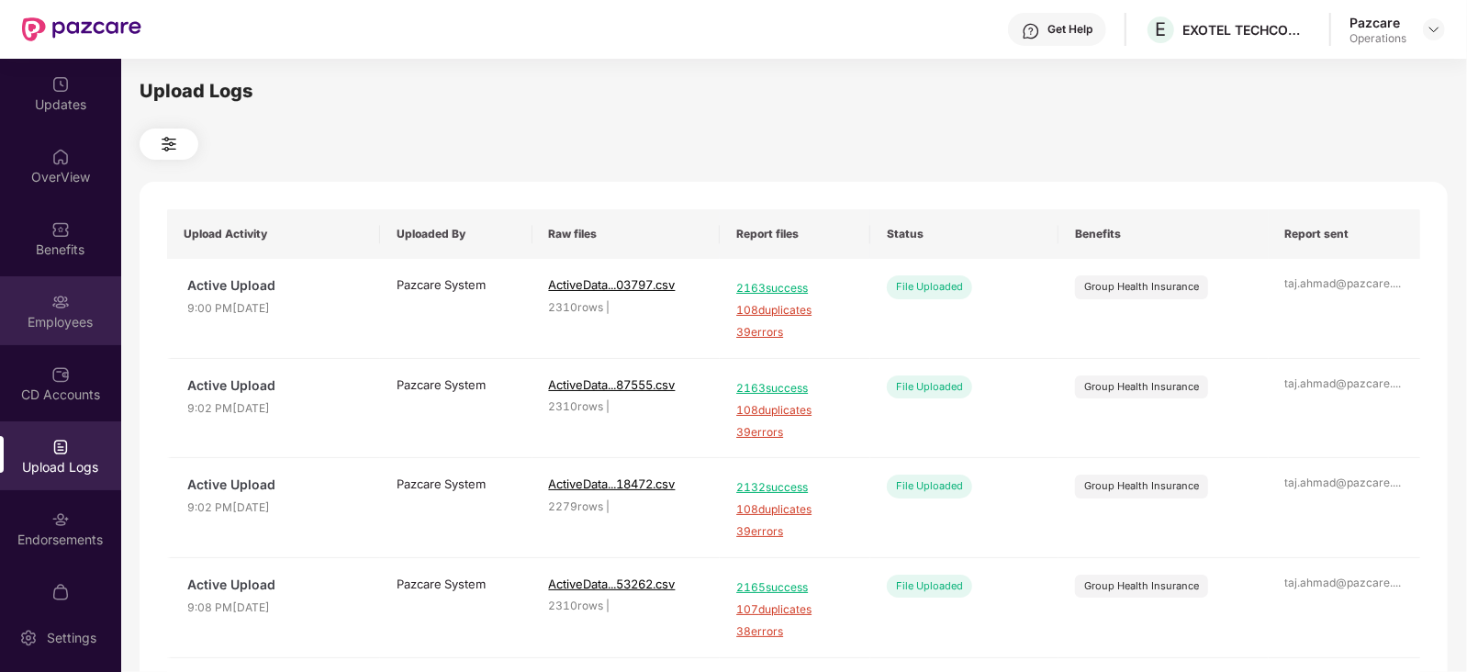
click at [43, 329] on div "Employees" at bounding box center [60, 322] width 121 height 18
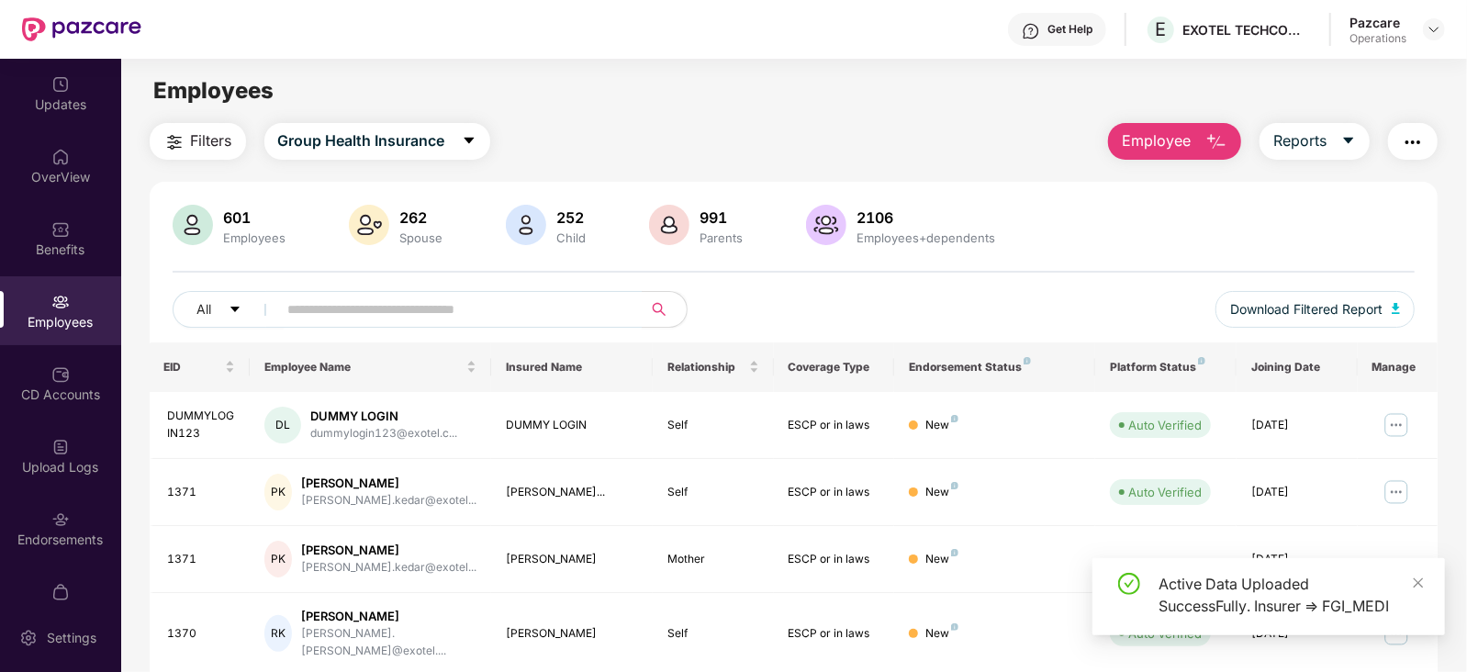
click at [164, 130] on button "Filters" at bounding box center [198, 141] width 96 height 37
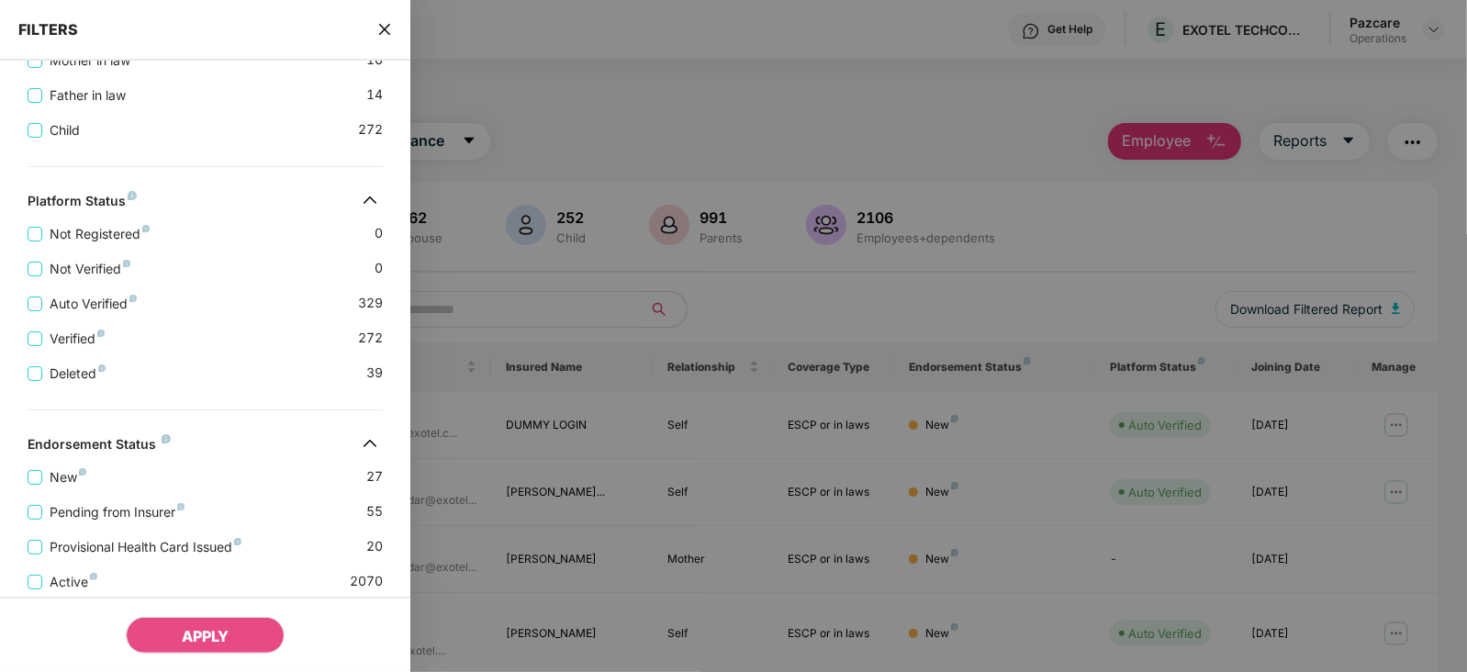
scroll to position [544, 0]
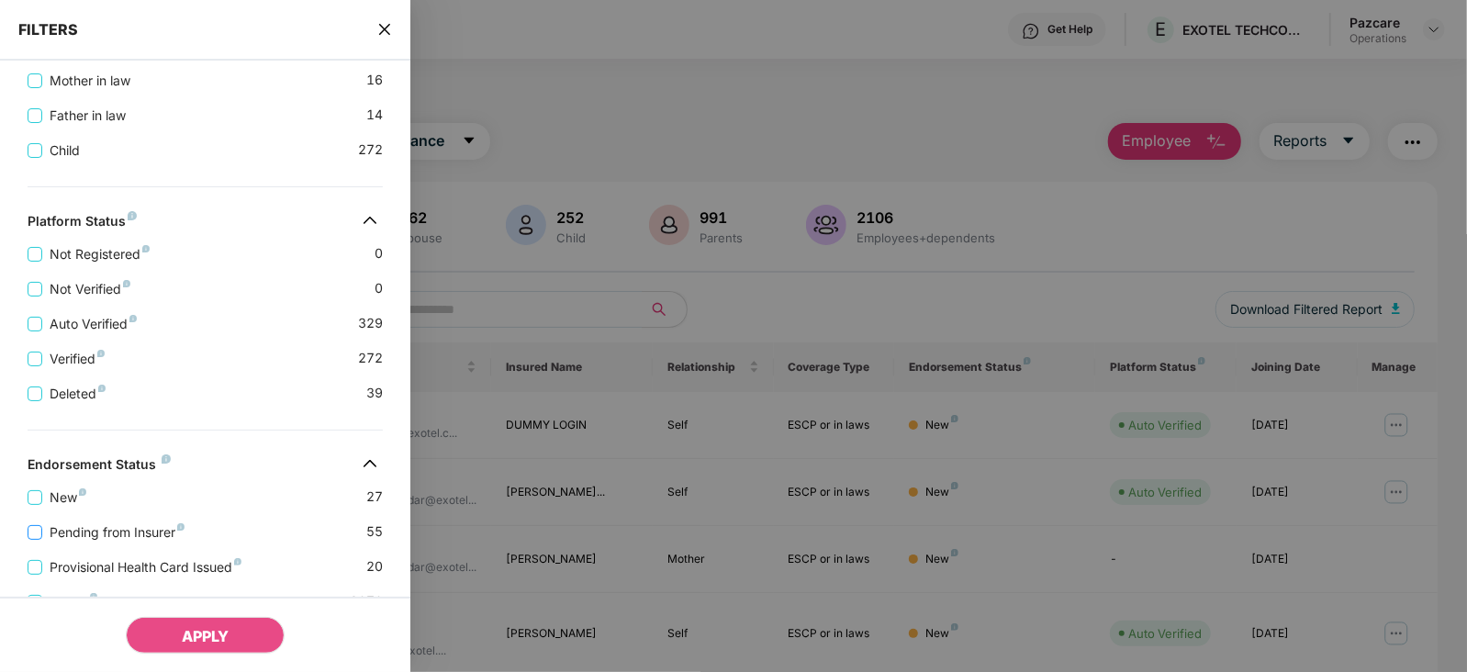
click at [129, 539] on span "Pending from Insurer" at bounding box center [117, 532] width 150 height 20
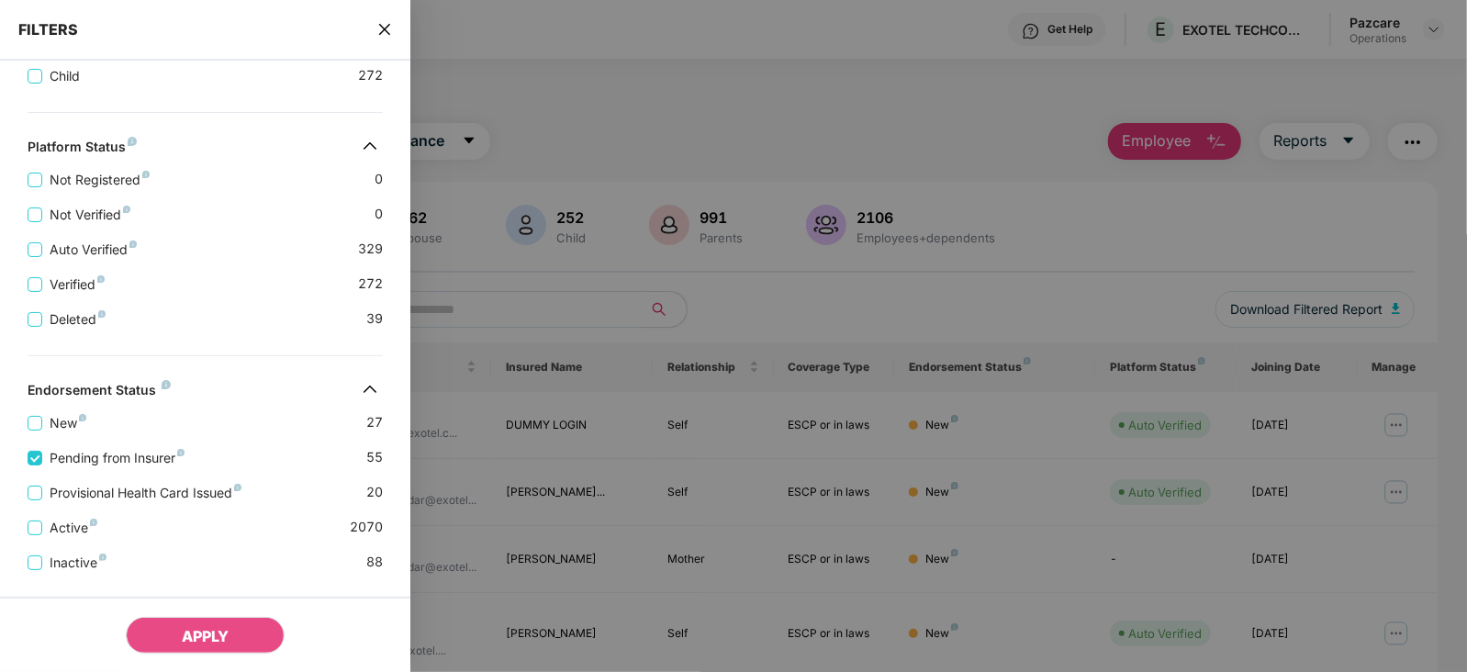
scroll to position [659, 0]
click at [175, 502] on div "Active 2070" at bounding box center [205, 517] width 355 height 35
click at [175, 491] on span "Provisional Health Card Issued" at bounding box center [145, 490] width 207 height 20
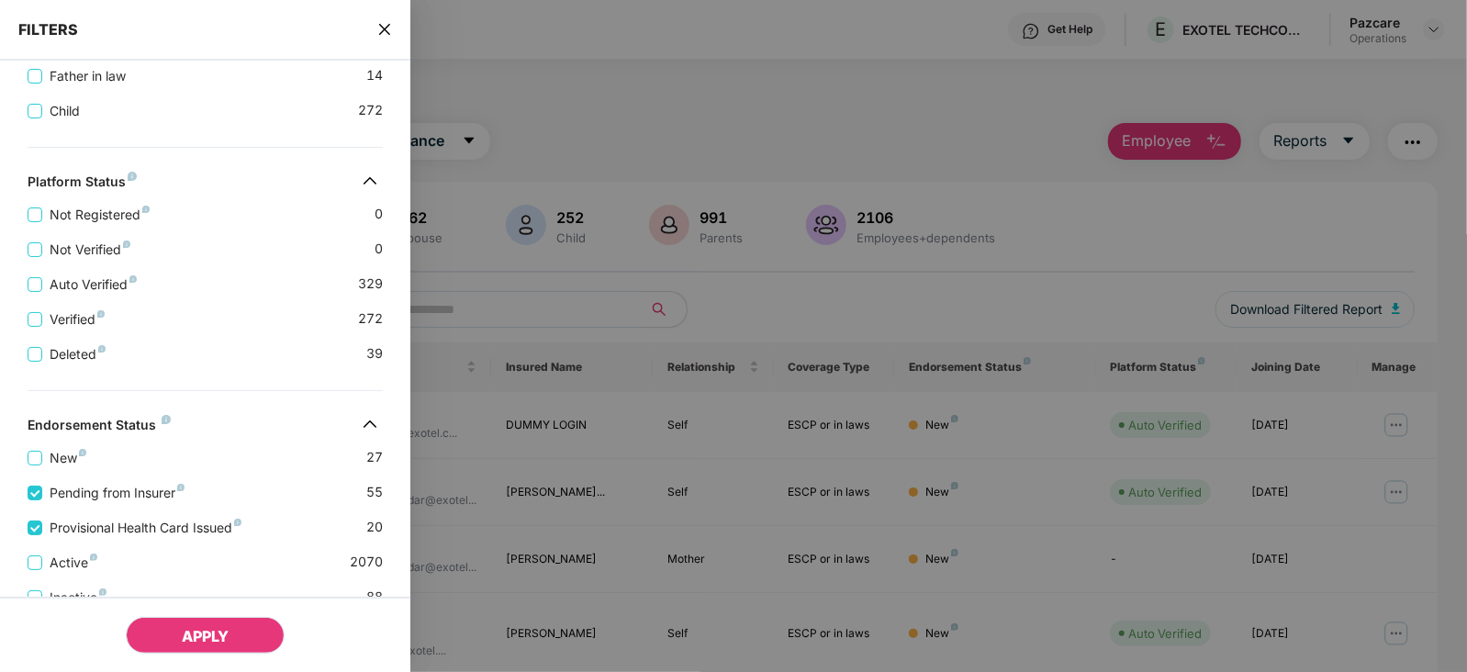
click at [212, 639] on span "APPLY" at bounding box center [205, 636] width 47 height 18
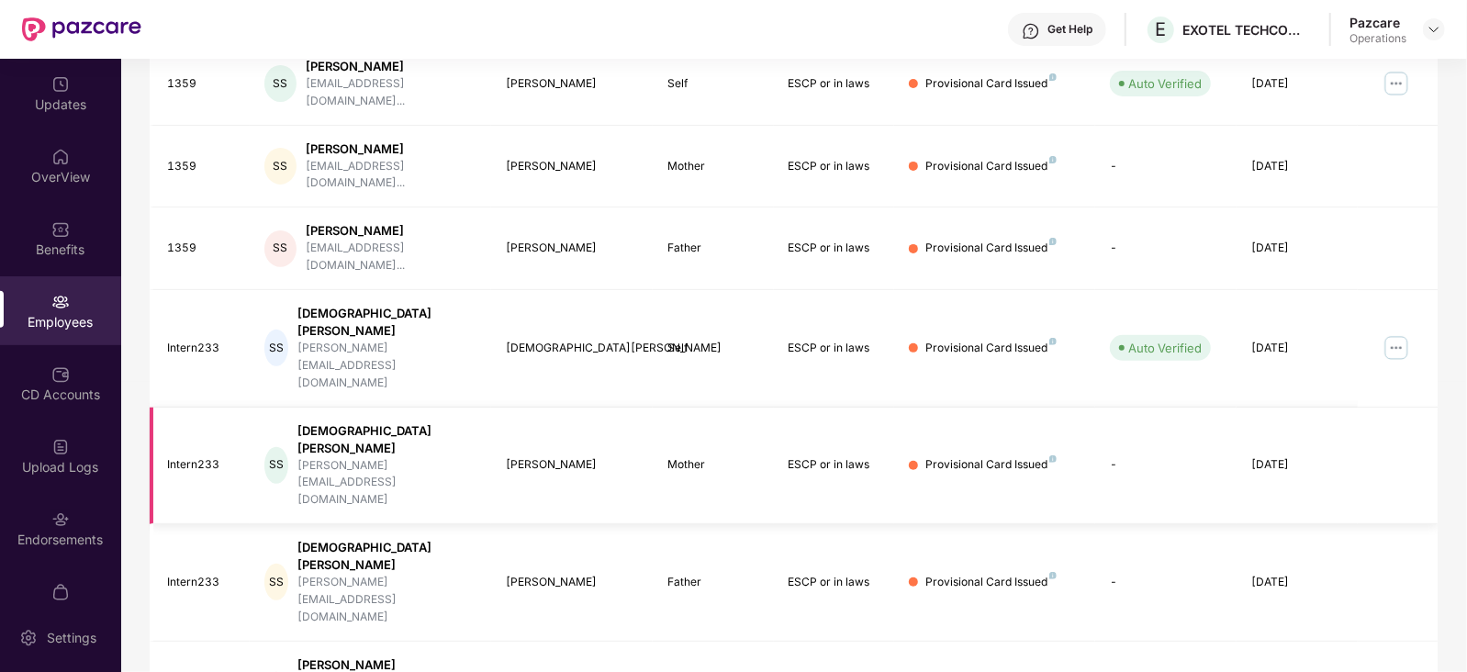
scroll to position [340, 0]
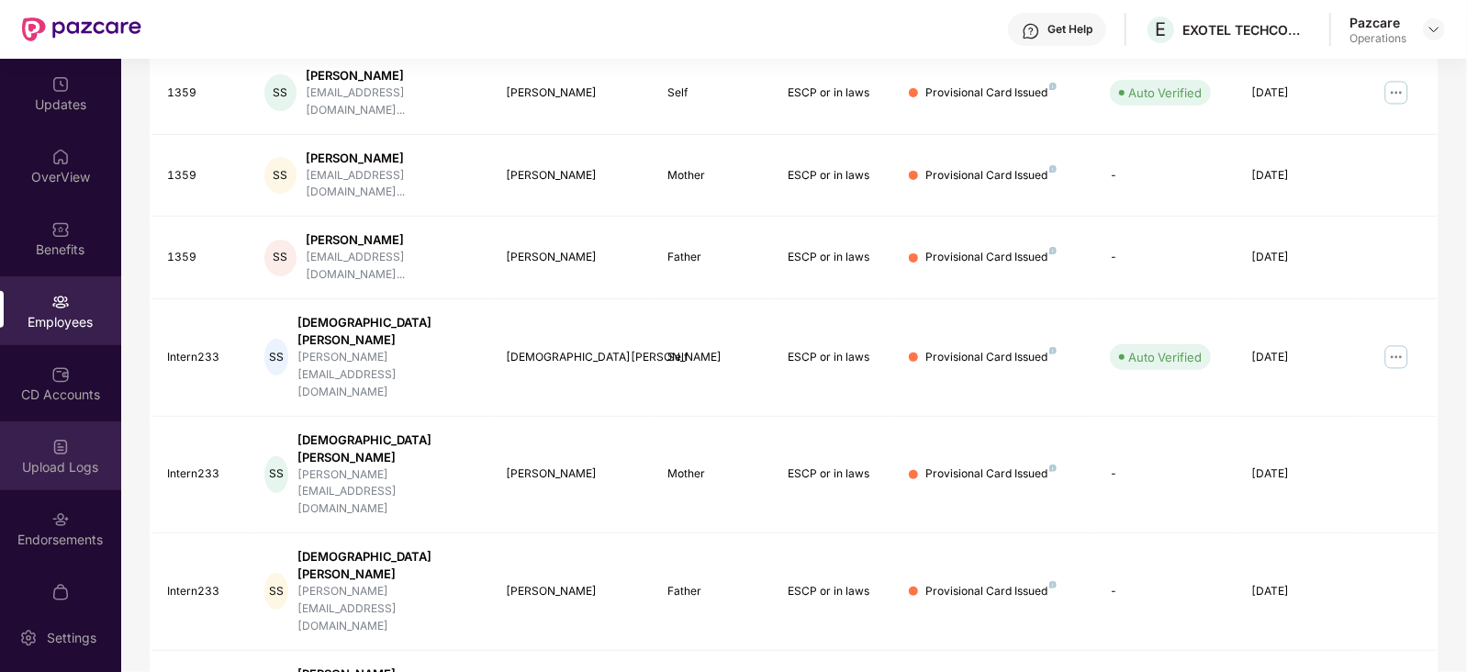
click at [96, 442] on div "Upload Logs" at bounding box center [60, 455] width 121 height 69
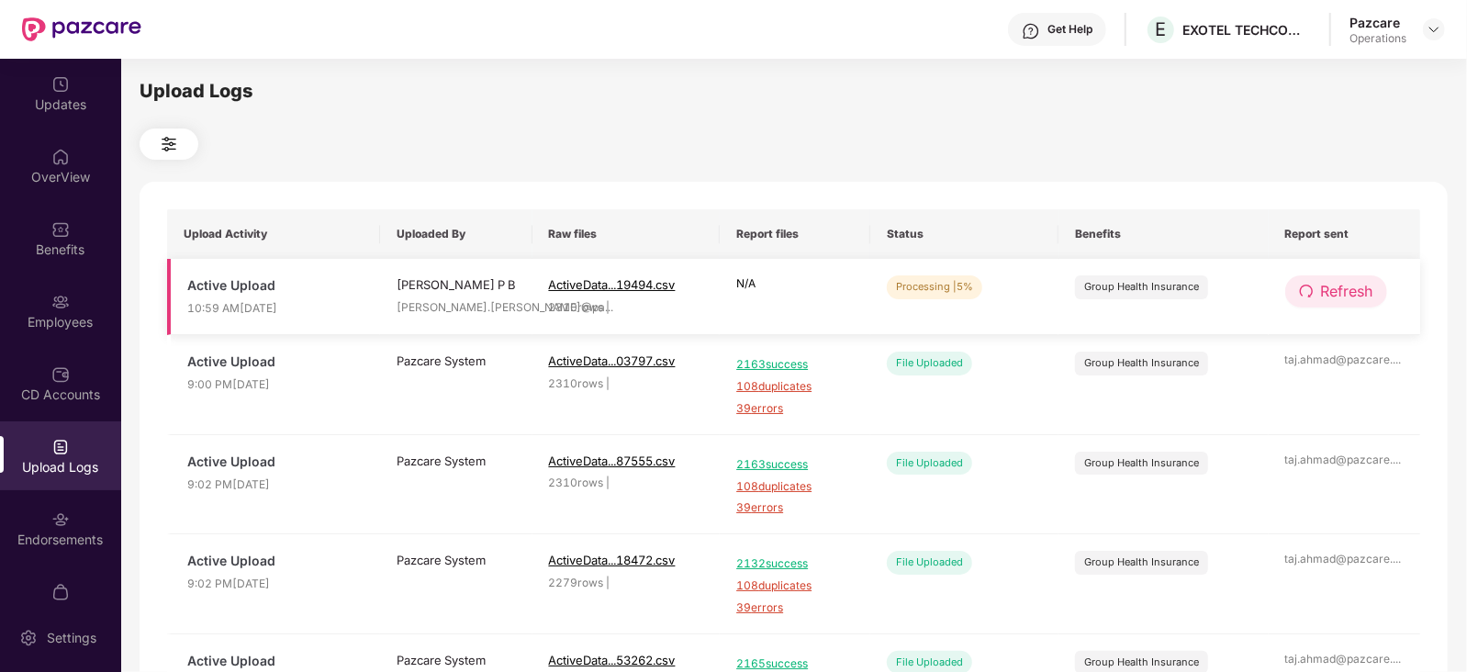
click at [1362, 295] on span "Refresh" at bounding box center [1347, 291] width 52 height 23
click at [1341, 282] on span "Refresh" at bounding box center [1347, 291] width 52 height 23
click at [1428, 33] on img at bounding box center [1433, 29] width 15 height 15
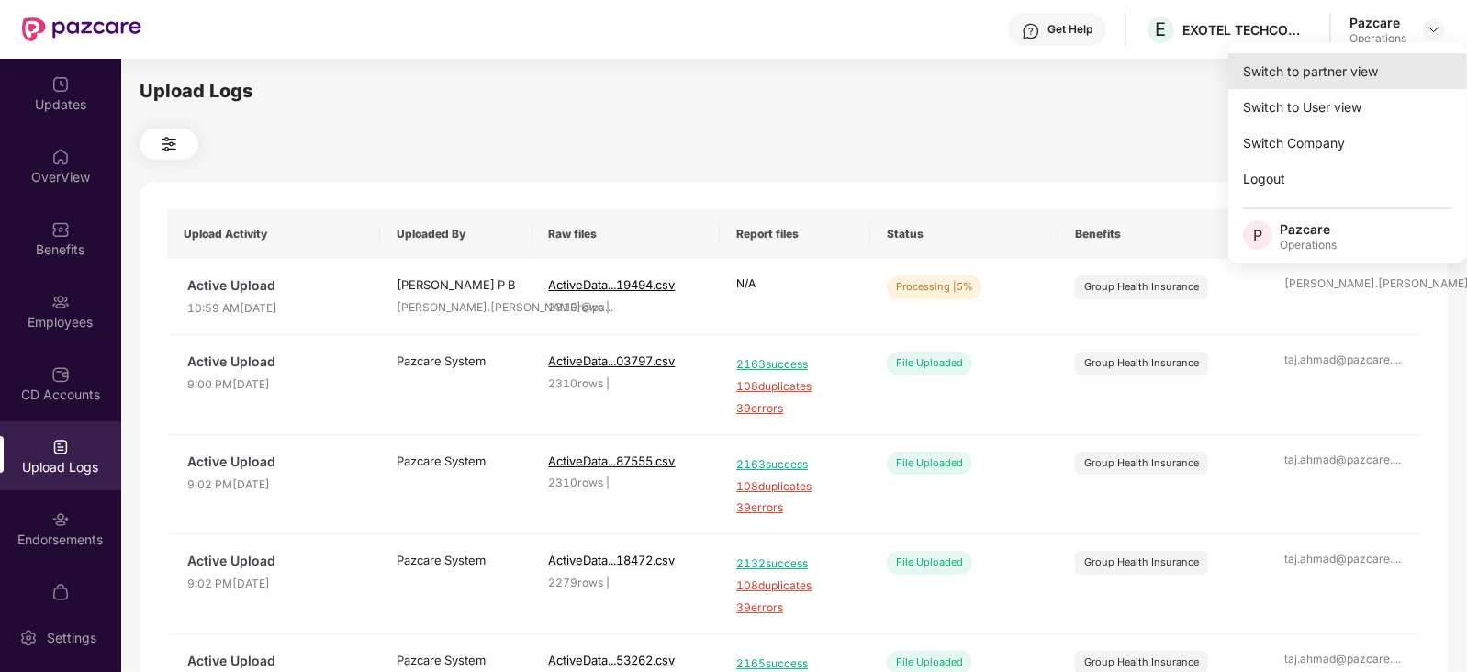
click at [1324, 72] on div "Switch to partner view" at bounding box center [1347, 71] width 239 height 36
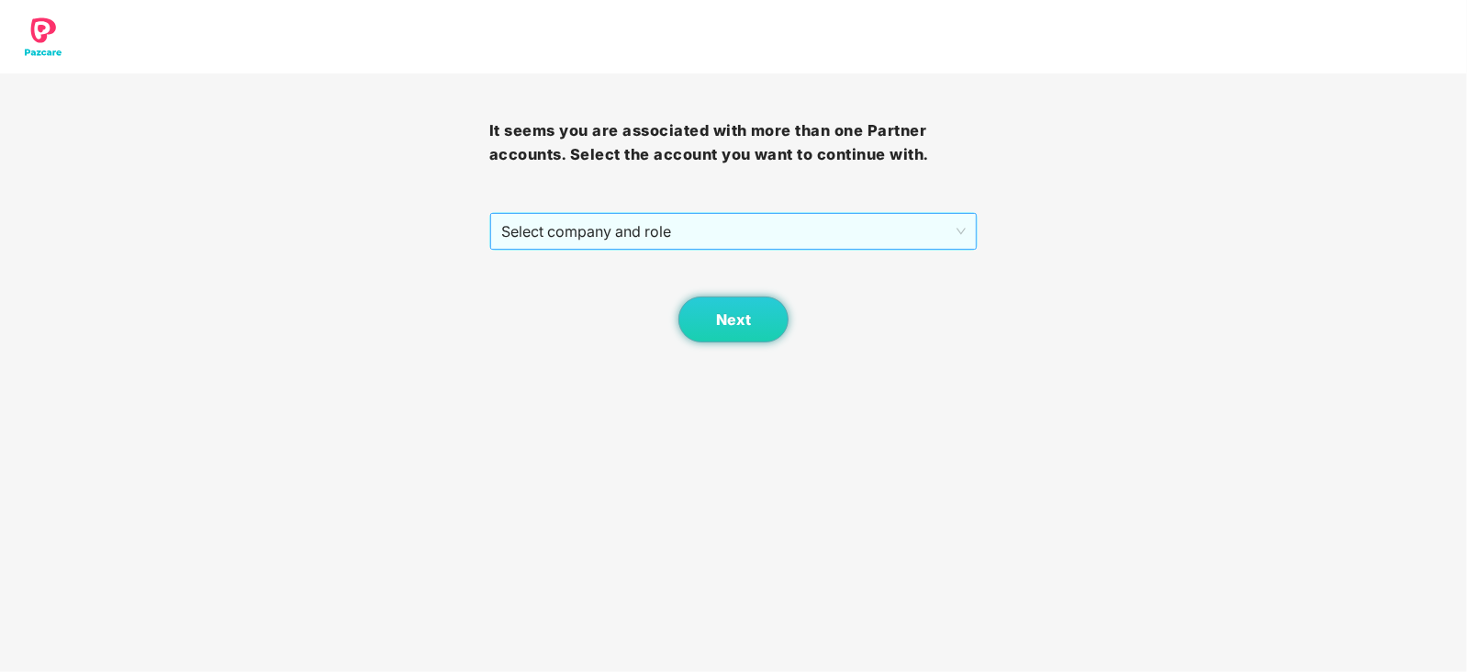
click at [535, 245] on span "Select company and role" at bounding box center [733, 231] width 465 height 35
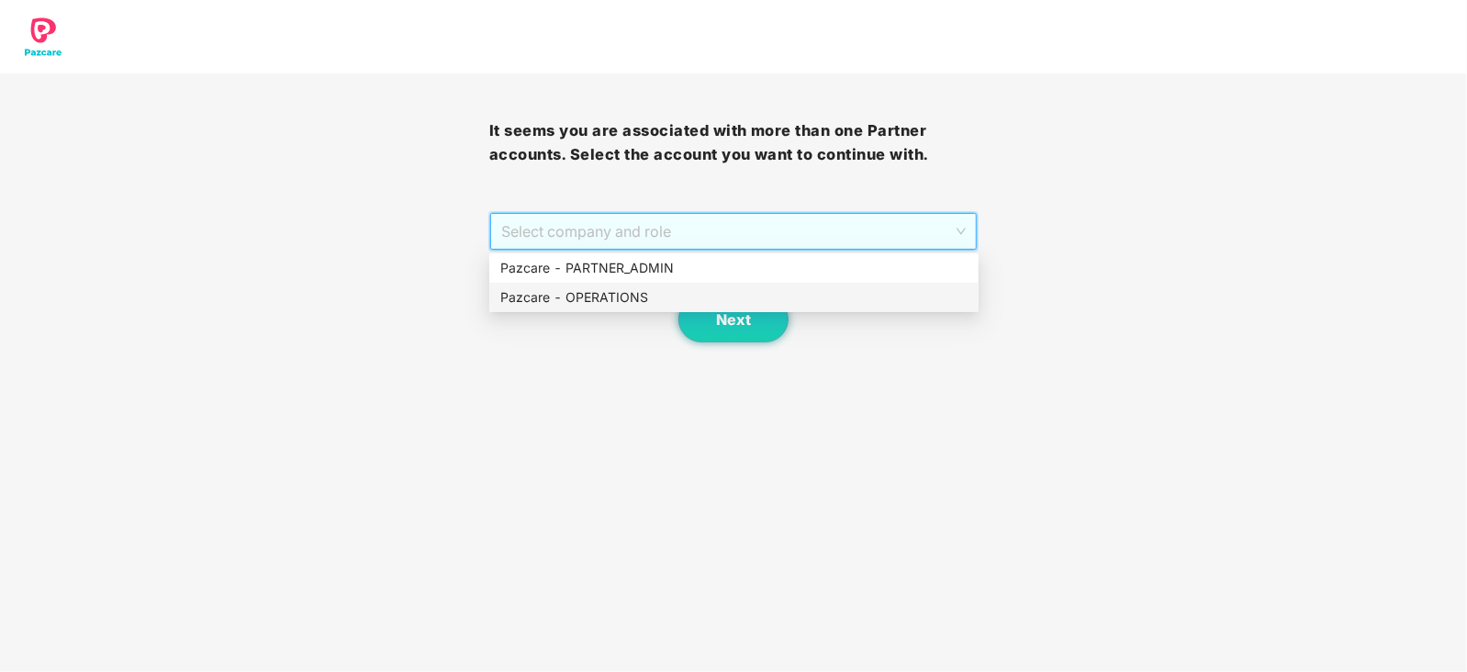
click at [549, 287] on div "Pazcare - OPERATIONS" at bounding box center [733, 297] width 467 height 20
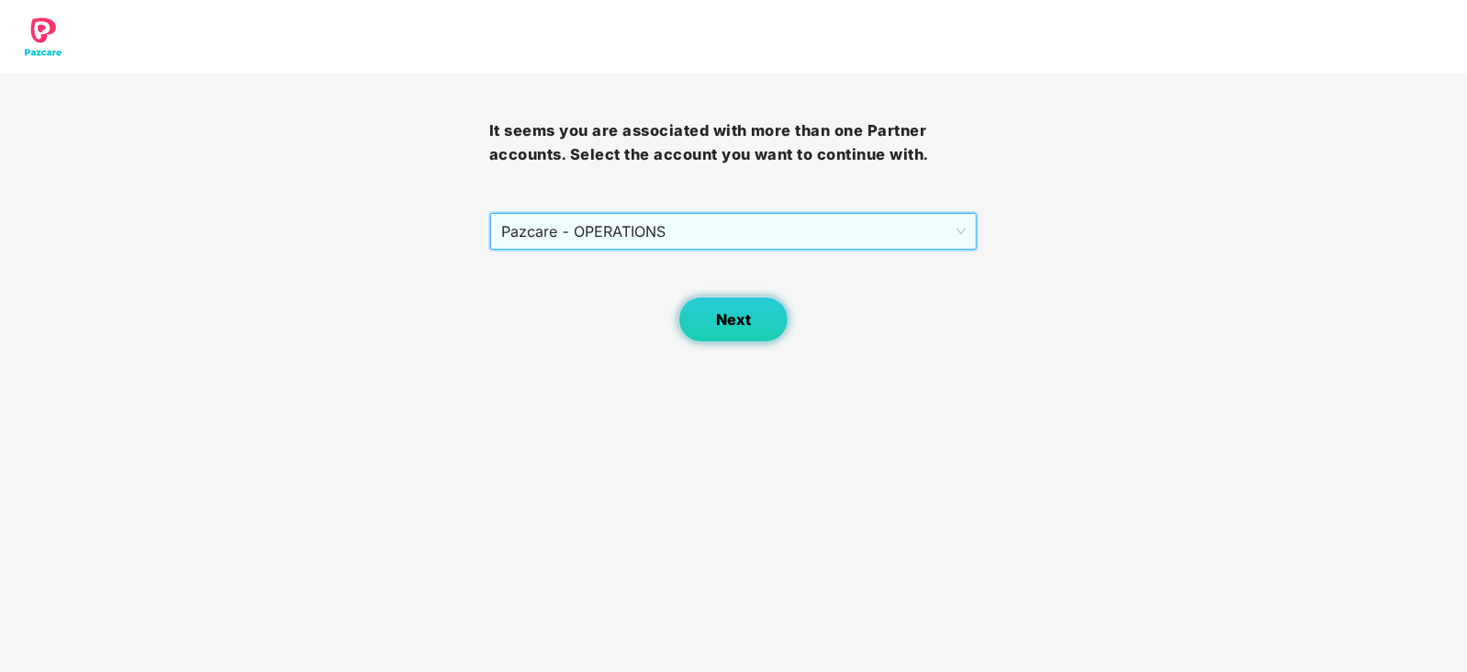
click at [701, 305] on button "Next" at bounding box center [733, 319] width 110 height 46
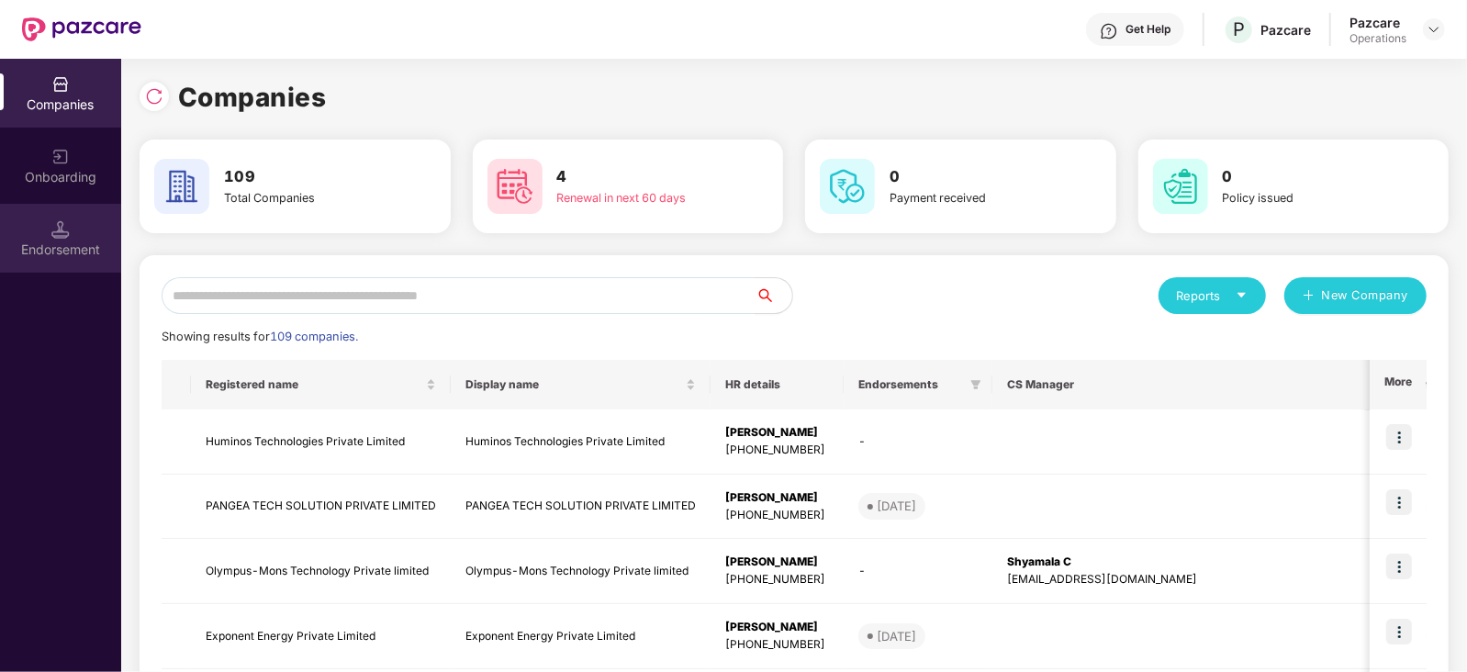
click at [50, 229] on div "Endorsement" at bounding box center [60, 238] width 121 height 69
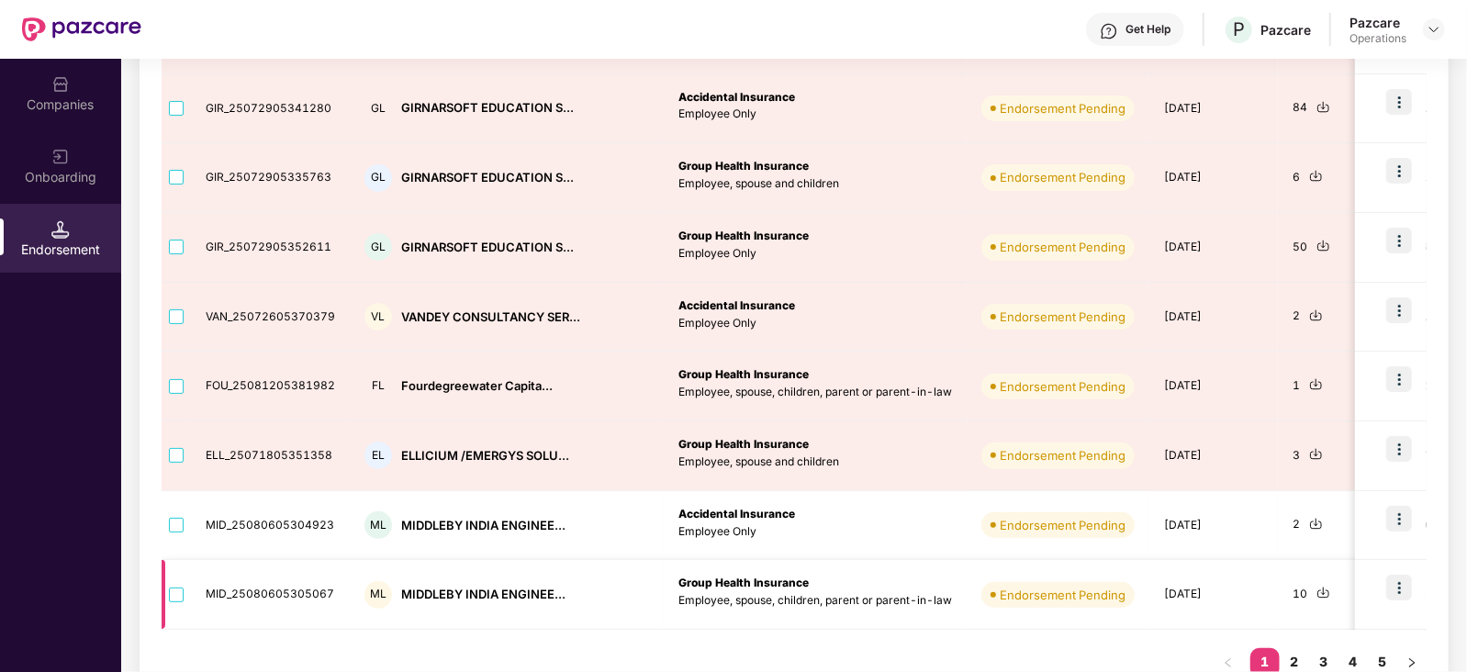
scroll to position [491, 0]
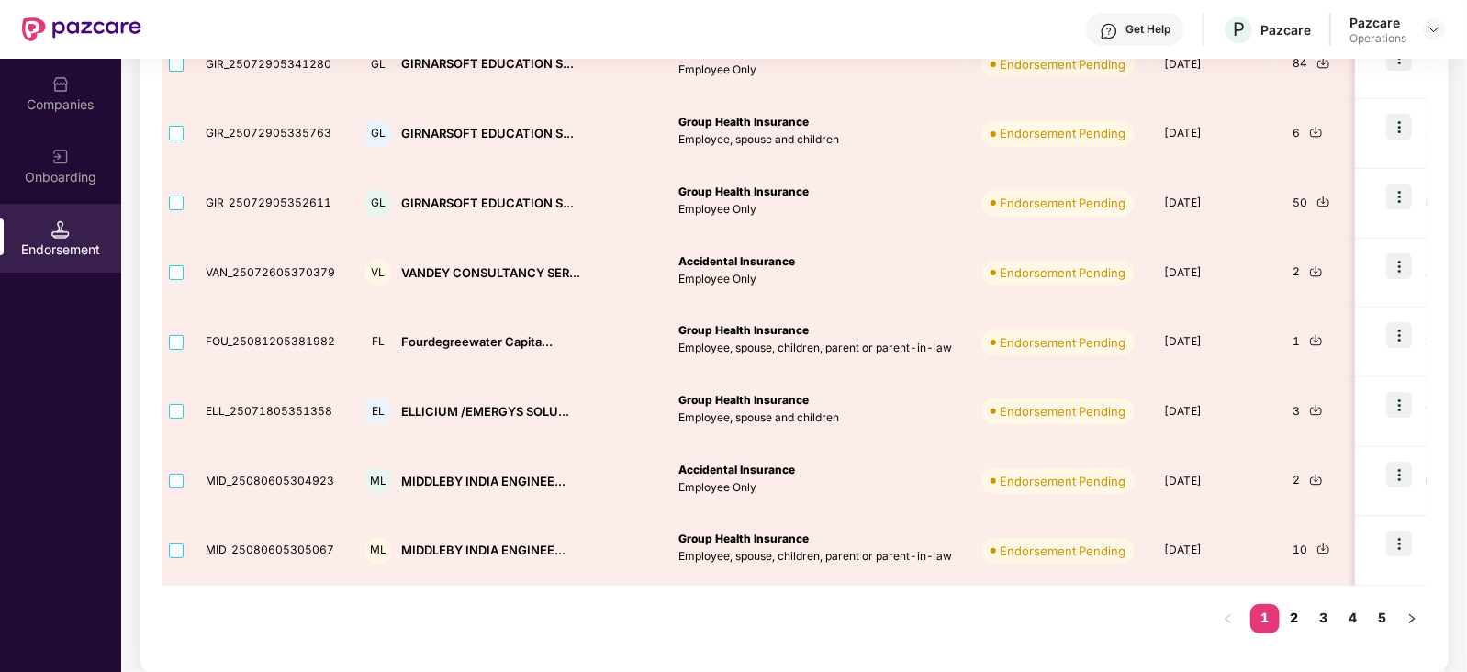
click at [1292, 608] on link "2" at bounding box center [1294, 618] width 29 height 28
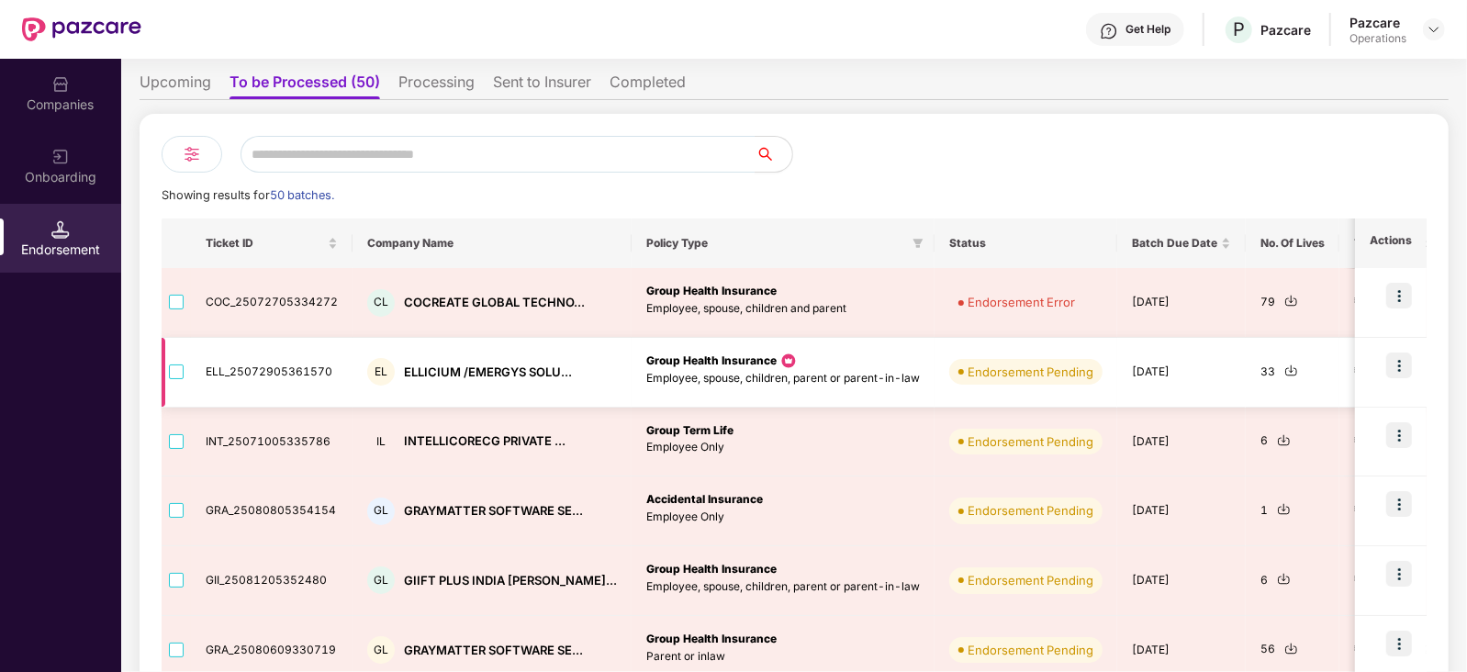
scroll to position [229, 0]
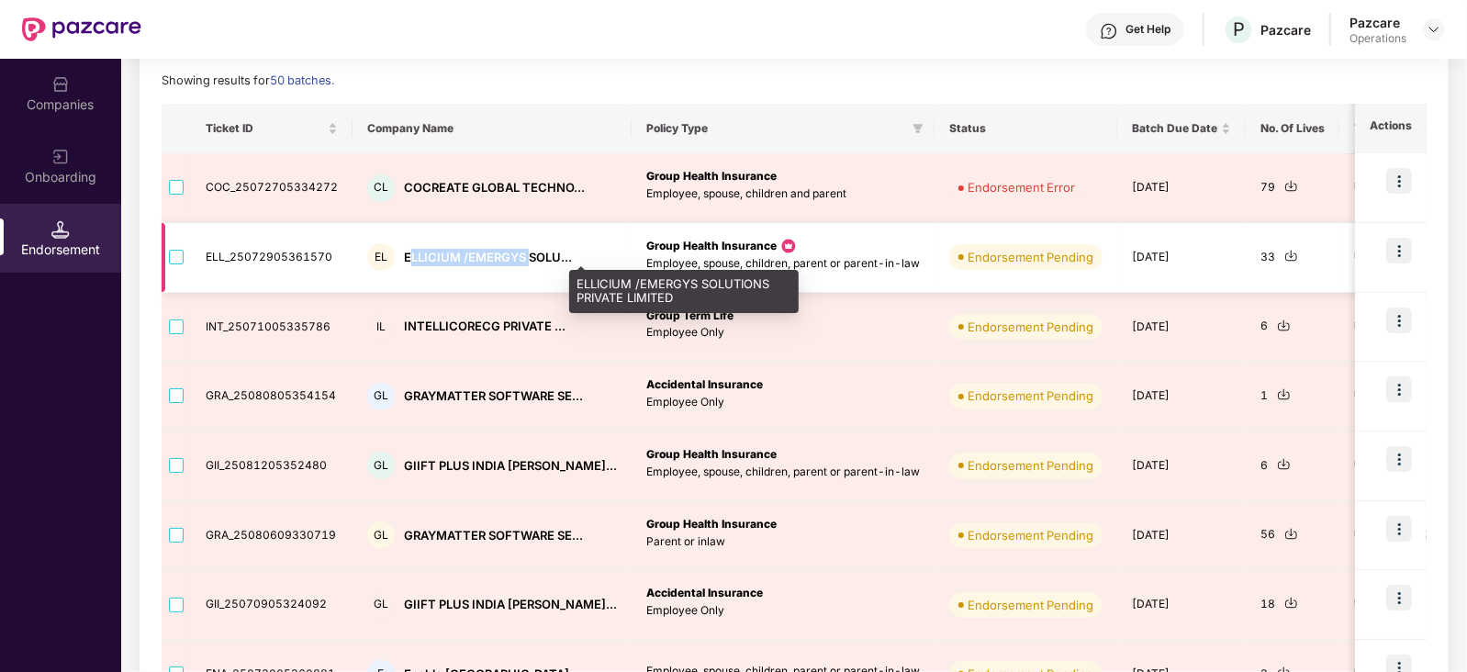
drag, startPoint x: 405, startPoint y: 259, endPoint x: 518, endPoint y: 254, distance: 113.0
click at [521, 252] on div "ELLICIUM /EMERGYS SOLU..." at bounding box center [488, 257] width 168 height 17
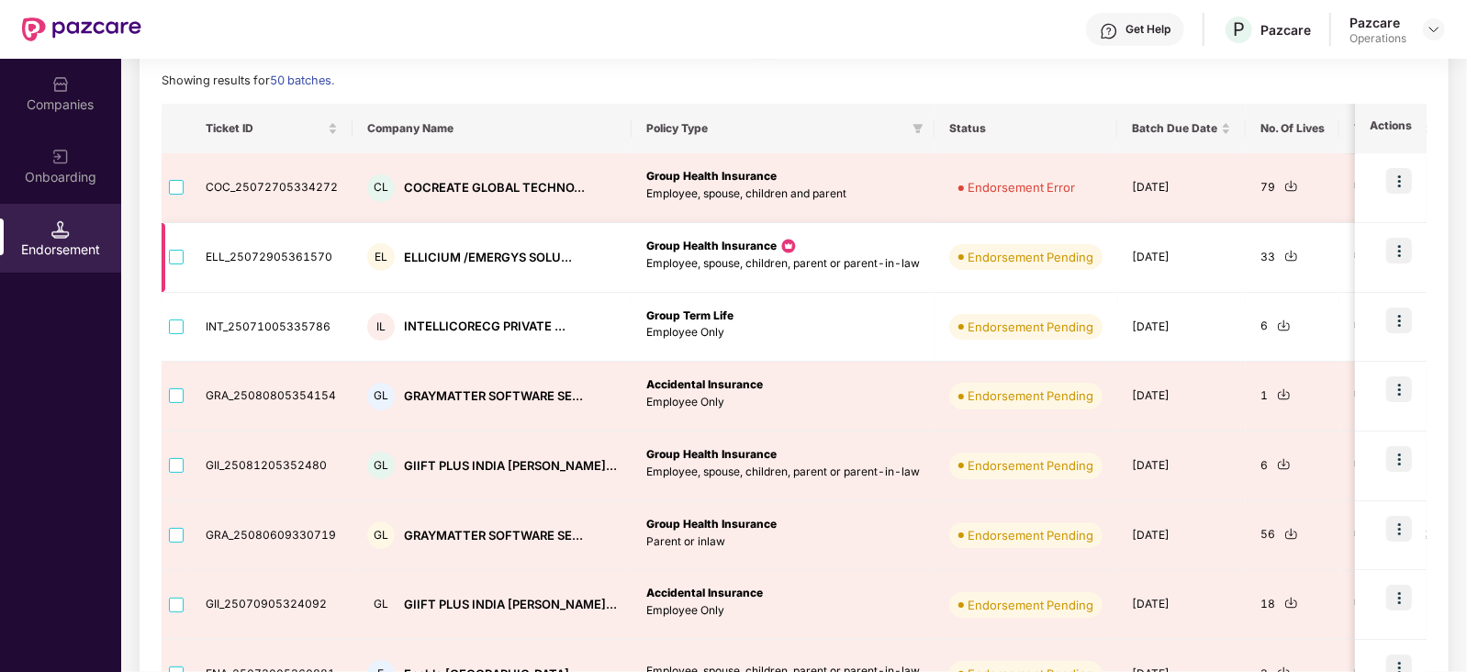
drag, startPoint x: 433, startPoint y: 297, endPoint x: 414, endPoint y: 278, distance: 27.3
click at [431, 296] on td "IL INTELLICORECG PRIVATE ..." at bounding box center [491, 328] width 279 height 70
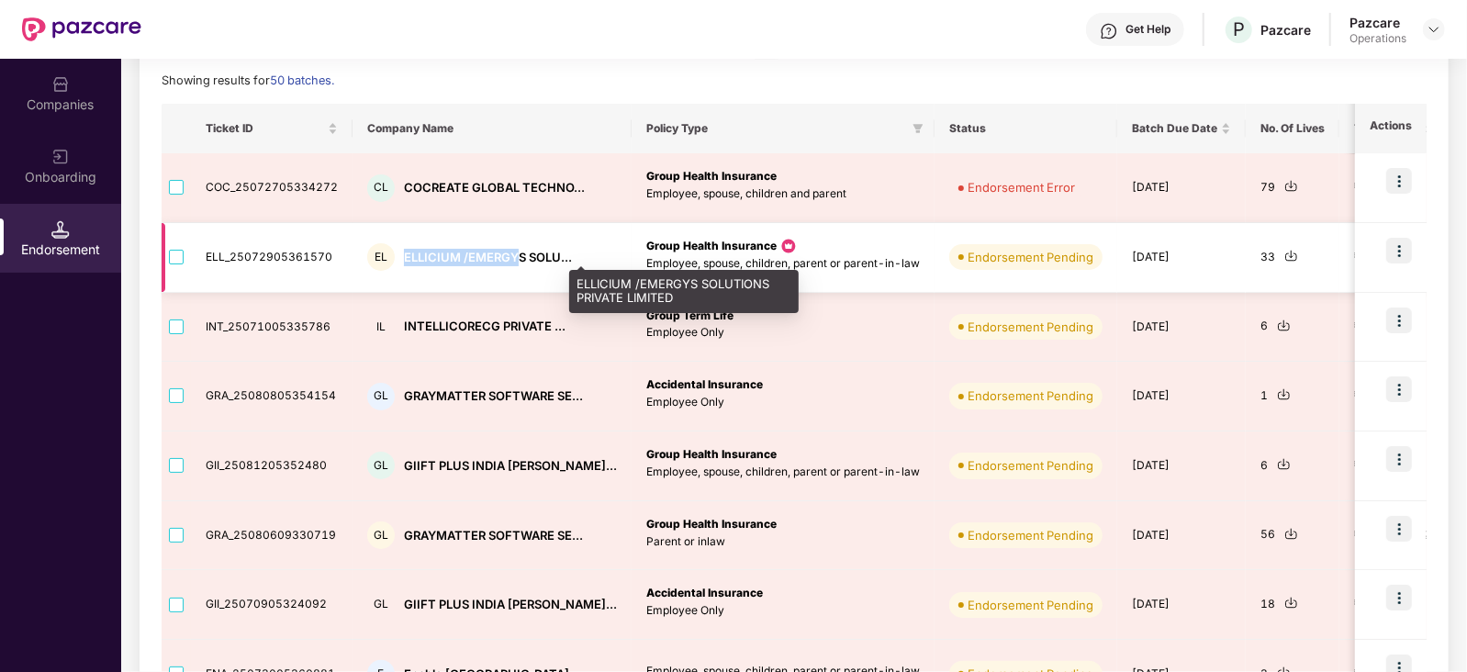
drag, startPoint x: 392, startPoint y: 252, endPoint x: 510, endPoint y: 253, distance: 118.4
click at [510, 253] on div "EL ELLICIUM /EMERGYS SOLU..." at bounding box center [492, 257] width 250 height 28
copy div "ELLICIUM /EMERGY"
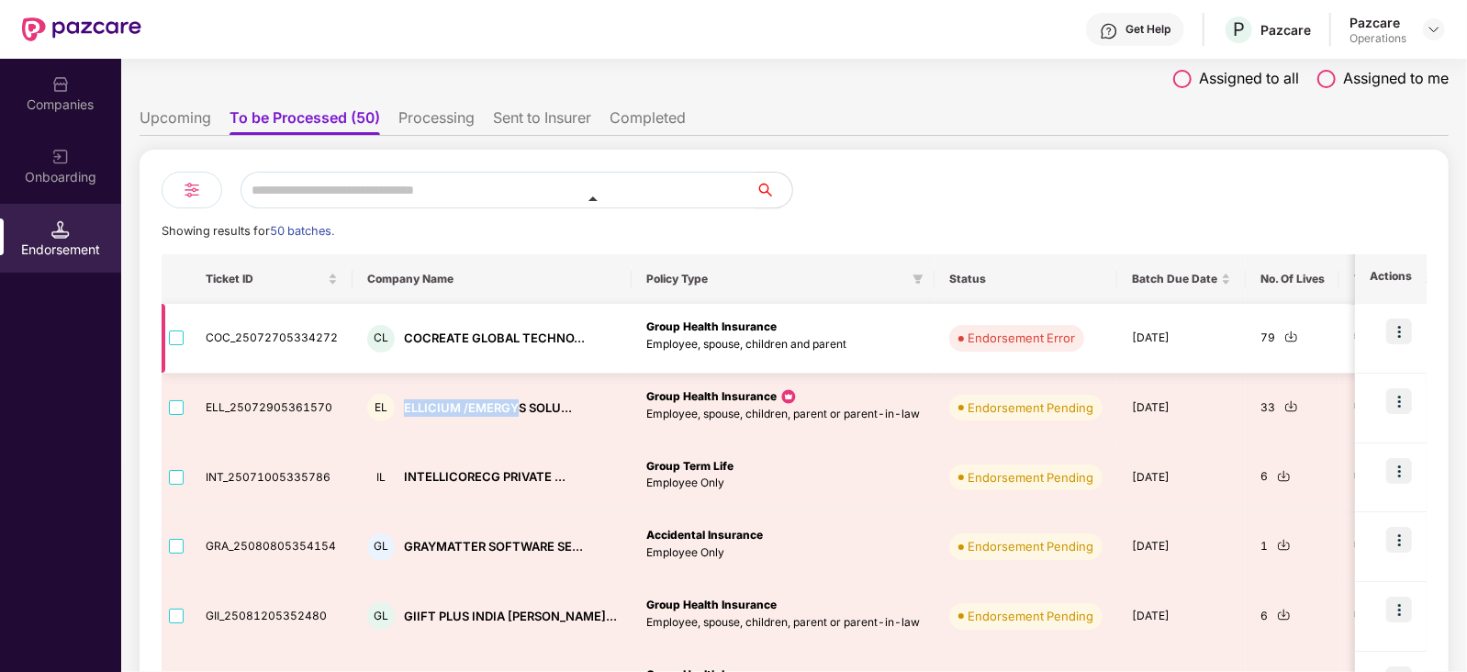
scroll to position [0, 0]
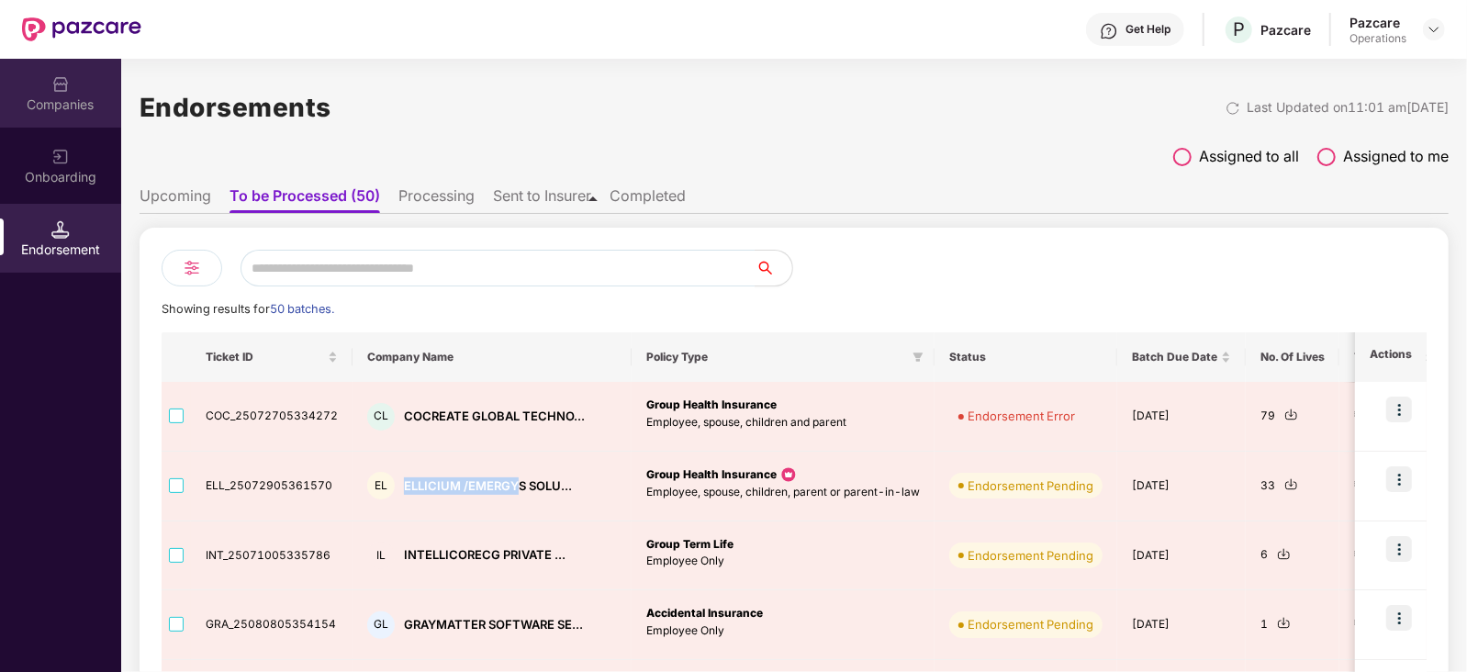
click at [53, 91] on img at bounding box center [60, 84] width 18 height 18
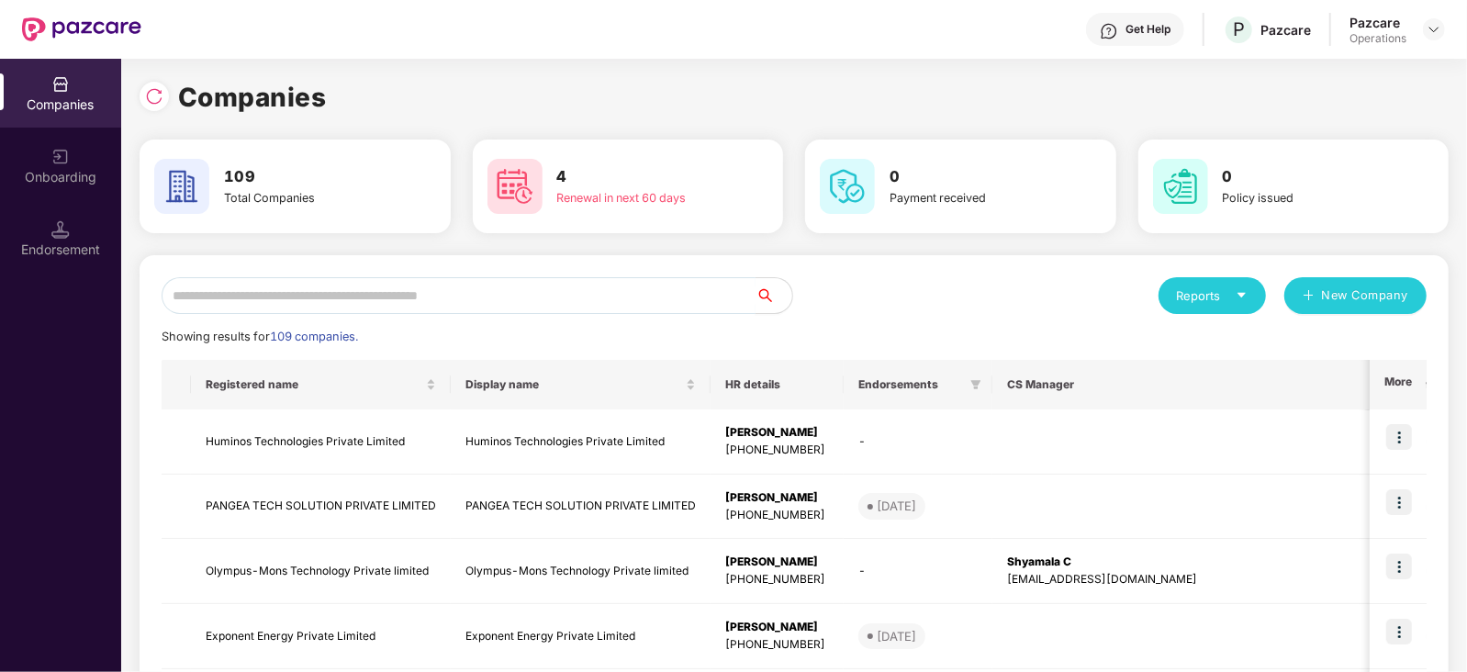
click at [303, 298] on input "text" at bounding box center [459, 295] width 594 height 37
paste input "**********"
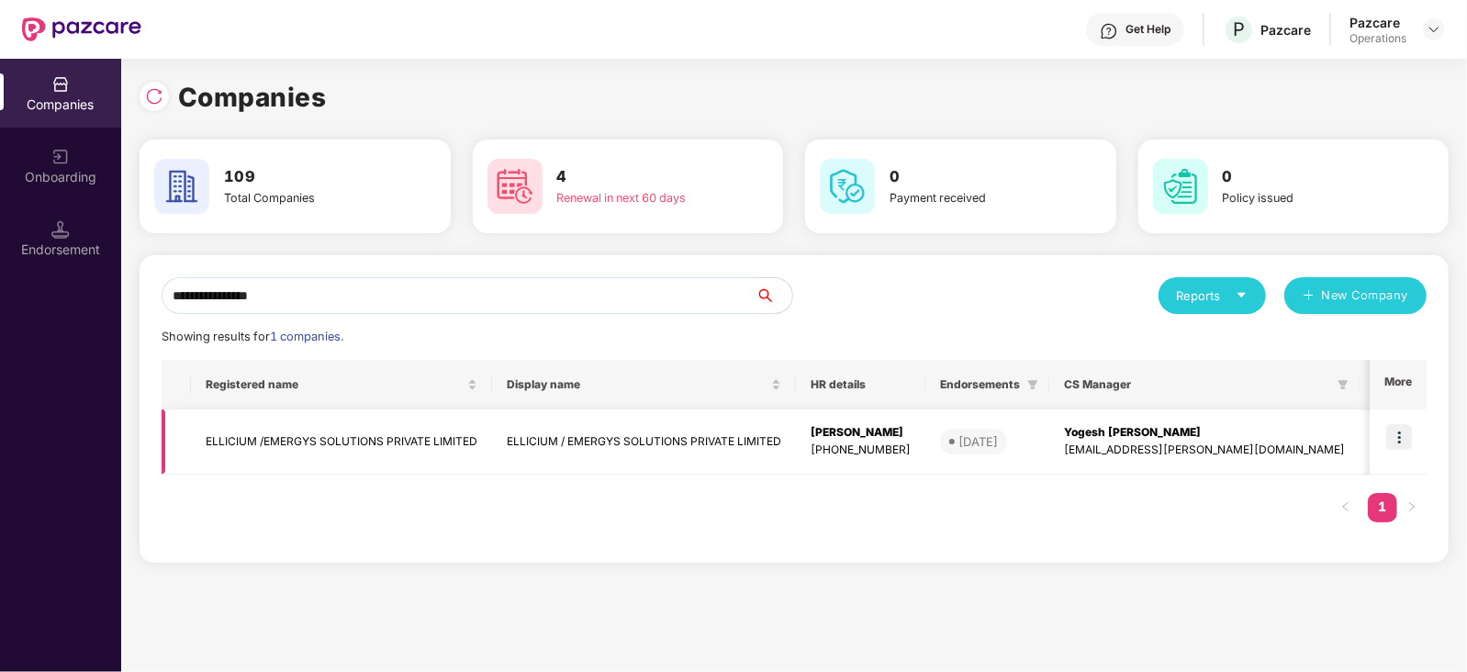
type input "**********"
click at [306, 440] on td "ELLICIUM /EMERGYS SOLUTIONS PRIVATE LIMITED" at bounding box center [341, 441] width 301 height 65
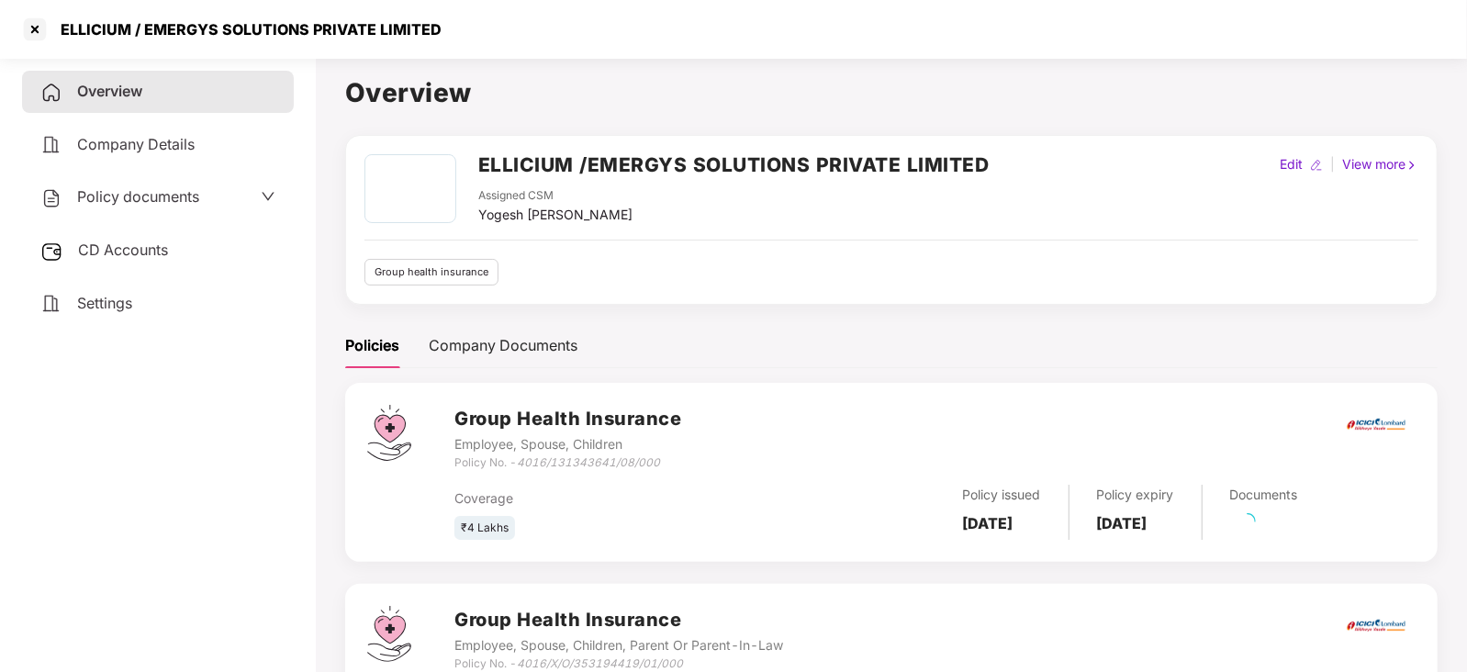
click at [134, 206] on span "Policy documents" at bounding box center [138, 196] width 122 height 18
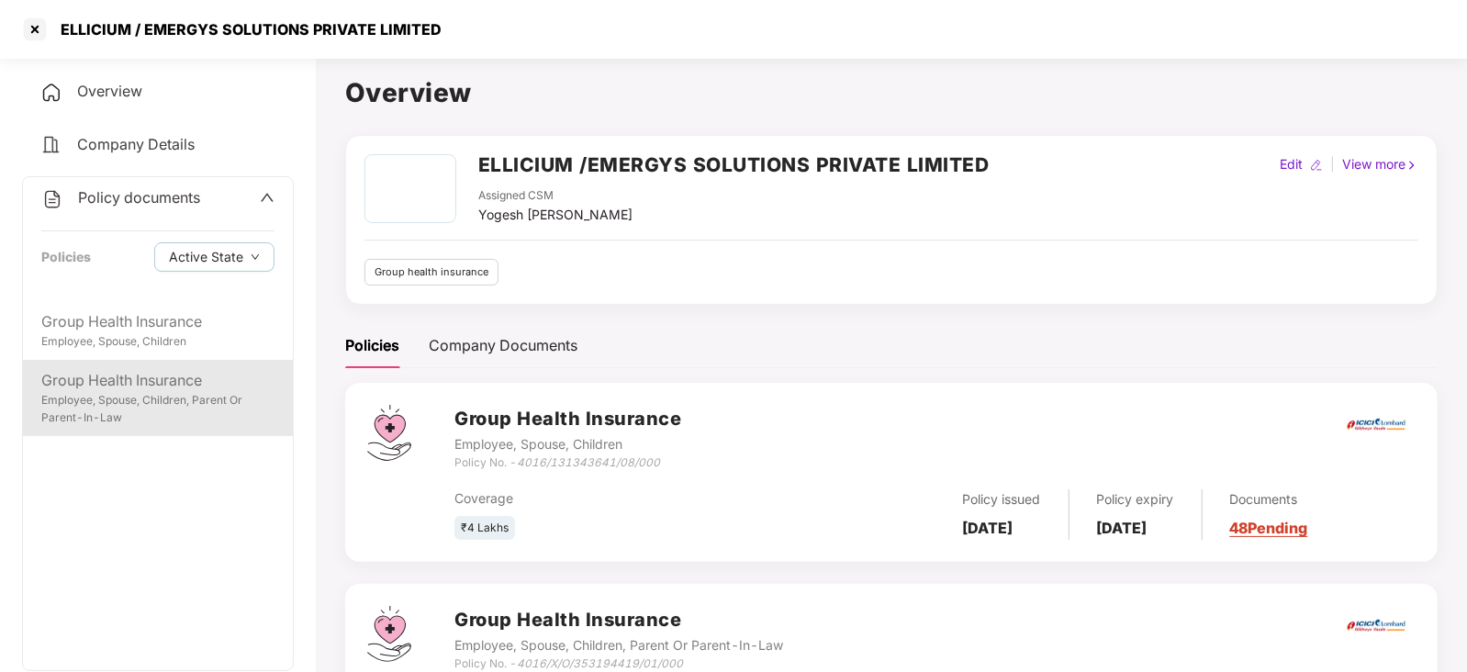
click at [161, 393] on div "Employee, Spouse, Children, Parent Or Parent-In-Law" at bounding box center [157, 409] width 233 height 35
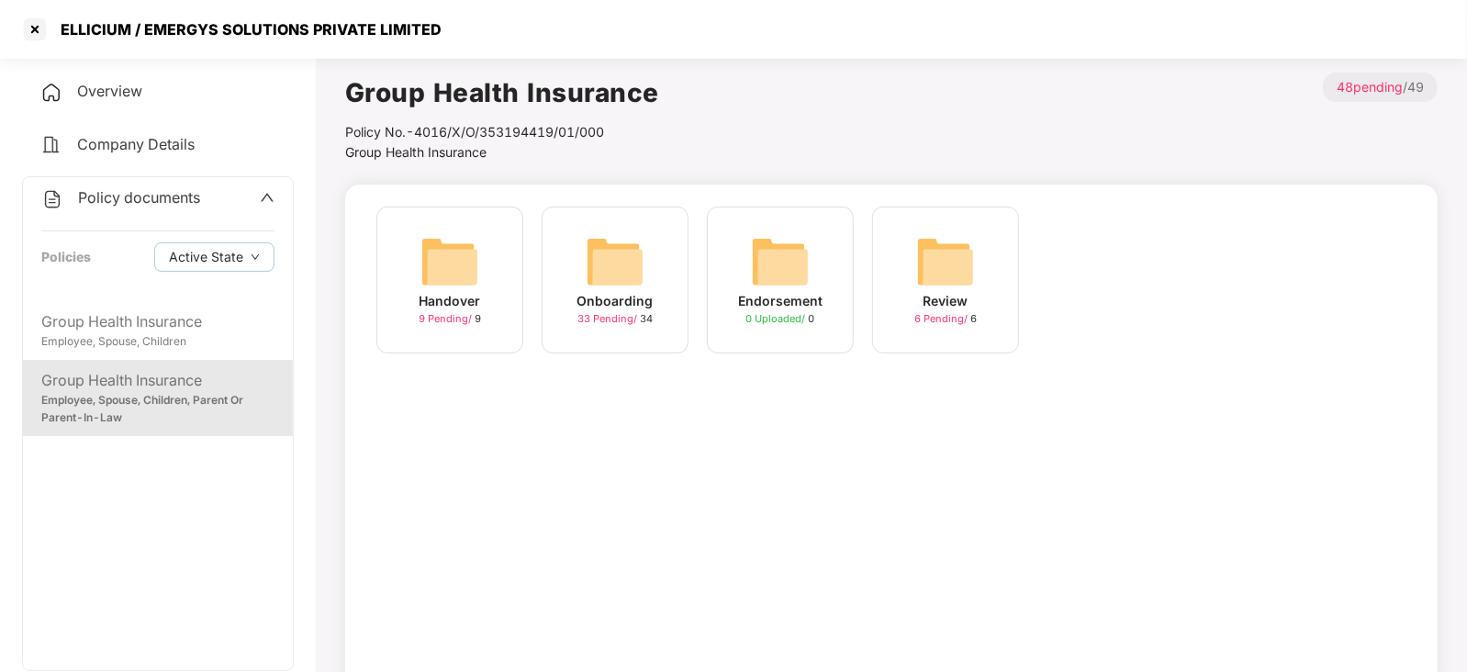
click at [606, 279] on img at bounding box center [615, 261] width 59 height 59
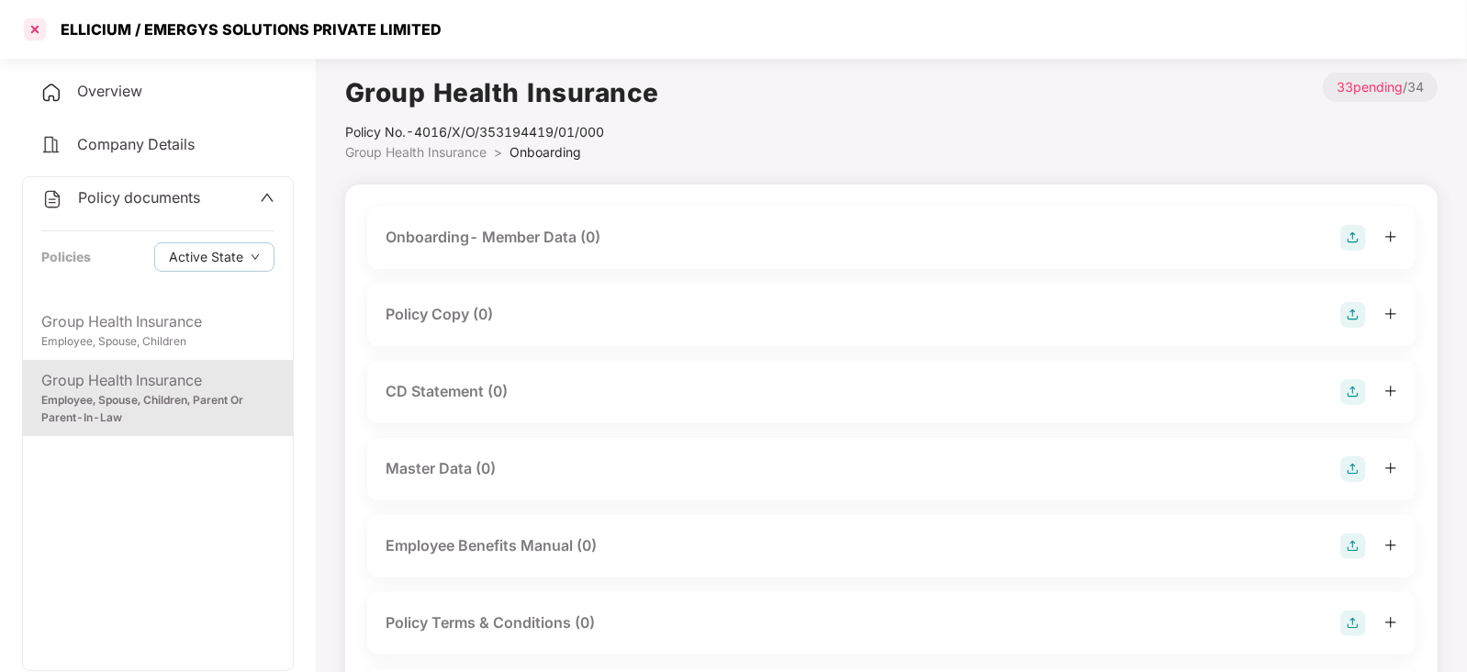
click at [32, 30] on div at bounding box center [34, 29] width 29 height 29
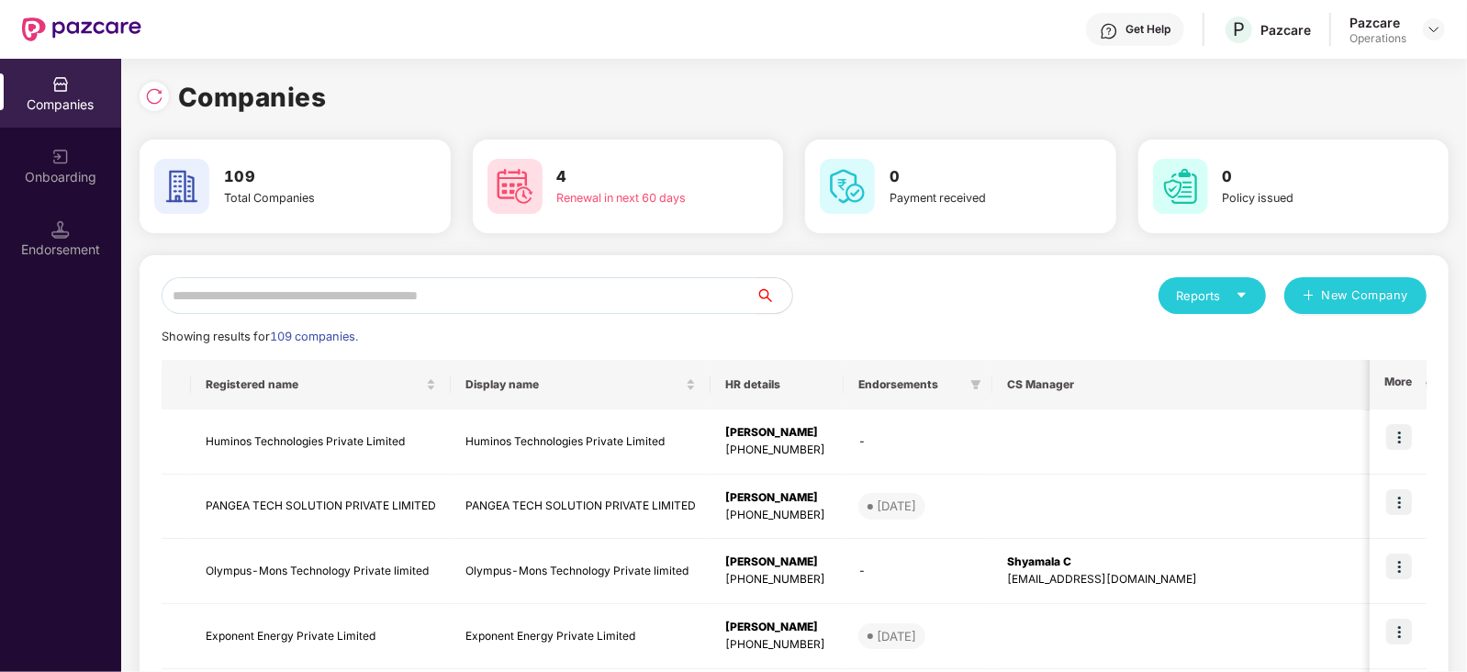
click at [363, 286] on input "text" at bounding box center [459, 295] width 594 height 37
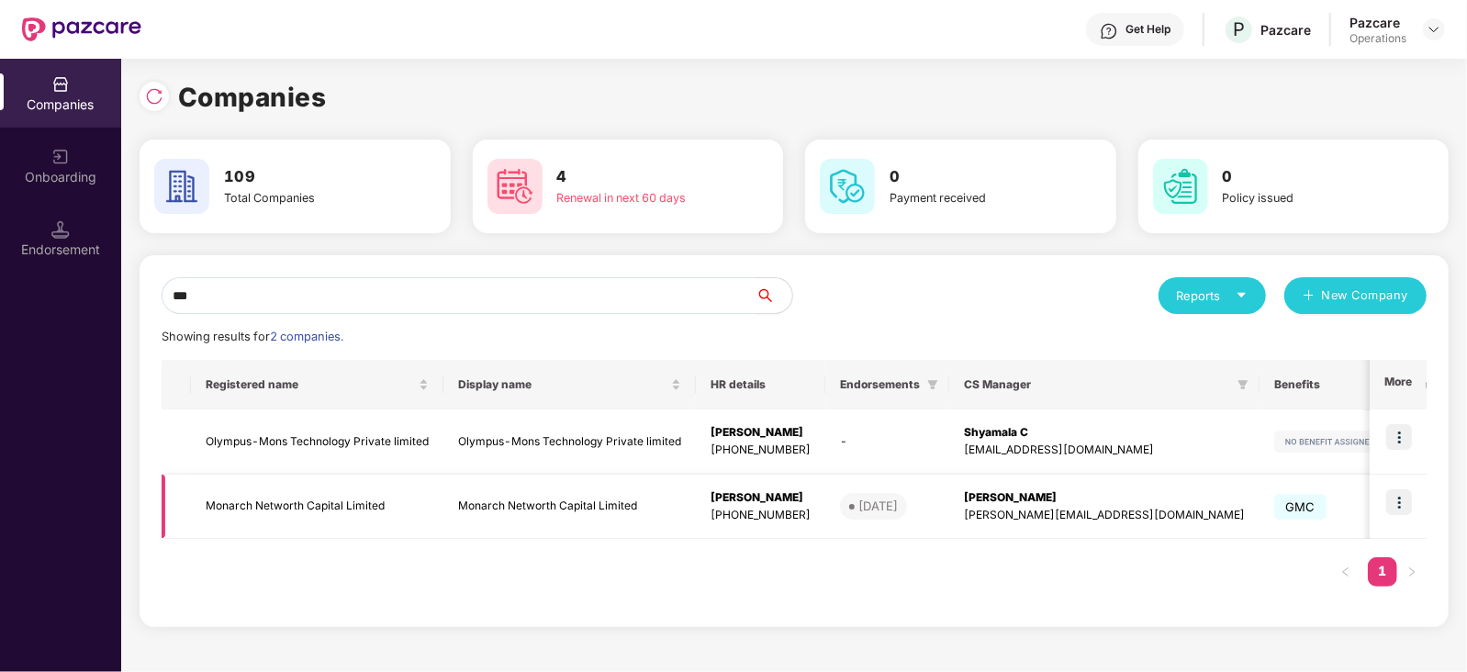
type input "***"
click at [259, 509] on td "Monarch Networth Capital Limited" at bounding box center [317, 507] width 252 height 65
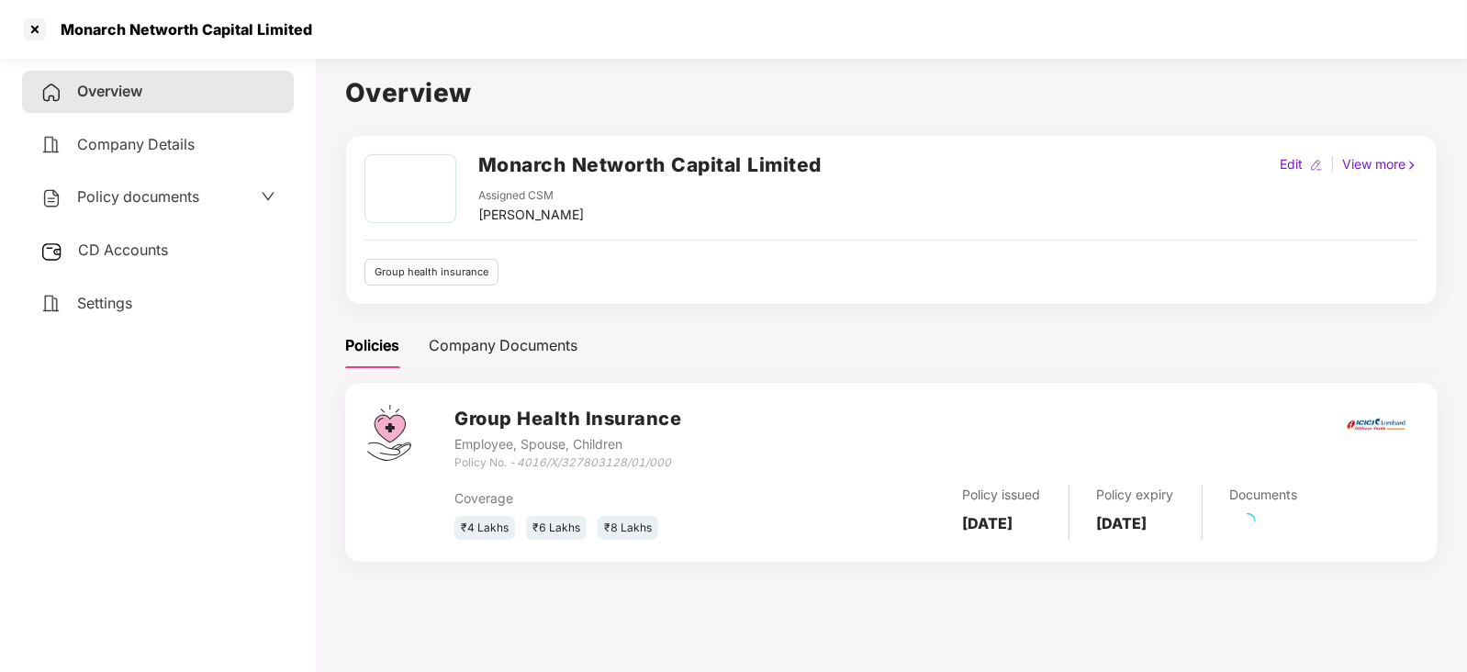
click at [156, 201] on span "Policy documents" at bounding box center [138, 196] width 122 height 18
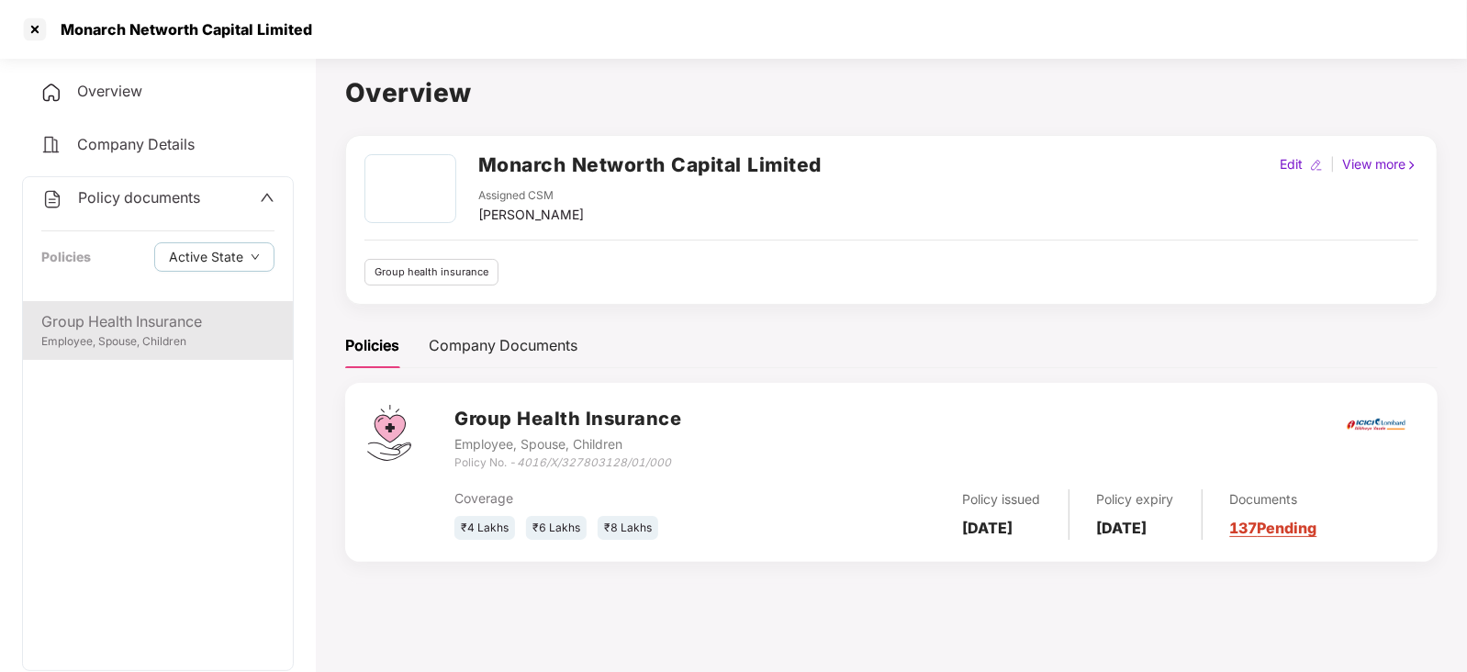
click at [170, 357] on div "Group Health Insurance Employee, Spouse, Children" at bounding box center [158, 330] width 270 height 59
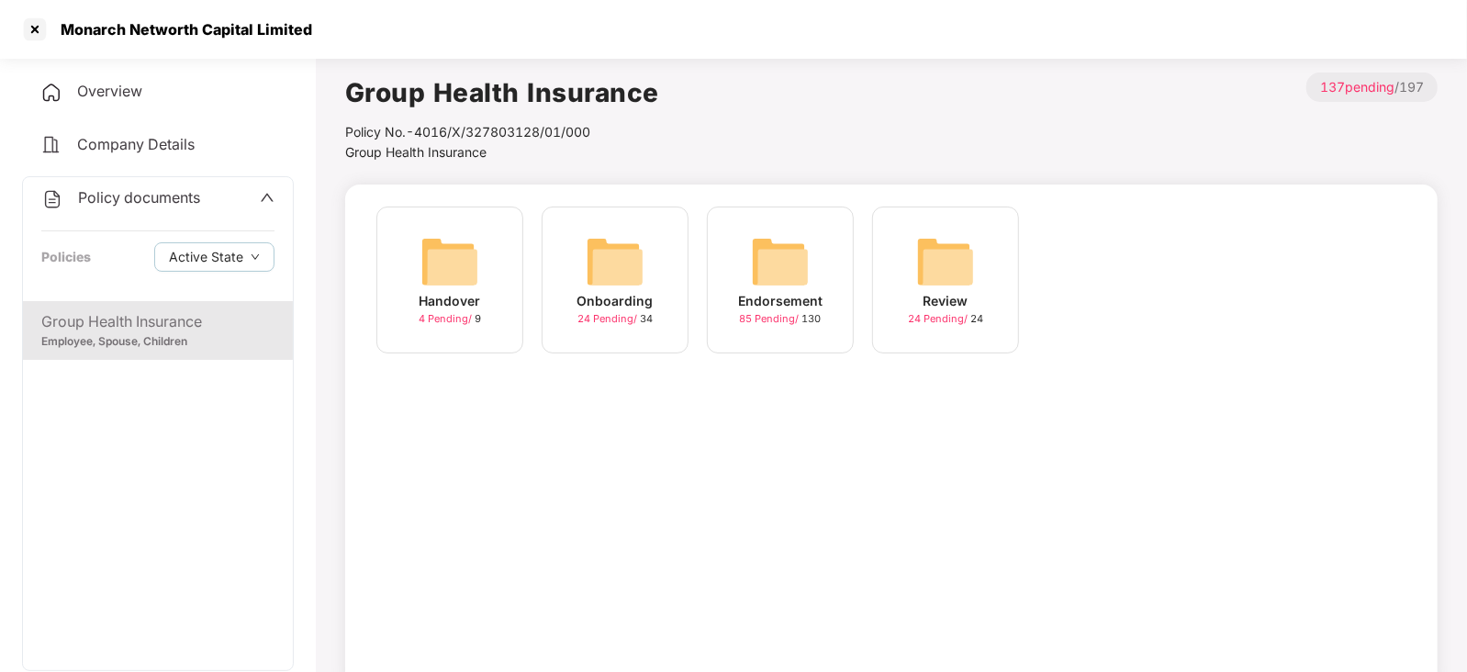
click at [751, 263] on img at bounding box center [780, 261] width 59 height 59
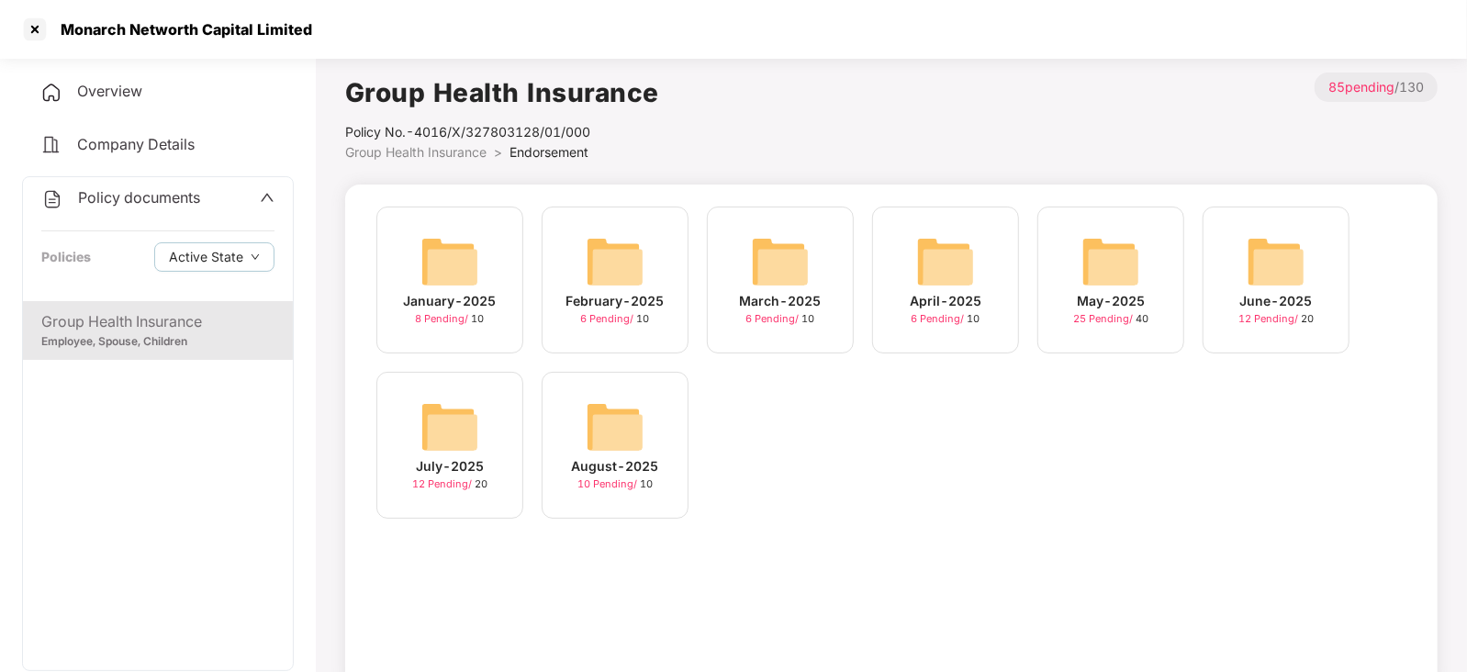
click at [605, 420] on img at bounding box center [615, 426] width 59 height 59
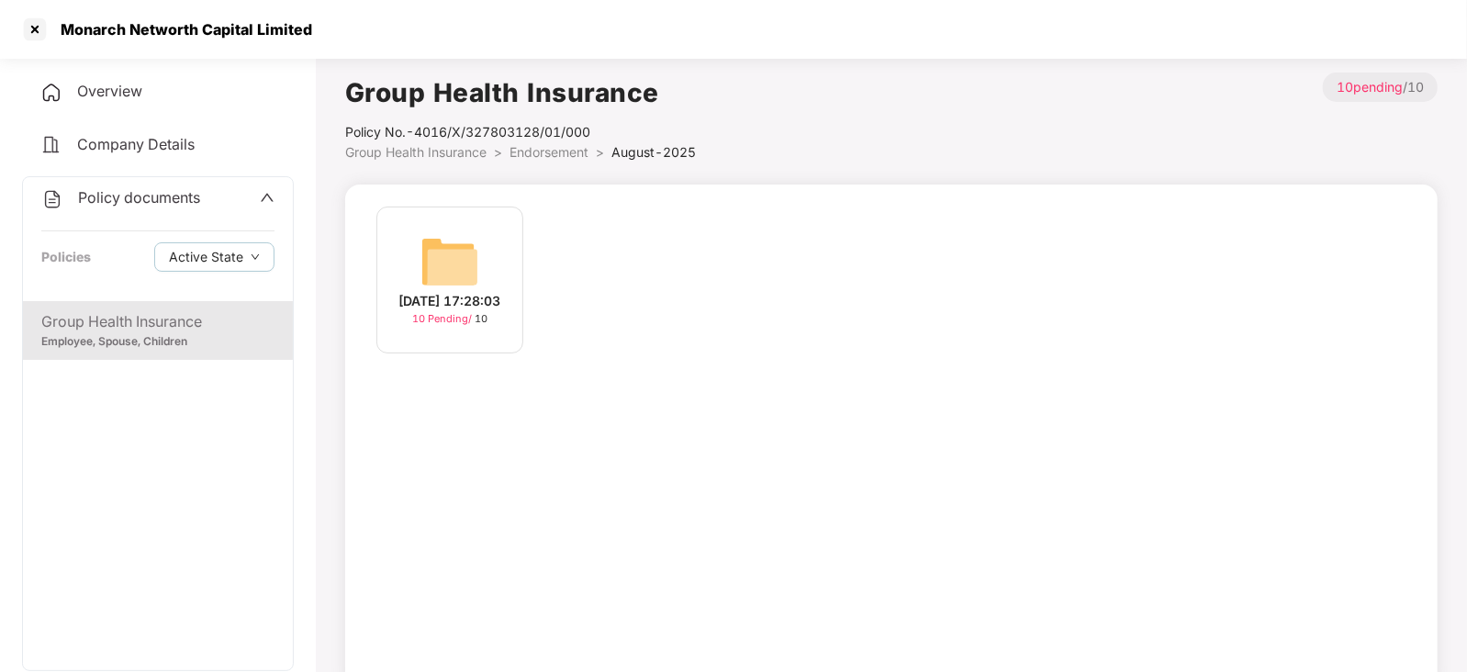
click at [459, 238] on img at bounding box center [449, 261] width 59 height 59
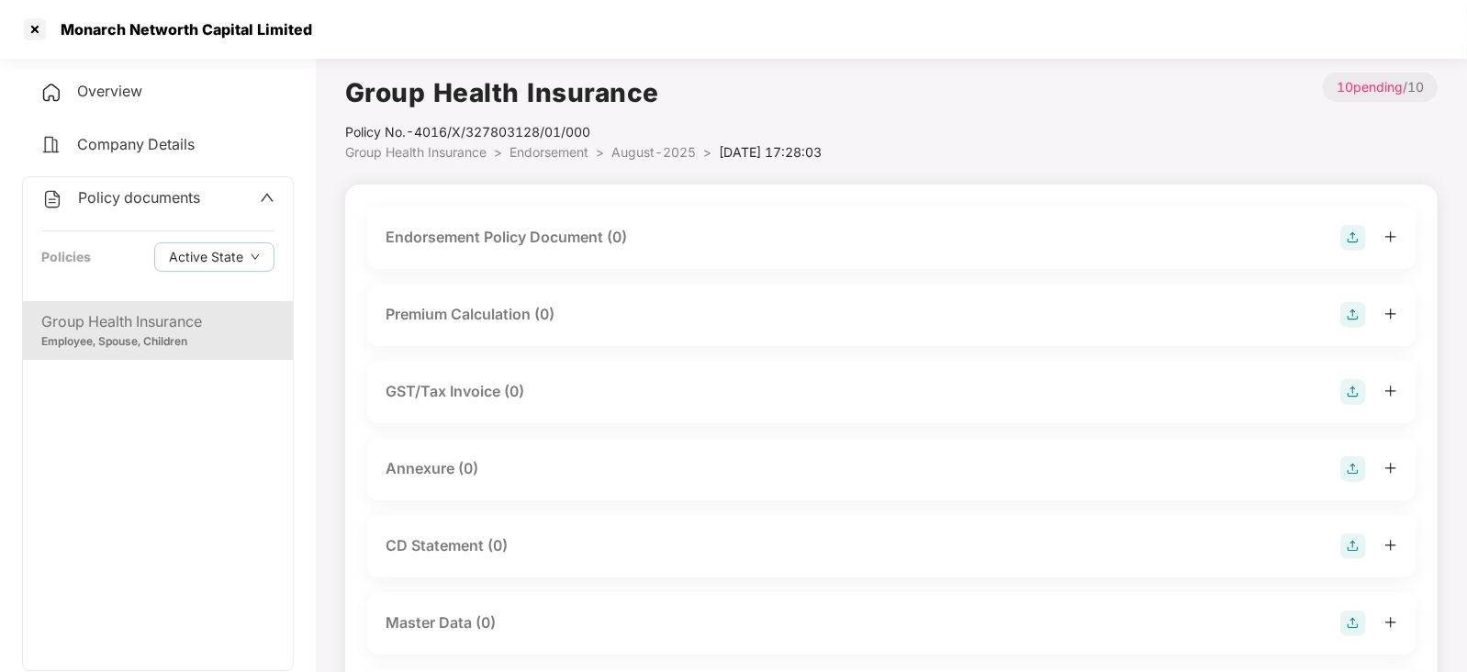
click at [1345, 227] on img at bounding box center [1353, 238] width 26 height 26
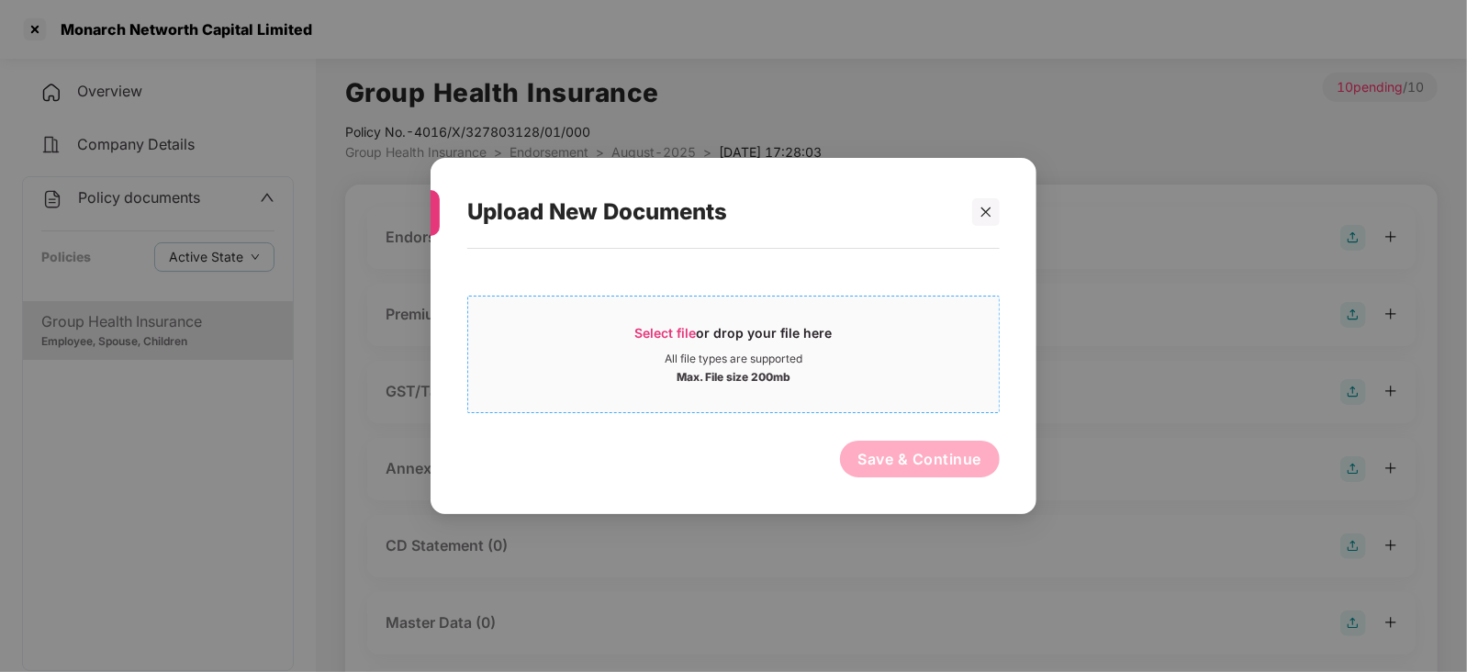
click at [681, 337] on span "Select file" at bounding box center [666, 333] width 62 height 16
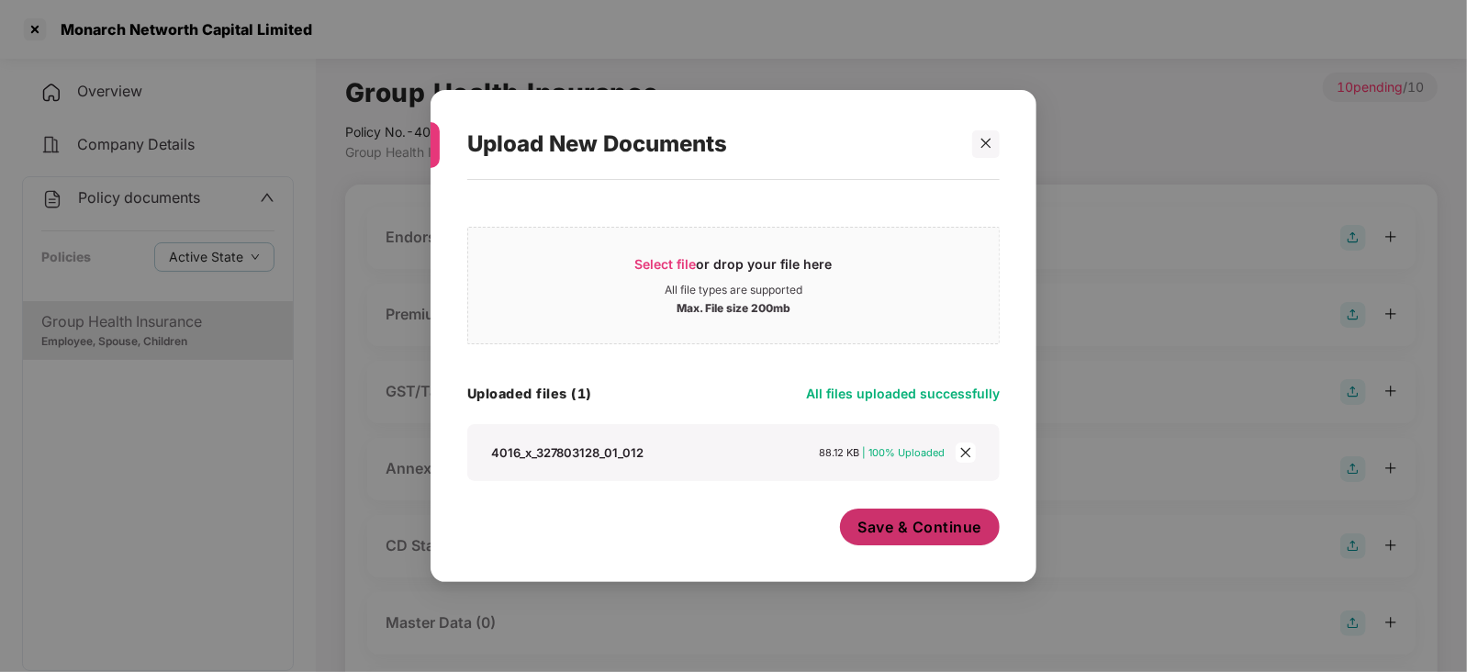
click at [930, 519] on span "Save & Continue" at bounding box center [920, 527] width 124 height 20
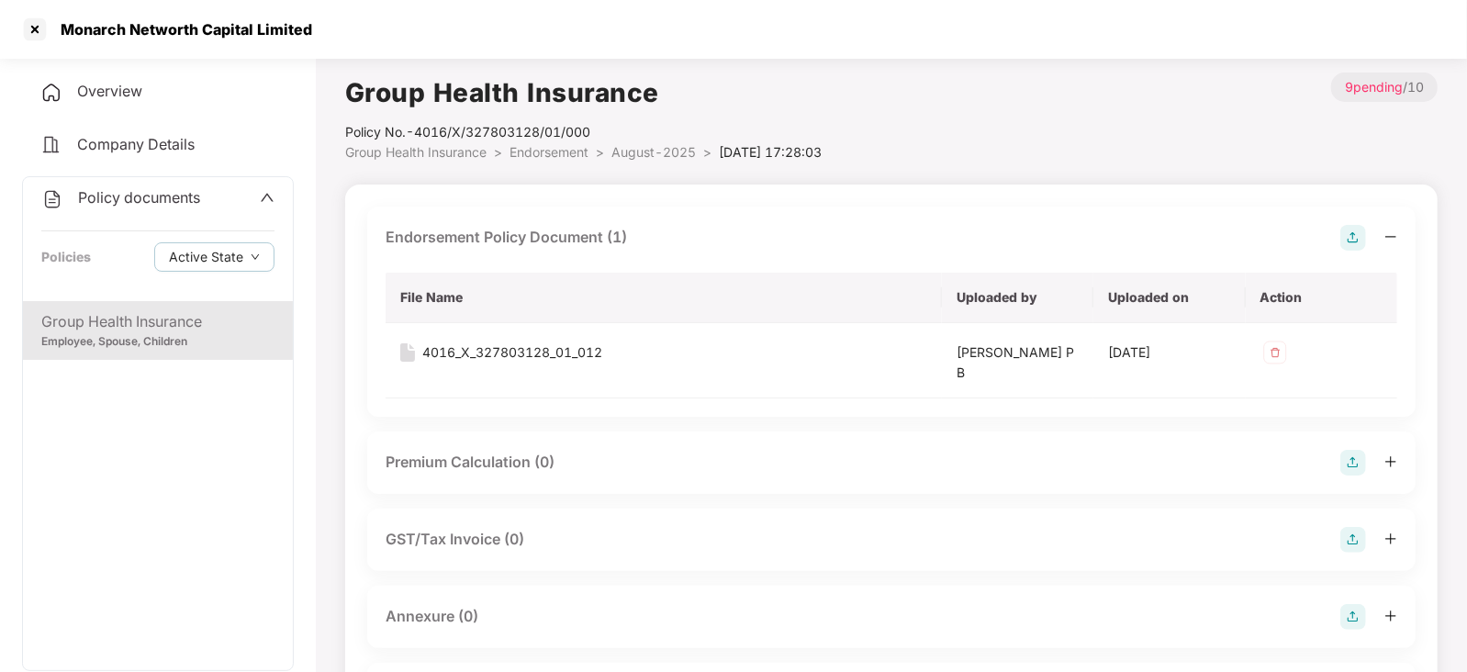
click at [1354, 474] on img at bounding box center [1353, 463] width 26 height 26
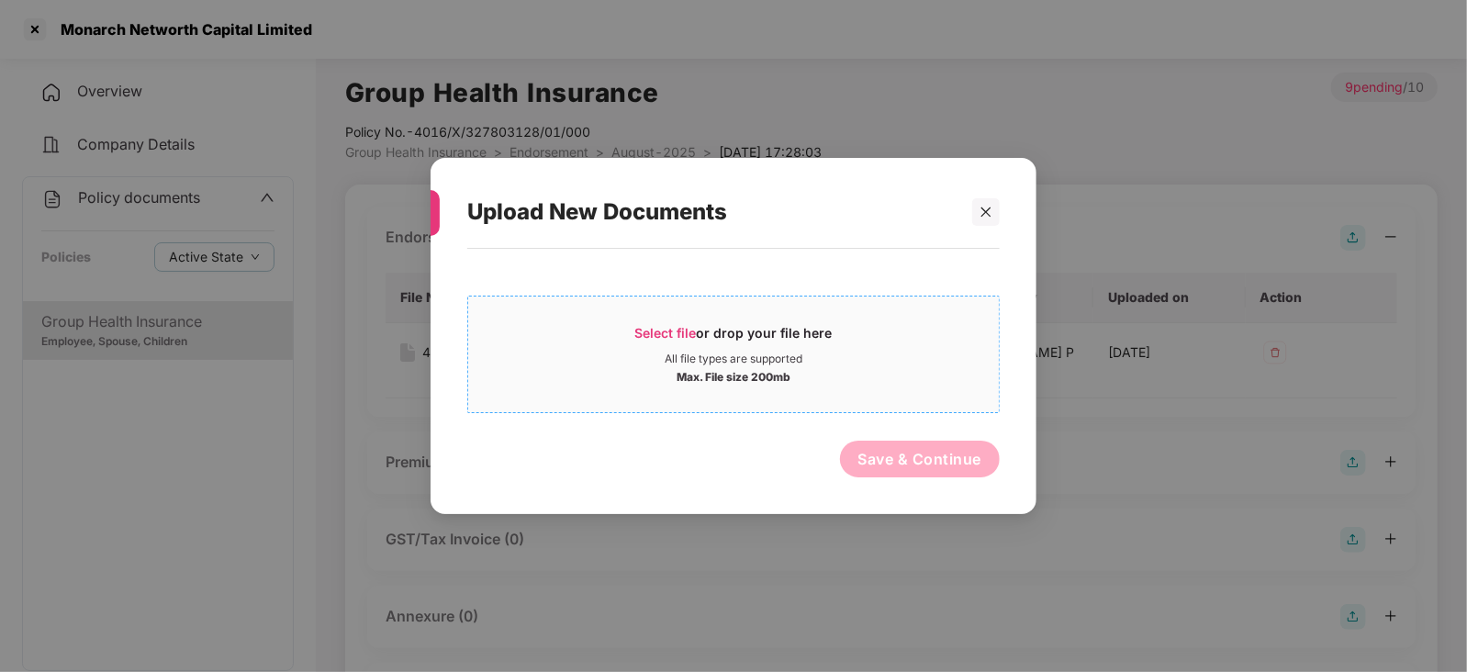
click at [649, 327] on span "Select file" at bounding box center [666, 333] width 62 height 16
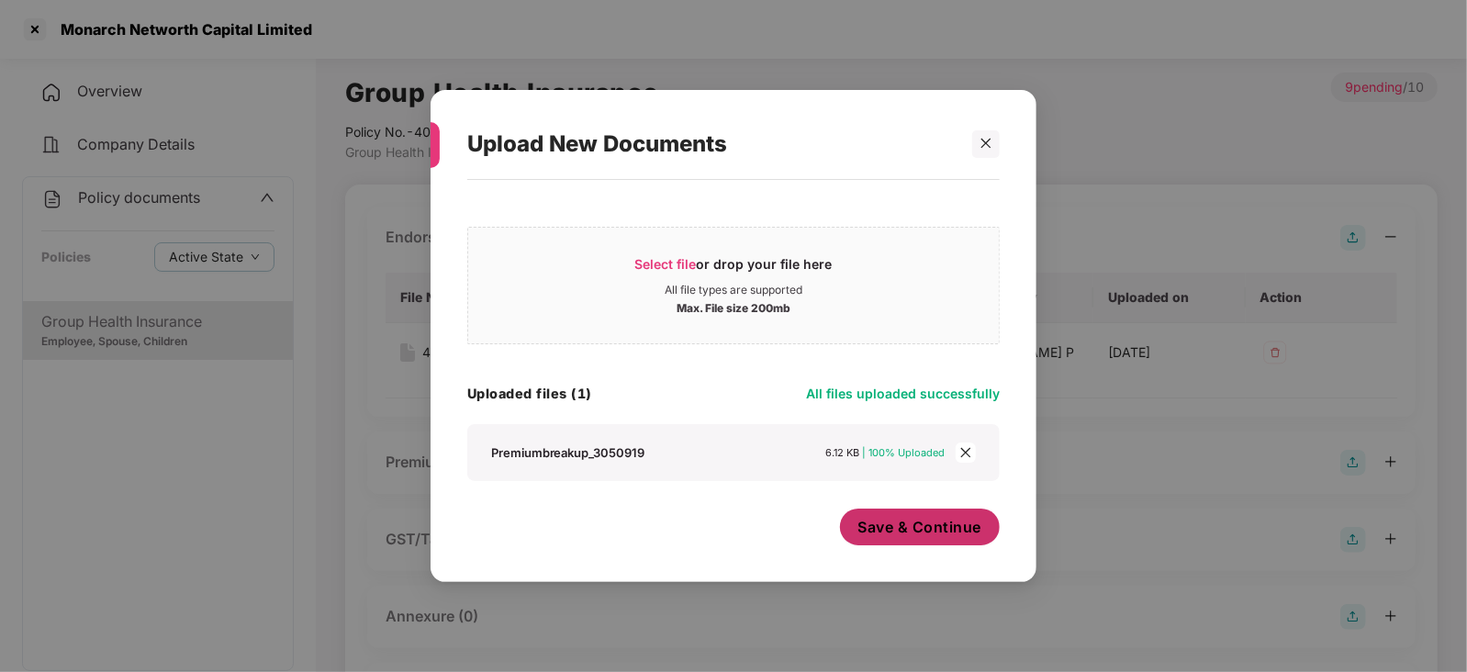
click at [910, 537] on span "Save & Continue" at bounding box center [920, 527] width 124 height 20
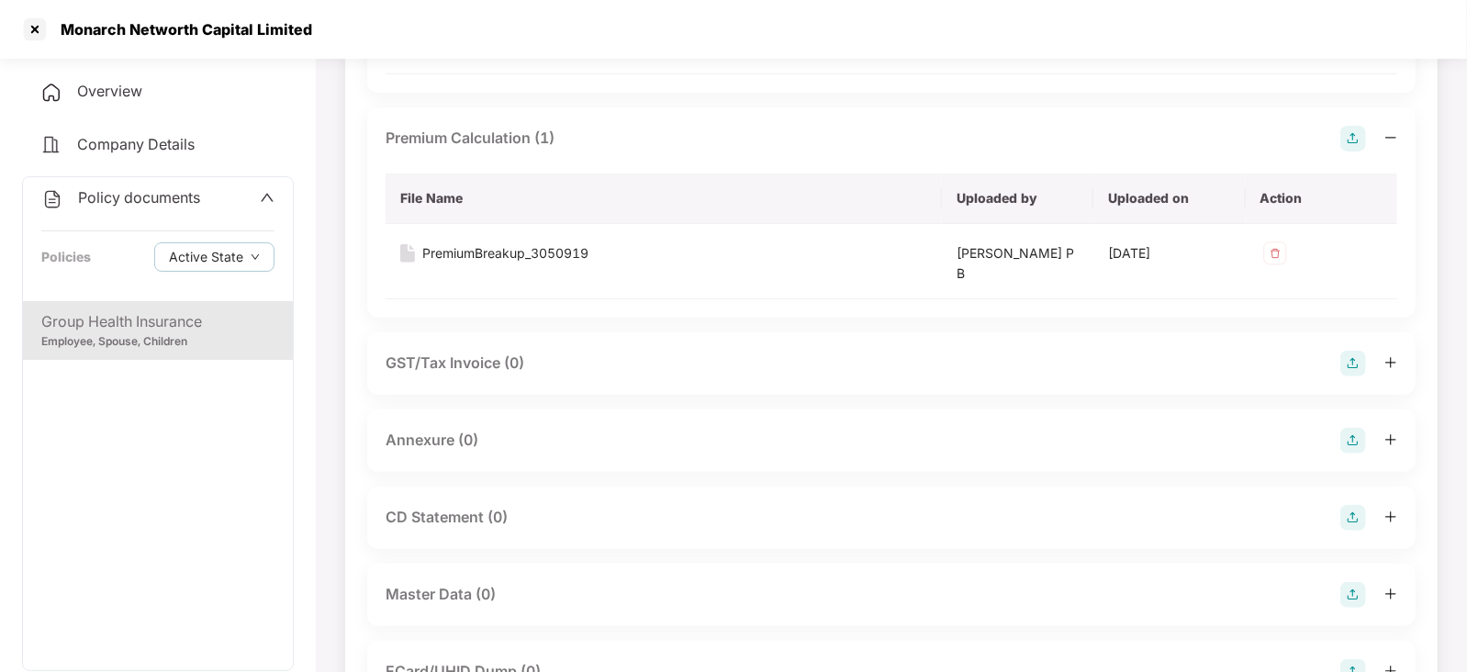
scroll to position [344, 0]
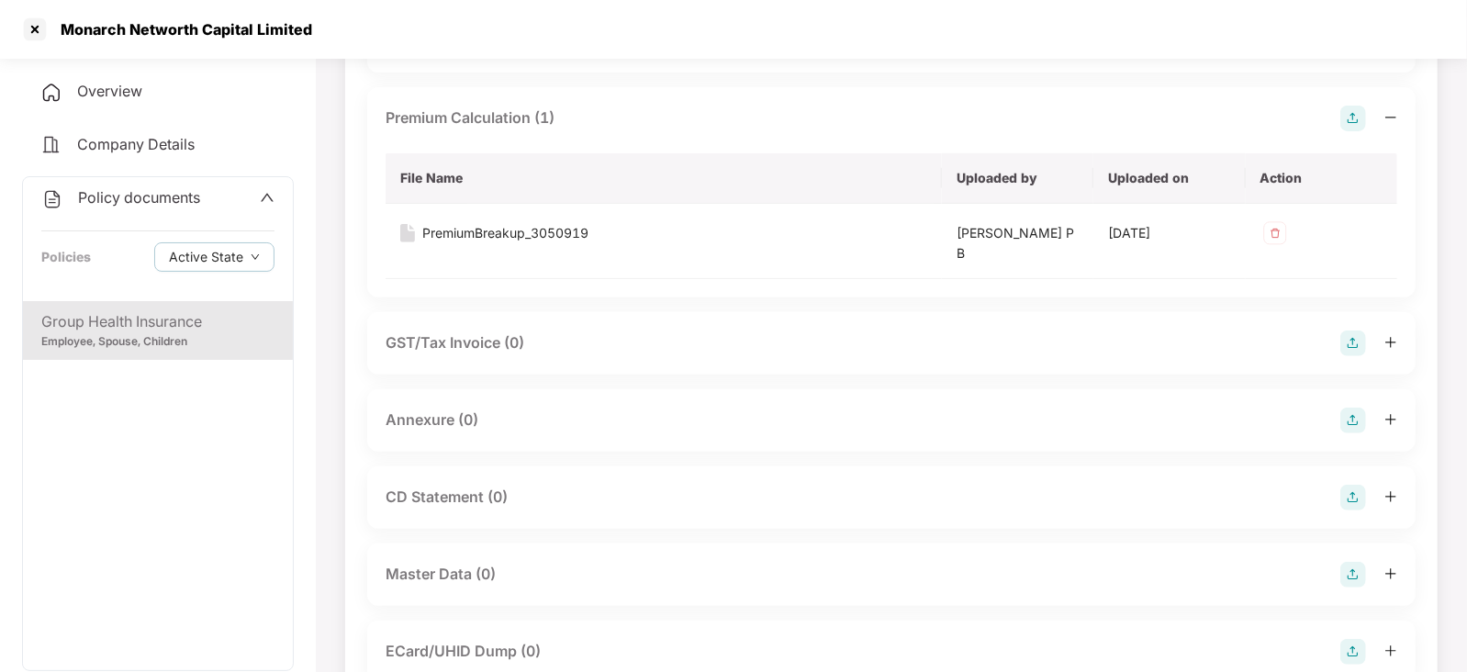
click at [1349, 414] on img at bounding box center [1353, 421] width 26 height 26
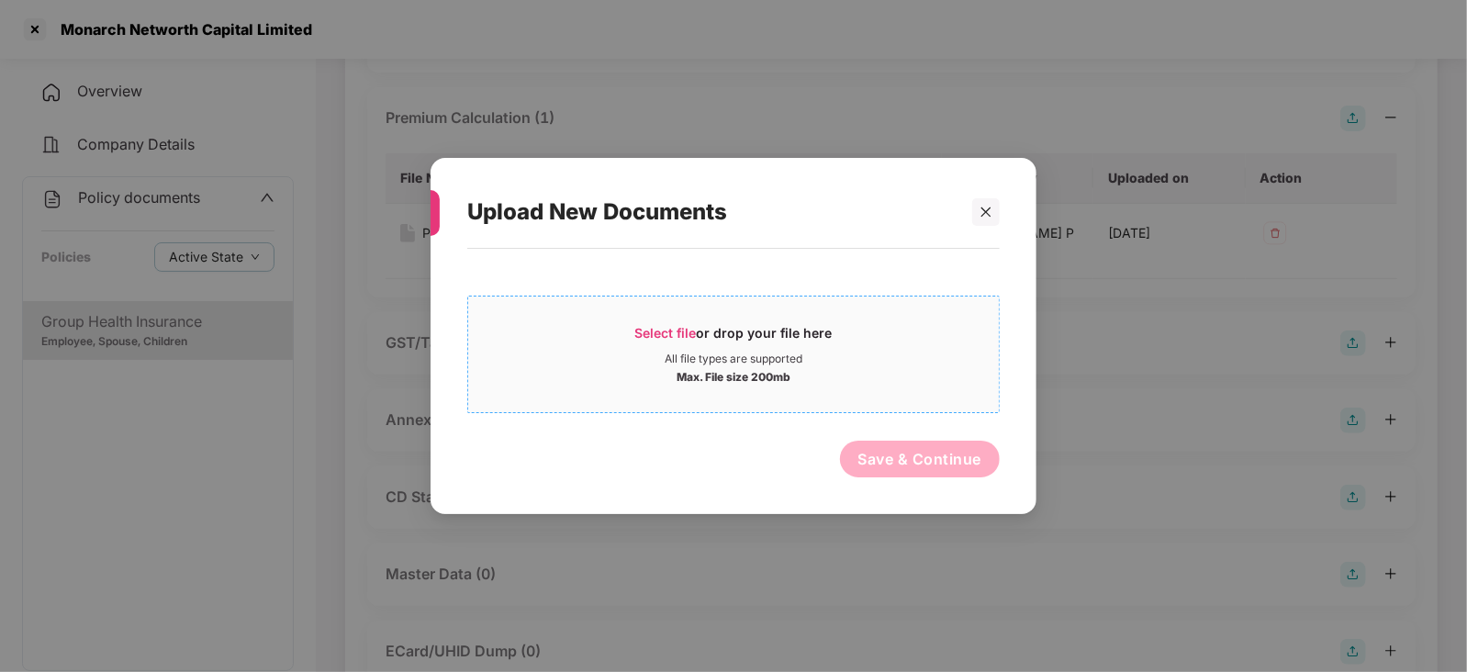
click at [681, 330] on span "Select file" at bounding box center [666, 333] width 62 height 16
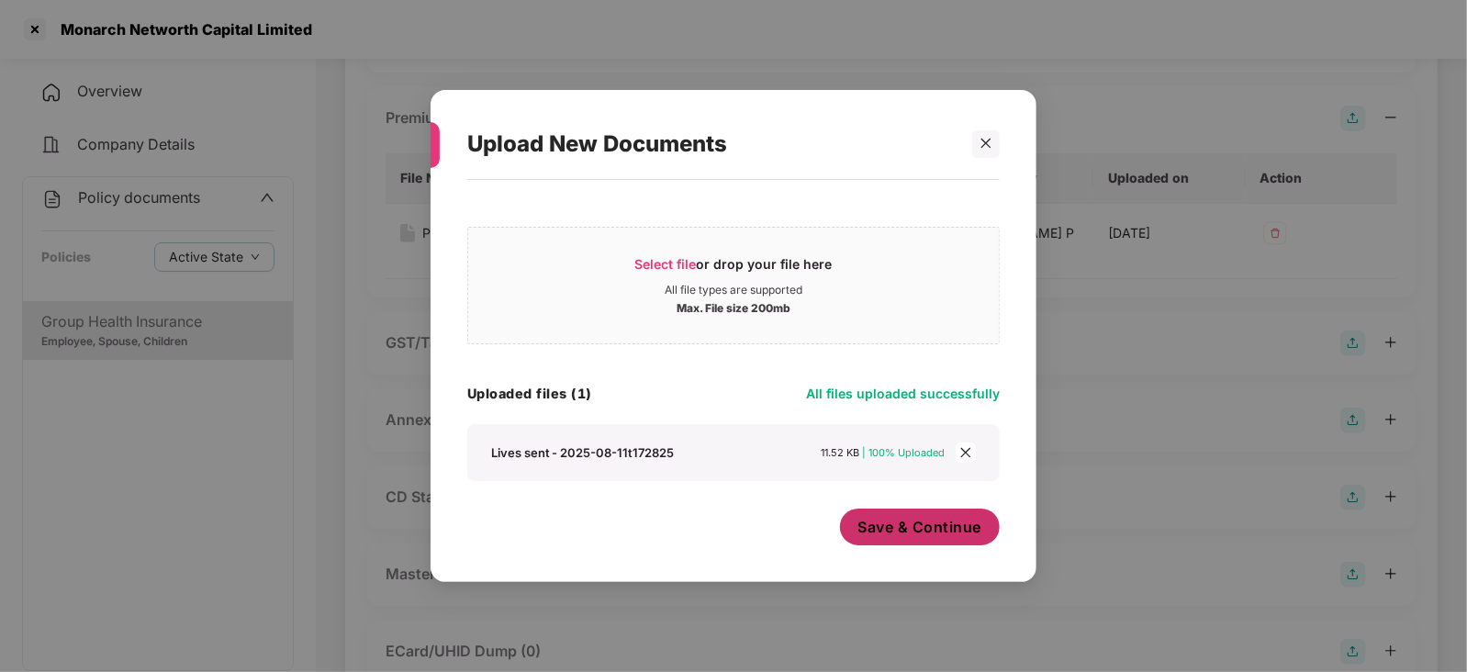
click at [902, 543] on button "Save & Continue" at bounding box center [920, 527] width 161 height 37
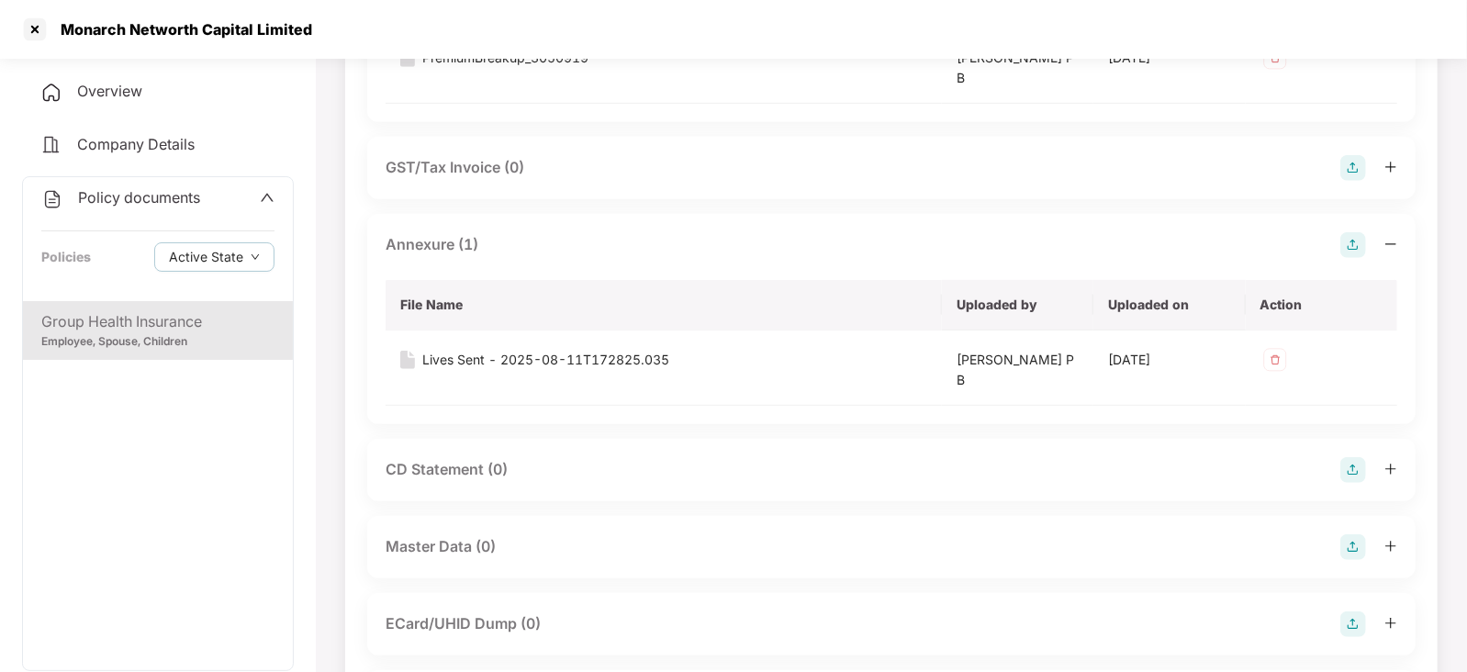
scroll to position [688, 0]
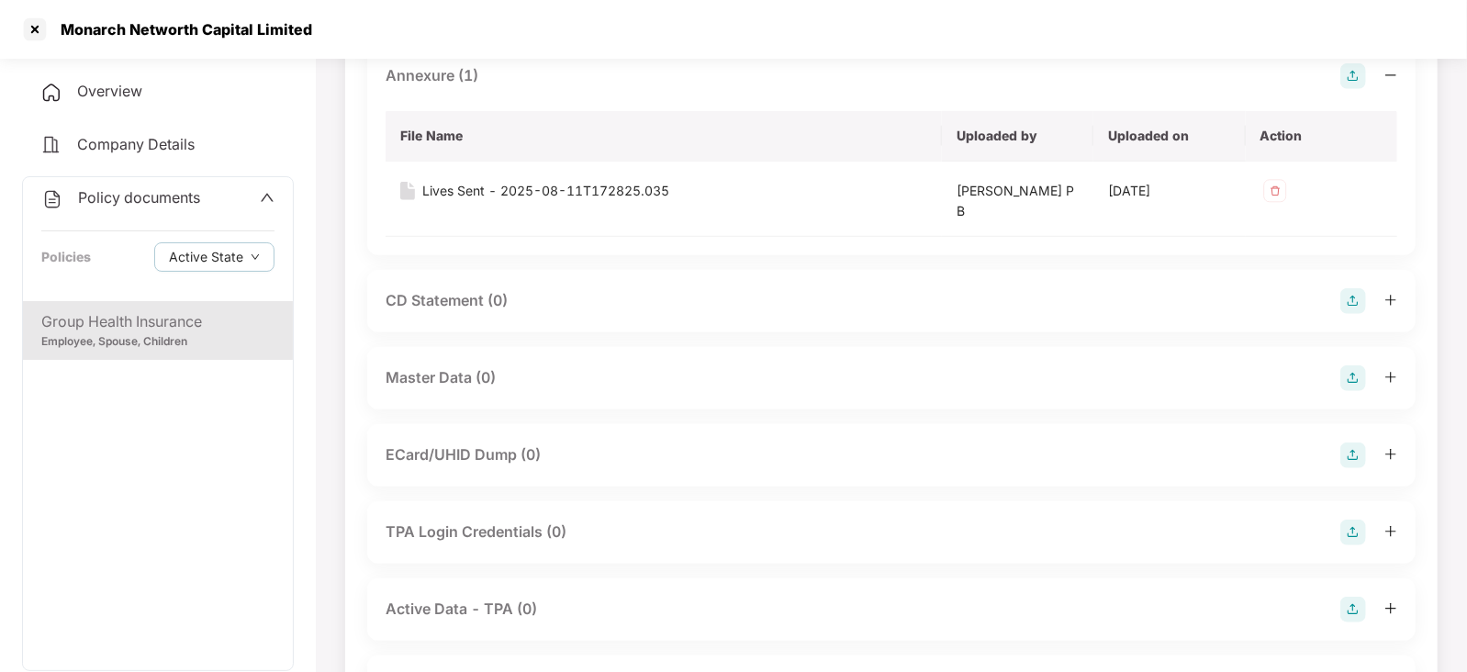
click at [1358, 379] on img at bounding box center [1353, 378] width 26 height 26
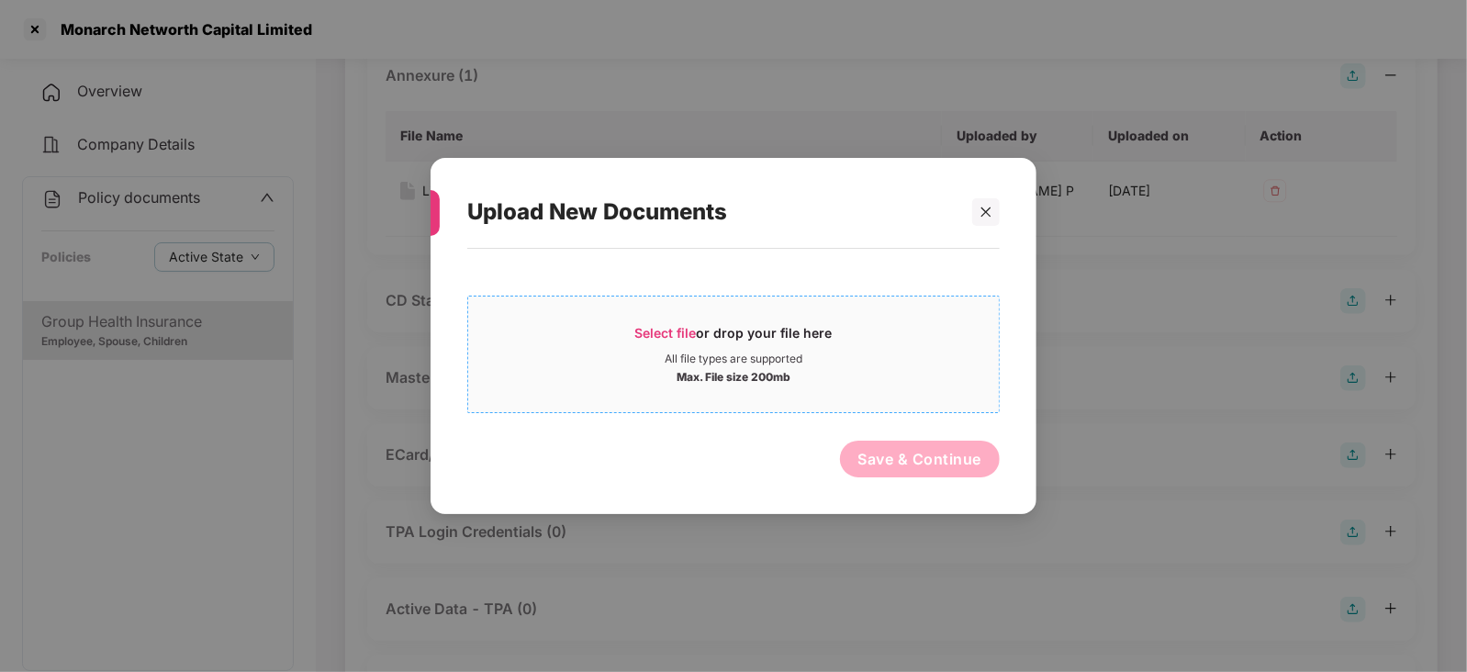
click at [646, 343] on div "Select file or drop your file here" at bounding box center [733, 338] width 197 height 28
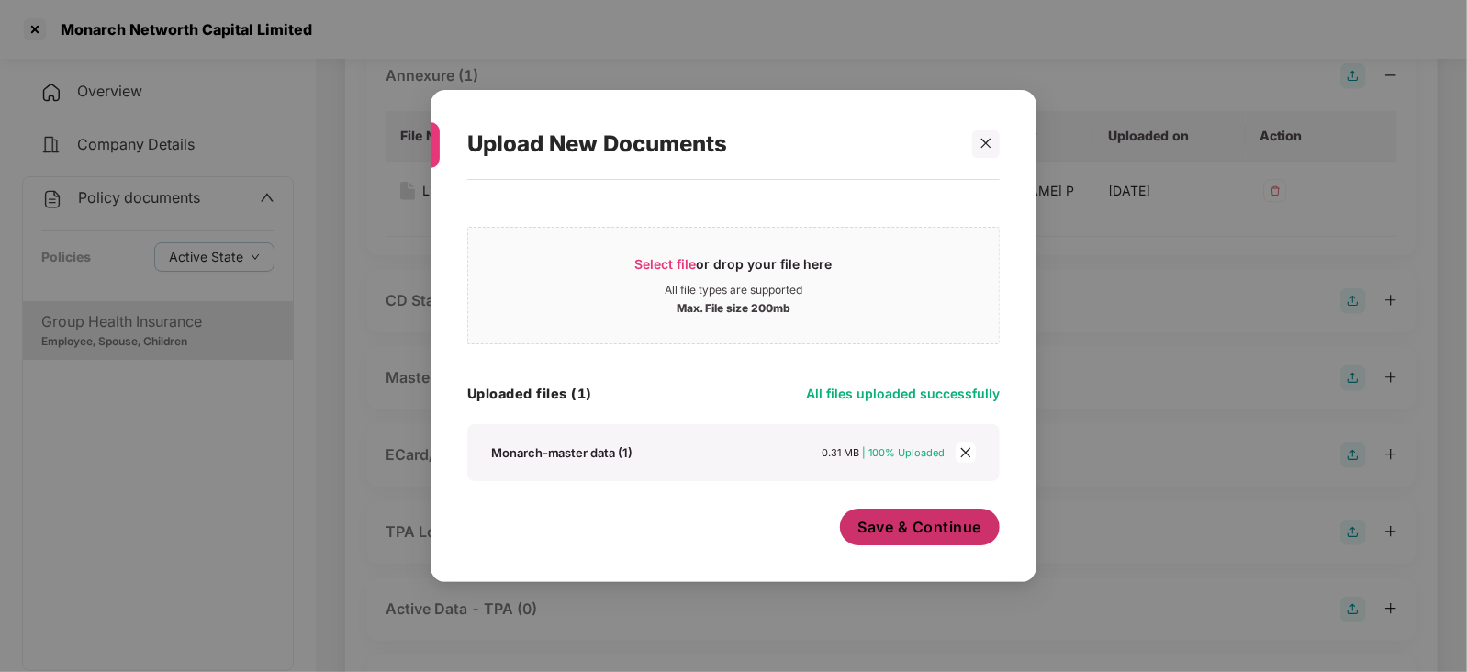
click at [866, 543] on button "Save & Continue" at bounding box center [920, 527] width 161 height 37
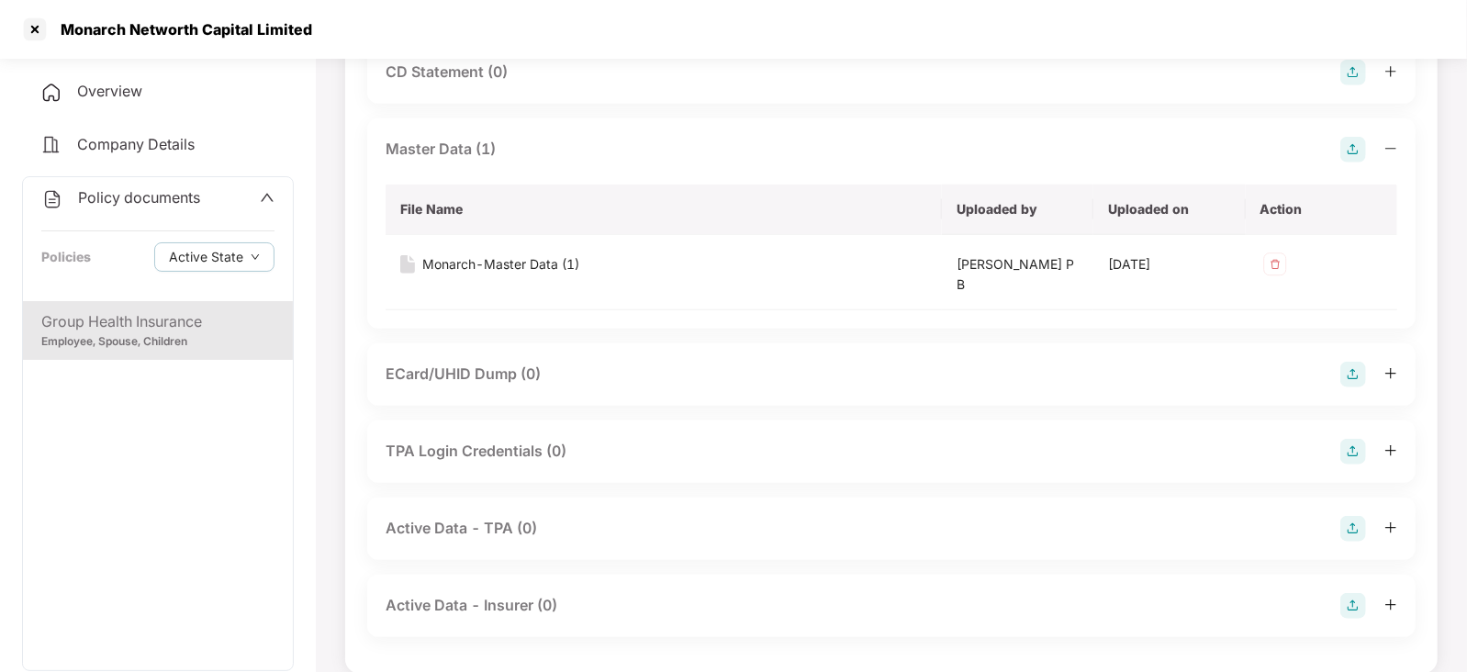
scroll to position [458, 0]
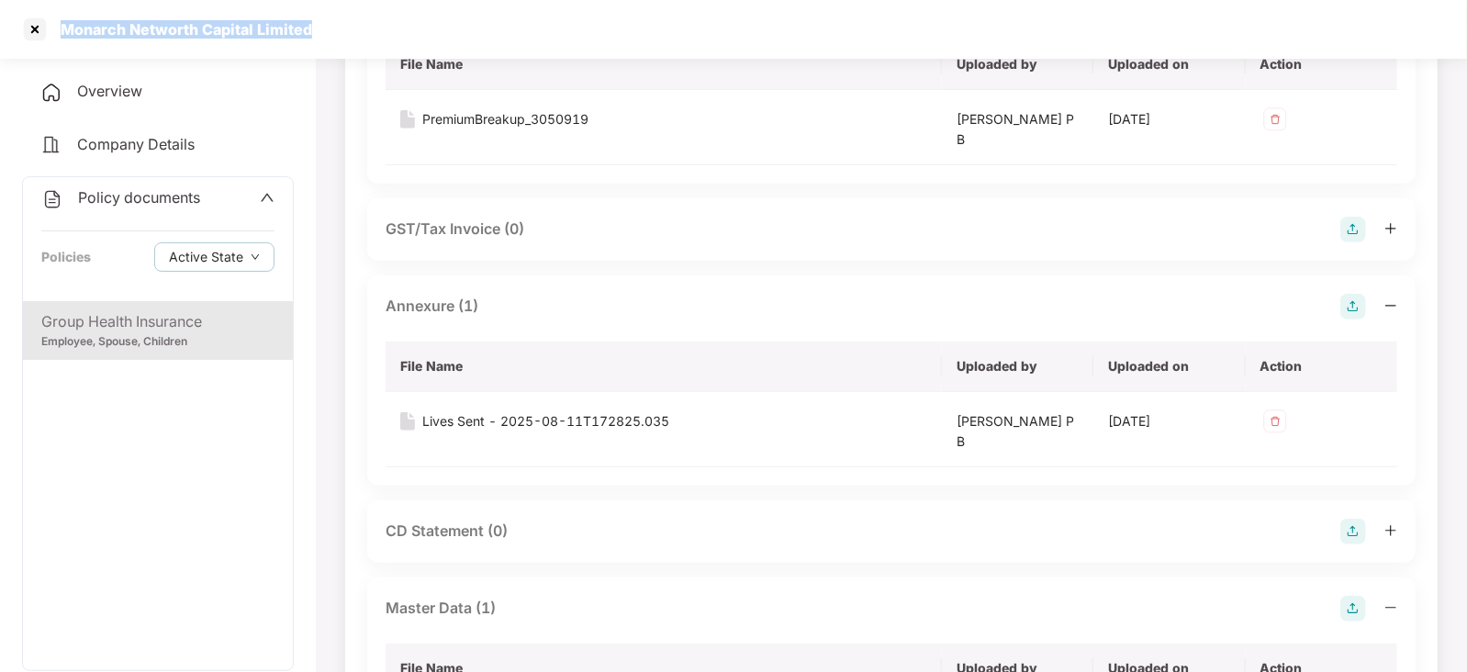
drag, startPoint x: 57, startPoint y: 23, endPoint x: 332, endPoint y: 31, distance: 275.5
click at [332, 31] on div "Monarch Networth Capital Limited" at bounding box center [733, 29] width 1467 height 59
copy div "Monarch Networth Capital Limited"
click at [32, 20] on div at bounding box center [34, 29] width 29 height 29
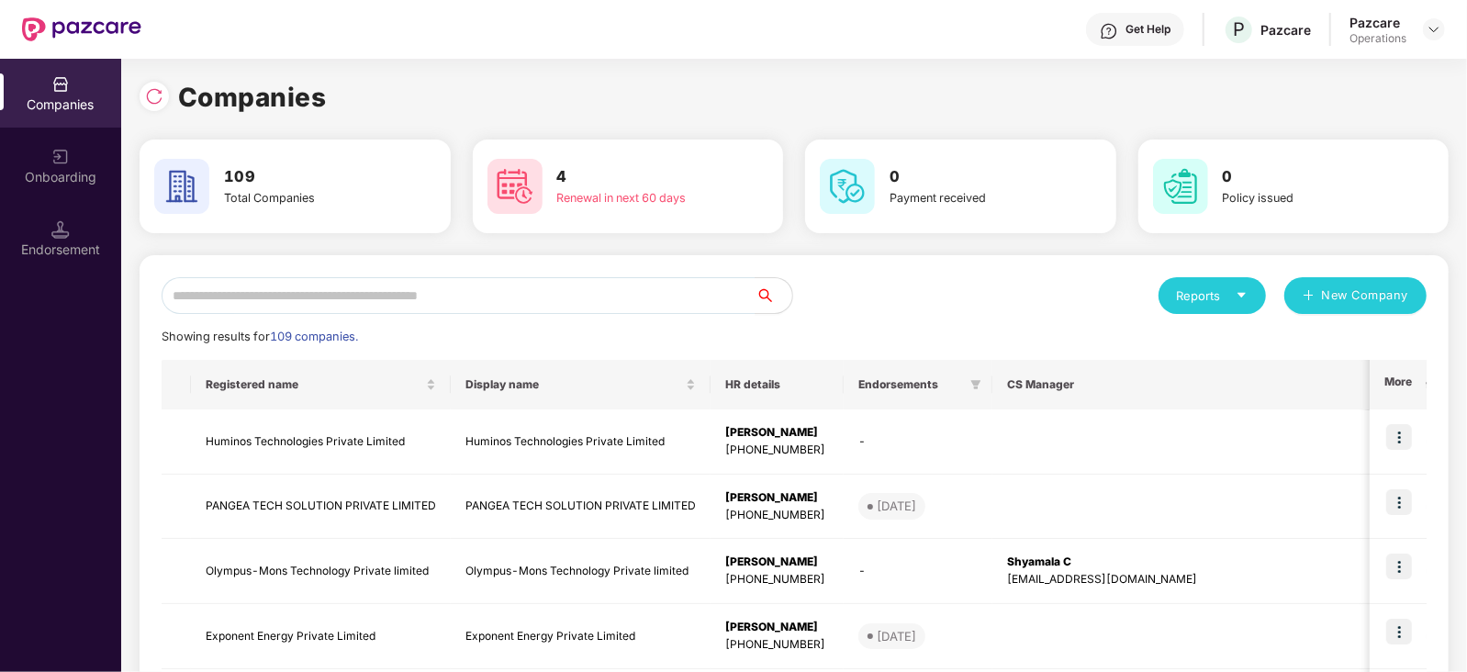
click at [453, 308] on input "text" at bounding box center [459, 295] width 594 height 37
paste input "**********"
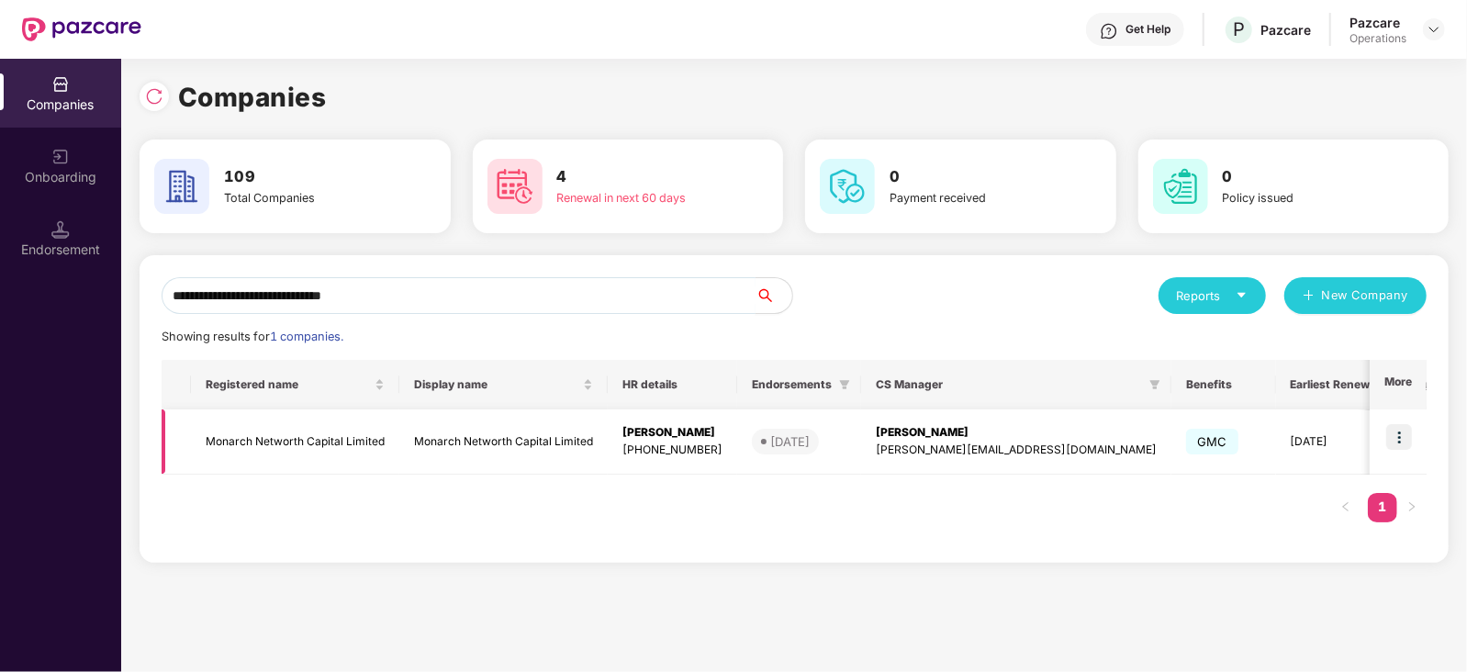
type input "**********"
click at [1409, 433] on img at bounding box center [1399, 437] width 26 height 26
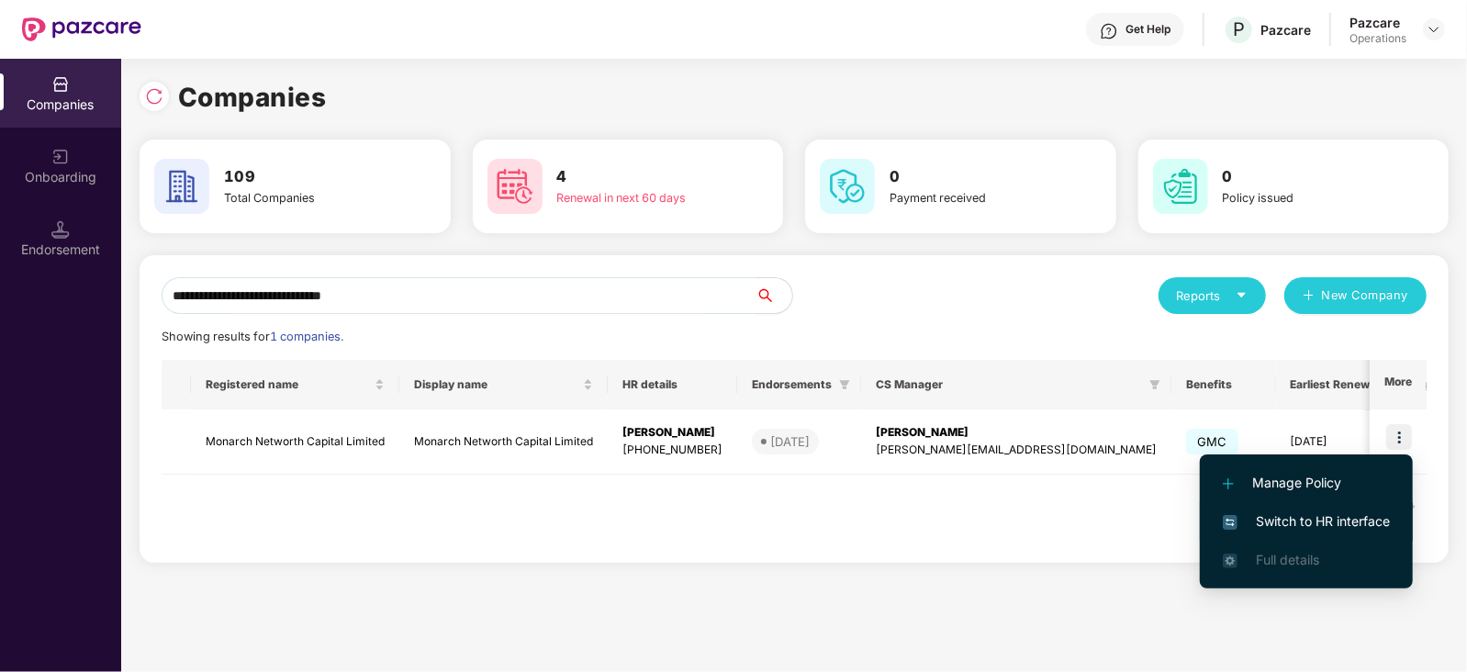
click at [1348, 508] on li "Switch to HR interface" at bounding box center [1306, 521] width 213 height 39
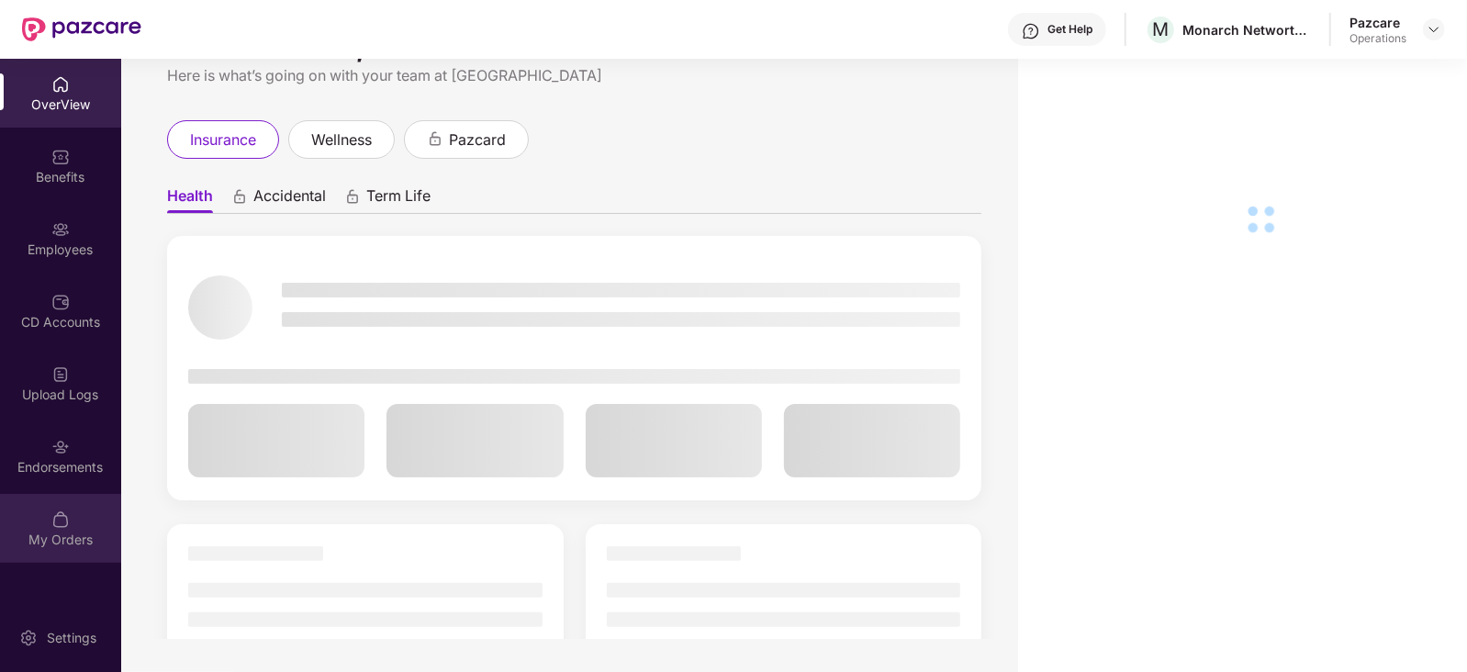
scroll to position [59, 0]
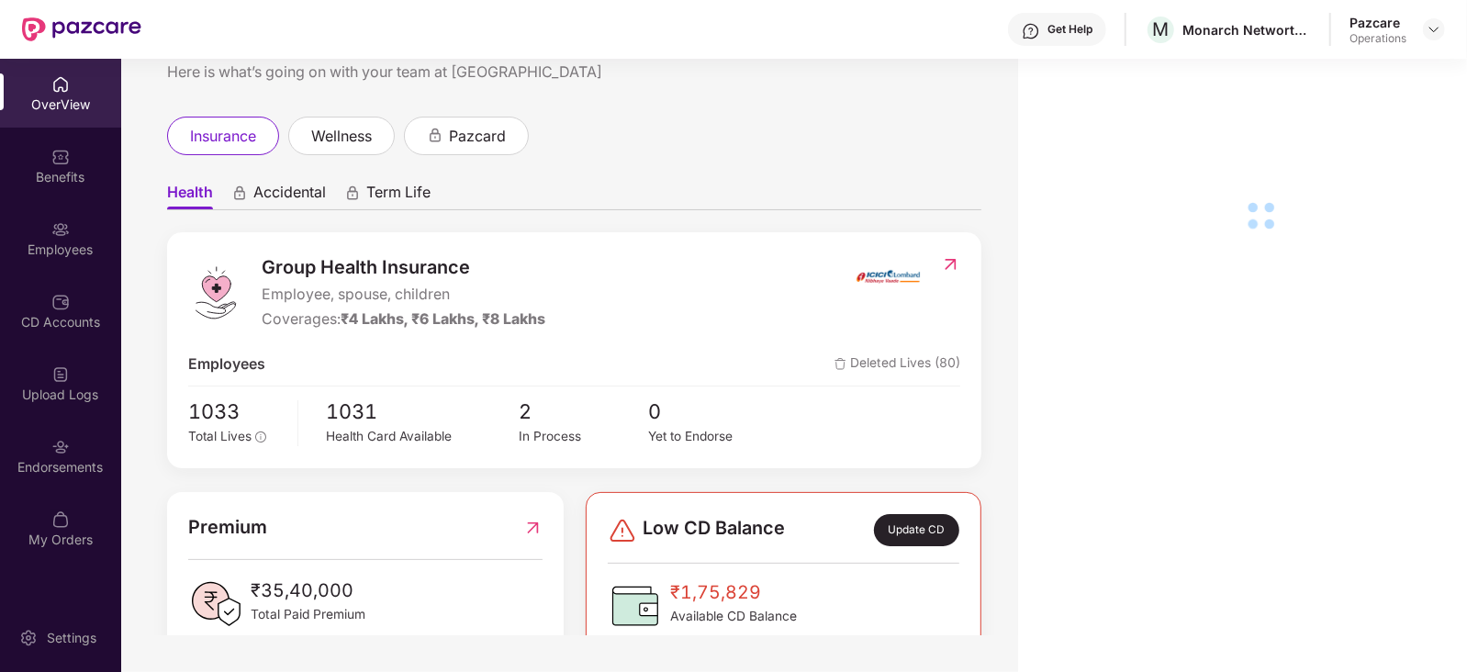
click at [61, 460] on div "Endorsements" at bounding box center [60, 467] width 121 height 18
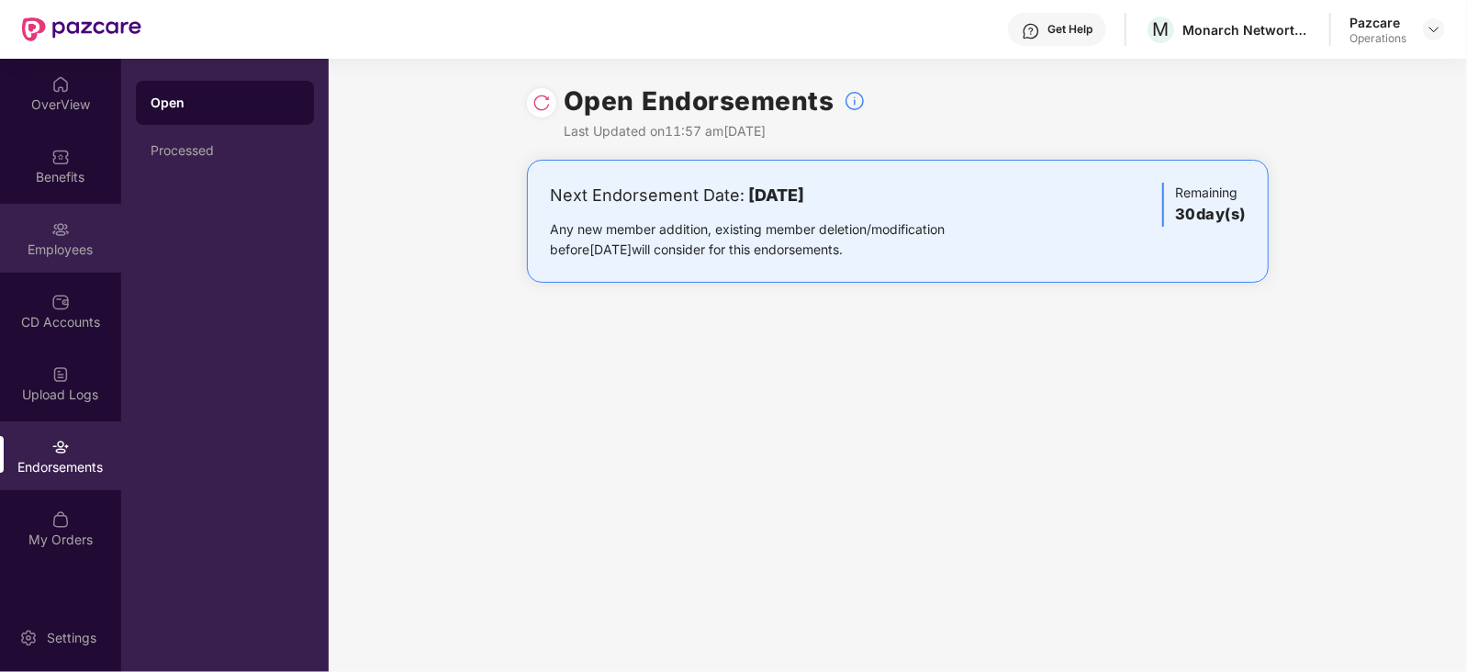
click at [92, 255] on div "Employees" at bounding box center [60, 250] width 121 height 18
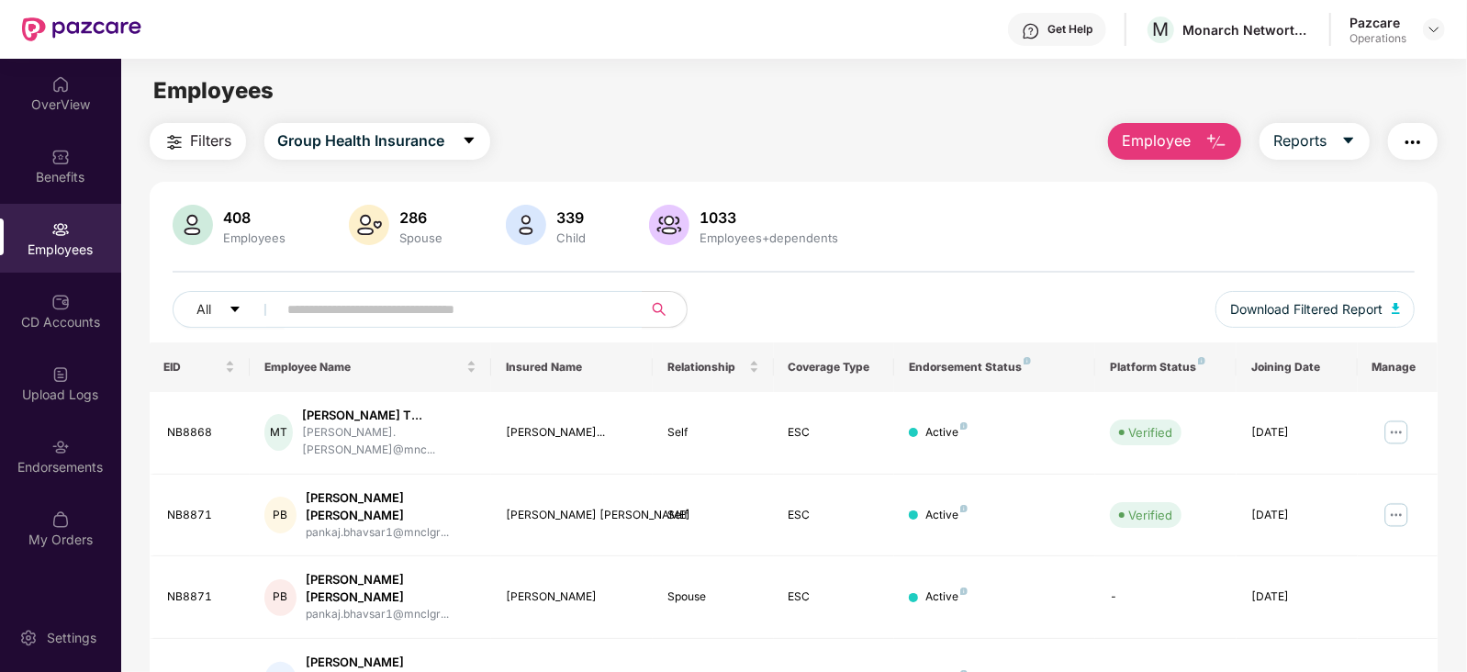
click at [1414, 135] on img "button" at bounding box center [1413, 142] width 22 height 22
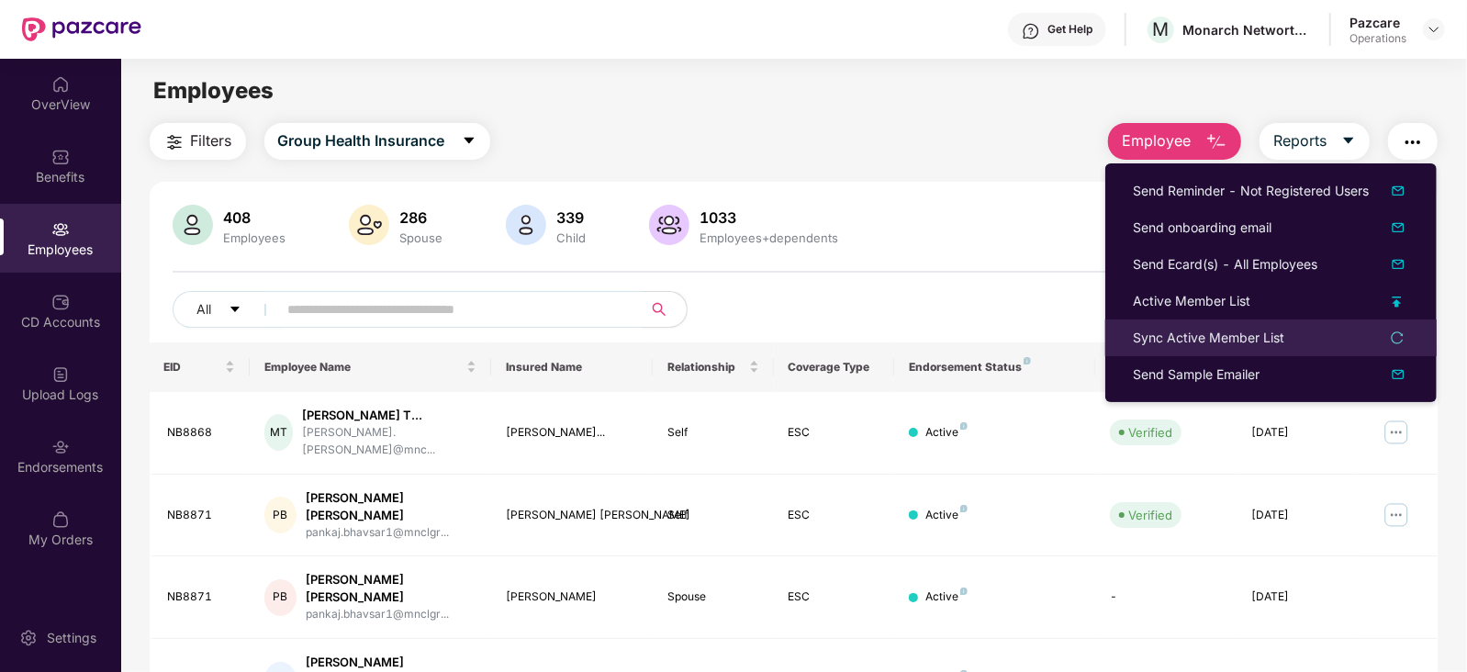
click at [1225, 340] on div "Sync Active Member List" at bounding box center [1208, 338] width 151 height 20
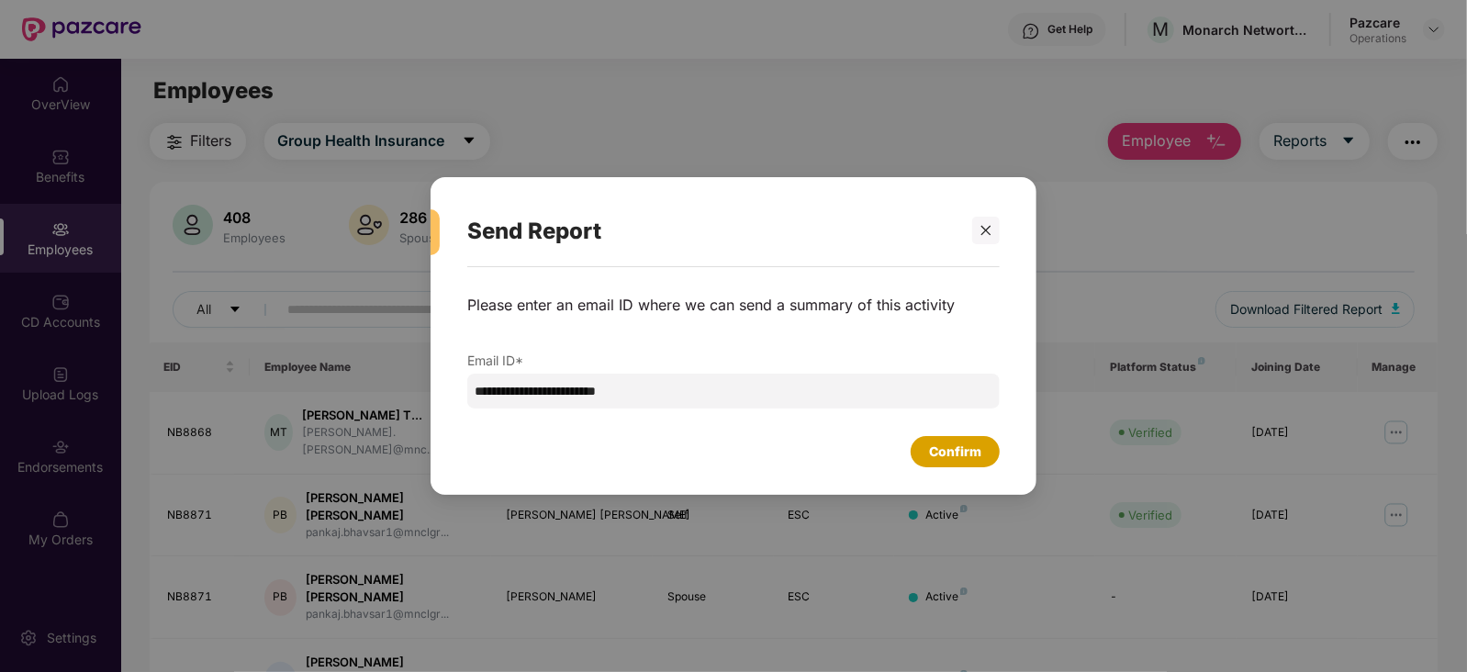
click at [959, 461] on div "Confirm" at bounding box center [955, 452] width 52 height 20
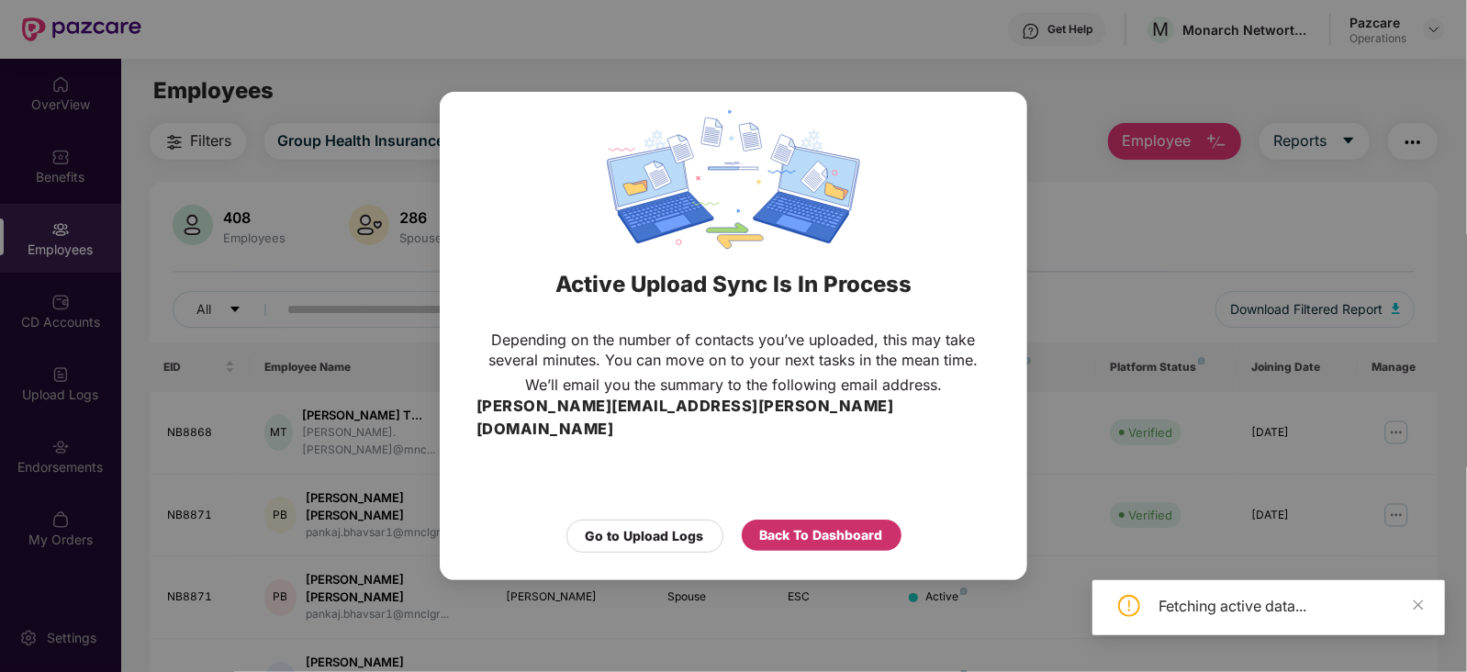
click at [793, 520] on div "Back To Dashboard" at bounding box center [822, 535] width 160 height 31
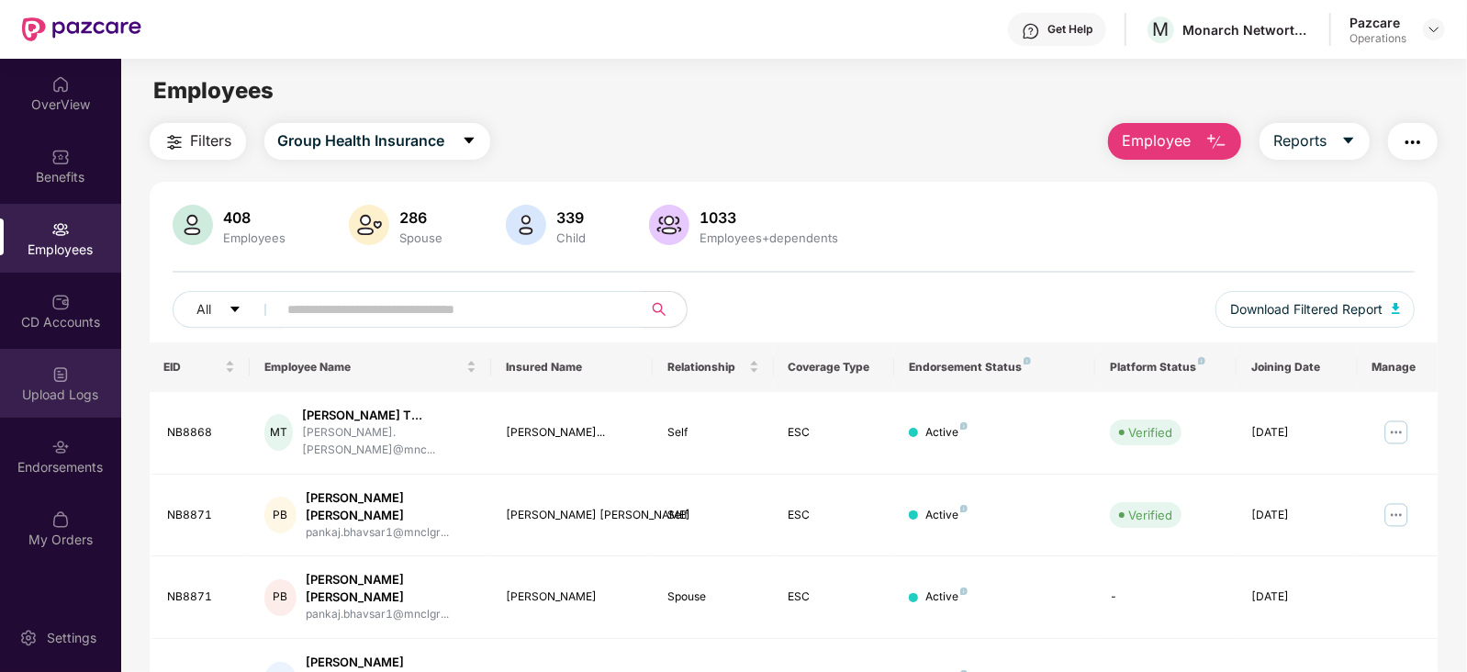
click at [46, 401] on div "Upload Logs" at bounding box center [60, 395] width 121 height 18
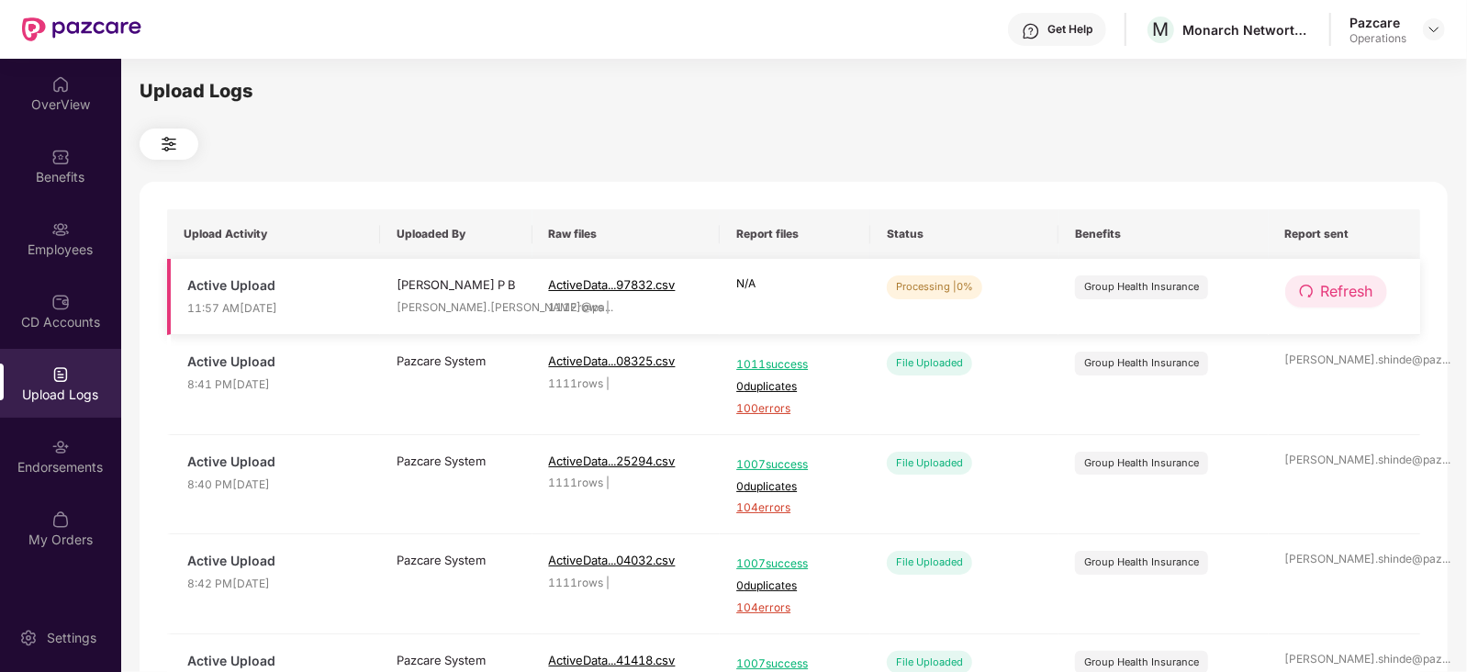
click at [1336, 298] on span "Refresh" at bounding box center [1347, 291] width 52 height 23
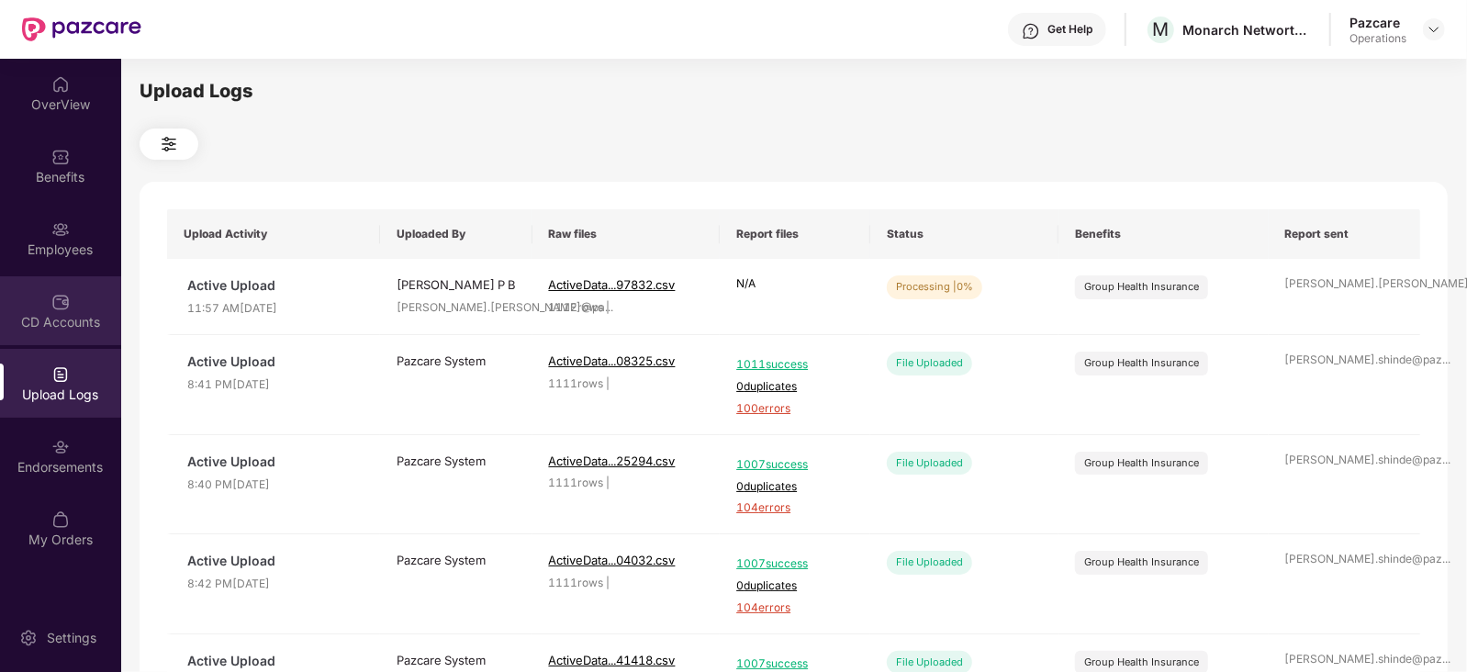
click at [46, 330] on div "CD Accounts" at bounding box center [60, 322] width 121 height 18
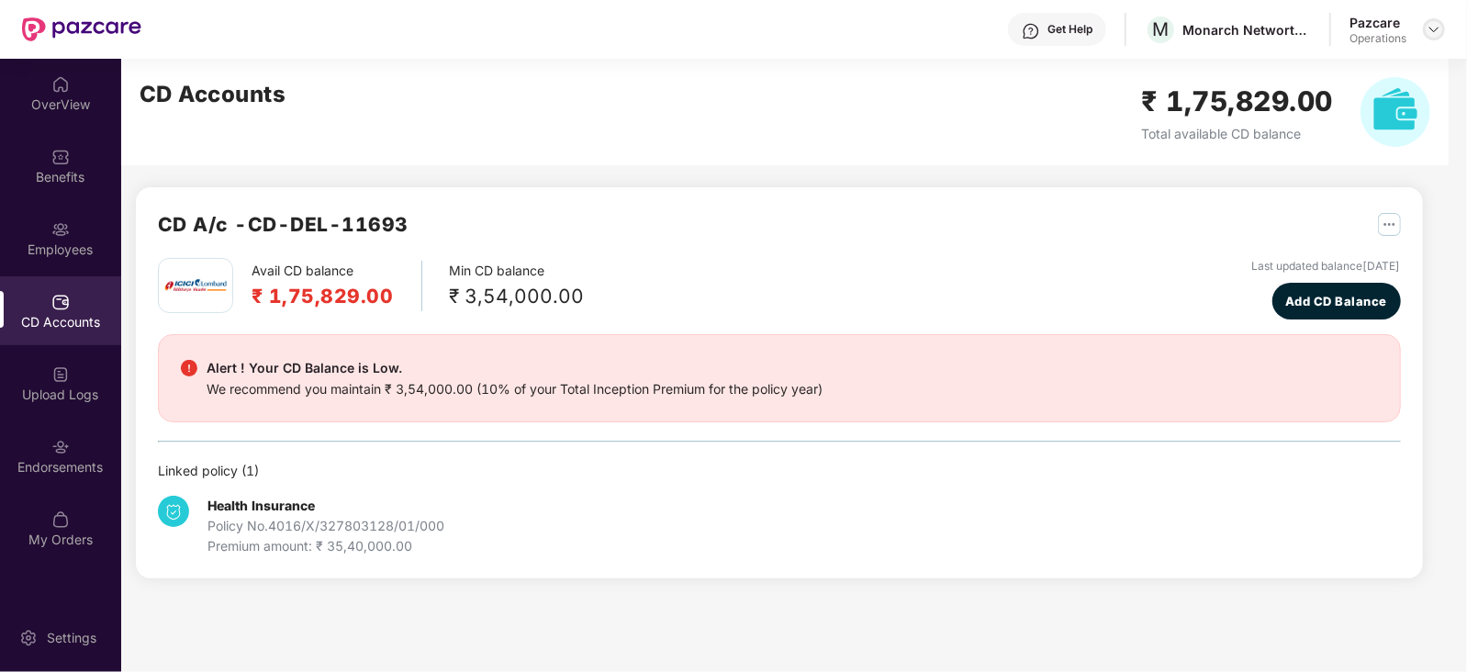
click at [1435, 28] on img at bounding box center [1433, 29] width 15 height 15
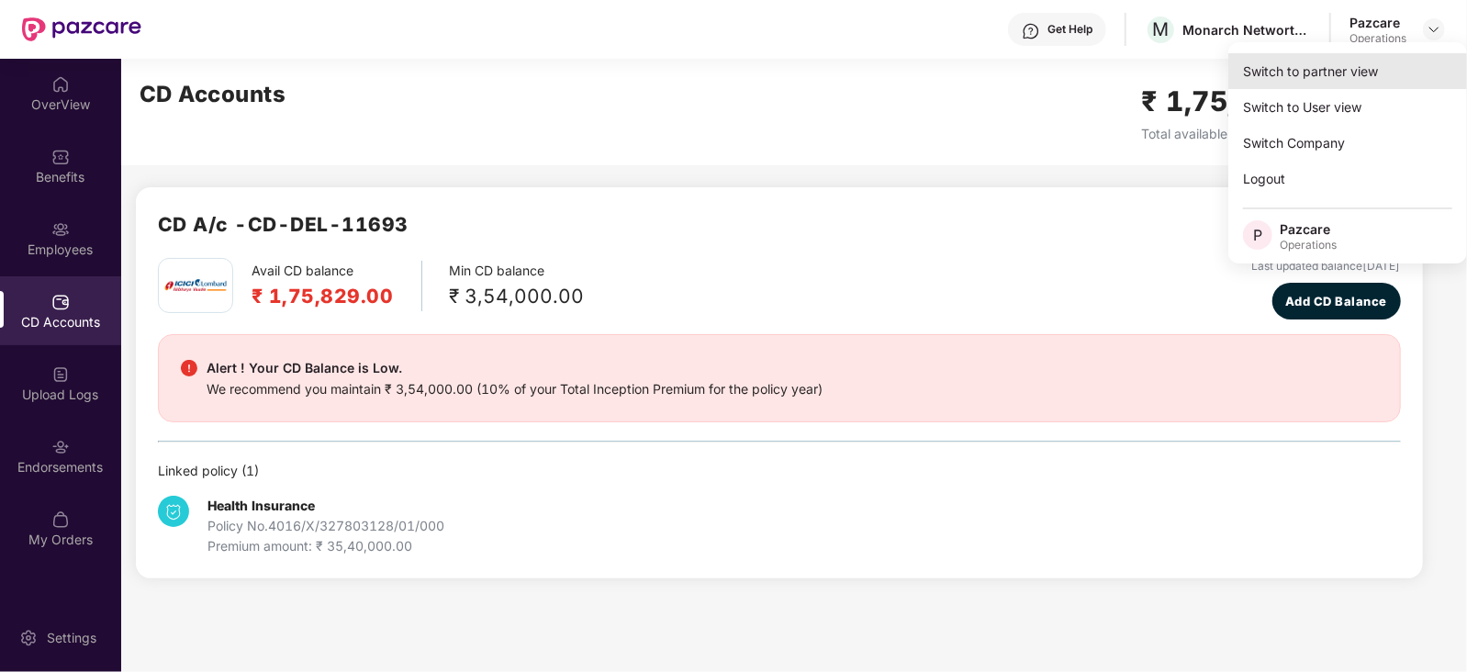
click at [1325, 69] on div "Switch to partner view" at bounding box center [1347, 71] width 239 height 36
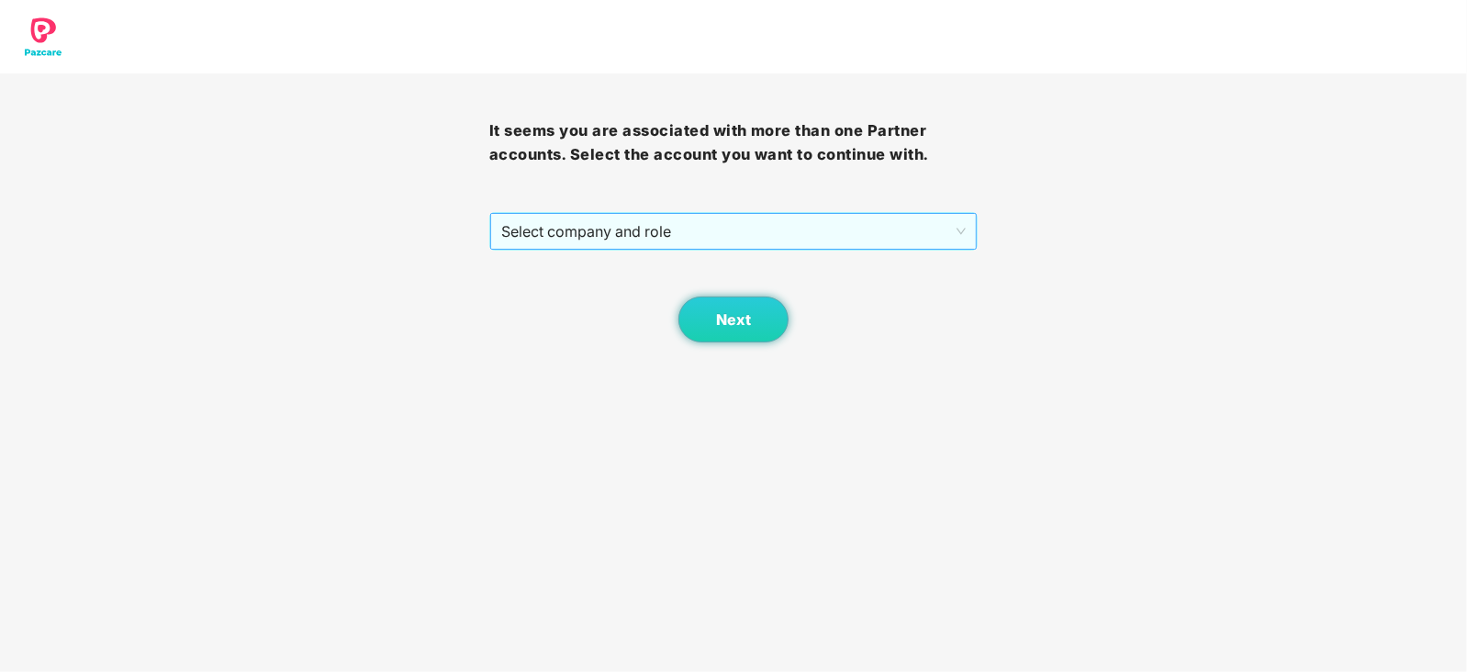
click at [553, 230] on span "Select company and role" at bounding box center [733, 231] width 465 height 35
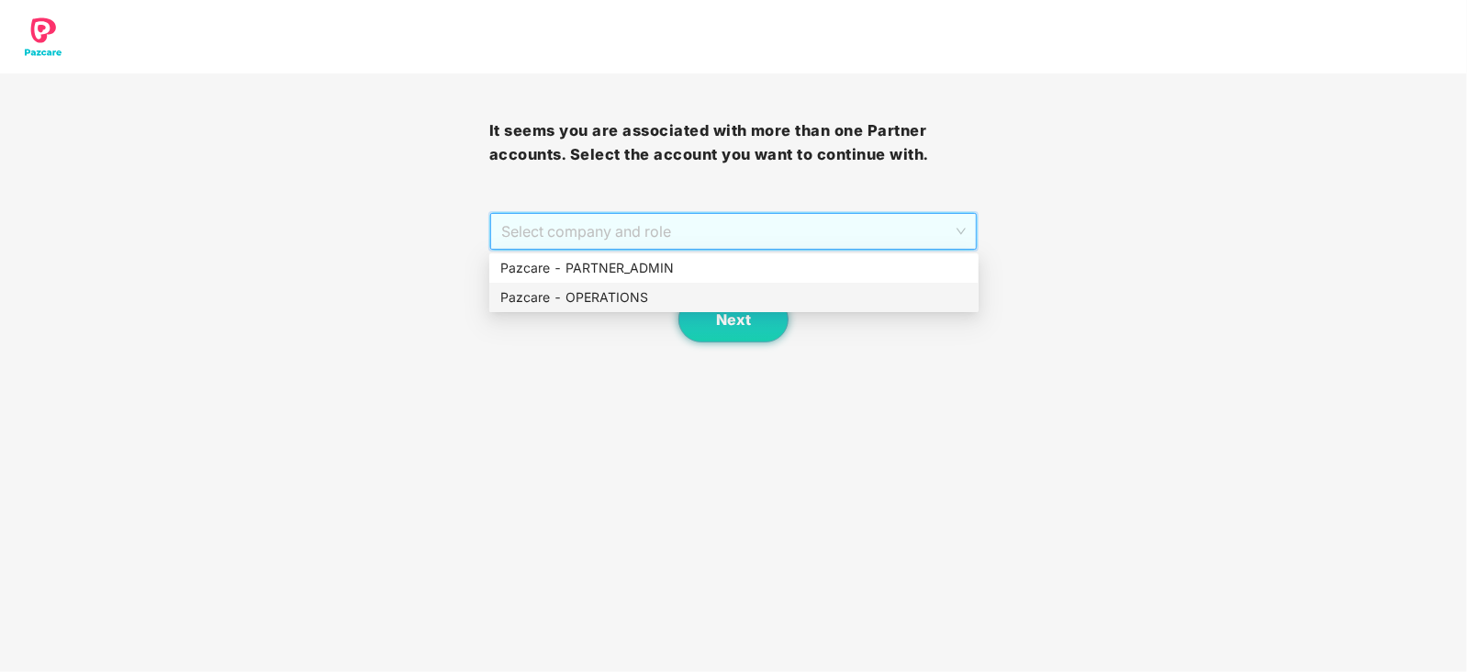
click at [553, 304] on div "Pazcare - OPERATIONS" at bounding box center [733, 297] width 467 height 20
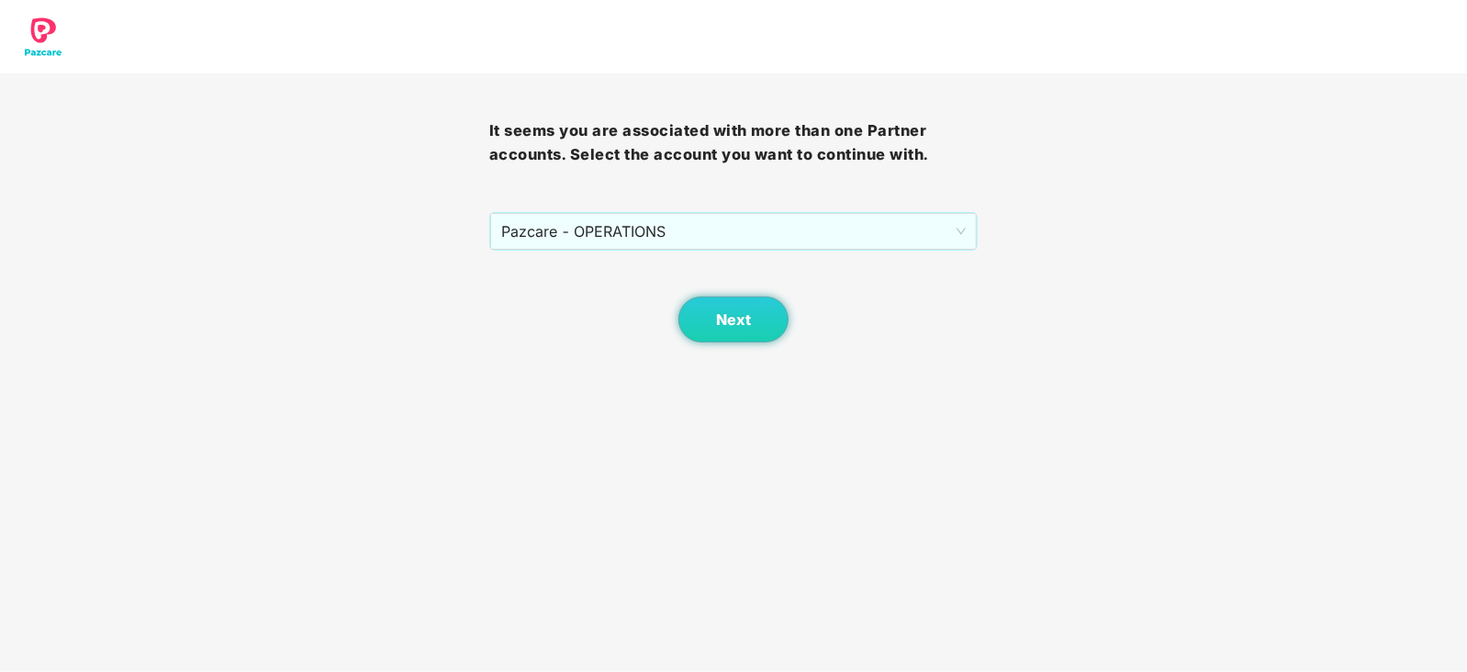
click at [744, 351] on body "It seems you are associated with more than one Partner accounts. Select the acc…" at bounding box center [733, 336] width 1467 height 672
click at [744, 334] on button "Next" at bounding box center [733, 319] width 110 height 46
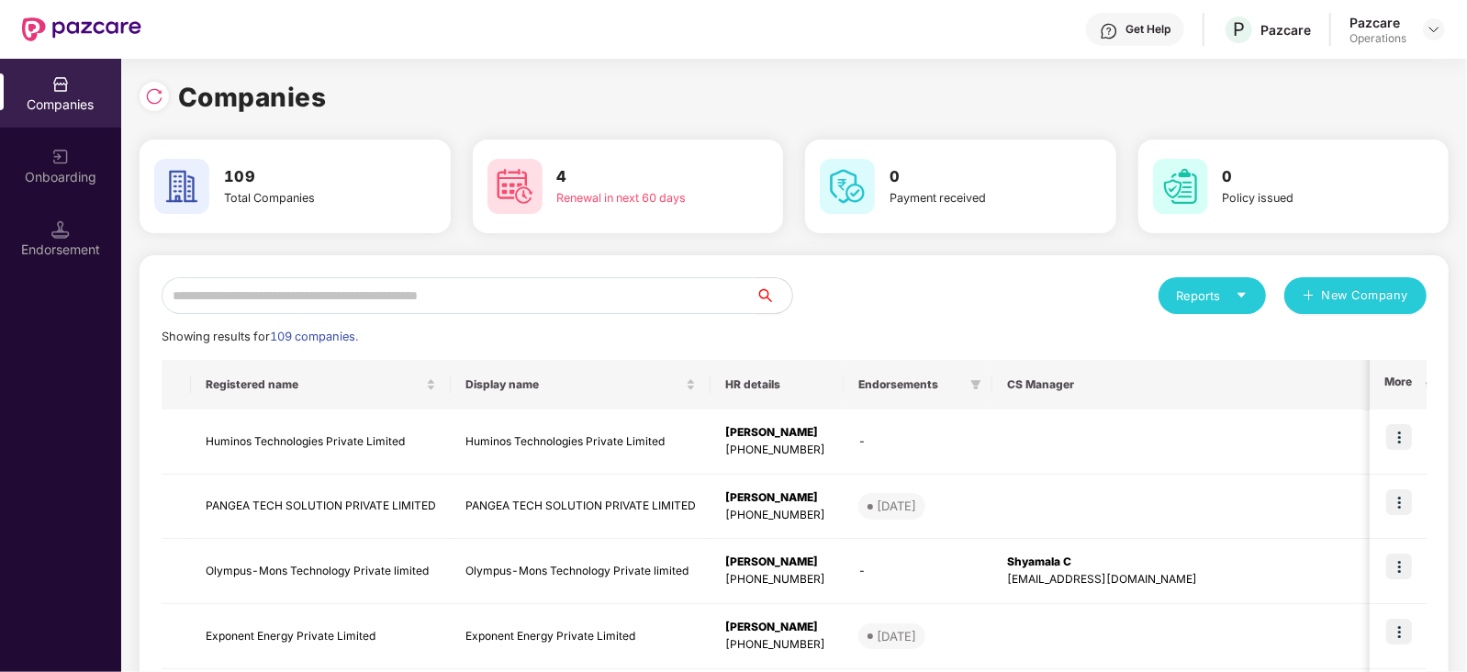
click at [488, 303] on input "text" at bounding box center [459, 295] width 594 height 37
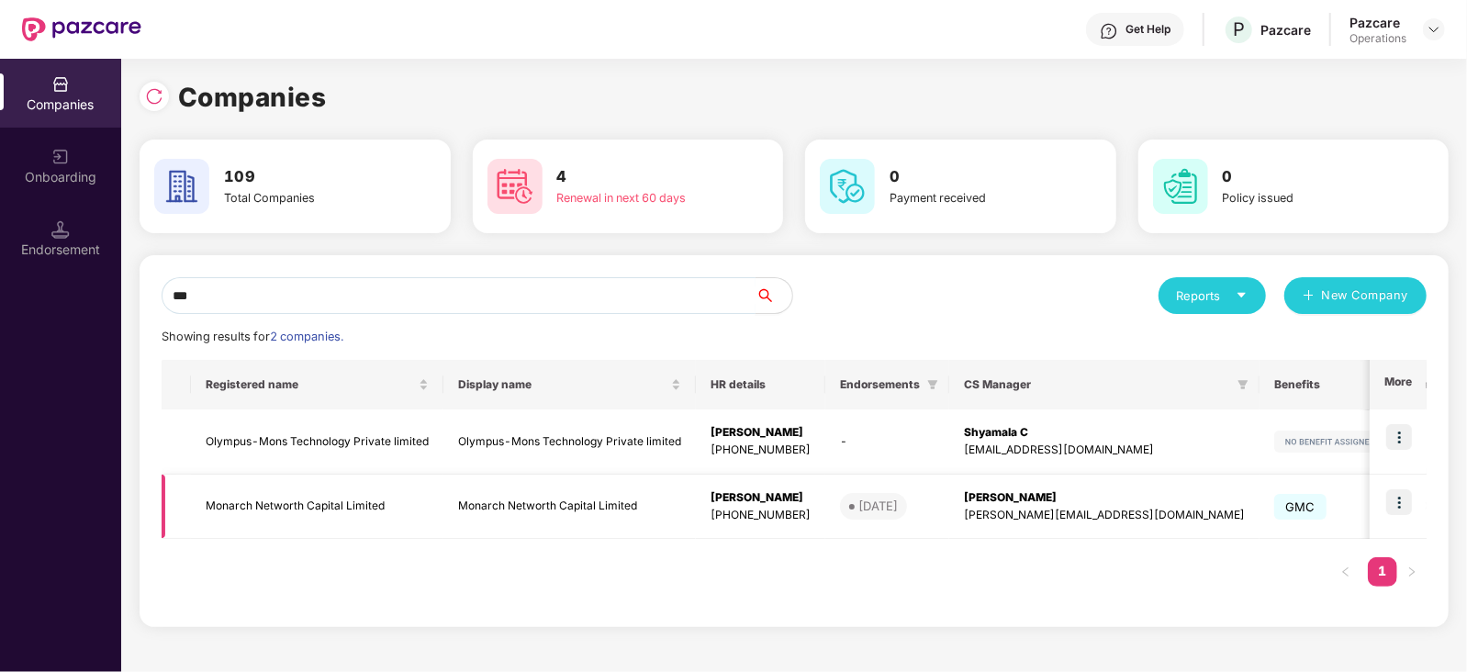
type input "***"
click at [266, 504] on td "Monarch Networth Capital Limited" at bounding box center [317, 507] width 252 height 65
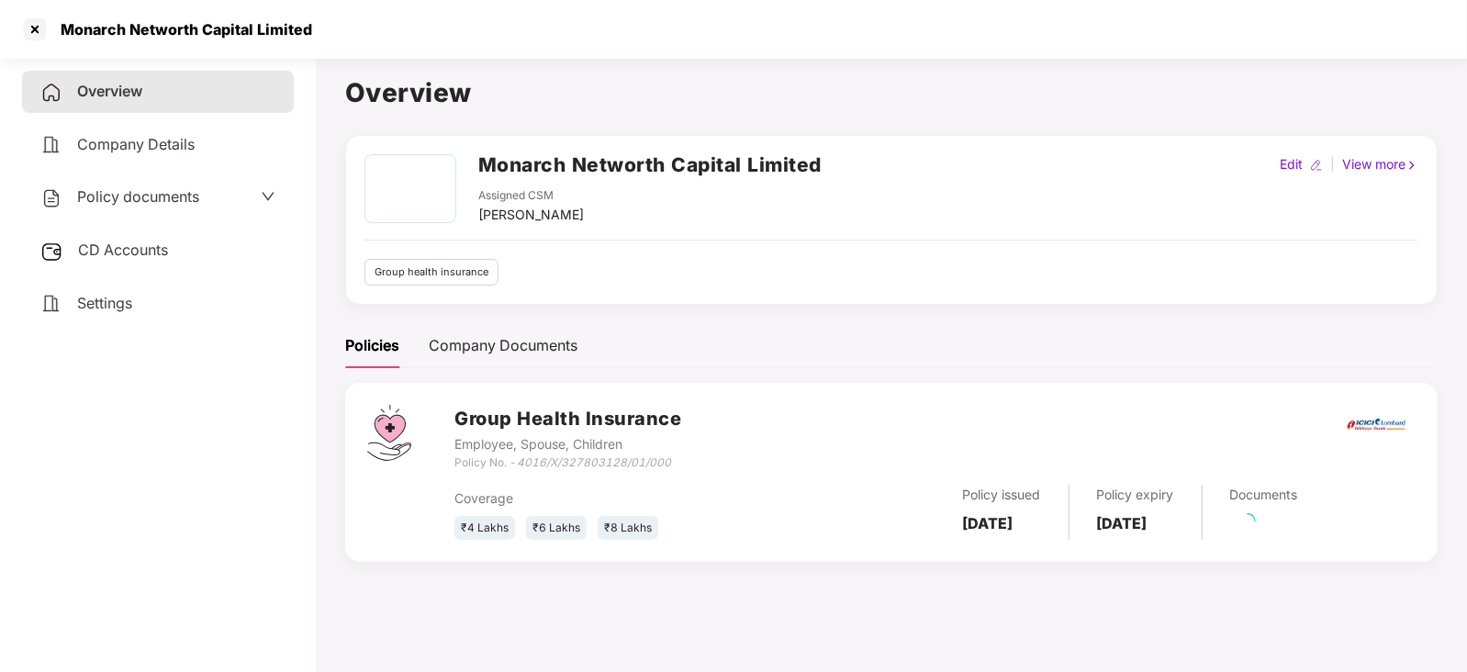
click at [128, 261] on div "CD Accounts" at bounding box center [158, 250] width 272 height 42
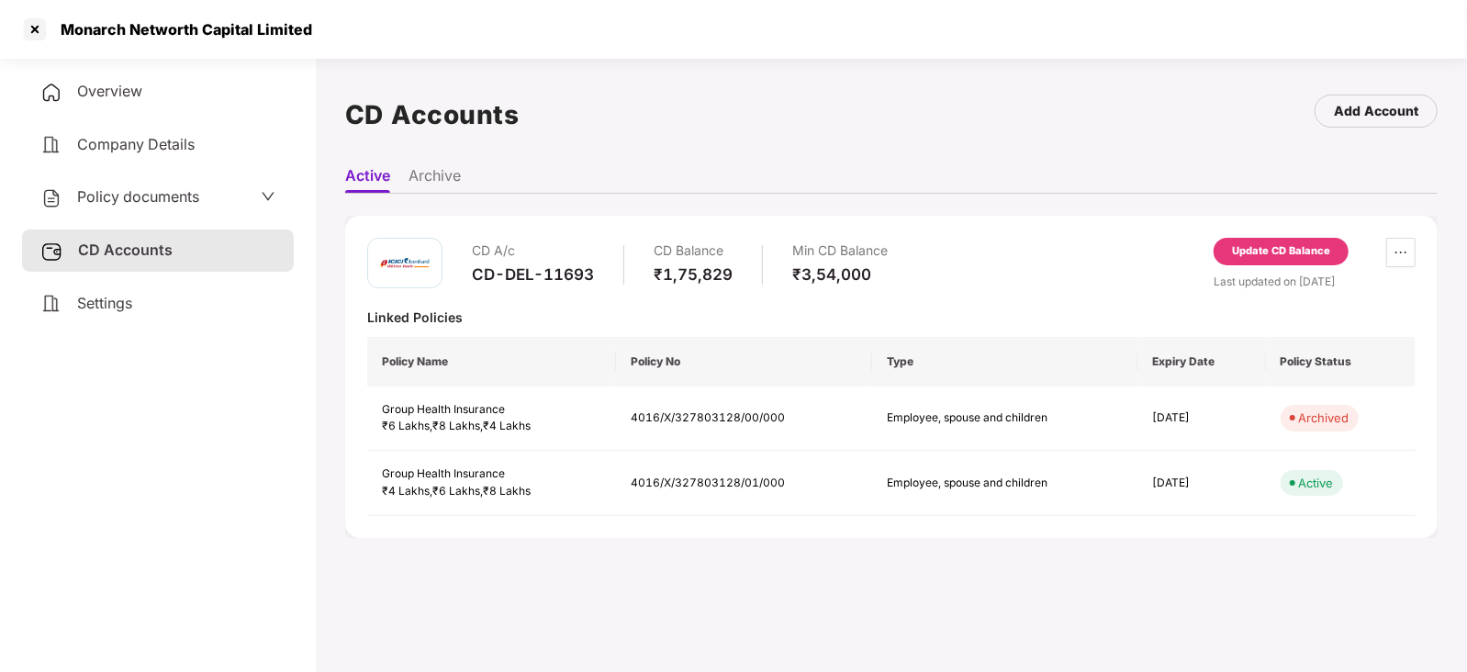
drag, startPoint x: 1298, startPoint y: 229, endPoint x: 1291, endPoint y: 249, distance: 21.5
click at [1297, 236] on div "CD A/c CD-DEL-11693 CD Balance ₹1,75,829 Min CD Balance ₹3,54,000 Update CD Bal…" at bounding box center [891, 377] width 1092 height 322
click at [1291, 249] on div "Update CD Balance" at bounding box center [1281, 251] width 98 height 17
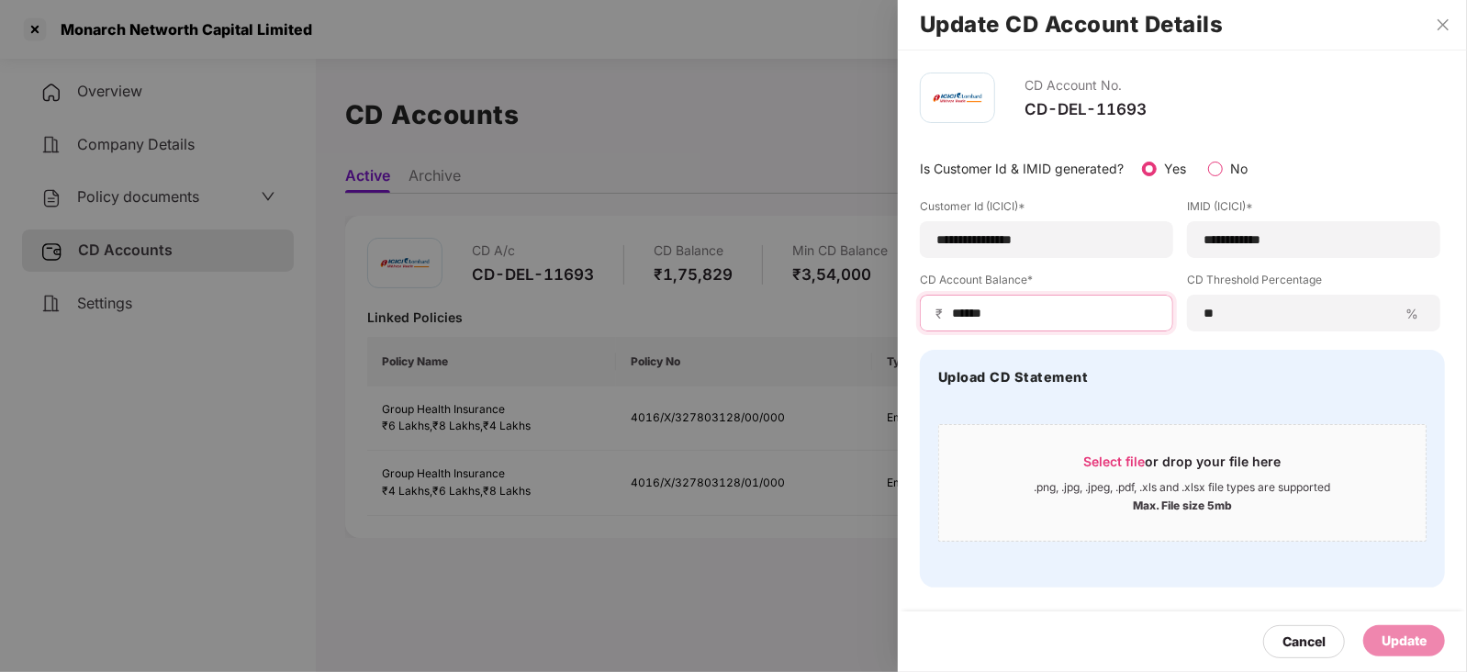
drag, startPoint x: 996, startPoint y: 319, endPoint x: 914, endPoint y: 319, distance: 81.7
click at [914, 319] on div "**********" at bounding box center [1182, 329] width 569 height 559
paste input
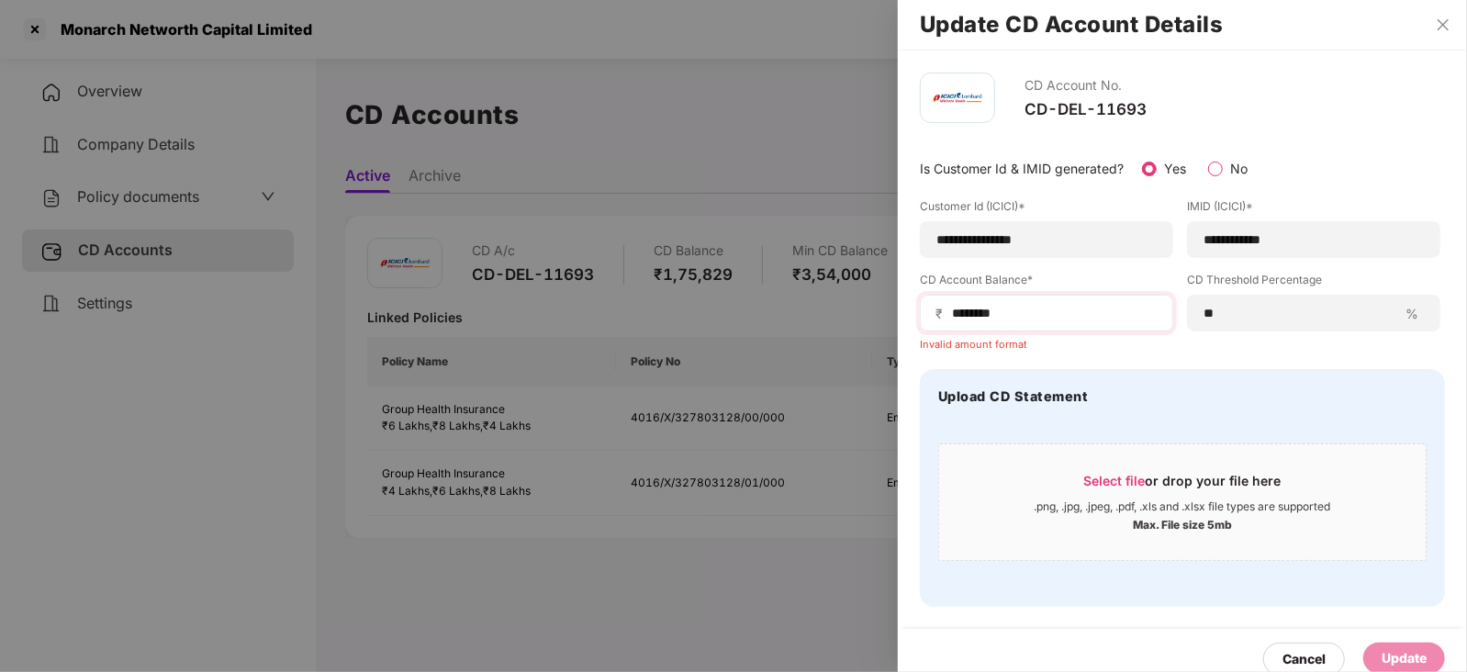
click at [945, 308] on span "₹" at bounding box center [942, 313] width 15 height 17
click at [1013, 308] on input "******" at bounding box center [1053, 313] width 207 height 19
click at [951, 313] on input "******" at bounding box center [1053, 313] width 207 height 19
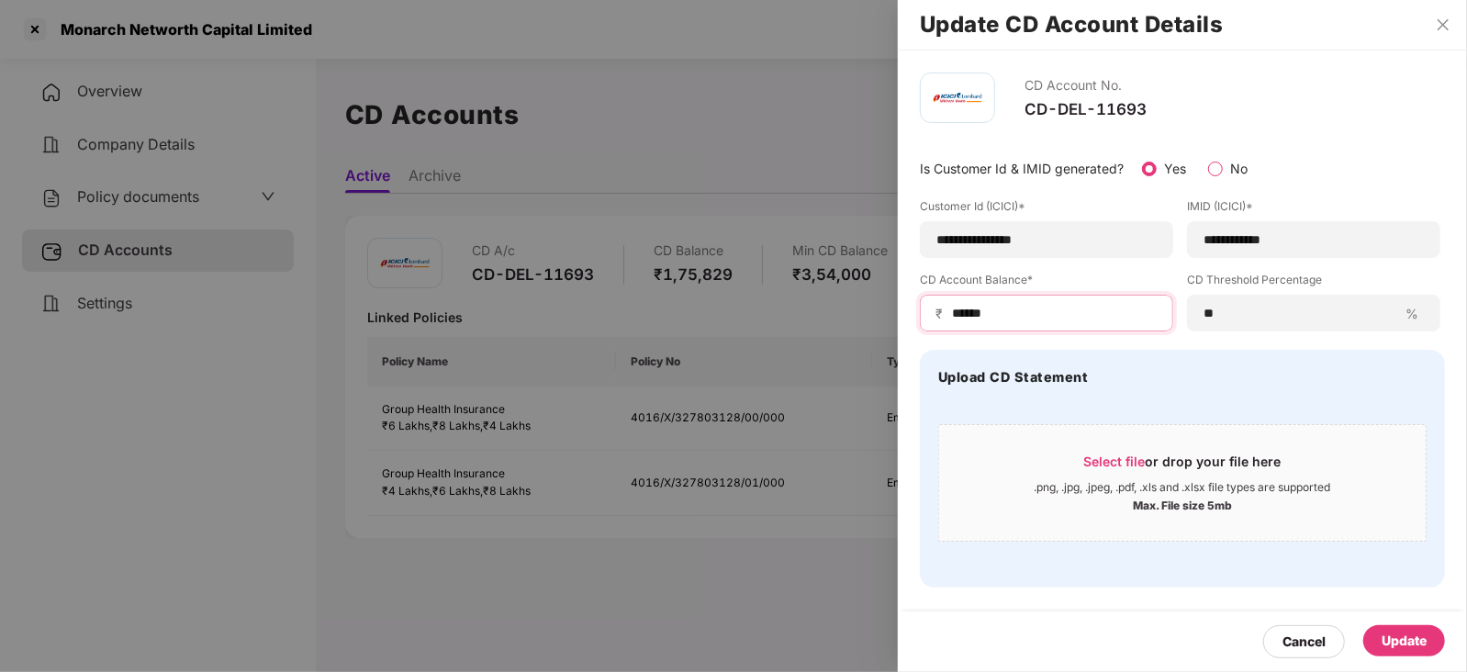
type input "******"
click at [1437, 626] on div "Update" at bounding box center [1404, 640] width 82 height 31
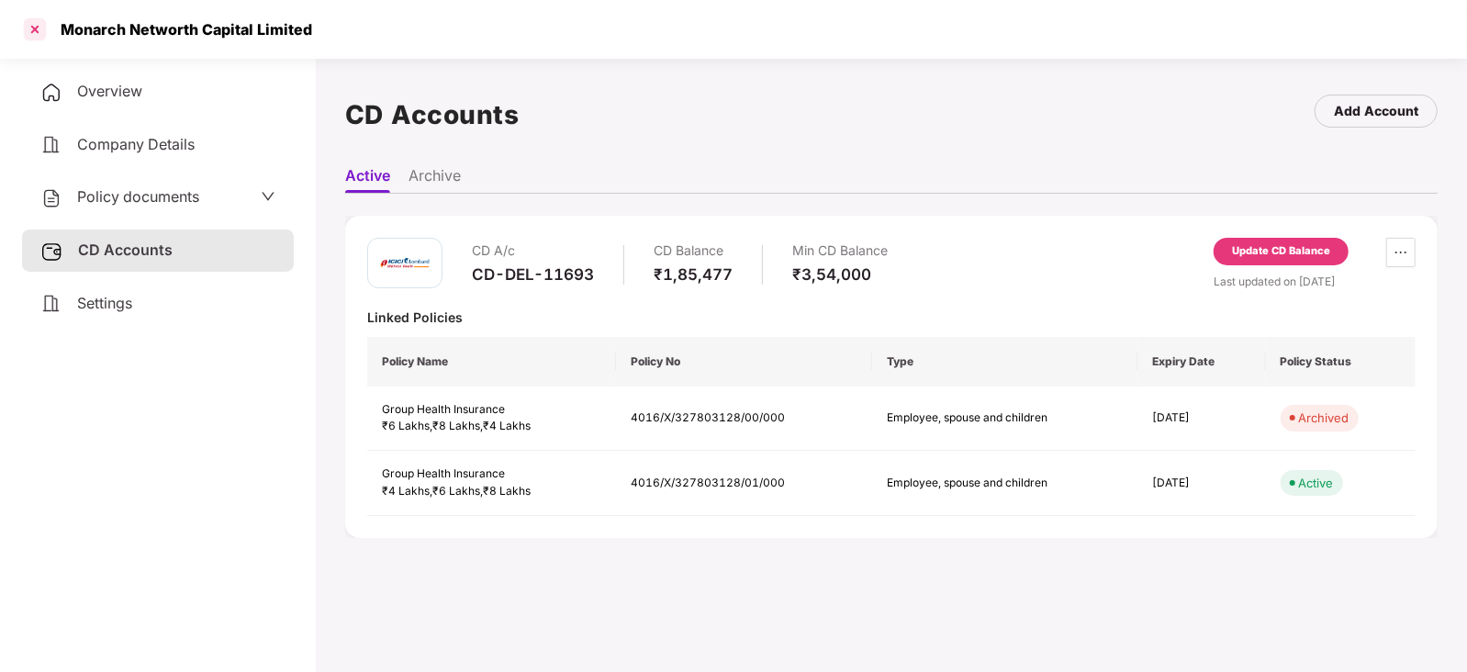
click at [38, 27] on div at bounding box center [34, 29] width 29 height 29
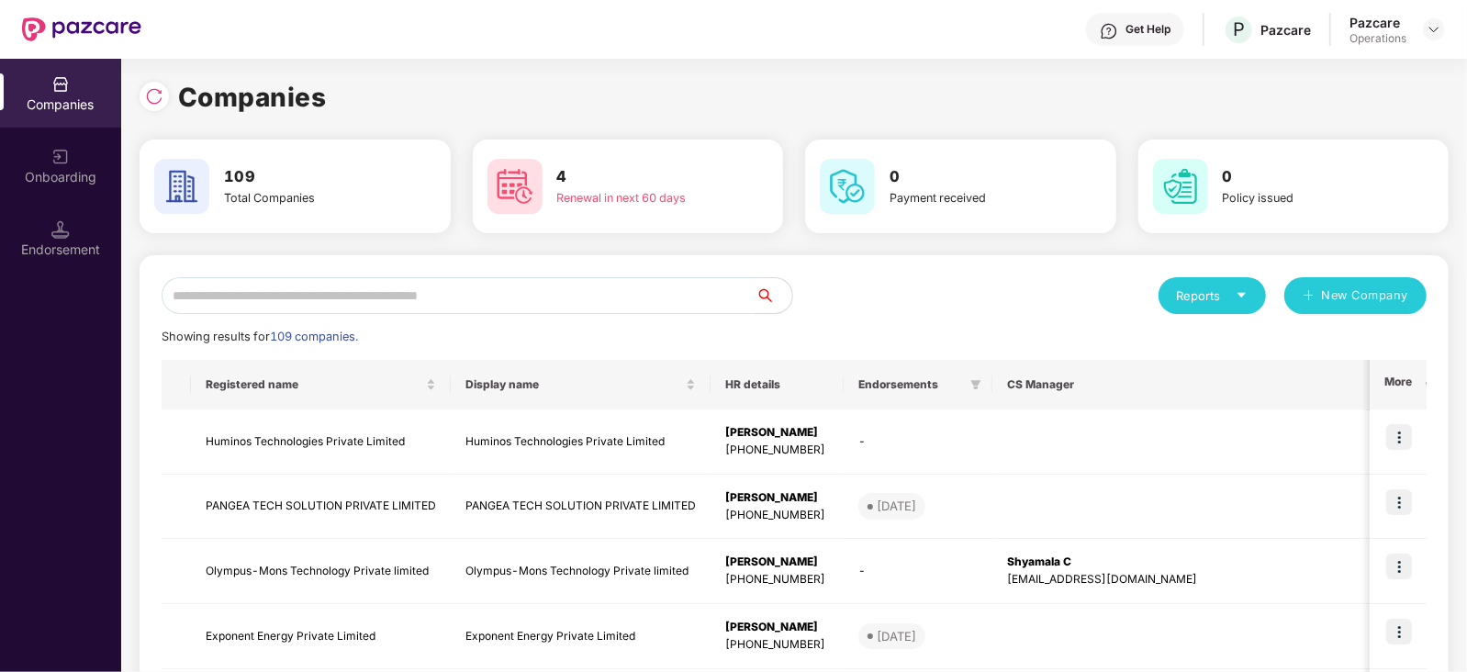
click at [78, 230] on div "Endorsement" at bounding box center [60, 238] width 121 height 69
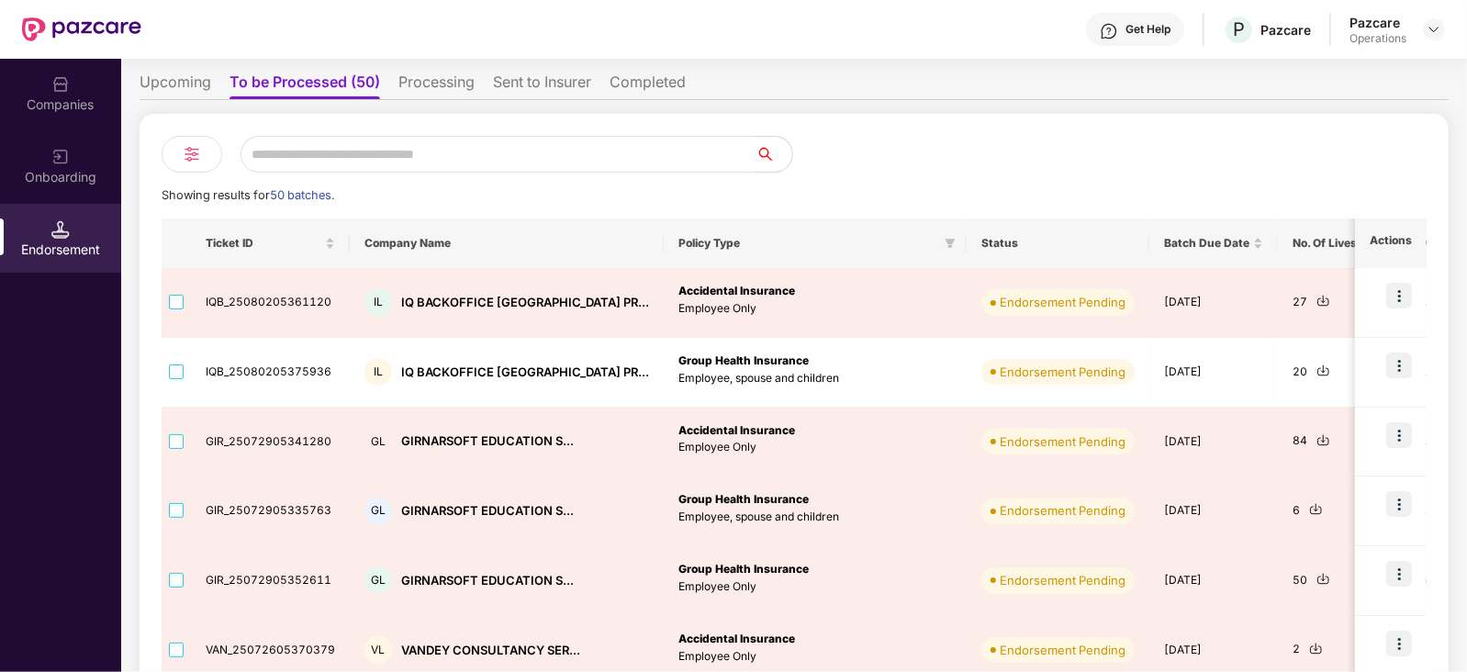
scroll to position [491, 0]
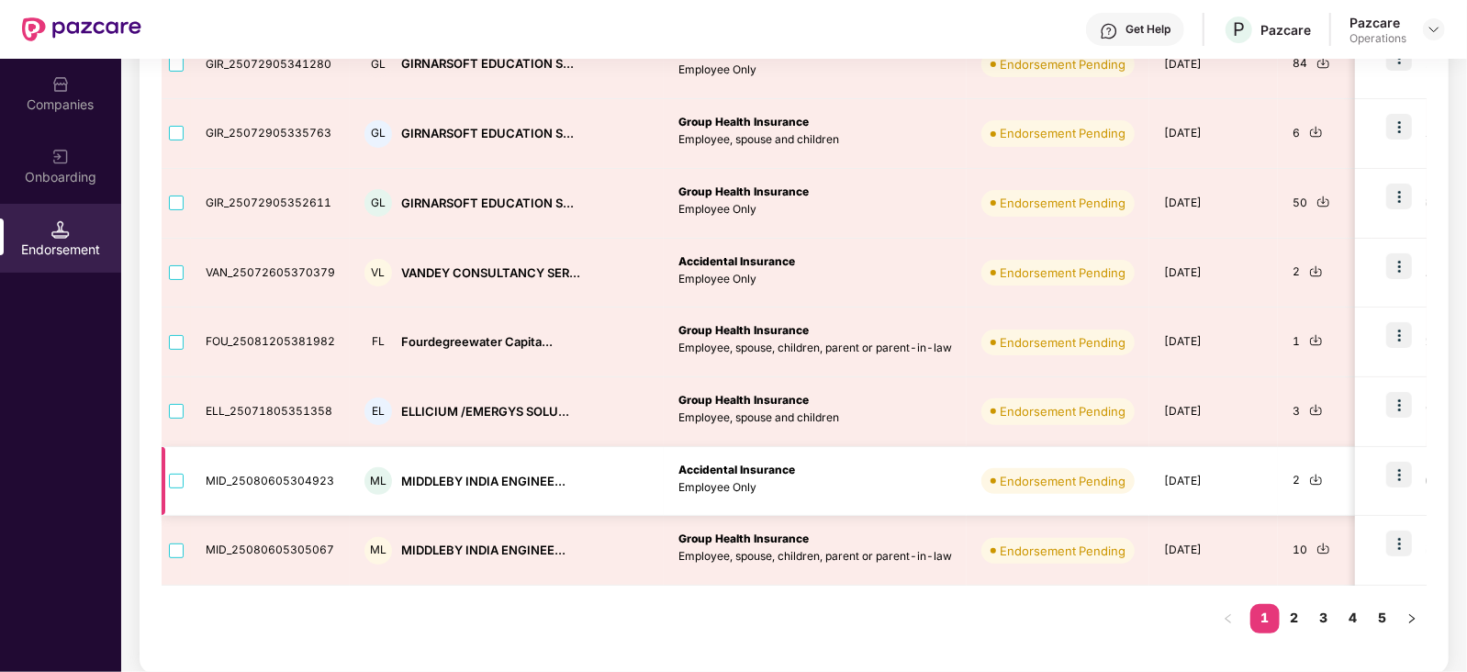
click at [1392, 474] on img at bounding box center [1399, 475] width 26 height 26
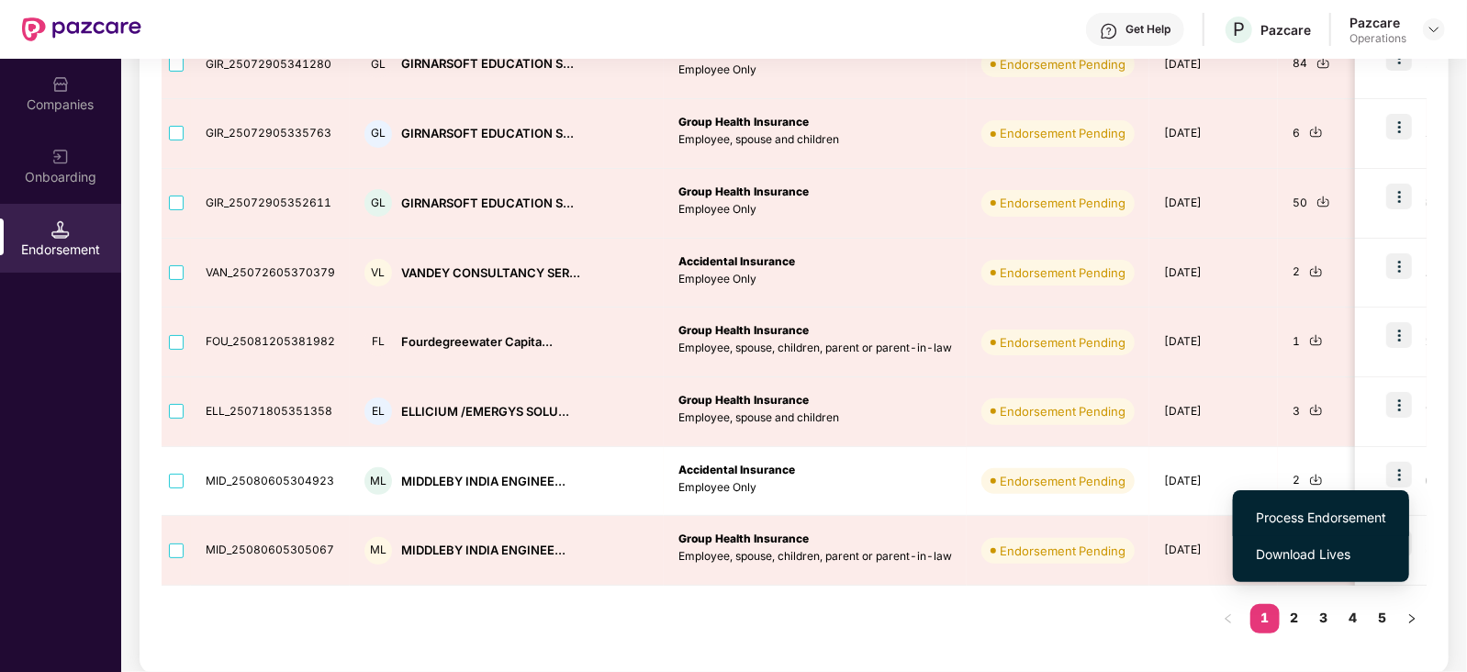
click at [1334, 525] on span "Process Endorsement" at bounding box center [1321, 518] width 130 height 20
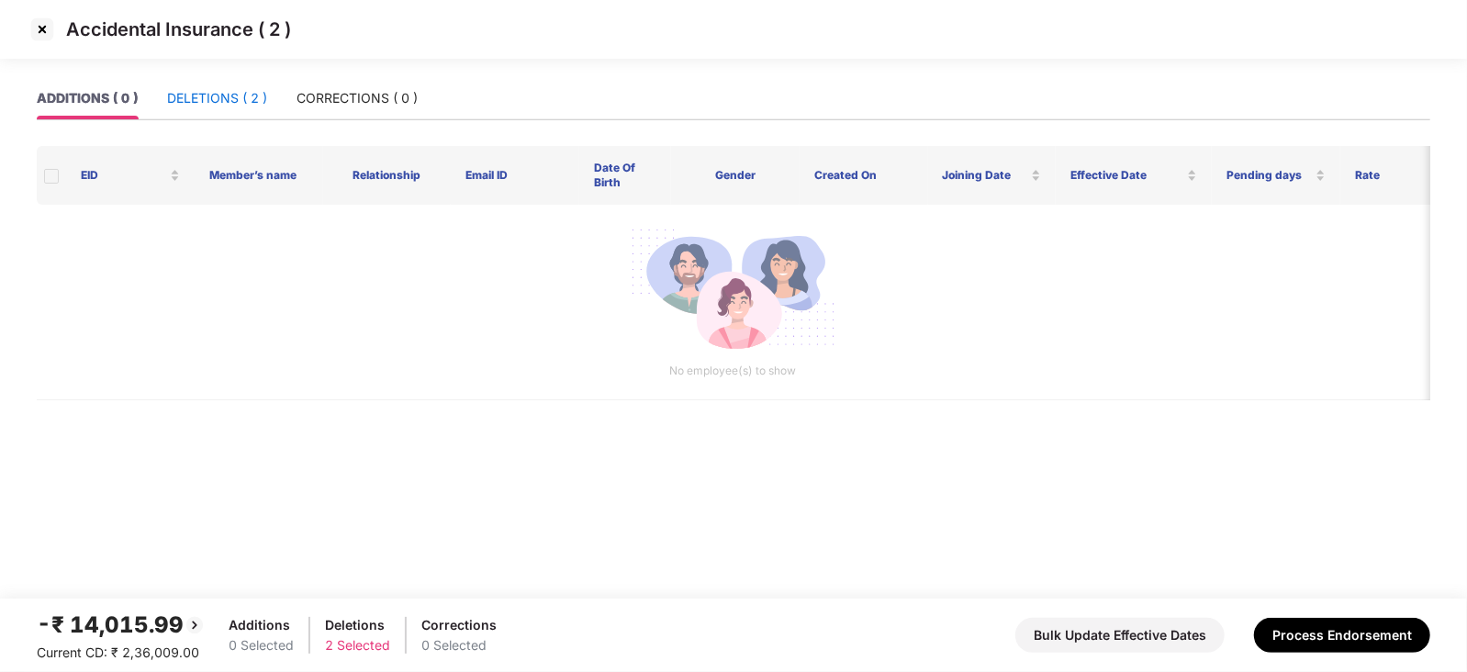
click at [233, 96] on div "DELETIONS ( 2 )" at bounding box center [217, 98] width 100 height 20
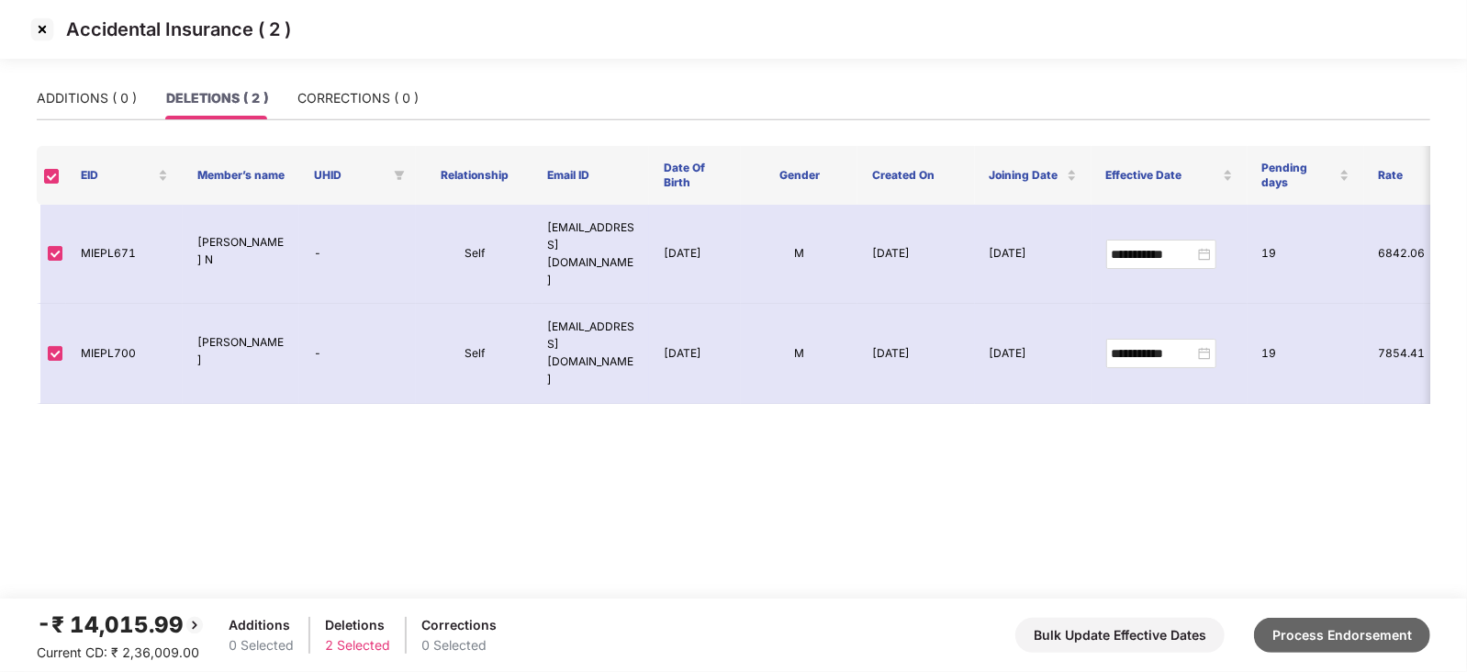
click at [1289, 644] on button "Process Endorsement" at bounding box center [1342, 635] width 176 height 35
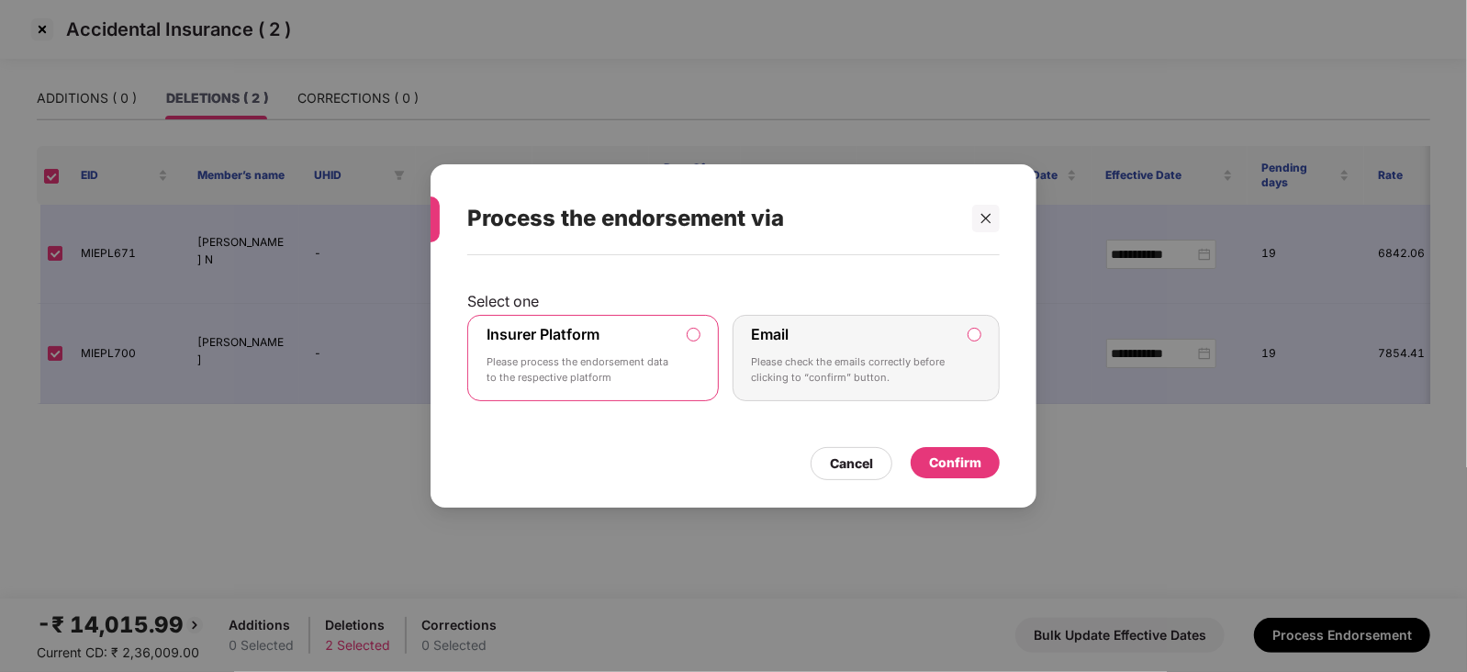
click at [922, 456] on div "Confirm" at bounding box center [955, 462] width 89 height 31
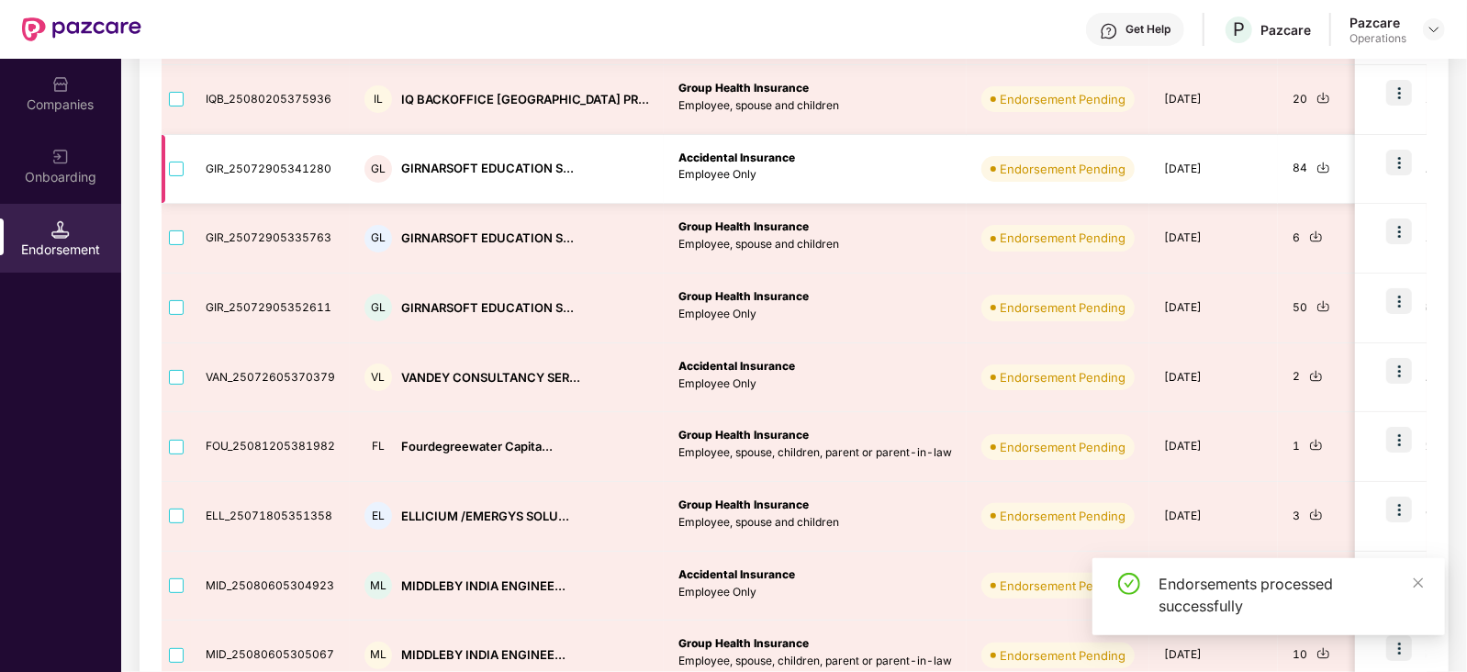
scroll to position [491, 0]
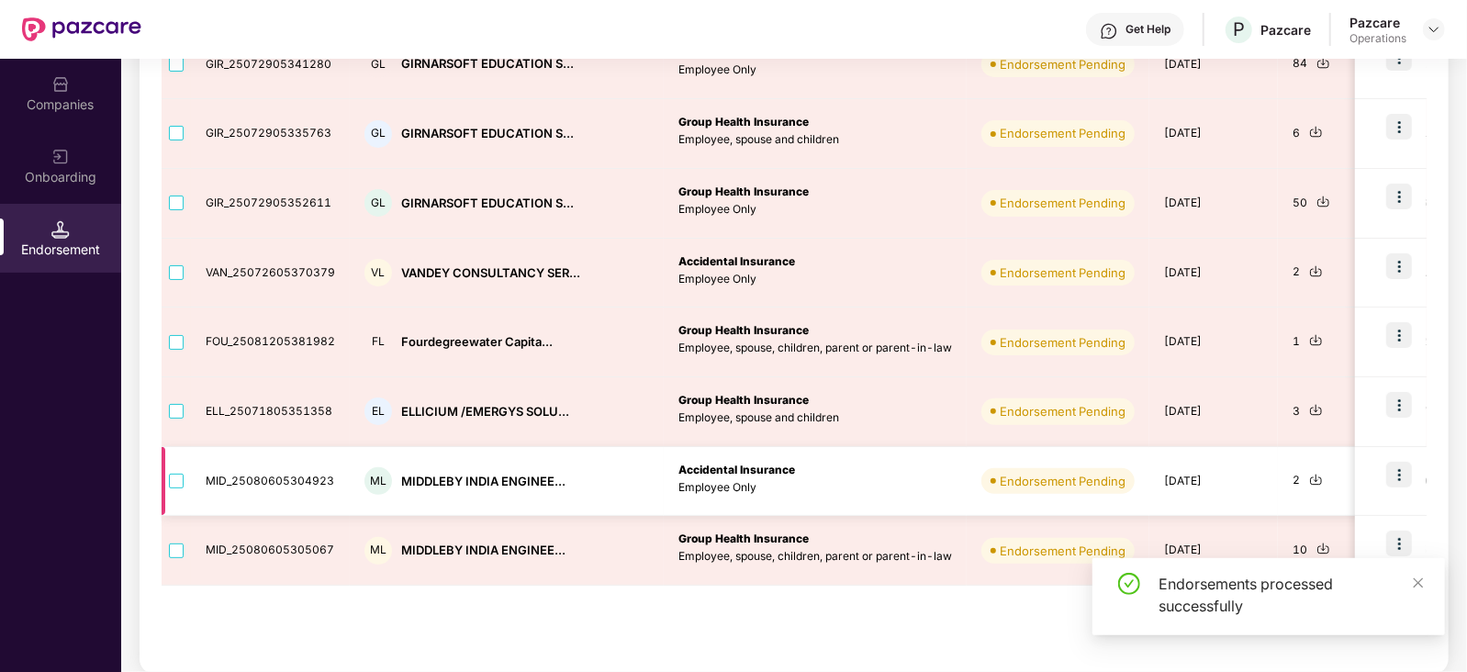
click at [1404, 470] on img at bounding box center [1399, 475] width 26 height 26
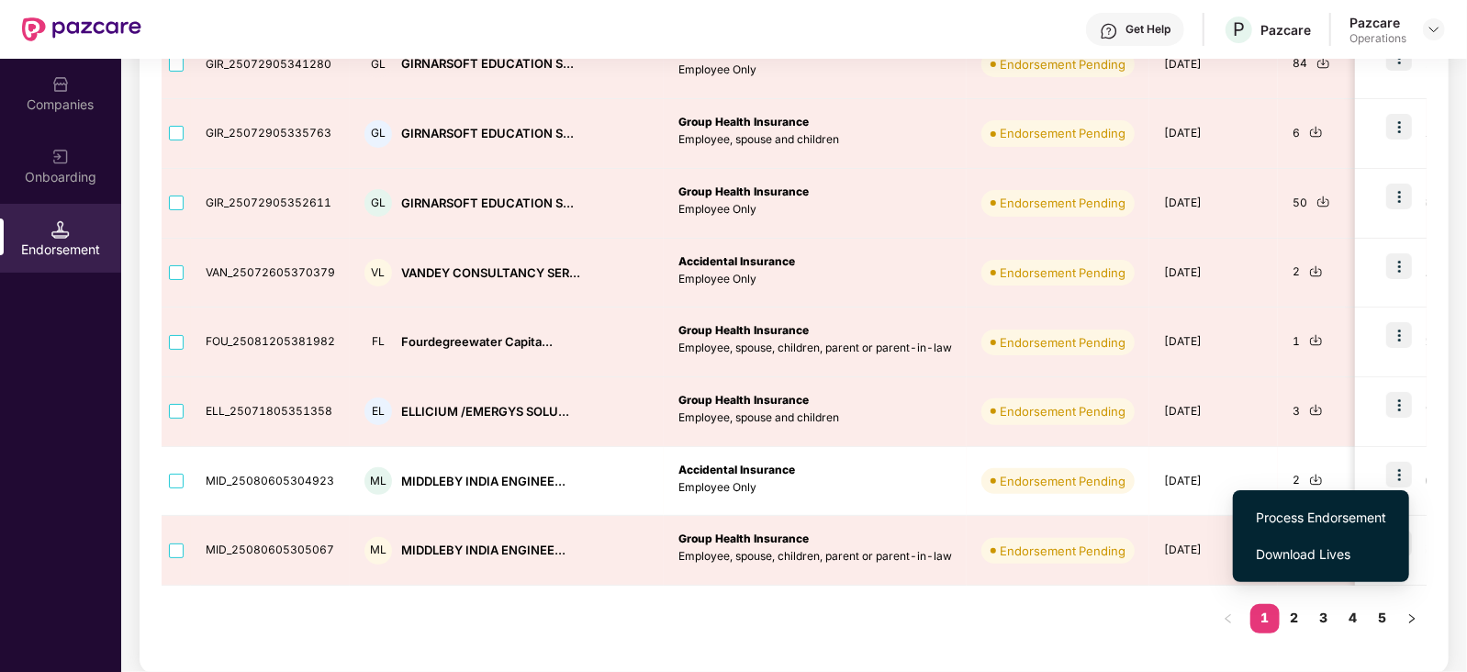
click at [1309, 475] on img at bounding box center [1316, 480] width 14 height 14
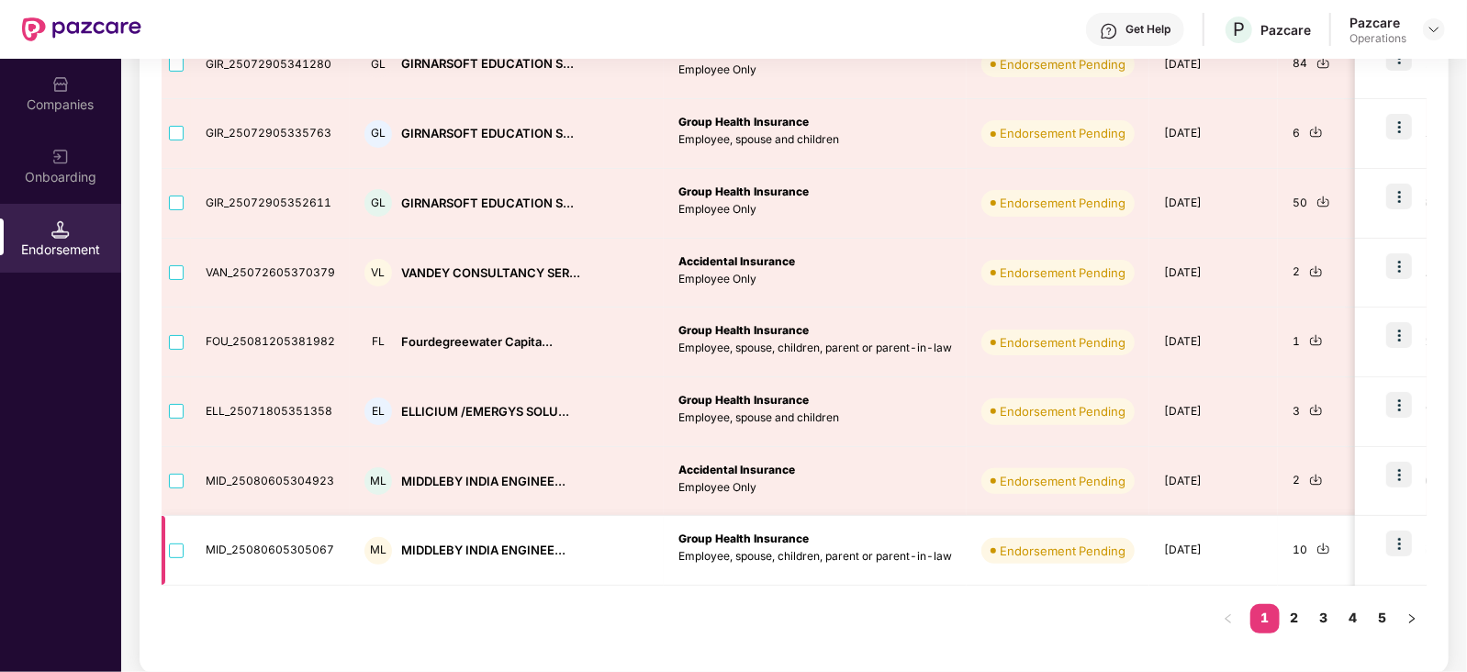
drag, startPoint x: 1130, startPoint y: 587, endPoint x: 1193, endPoint y: 576, distance: 64.5
click at [1130, 587] on div "Ticket ID Company Name Policy Type Status Batch Due Date No. Of Lives Tentative…" at bounding box center [794, 246] width 1265 height 811
click at [1316, 543] on img at bounding box center [1323, 549] width 14 height 14
click at [1398, 539] on img at bounding box center [1399, 544] width 26 height 26
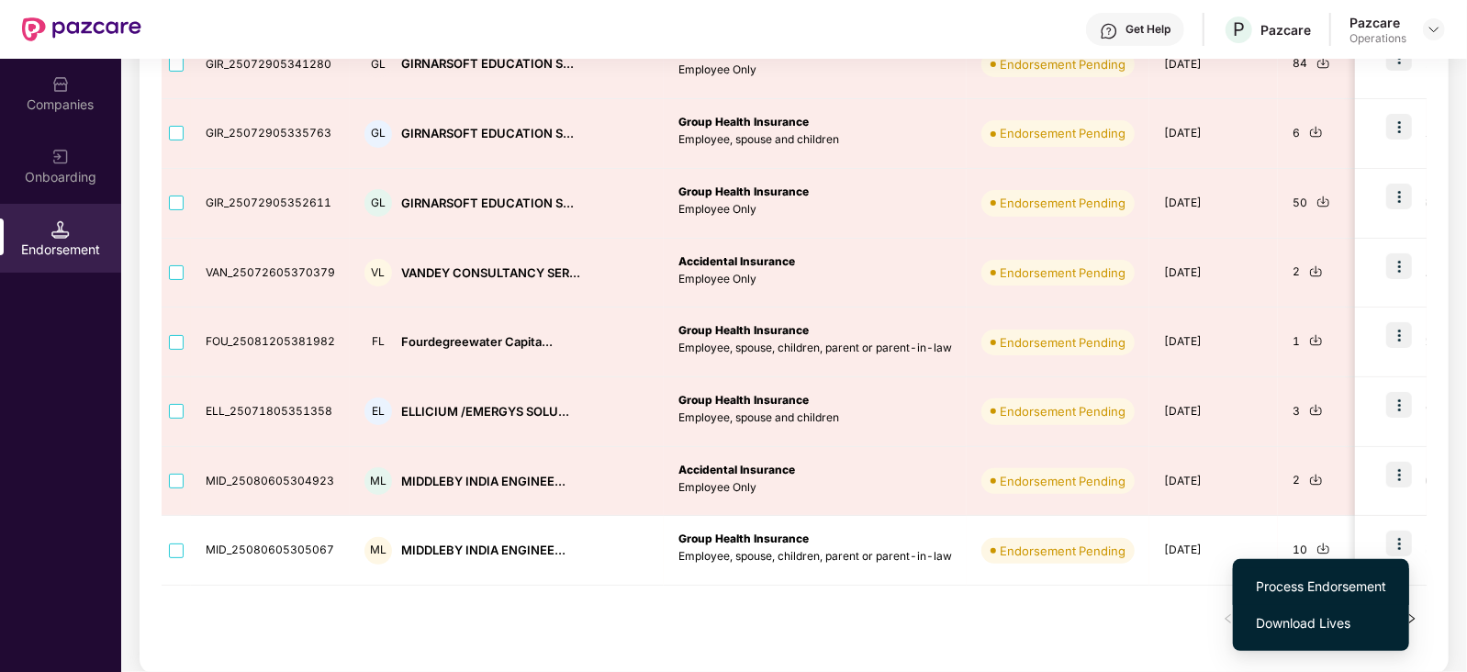
click at [1348, 578] on span "Process Endorsement" at bounding box center [1321, 586] width 130 height 20
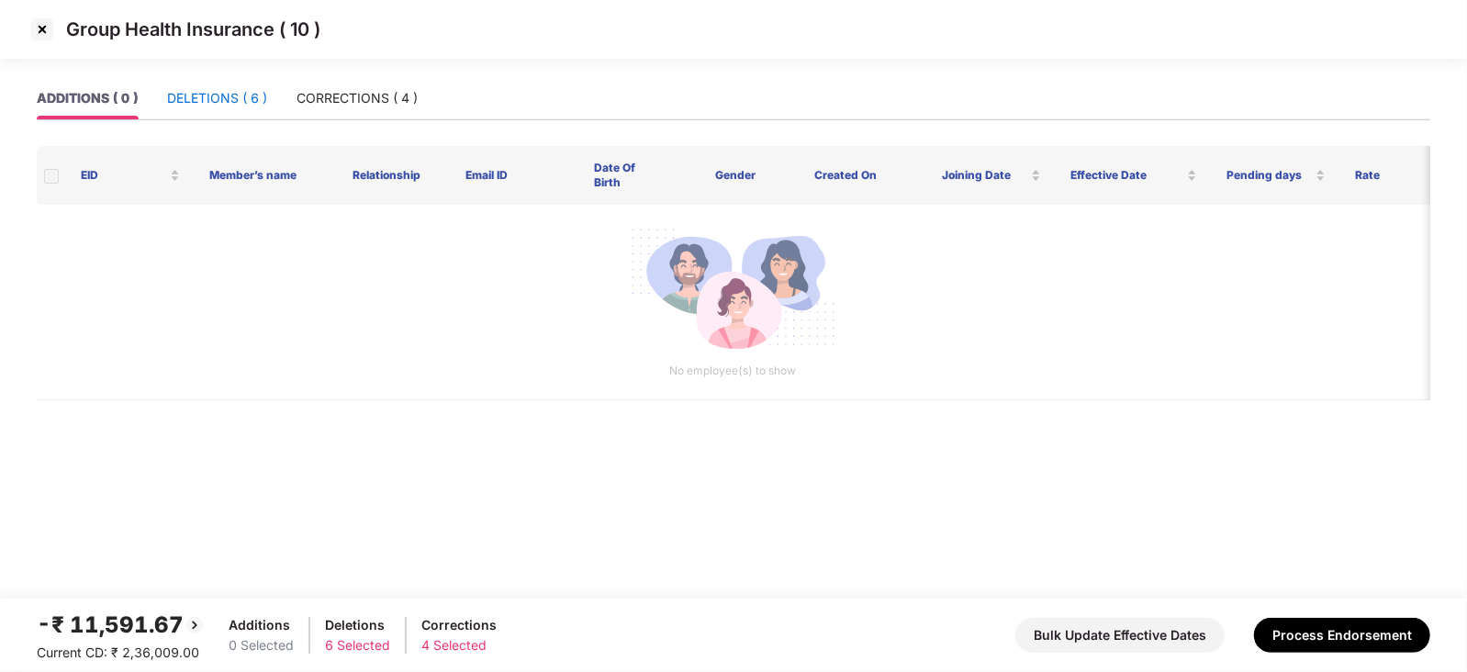
click at [238, 107] on div "DELETIONS ( 6 )" at bounding box center [217, 98] width 100 height 20
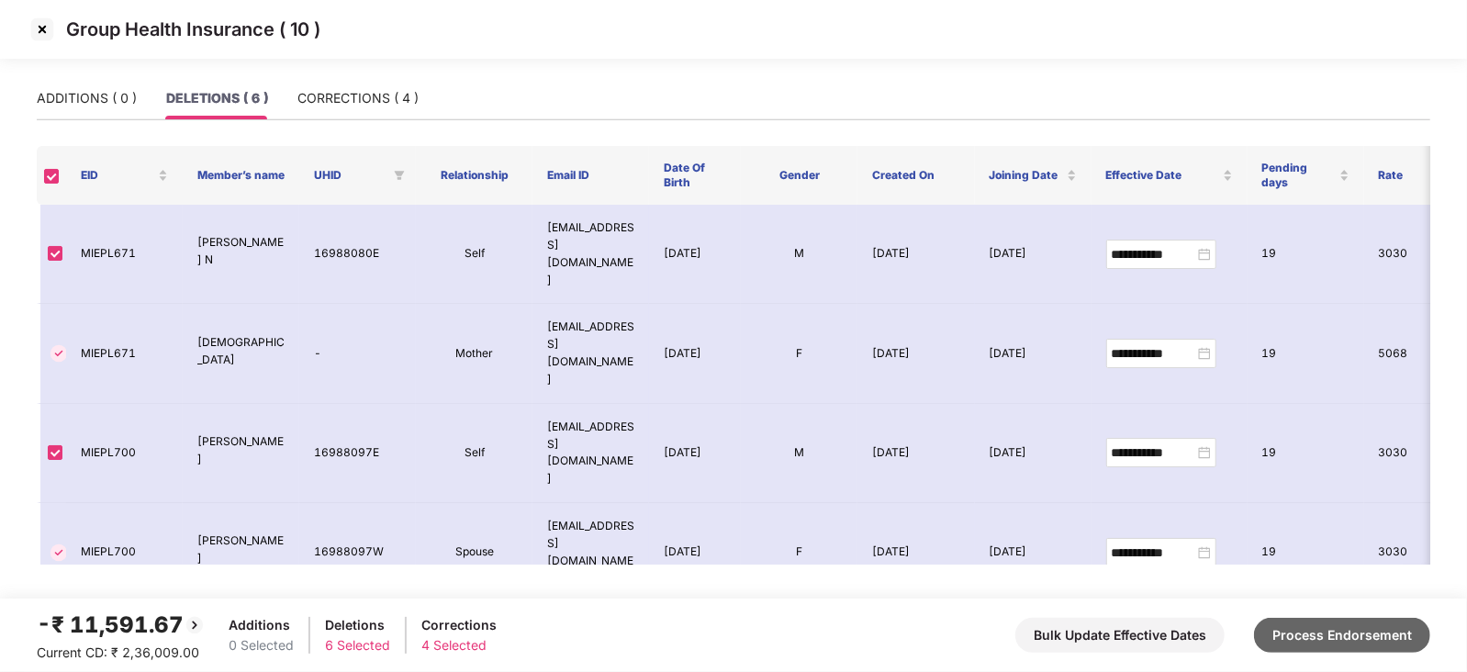
click at [1300, 620] on button "Process Endorsement" at bounding box center [1342, 635] width 176 height 35
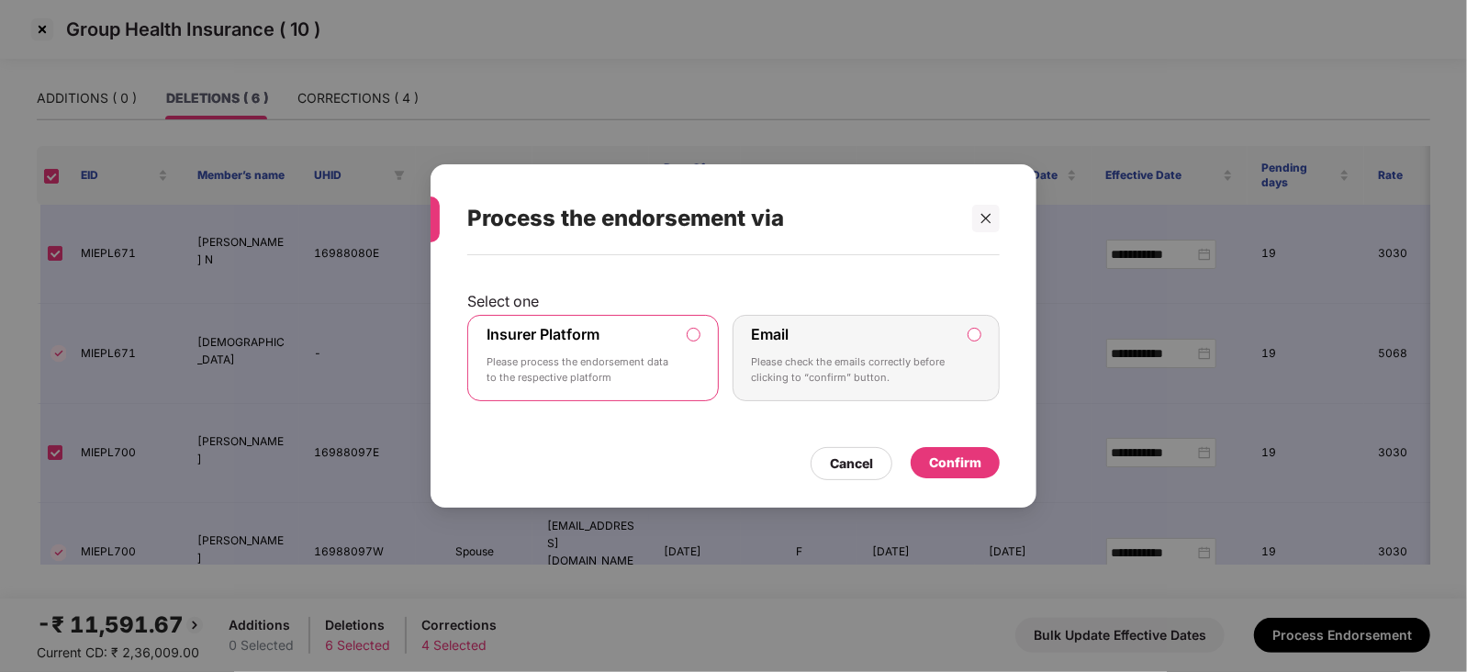
click at [932, 466] on div "Confirm" at bounding box center [955, 463] width 52 height 20
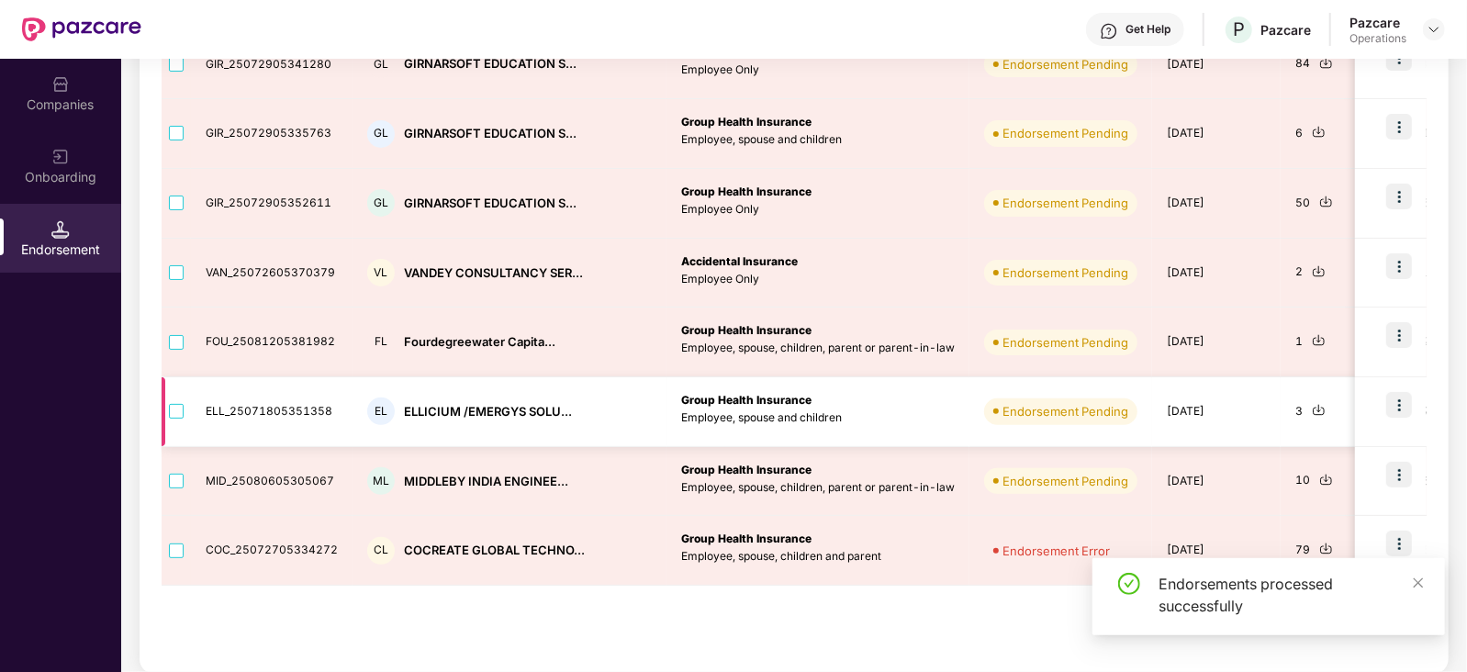
scroll to position [491, 0]
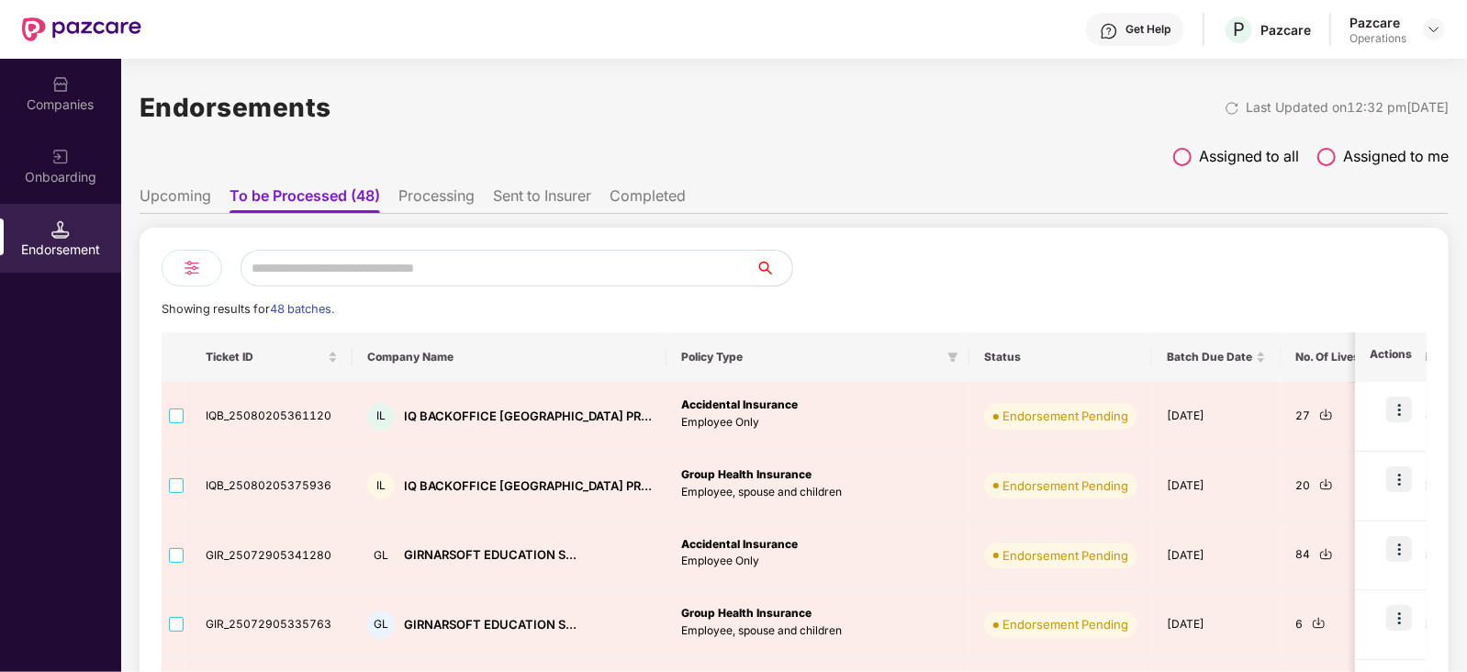
click at [441, 206] on li "Processing" at bounding box center [436, 199] width 76 height 27
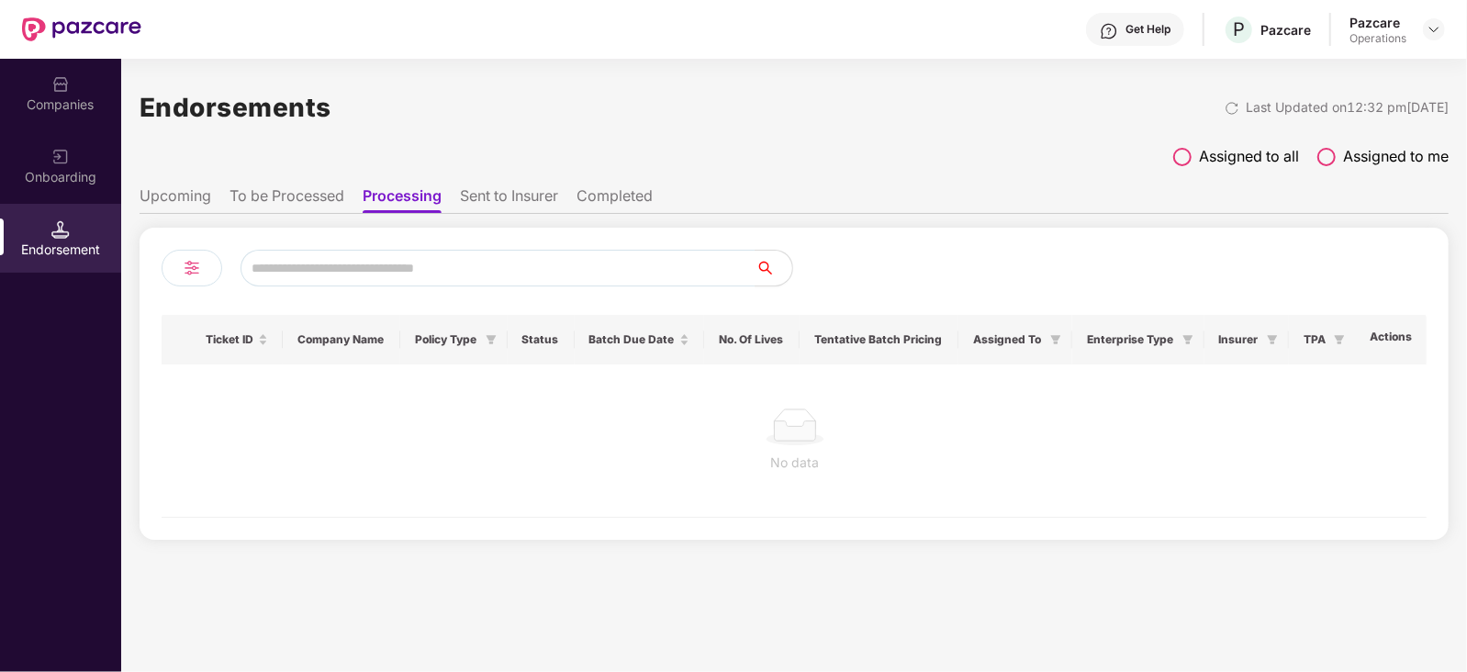
click at [520, 197] on li "Sent to Insurer" at bounding box center [509, 199] width 98 height 27
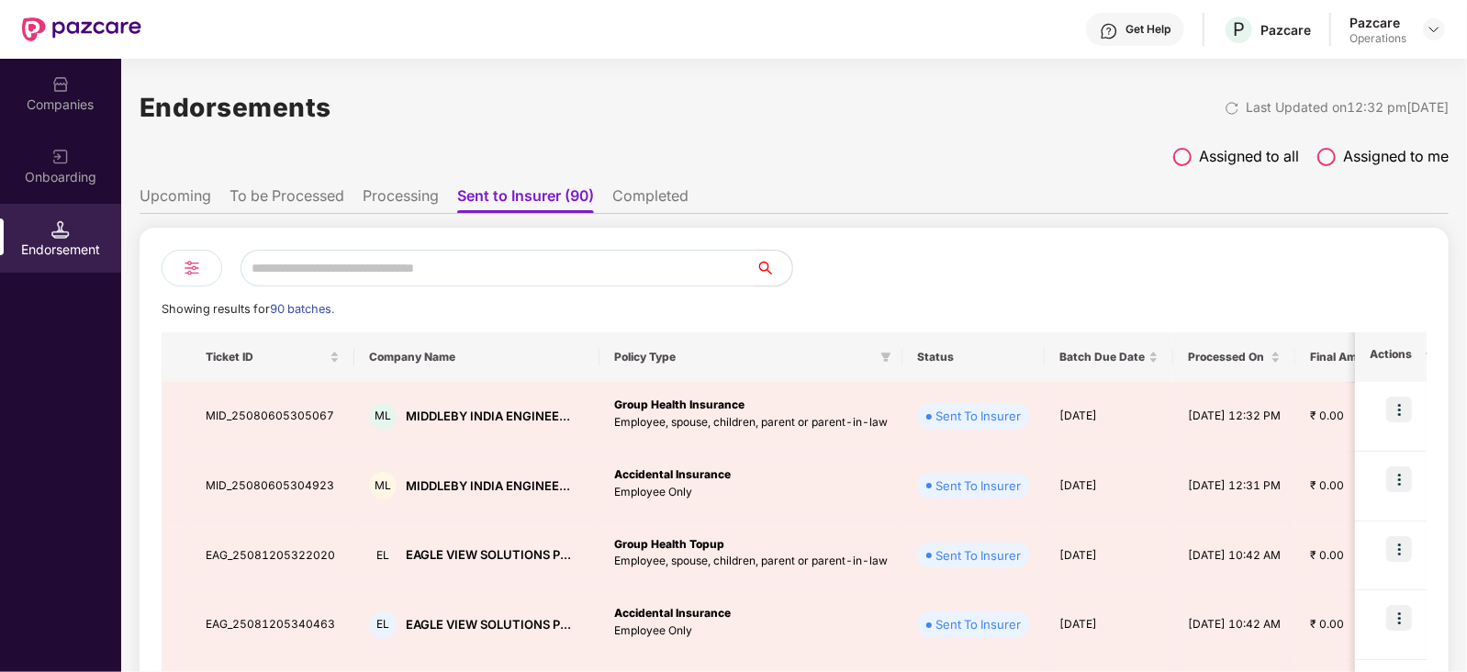
click at [418, 194] on li "Processing" at bounding box center [401, 199] width 76 height 27
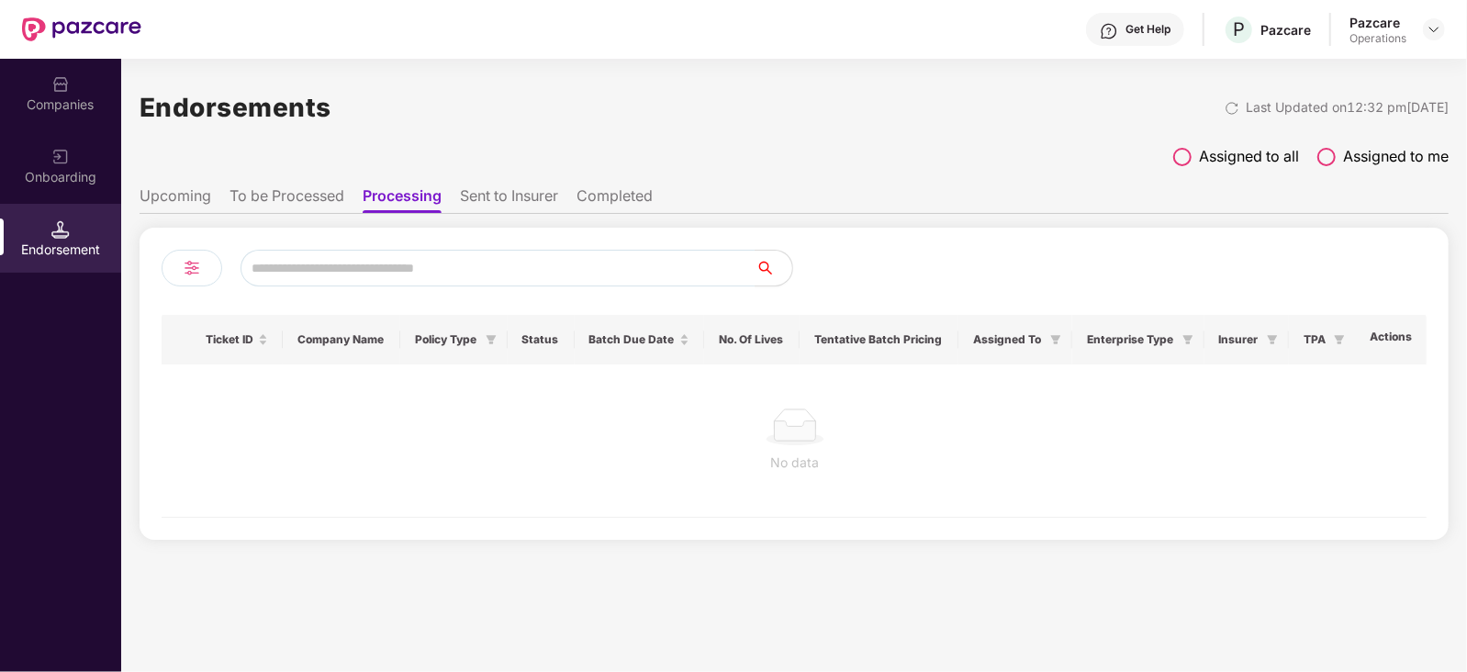
click at [499, 186] on li "Sent to Insurer" at bounding box center [509, 199] width 98 height 27
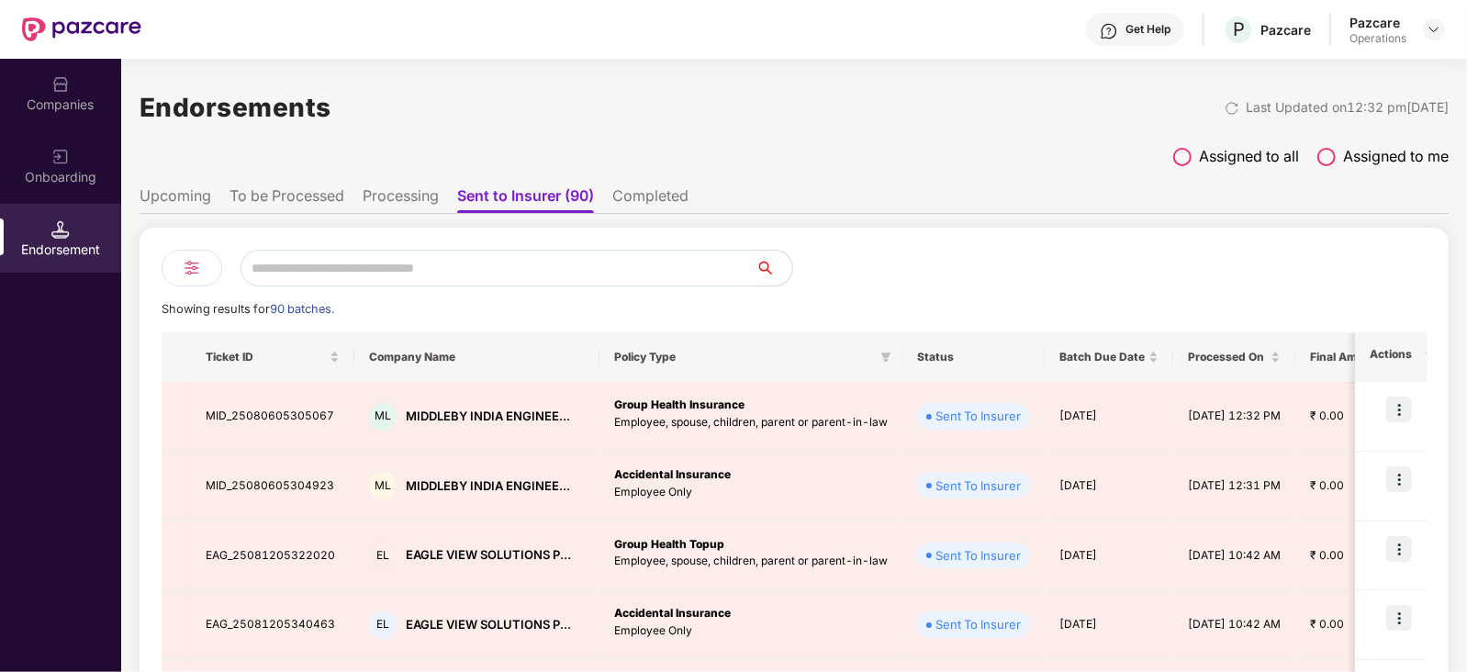
click at [330, 191] on li "To be Processed" at bounding box center [286, 199] width 115 height 27
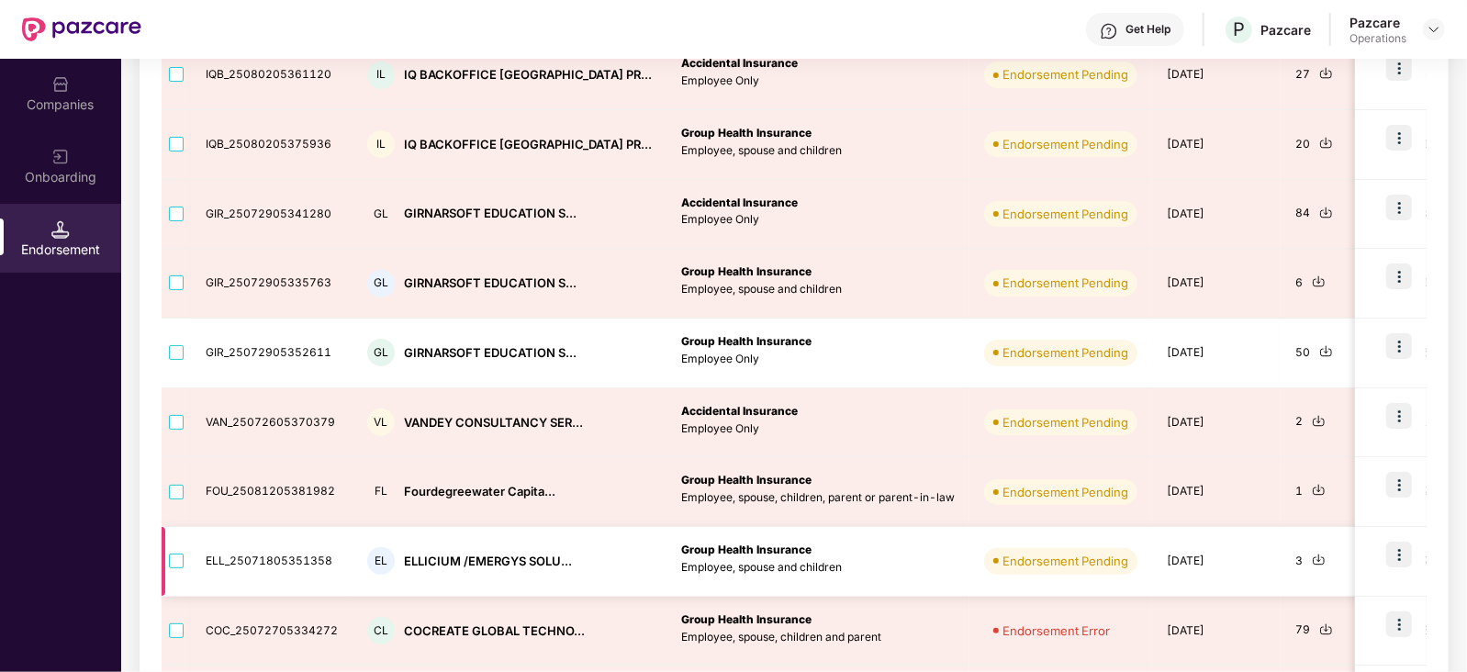
scroll to position [376, 0]
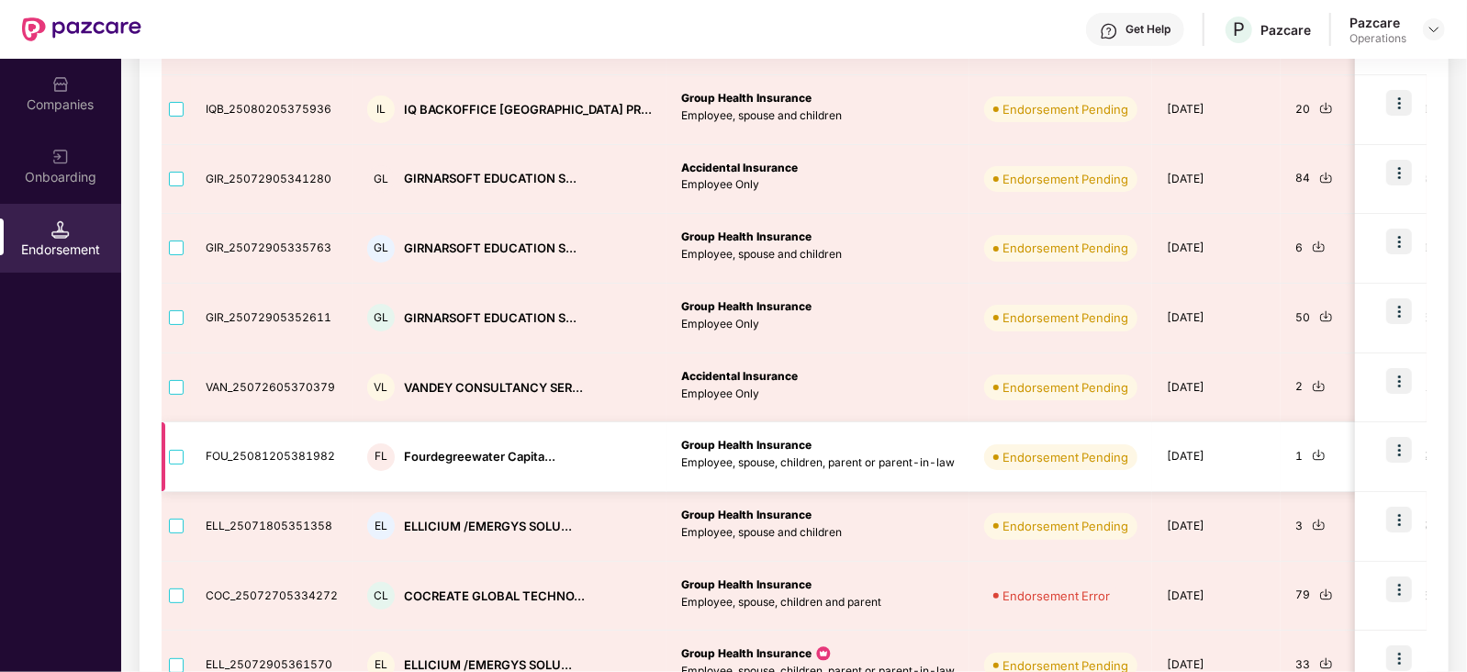
click at [175, 465] on td at bounding box center [176, 457] width 29 height 70
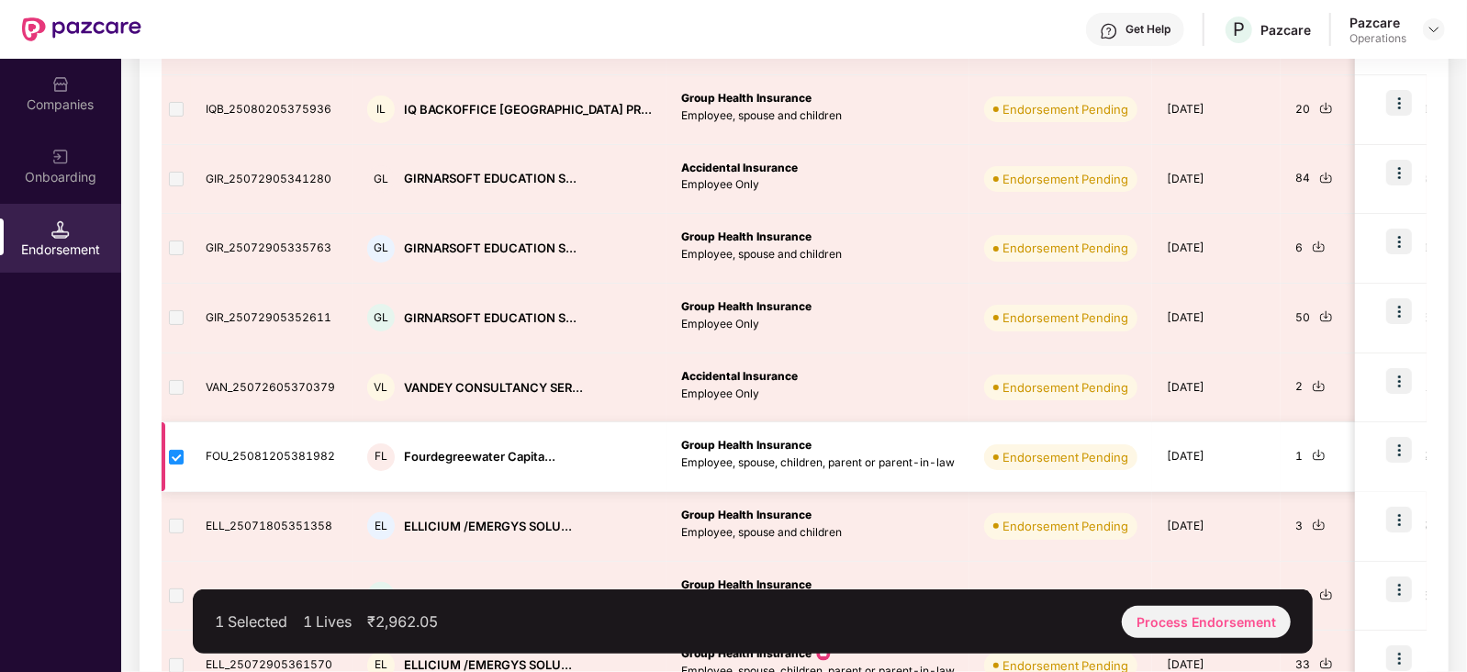
click at [1400, 455] on img at bounding box center [1399, 450] width 26 height 26
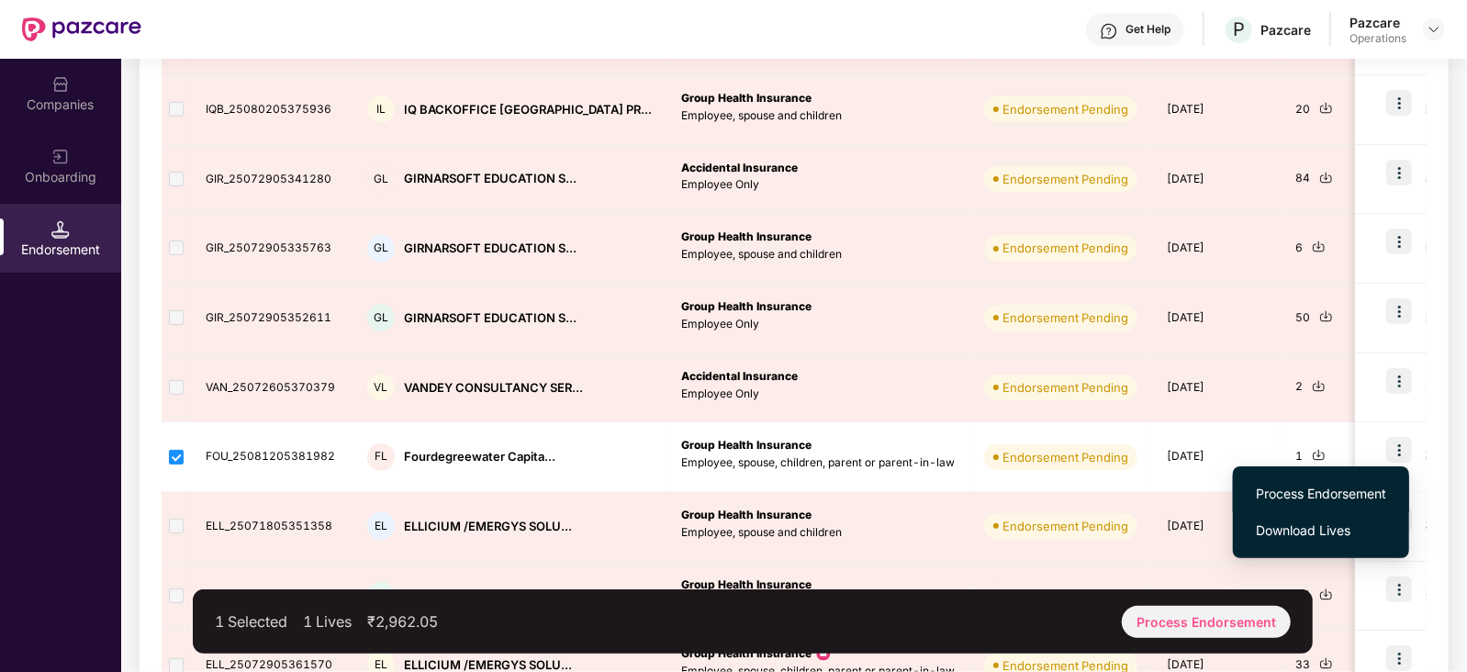
click at [1328, 498] on span "Process Endorsement" at bounding box center [1321, 494] width 130 height 20
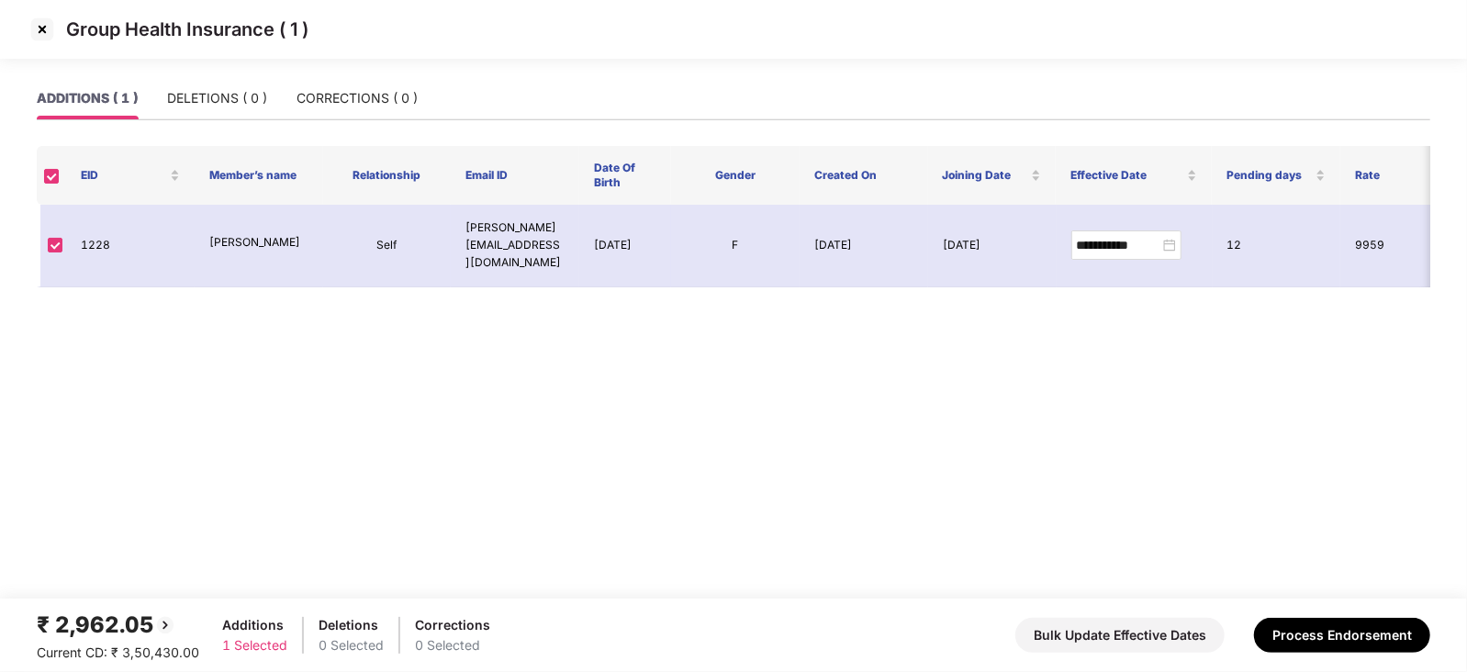
click at [32, 29] on img at bounding box center [42, 29] width 29 height 29
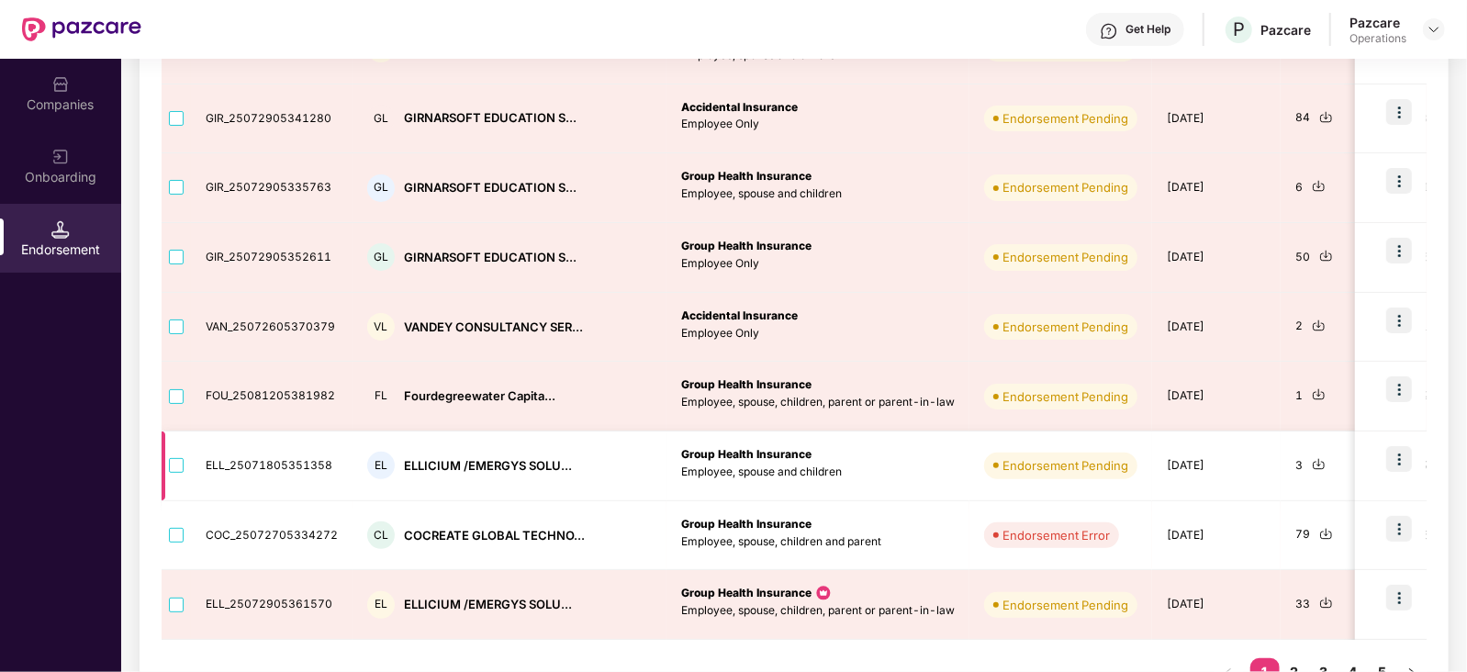
scroll to position [491, 0]
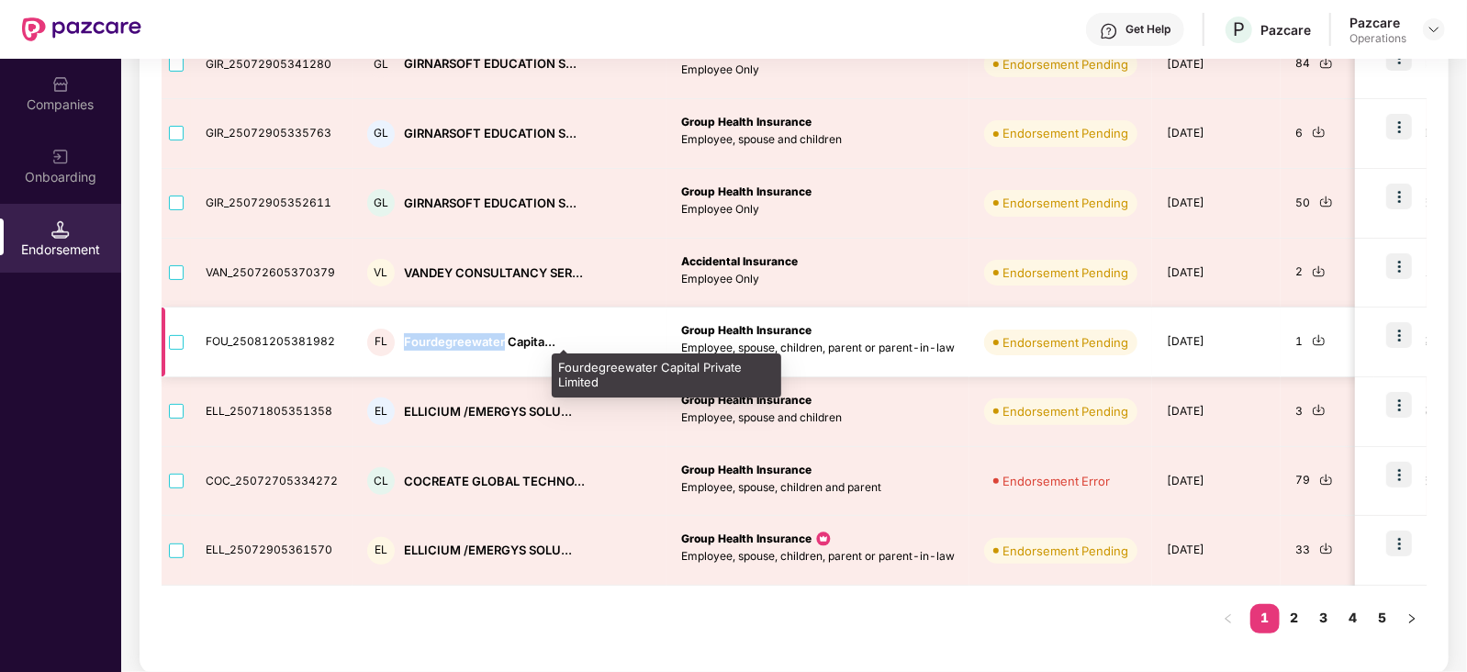
drag, startPoint x: 400, startPoint y: 336, endPoint x: 498, endPoint y: 338, distance: 97.3
click at [498, 338] on div "Fourdegreewater Capita..." at bounding box center [479, 341] width 151 height 17
copy div "Fourdegreewater"
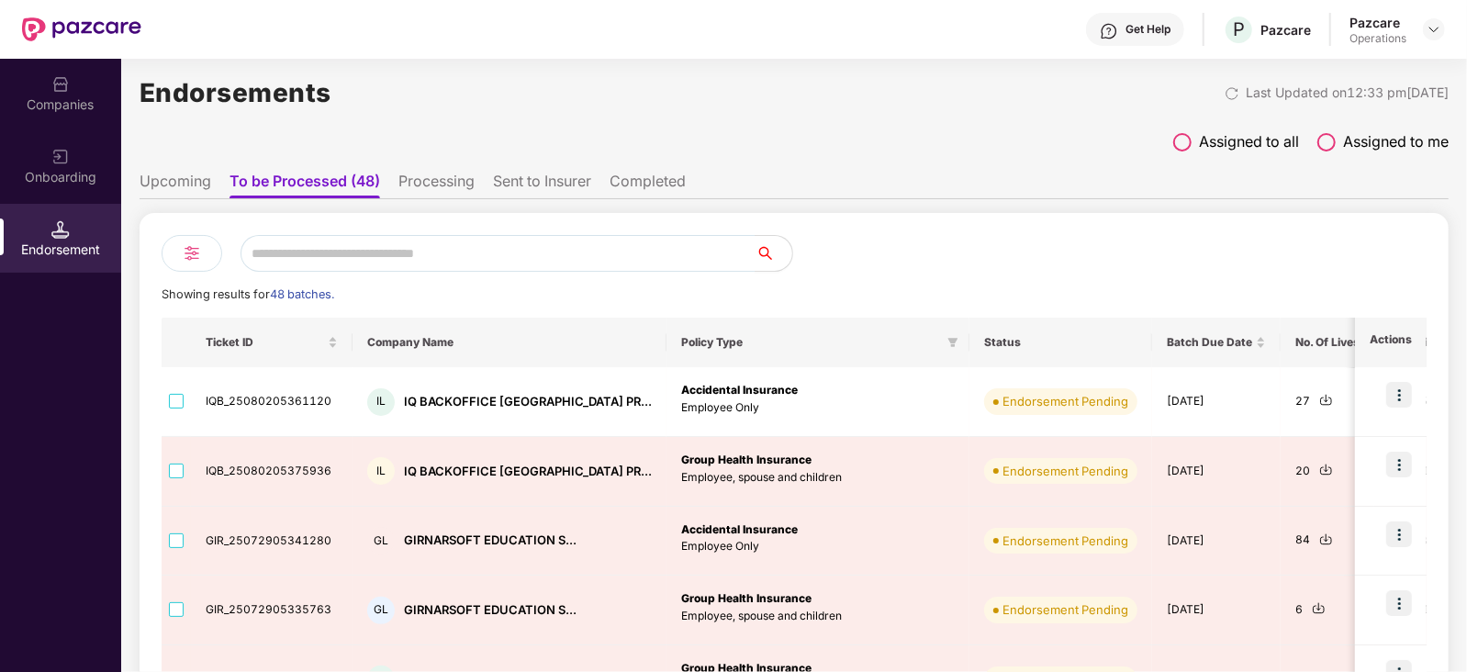
scroll to position [0, 0]
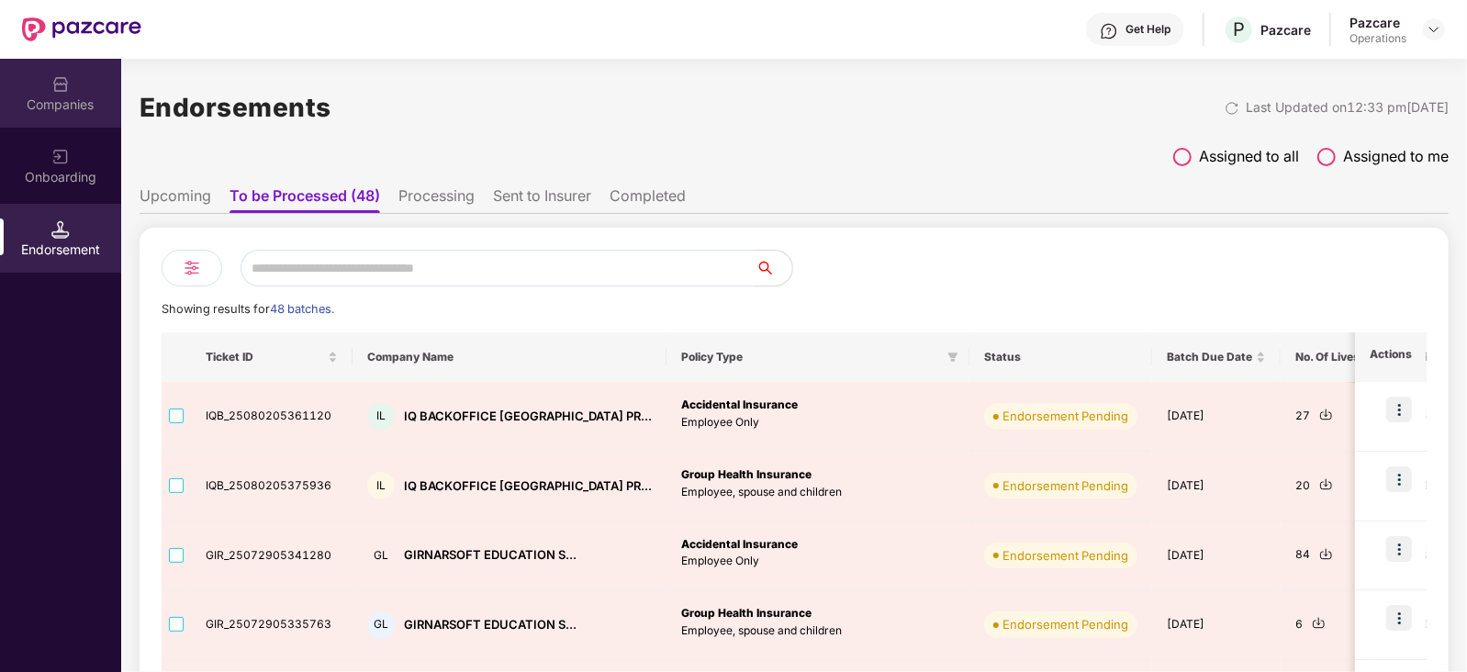
click at [88, 112] on div "Companies" at bounding box center [60, 104] width 121 height 18
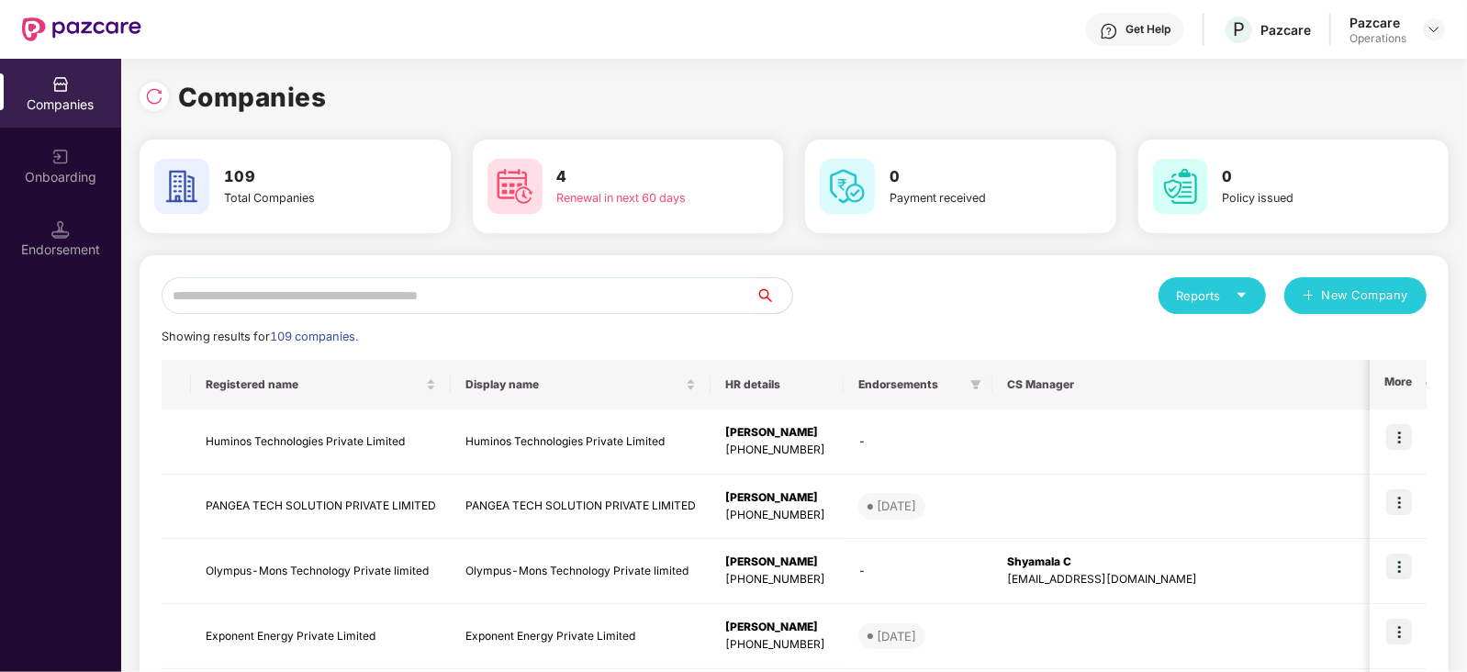
click at [376, 304] on input "text" at bounding box center [459, 295] width 594 height 37
paste input "**********"
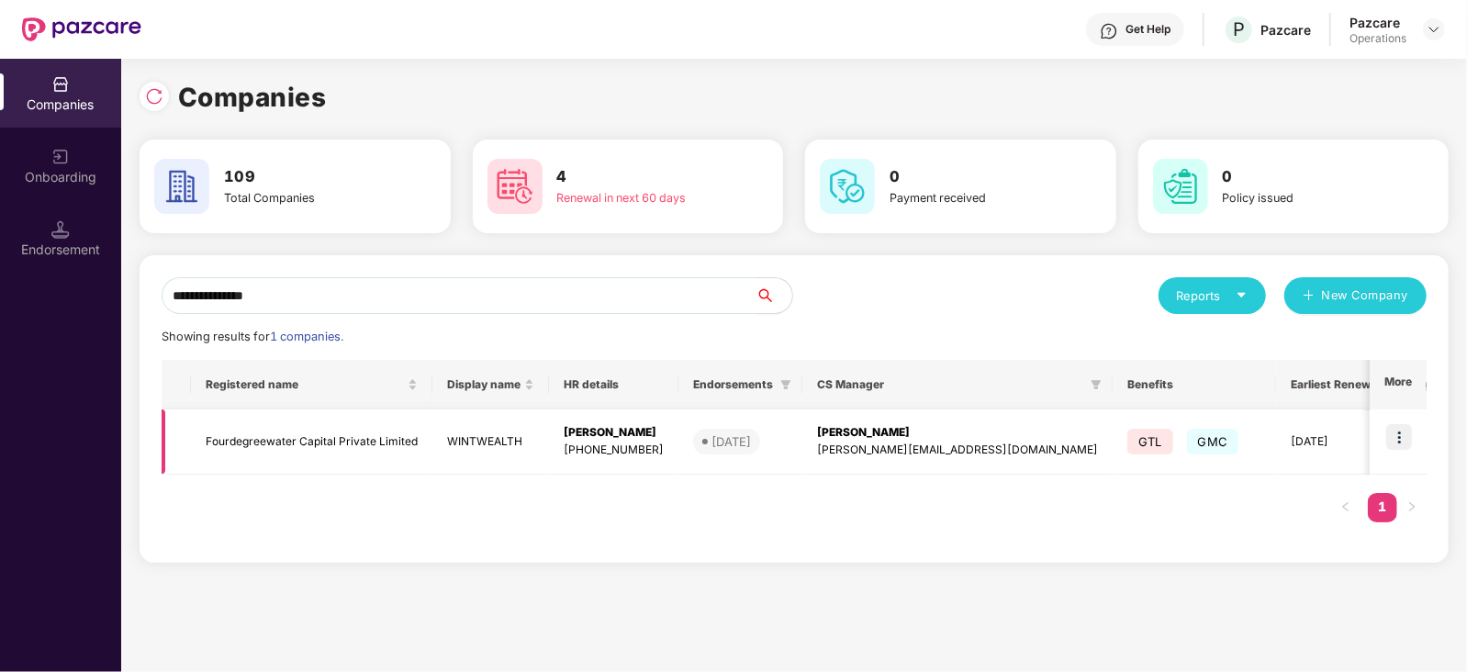
type input "**********"
click at [1403, 442] on img at bounding box center [1399, 437] width 26 height 26
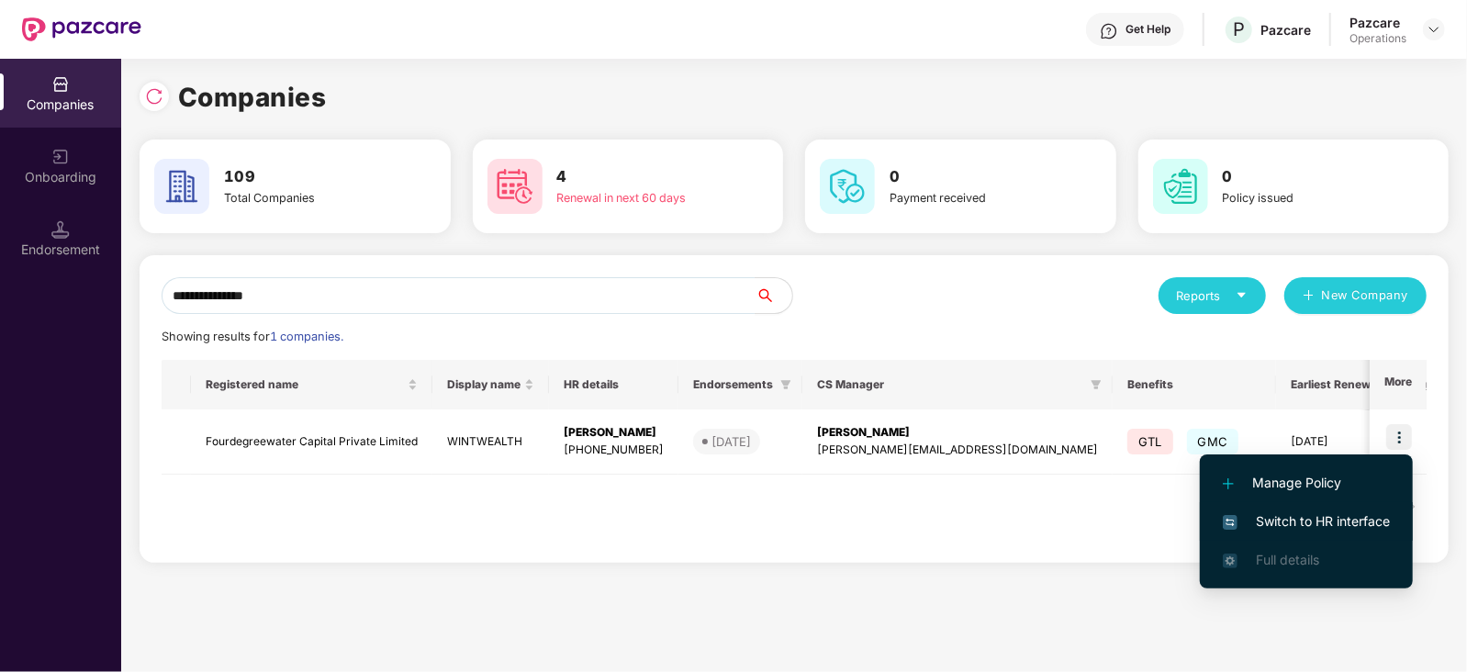
click at [1368, 502] on li "Switch to HR interface" at bounding box center [1306, 521] width 213 height 39
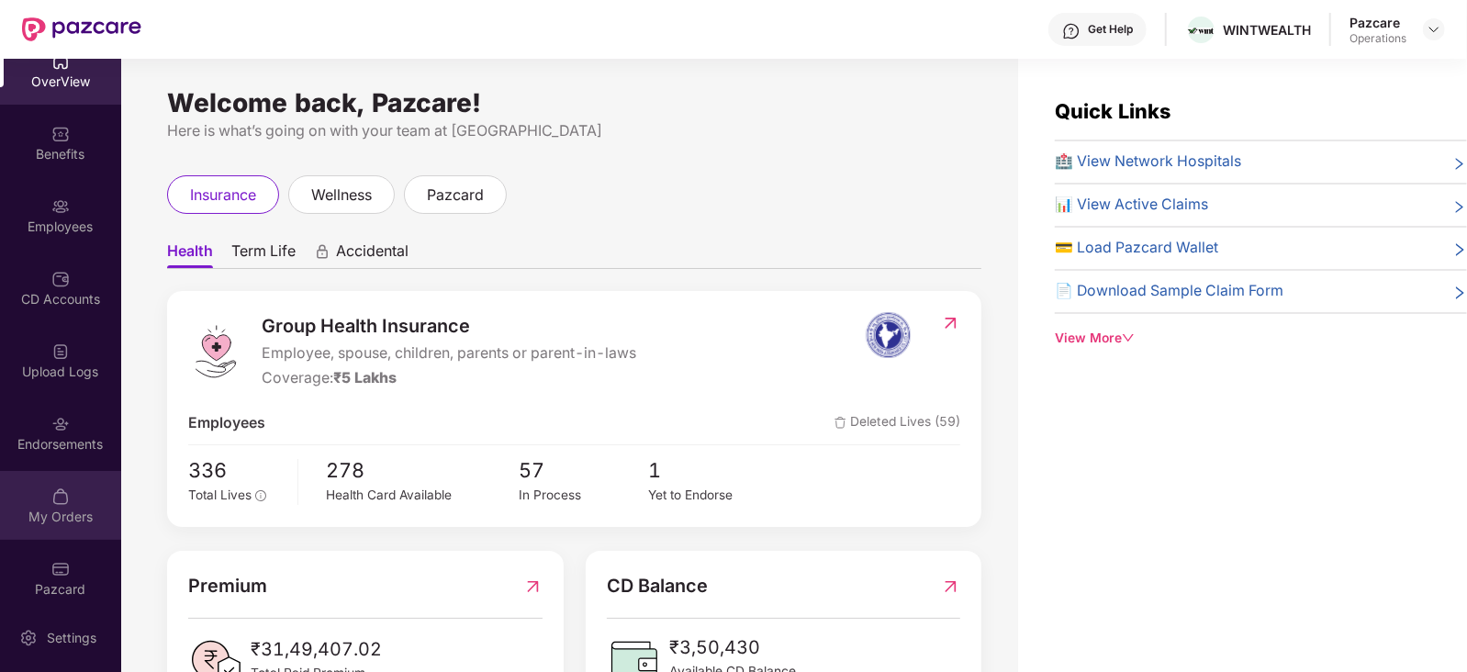
scroll to position [36, 0]
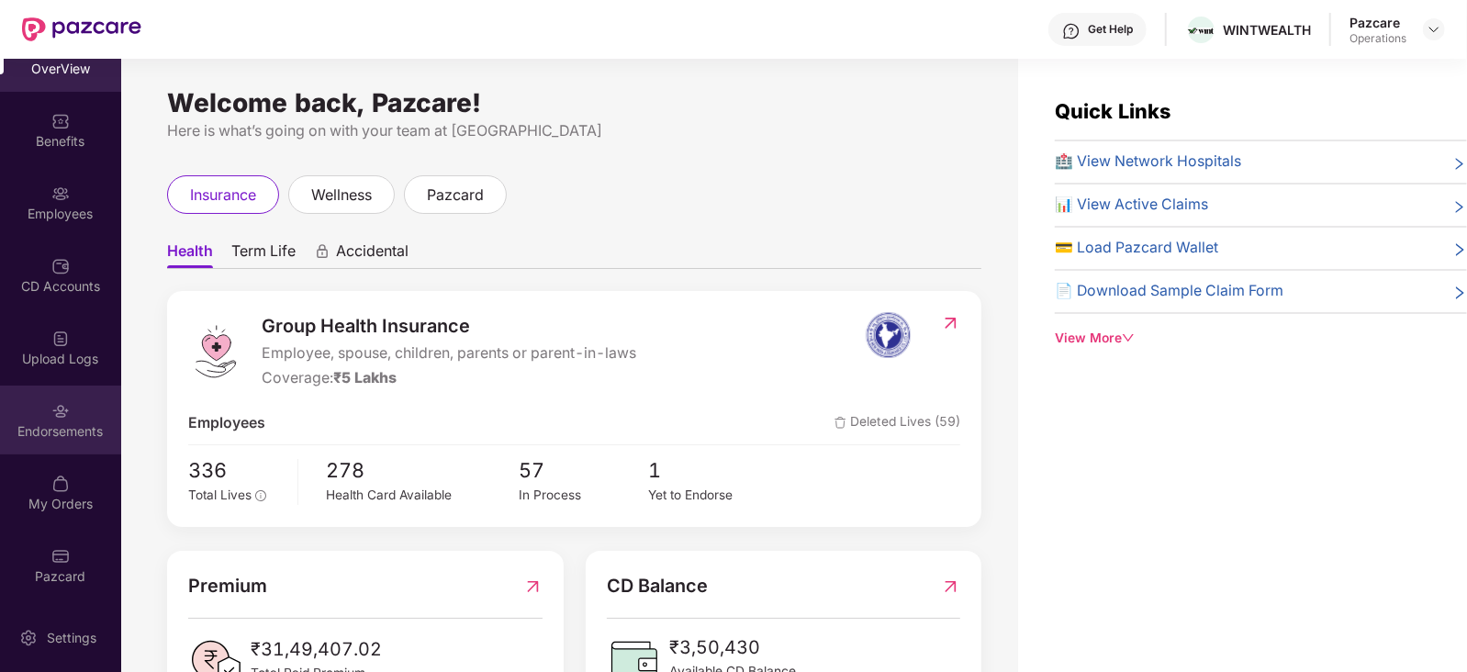
click at [47, 431] on div "Endorsements" at bounding box center [60, 431] width 121 height 18
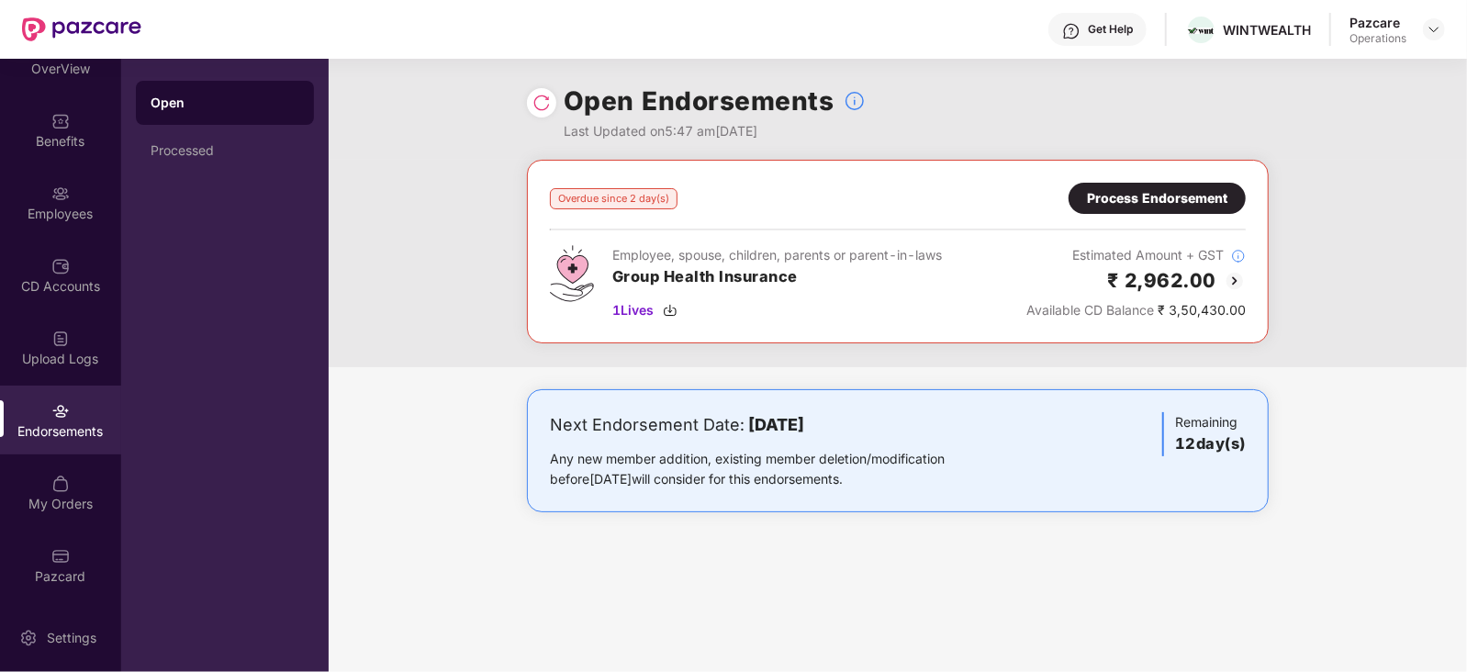
click at [1124, 196] on div "Process Endorsement" at bounding box center [1157, 198] width 140 height 20
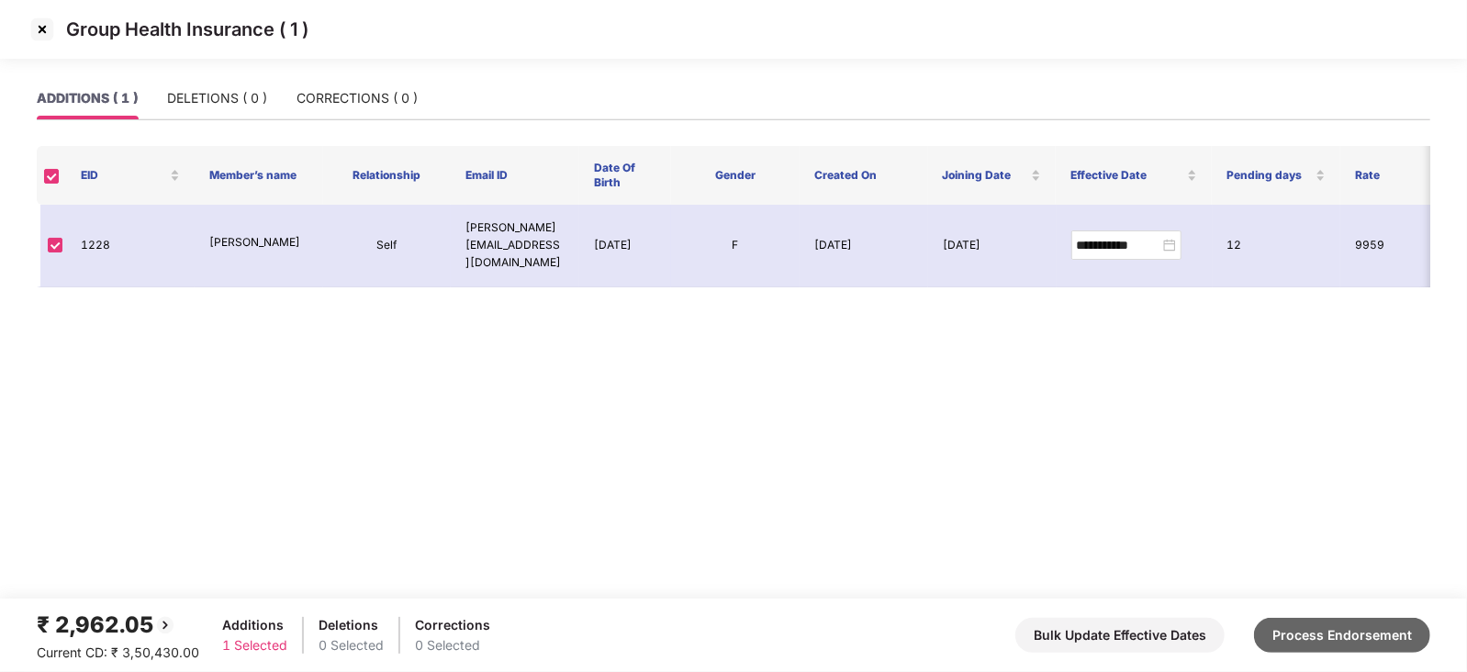
click at [1314, 635] on button "Process Endorsement" at bounding box center [1342, 635] width 176 height 35
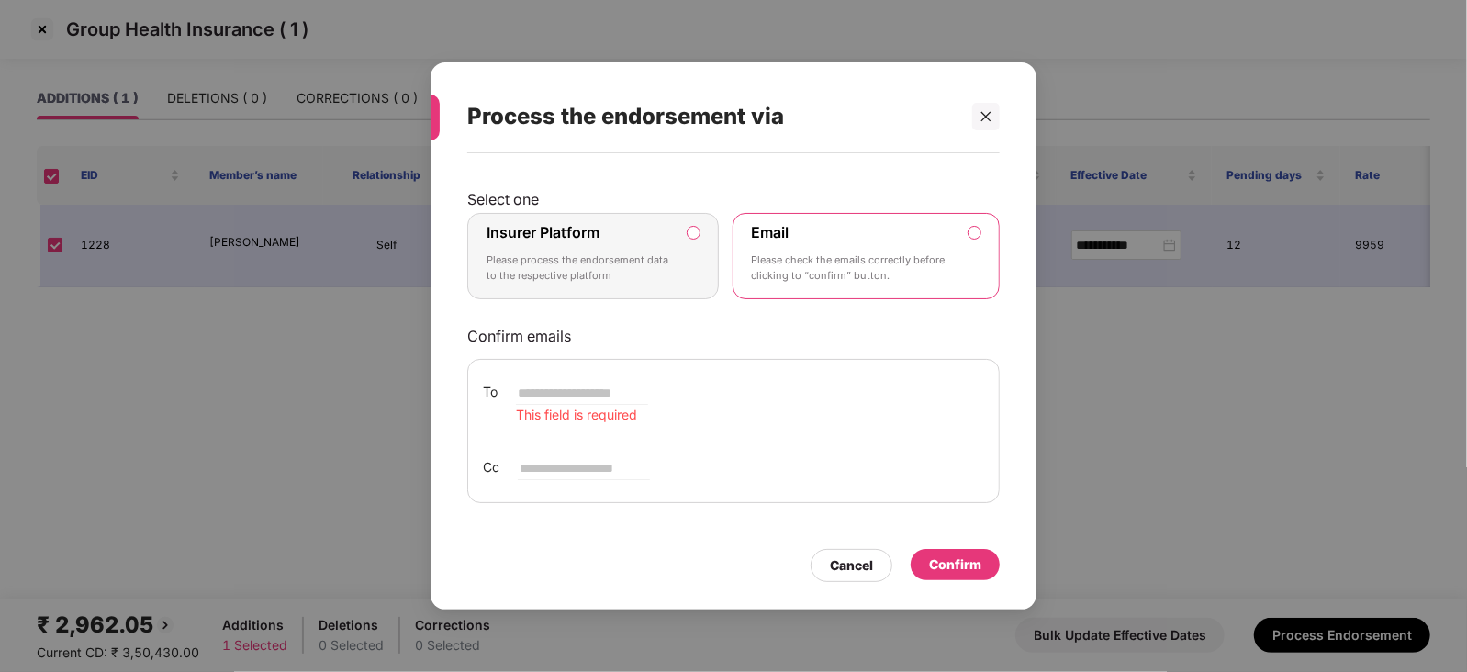
click at [701, 233] on label "Insurer Platform Please process the endorsement data to the respective platform" at bounding box center [593, 256] width 252 height 86
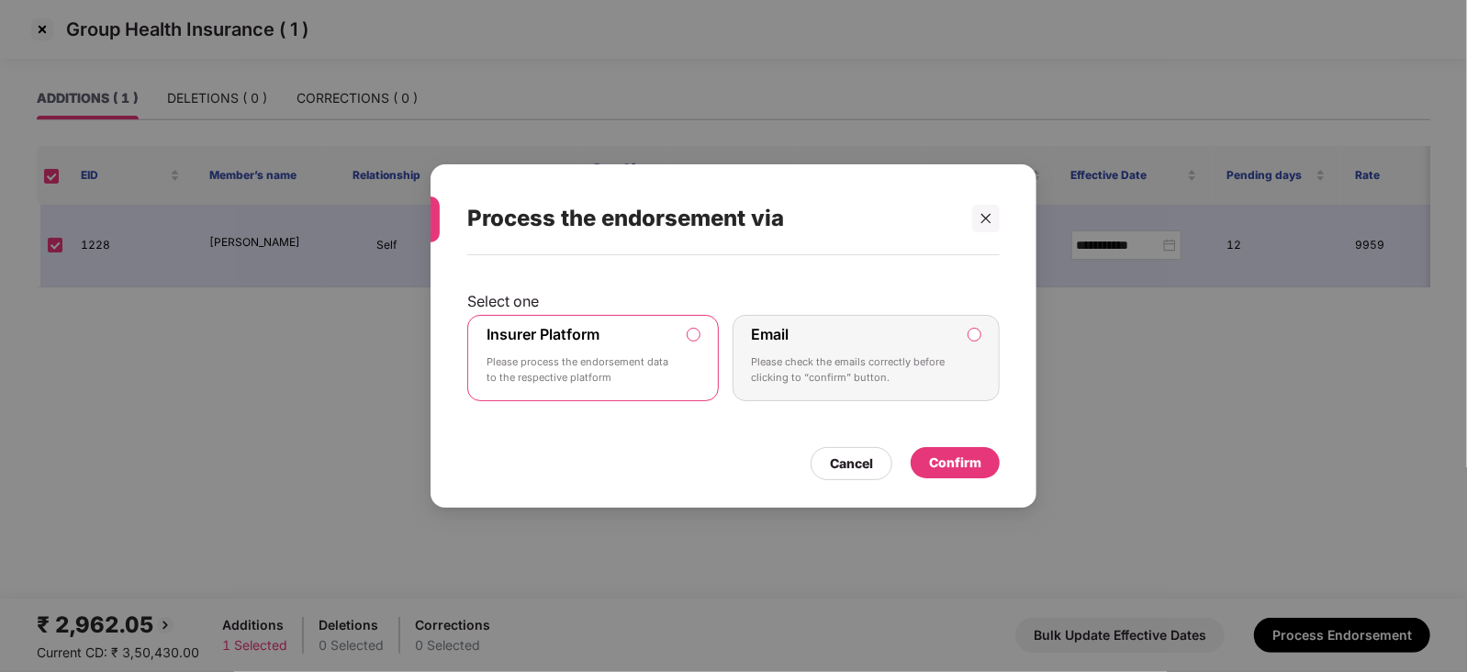
click at [952, 448] on div "Confirm" at bounding box center [955, 462] width 89 height 31
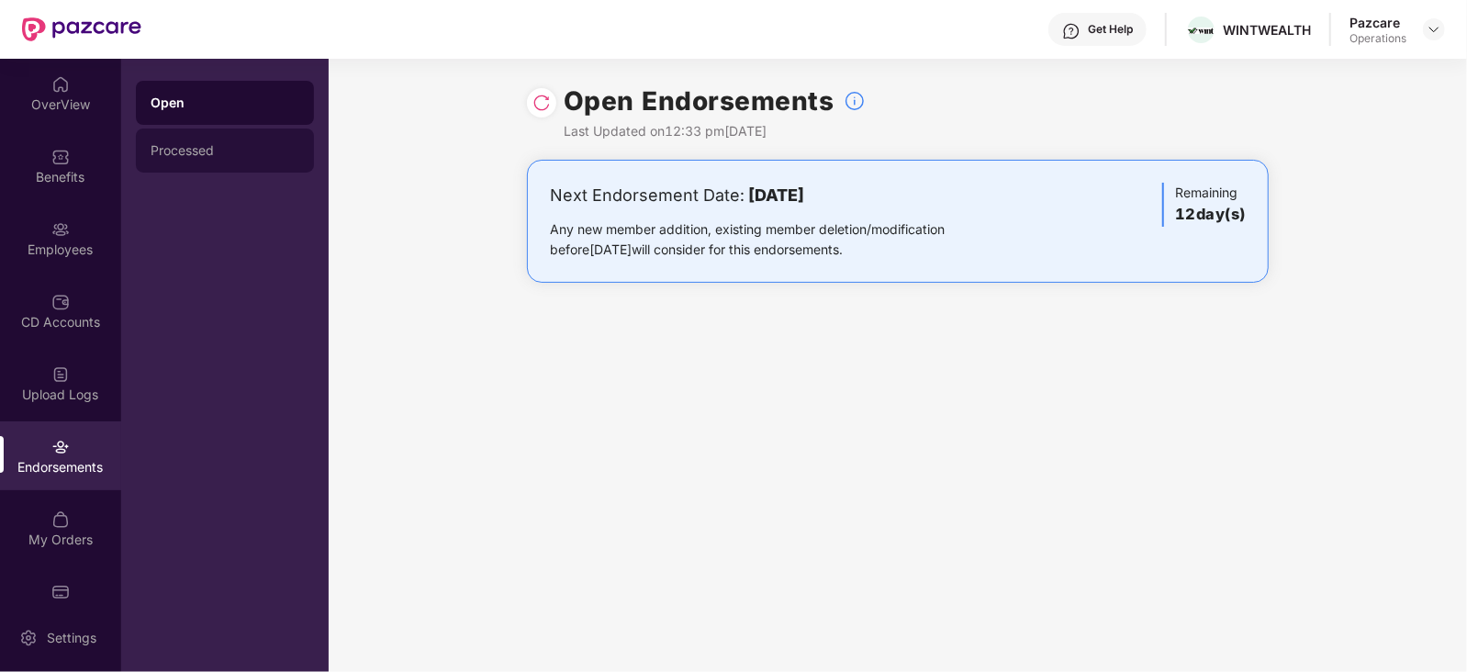
click at [181, 150] on div "Processed" at bounding box center [225, 150] width 149 height 15
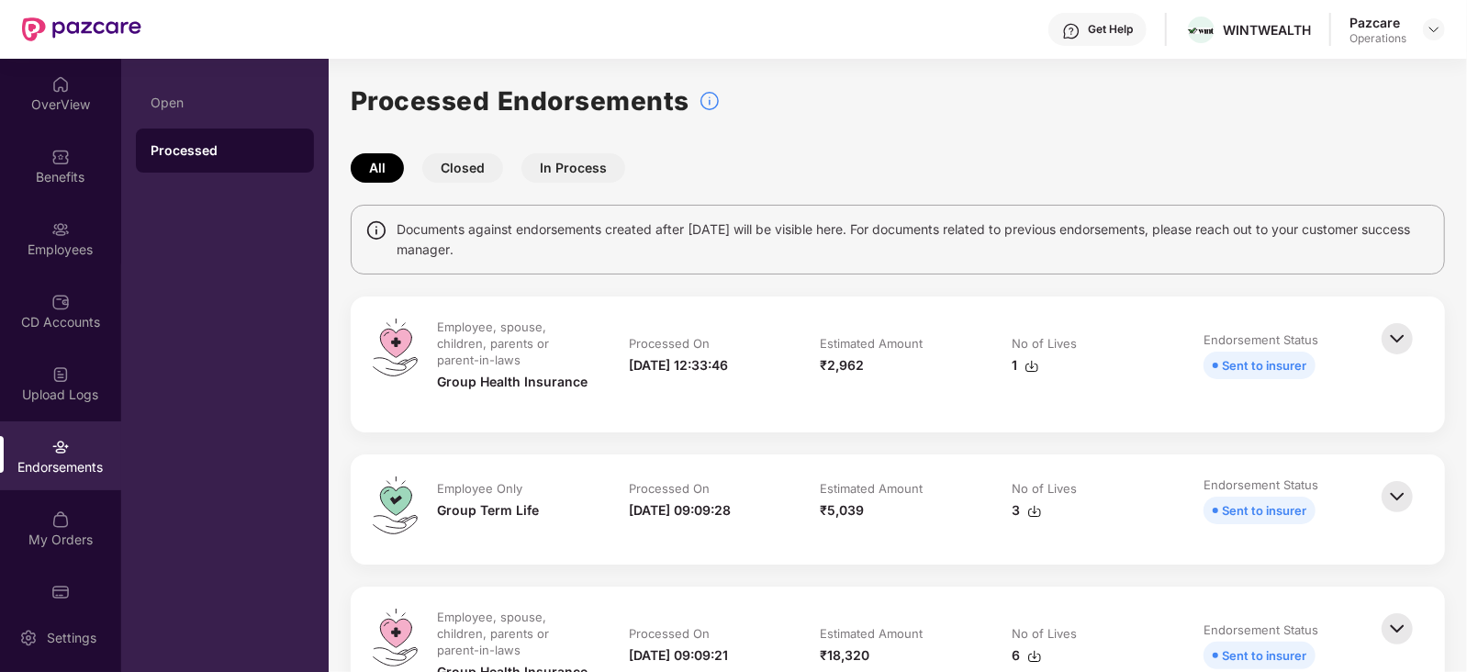
scroll to position [229, 0]
